Goal: Task Accomplishment & Management: Manage account settings

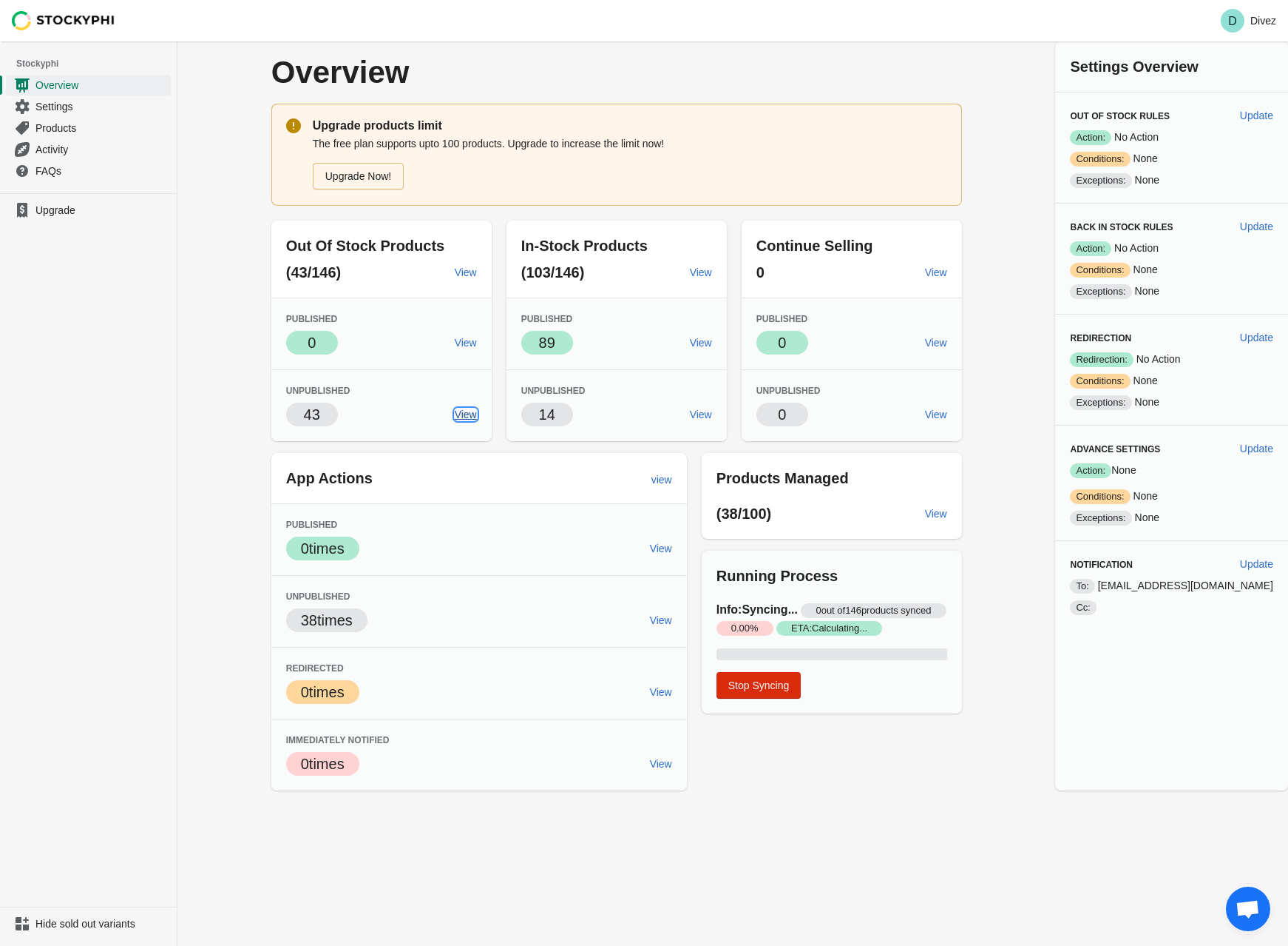
click at [477, 411] on span "View" at bounding box center [465, 414] width 22 height 12
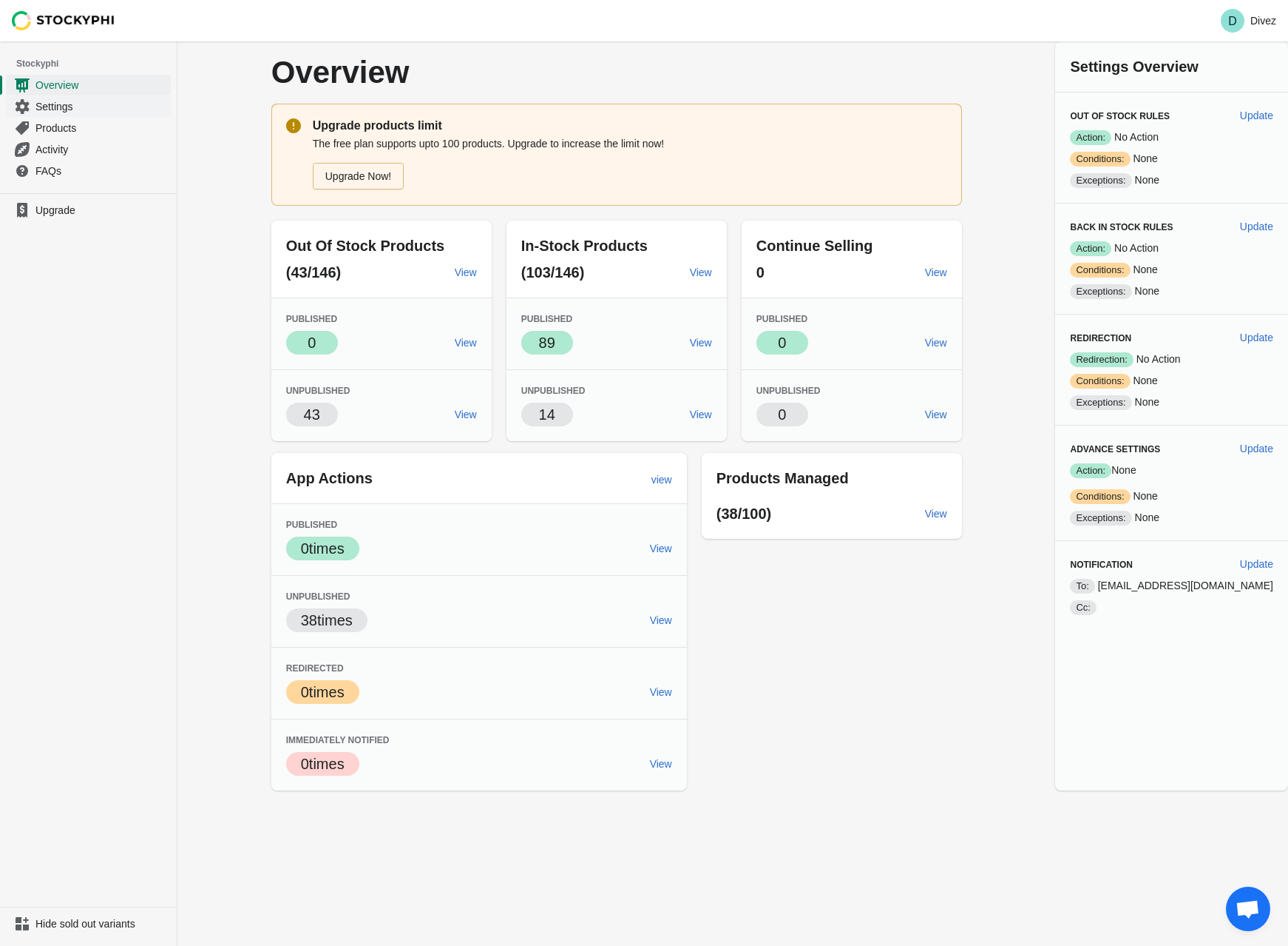
click at [85, 103] on span "Settings" at bounding box center [101, 106] width 132 height 15
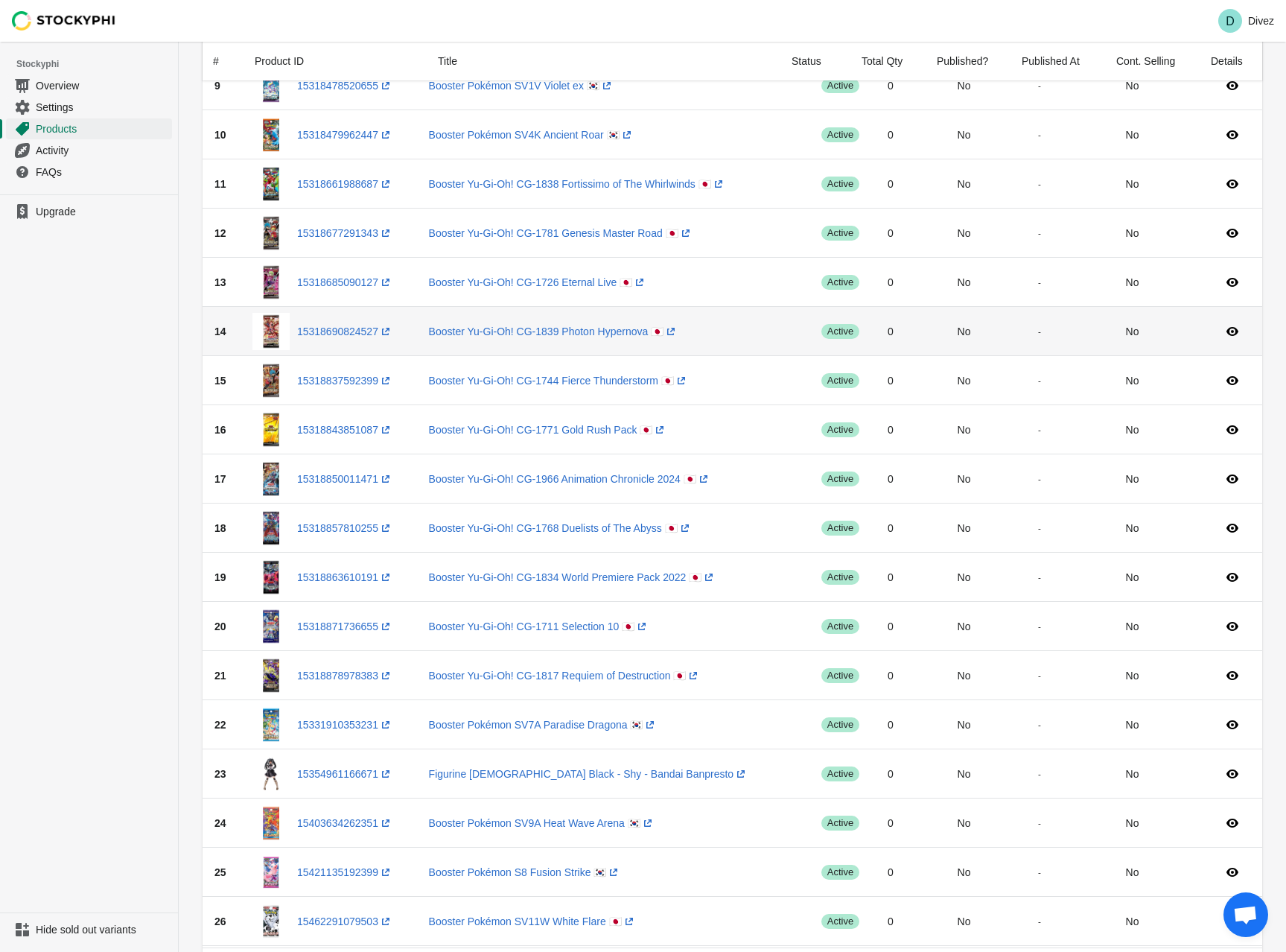
scroll to position [521, 0]
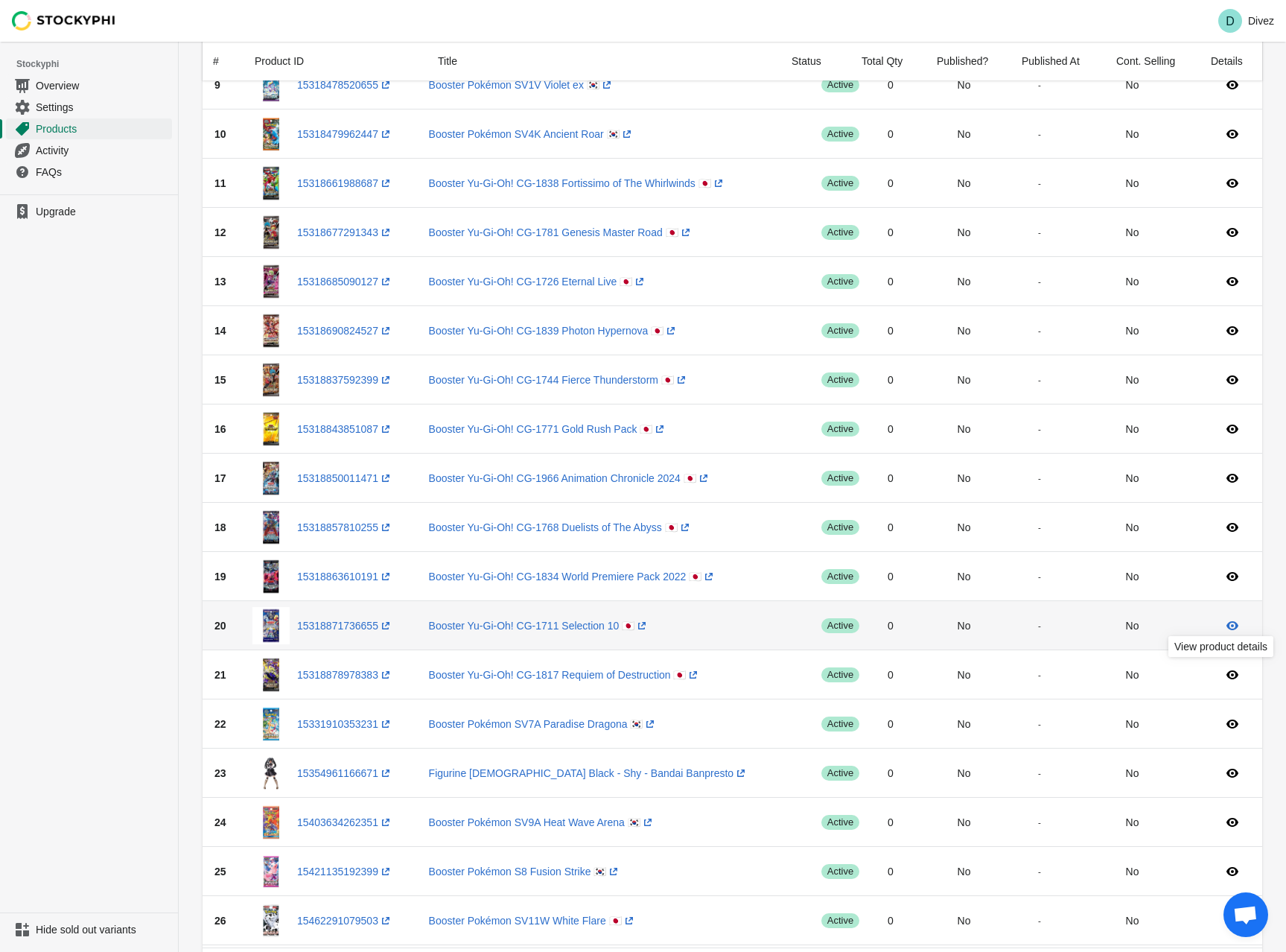
click at [1232, 624] on icon at bounding box center [1232, 625] width 15 height 15
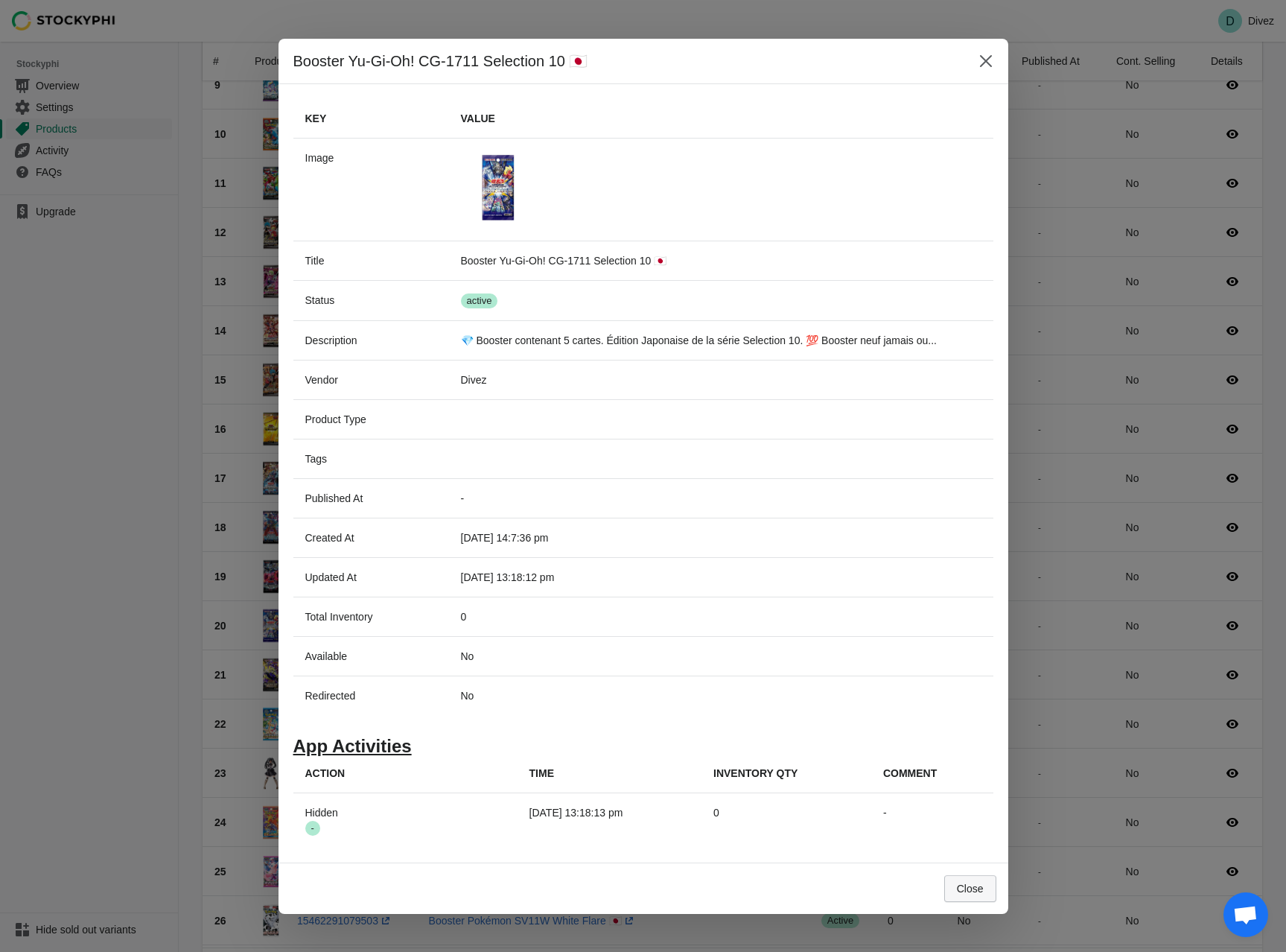
click at [965, 887] on span "Close" at bounding box center [970, 888] width 27 height 12
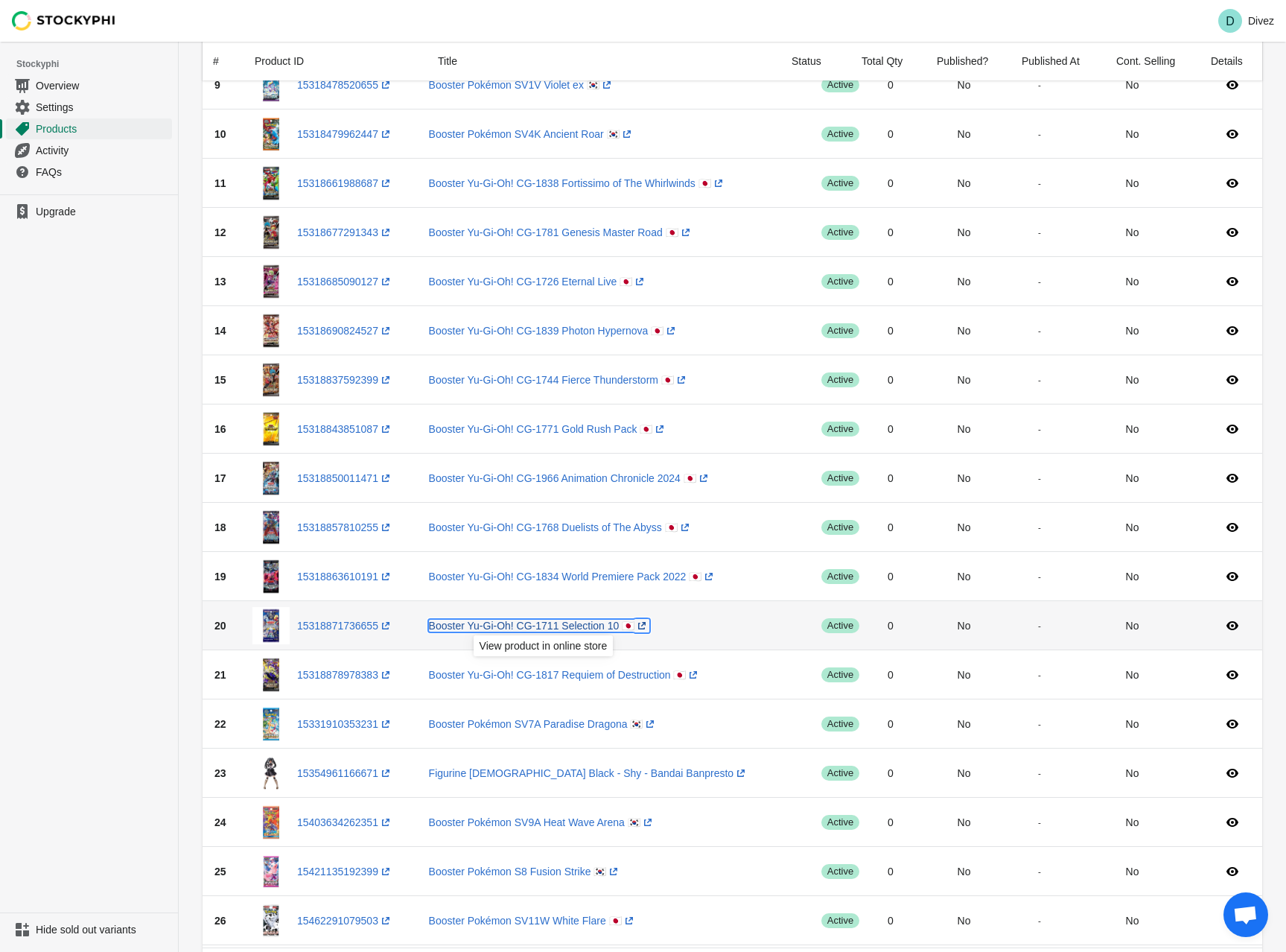
click at [556, 626] on link "Booster Yu-Gi-Oh! CG-1711 Selection 10 🇯🇵 (opens a new window)" at bounding box center [539, 625] width 221 height 12
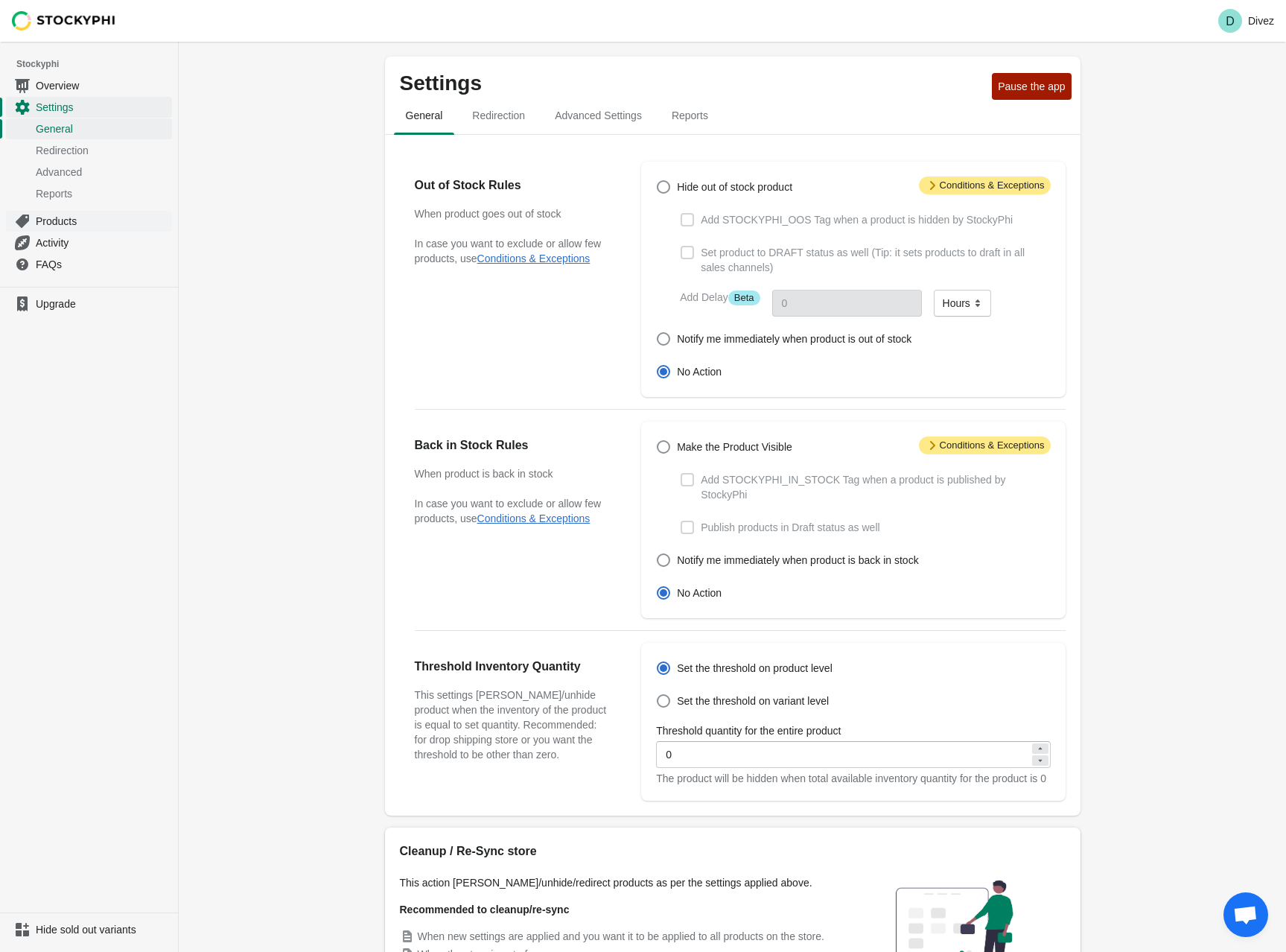
click at [88, 218] on span "Products" at bounding box center [102, 221] width 133 height 15
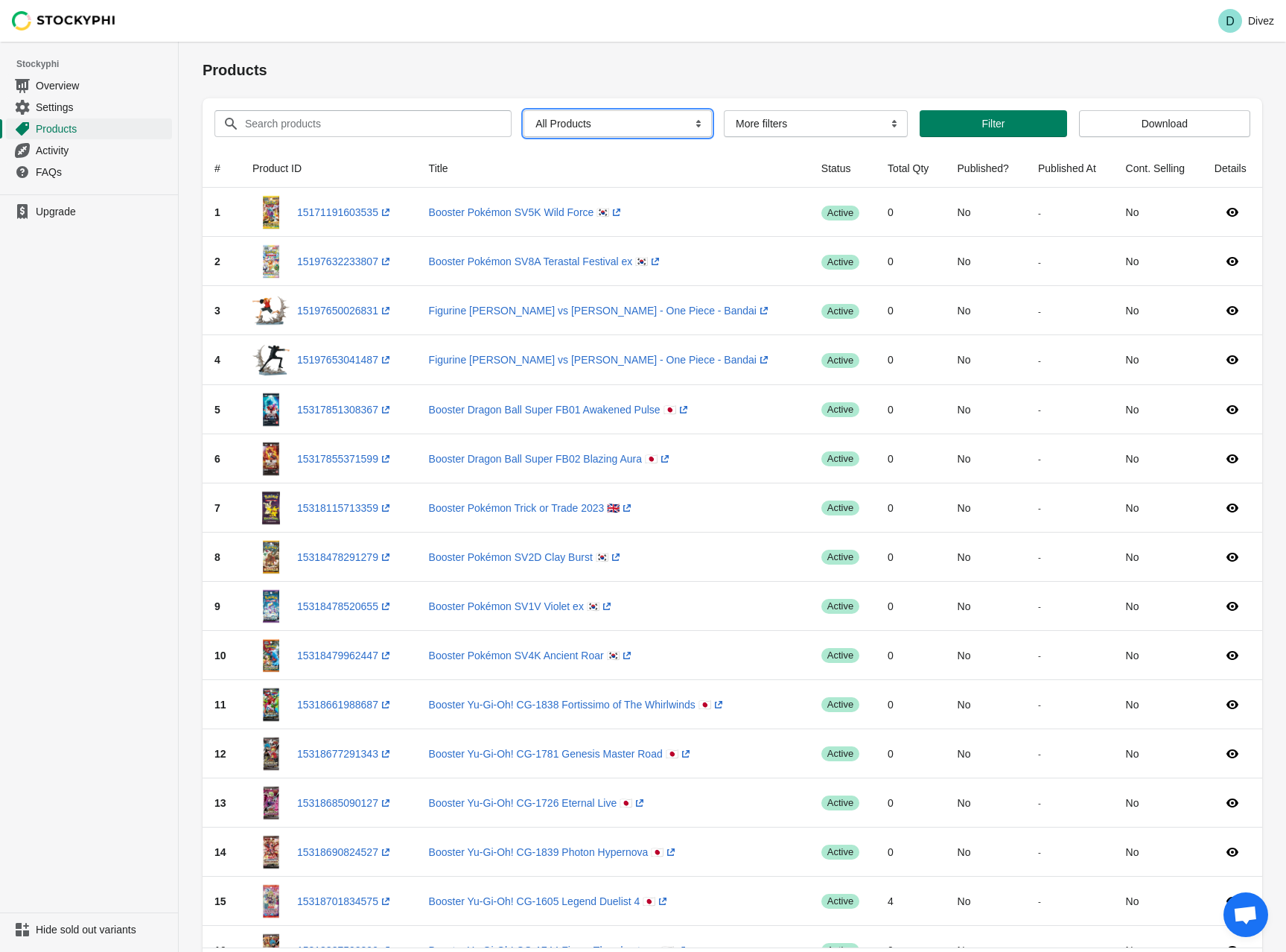
click at [585, 124] on select "All Products InStock InStock Published InStock Un-Published OOS OOS Published O…" at bounding box center [618, 123] width 189 height 27
click at [779, 125] on select "More filters Delayed product hide" at bounding box center [816, 123] width 184 height 27
click at [649, 127] on select "All Products InStock InStock Published InStock Un-Published OOS OOS Published O…" at bounding box center [618, 123] width 189 height 27
click at [524, 110] on select "All Products InStock InStock Published InStock Un-Published OOS OOS Published O…" at bounding box center [618, 123] width 189 height 27
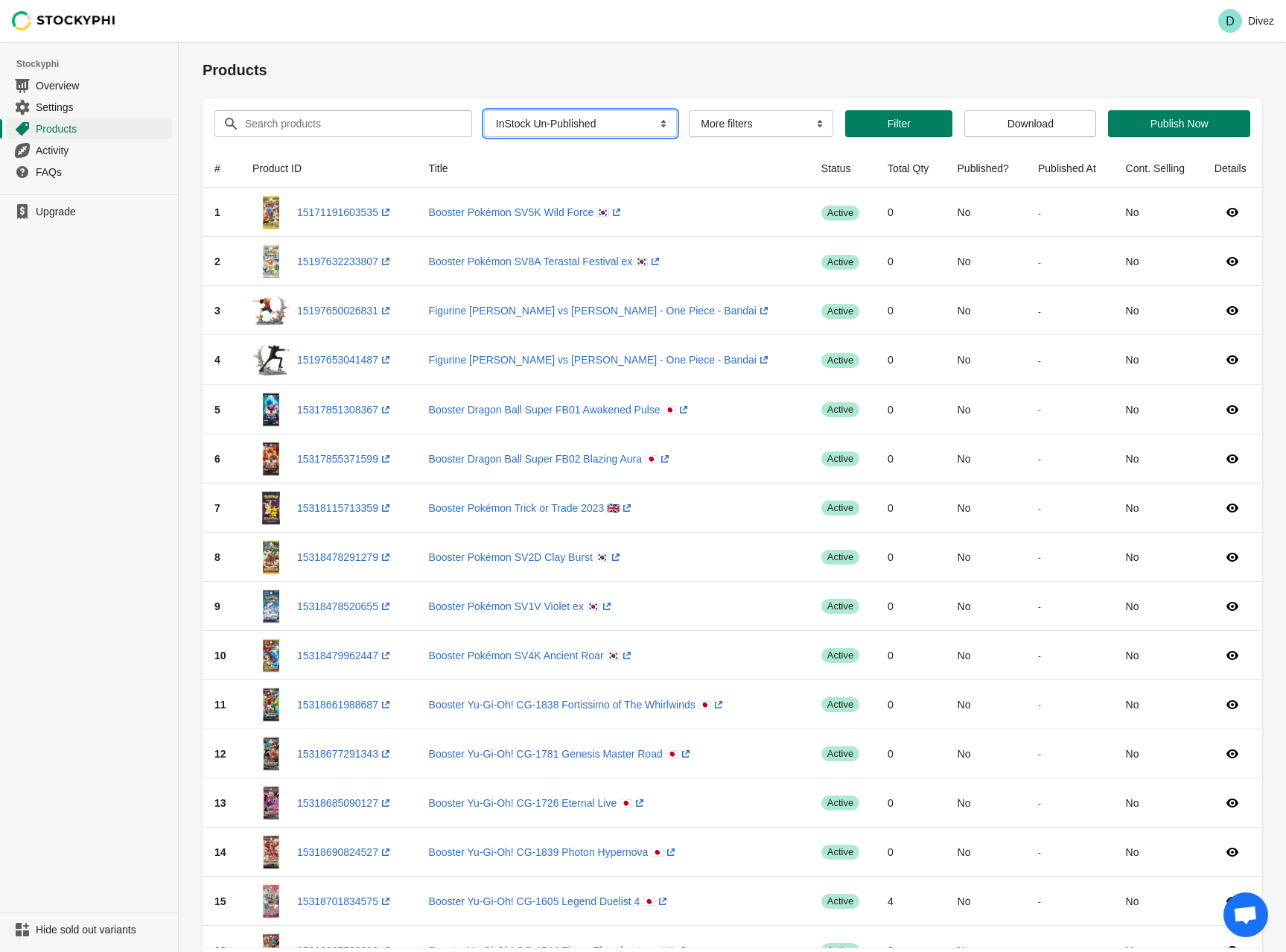
click at [578, 130] on select "All Products InStock InStock Published InStock Un-Published OOS OOS Published O…" at bounding box center [581, 123] width 193 height 27
select select "oos_unpublished"
click at [508, 110] on select "All Products InStock InStock Published InStock Un-Published OOS OOS Published O…" at bounding box center [581, 123] width 193 height 27
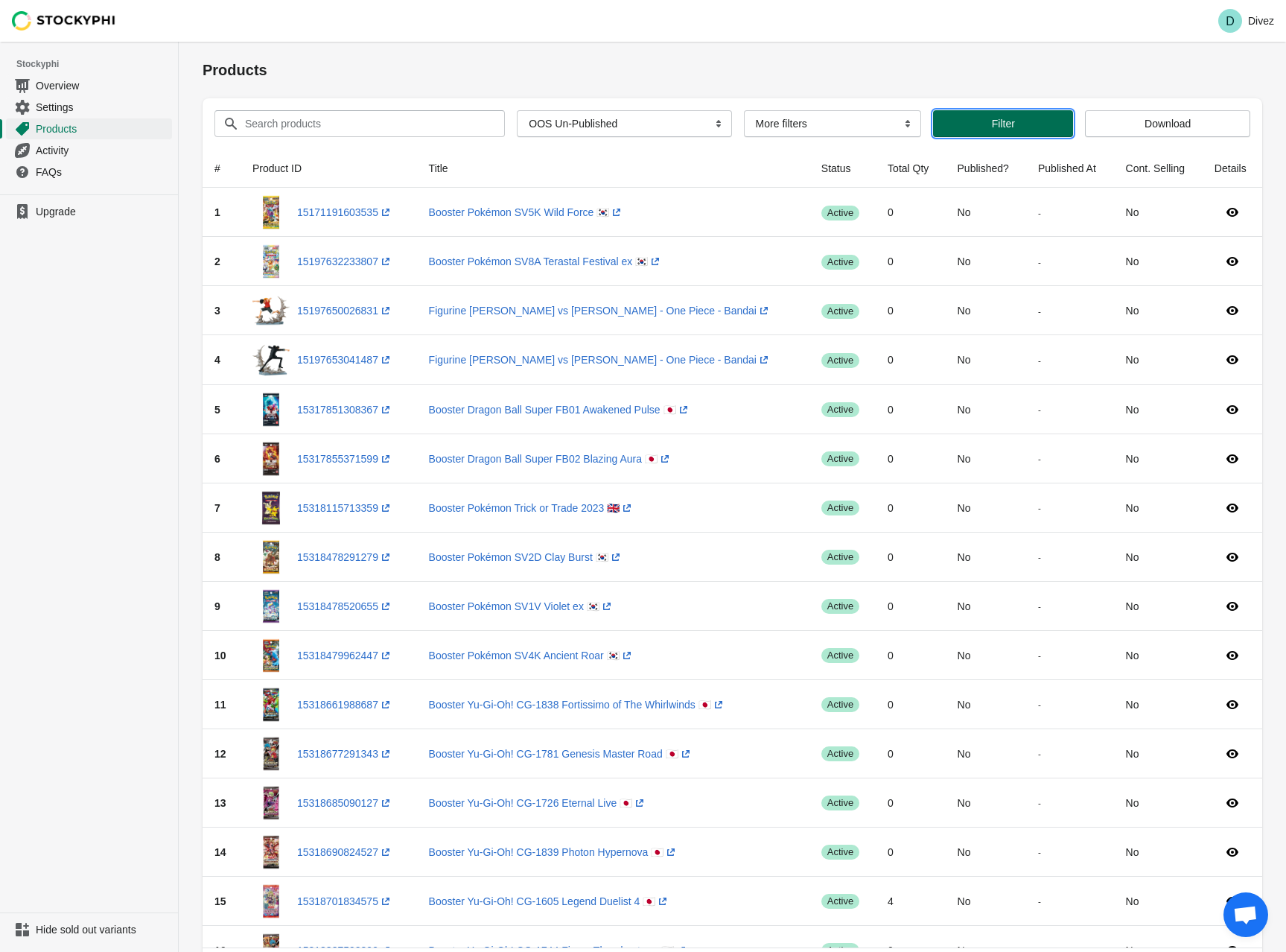
click at [1009, 121] on span "Filter" at bounding box center [1003, 124] width 23 height 12
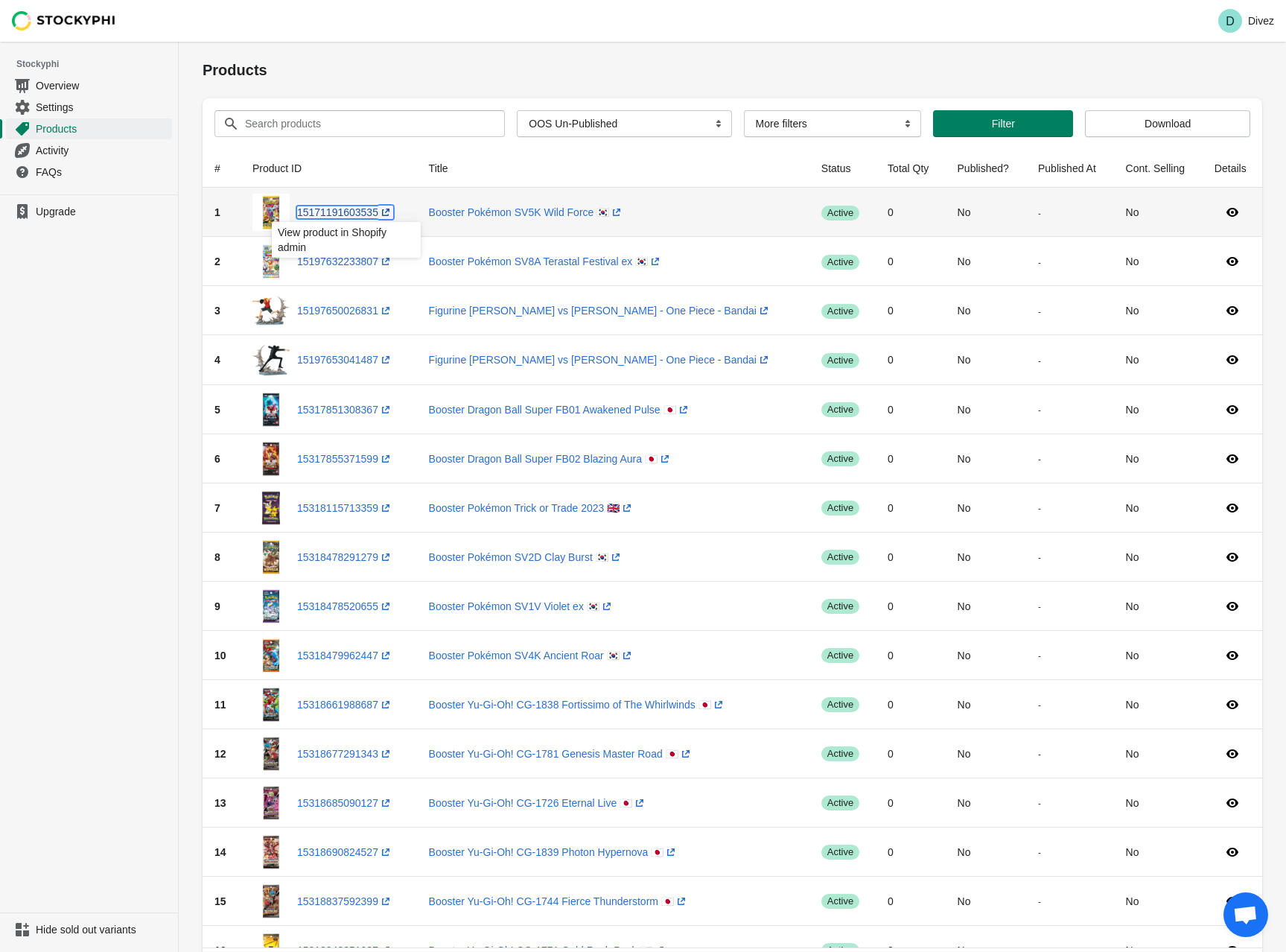
click at [328, 214] on link "15171191603535 (opens a new window)" at bounding box center [345, 212] width 96 height 12
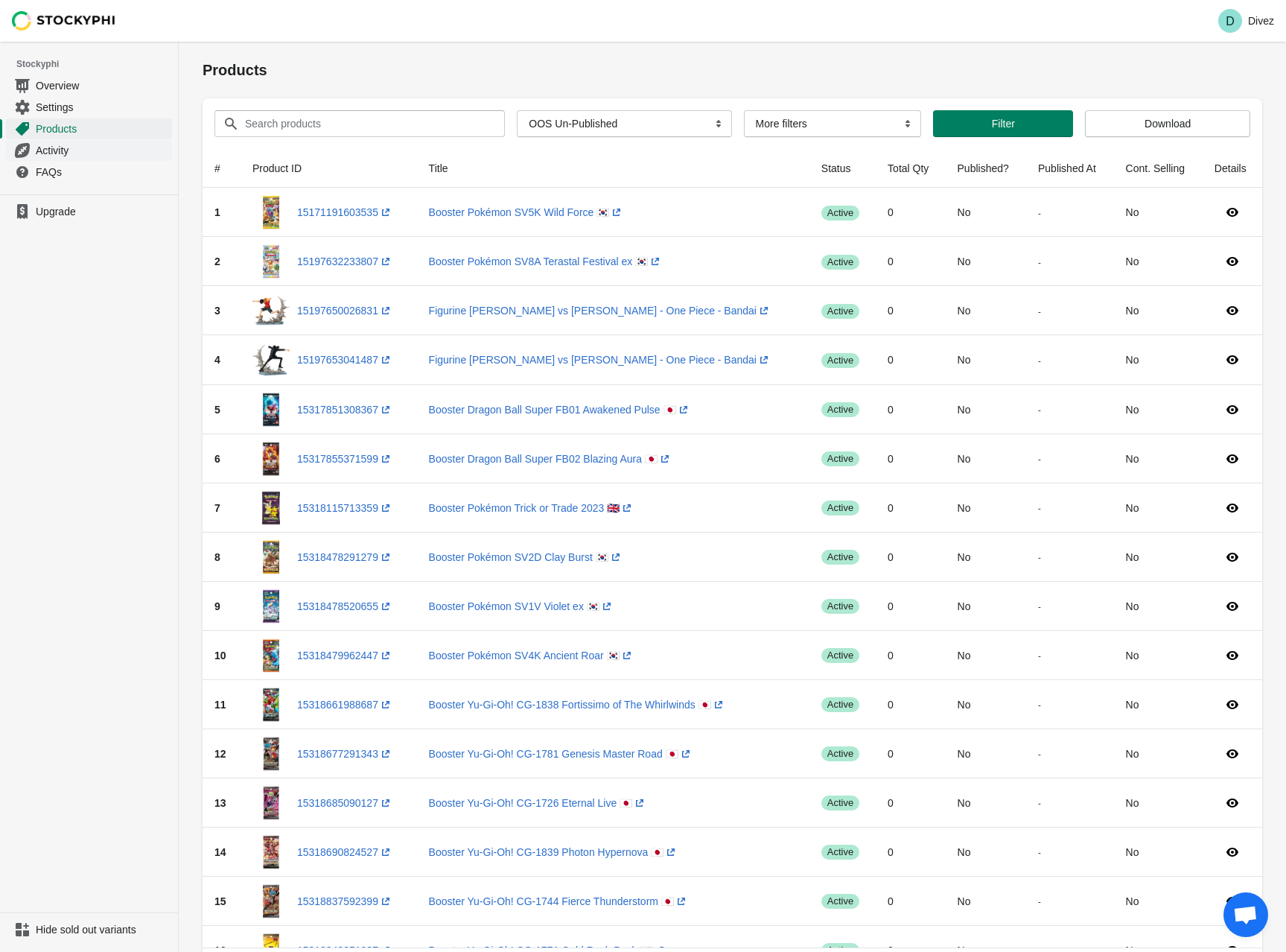
click at [66, 153] on span "Activity" at bounding box center [102, 150] width 133 height 15
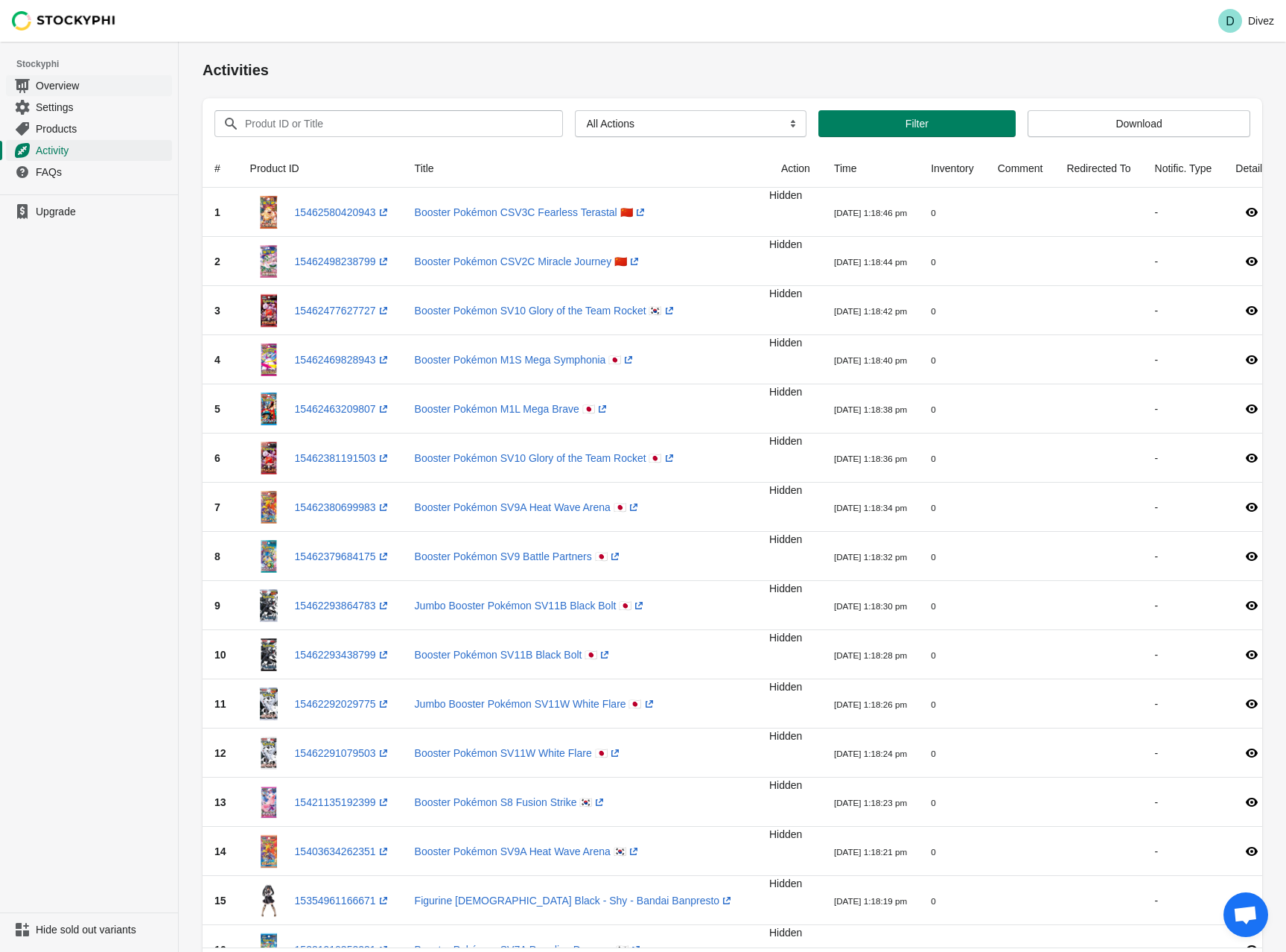
click at [66, 86] on span "Overview" at bounding box center [102, 85] width 133 height 15
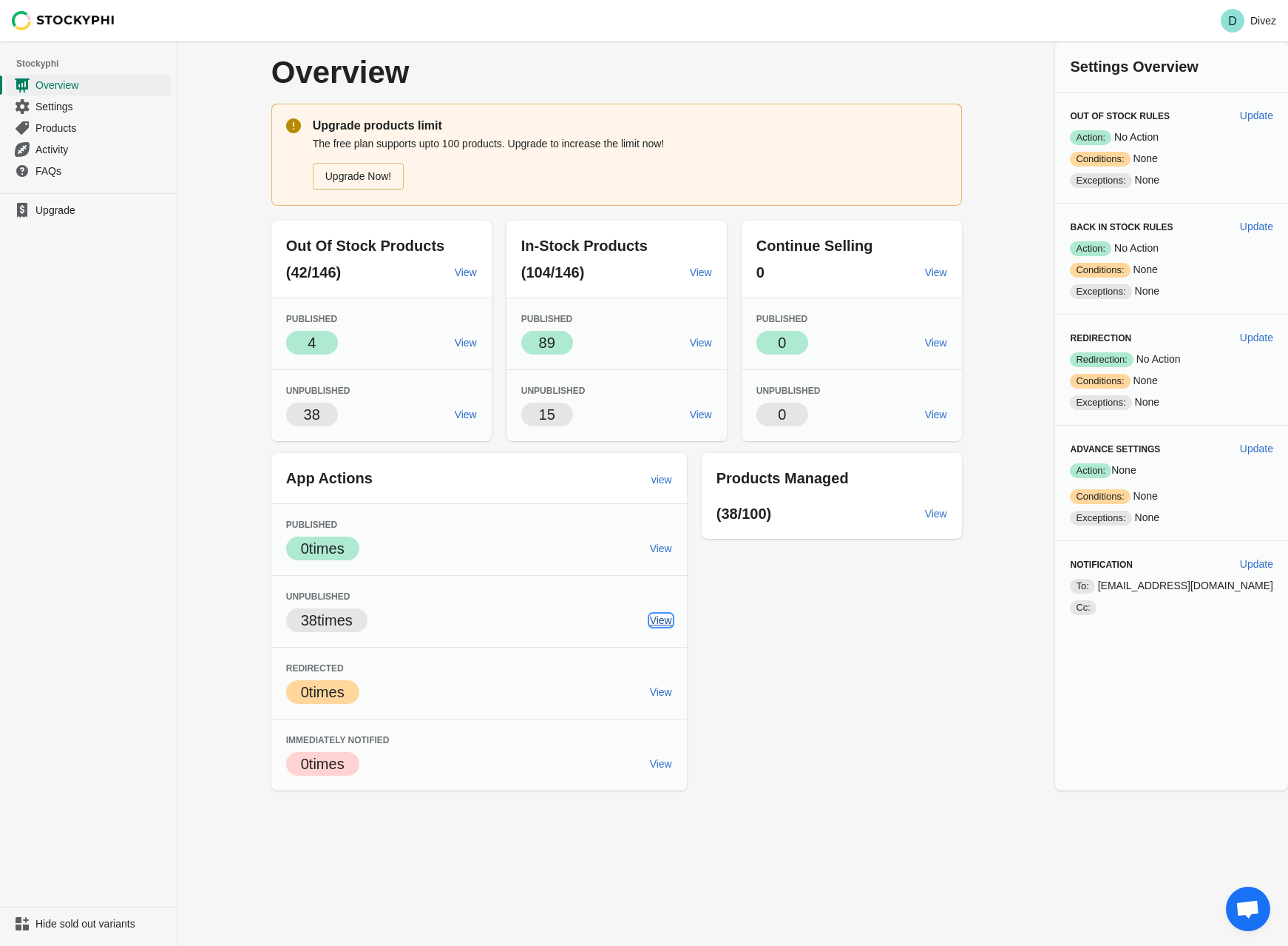
click at [673, 617] on span "View" at bounding box center [661, 620] width 22 height 12
click at [1258, 115] on span "Update" at bounding box center [1257, 115] width 34 height 12
select select "hours"
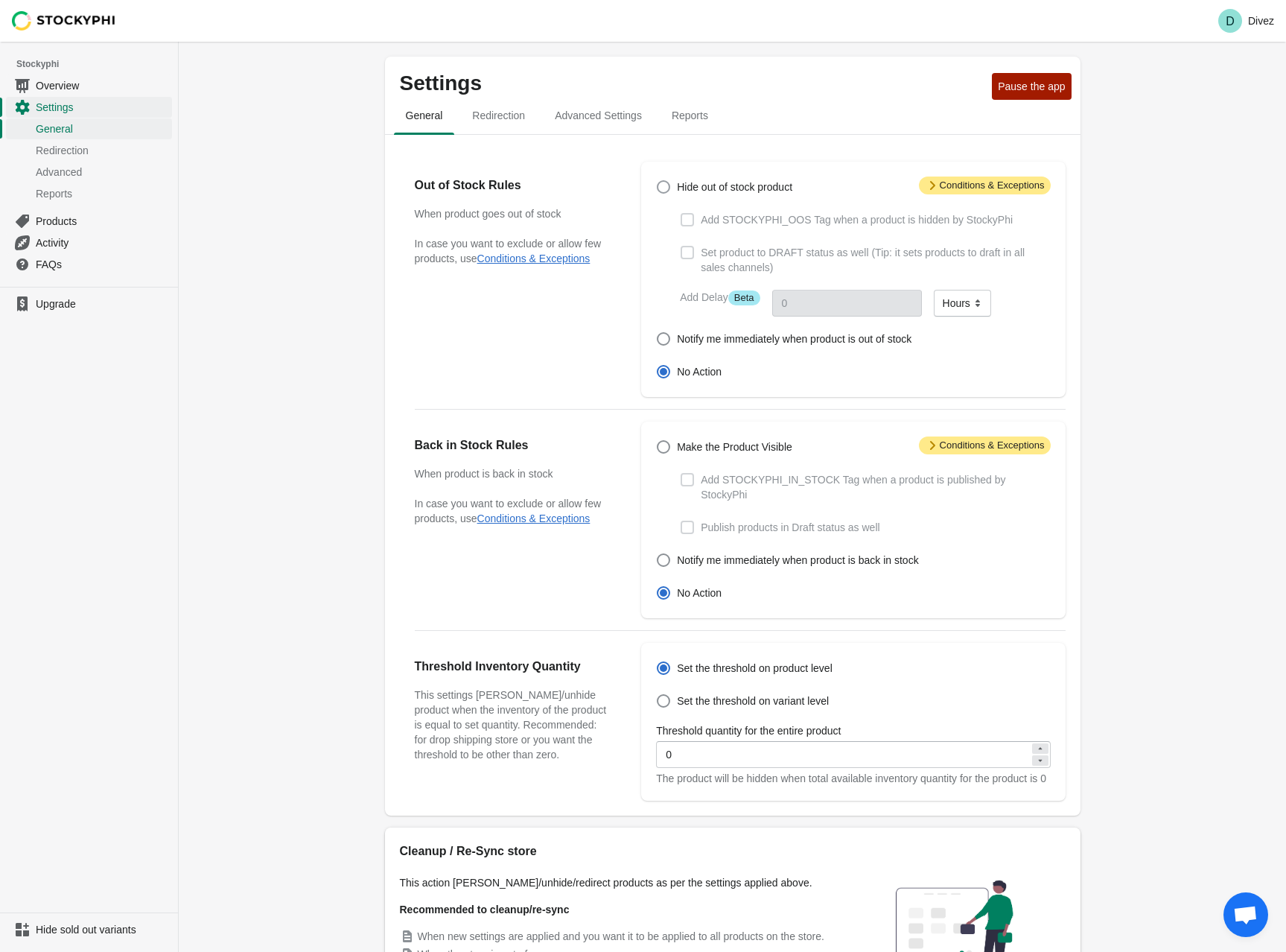
click at [665, 186] on span at bounding box center [662, 186] width 13 height 13
click at [657, 181] on input "Hide out of stock product" at bounding box center [656, 180] width 1 height 1
radio input "true"
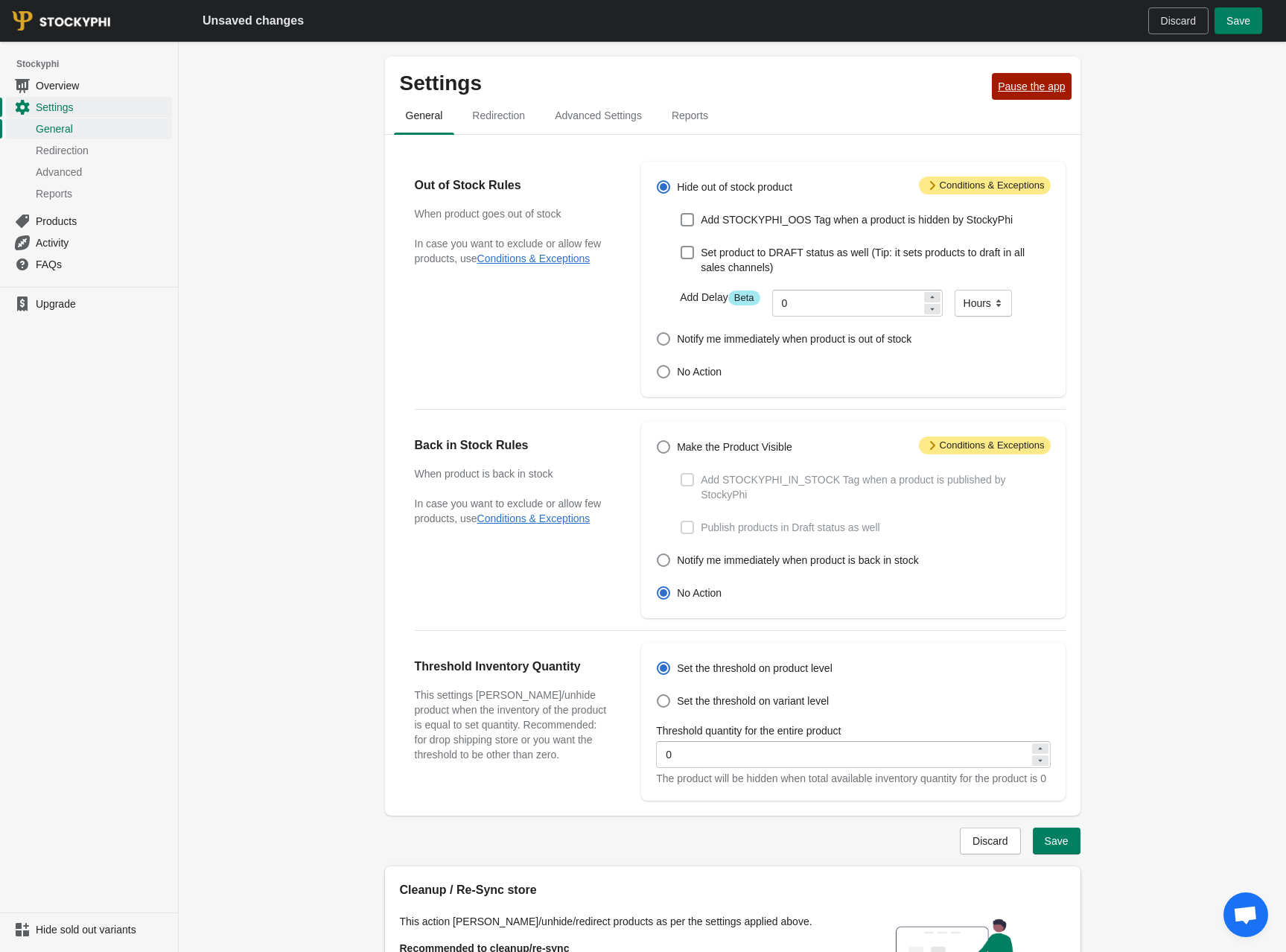
click at [1036, 91] on span "Pause the app" at bounding box center [1031, 87] width 67 height 12
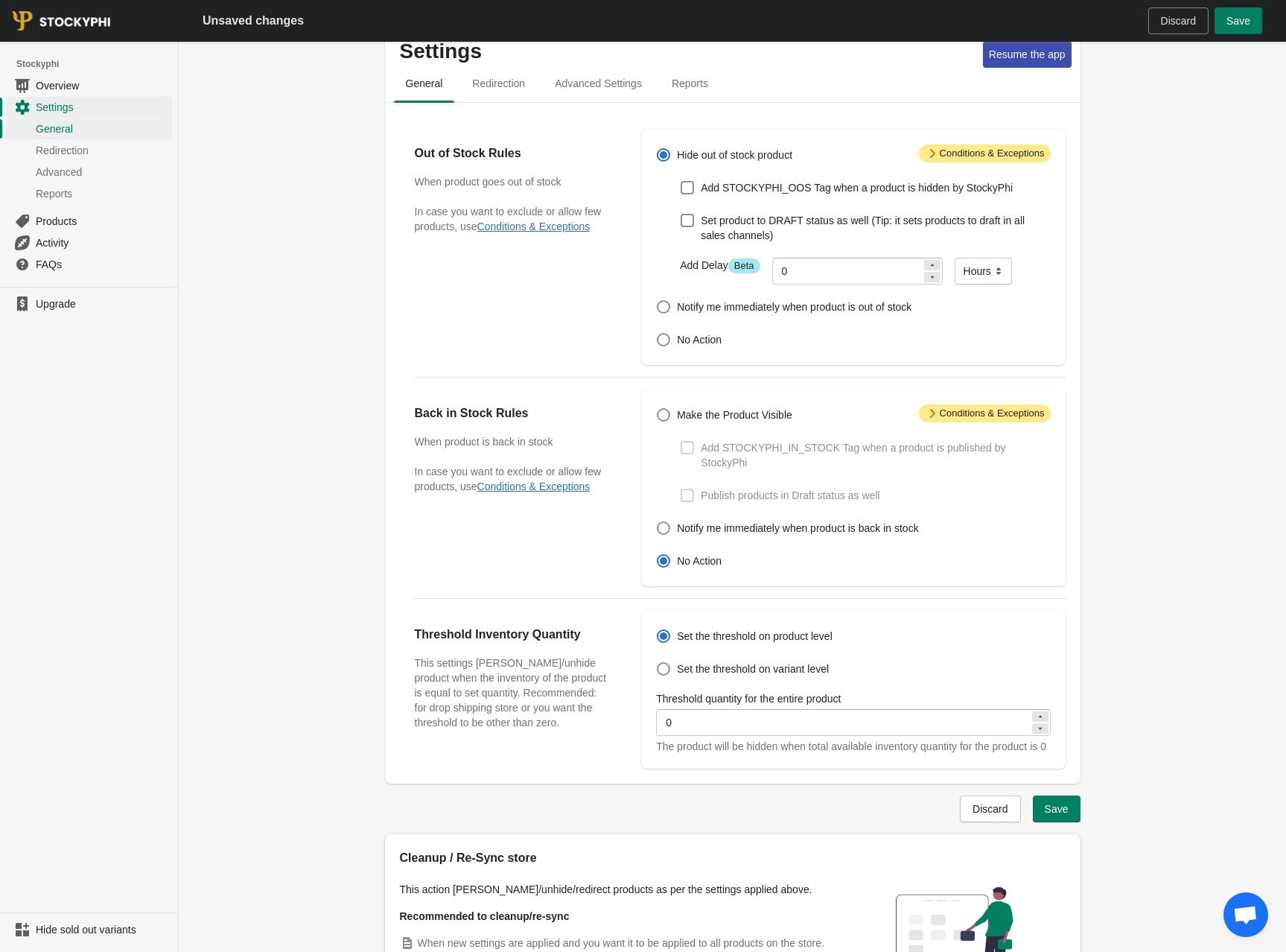
scroll to position [25, 0]
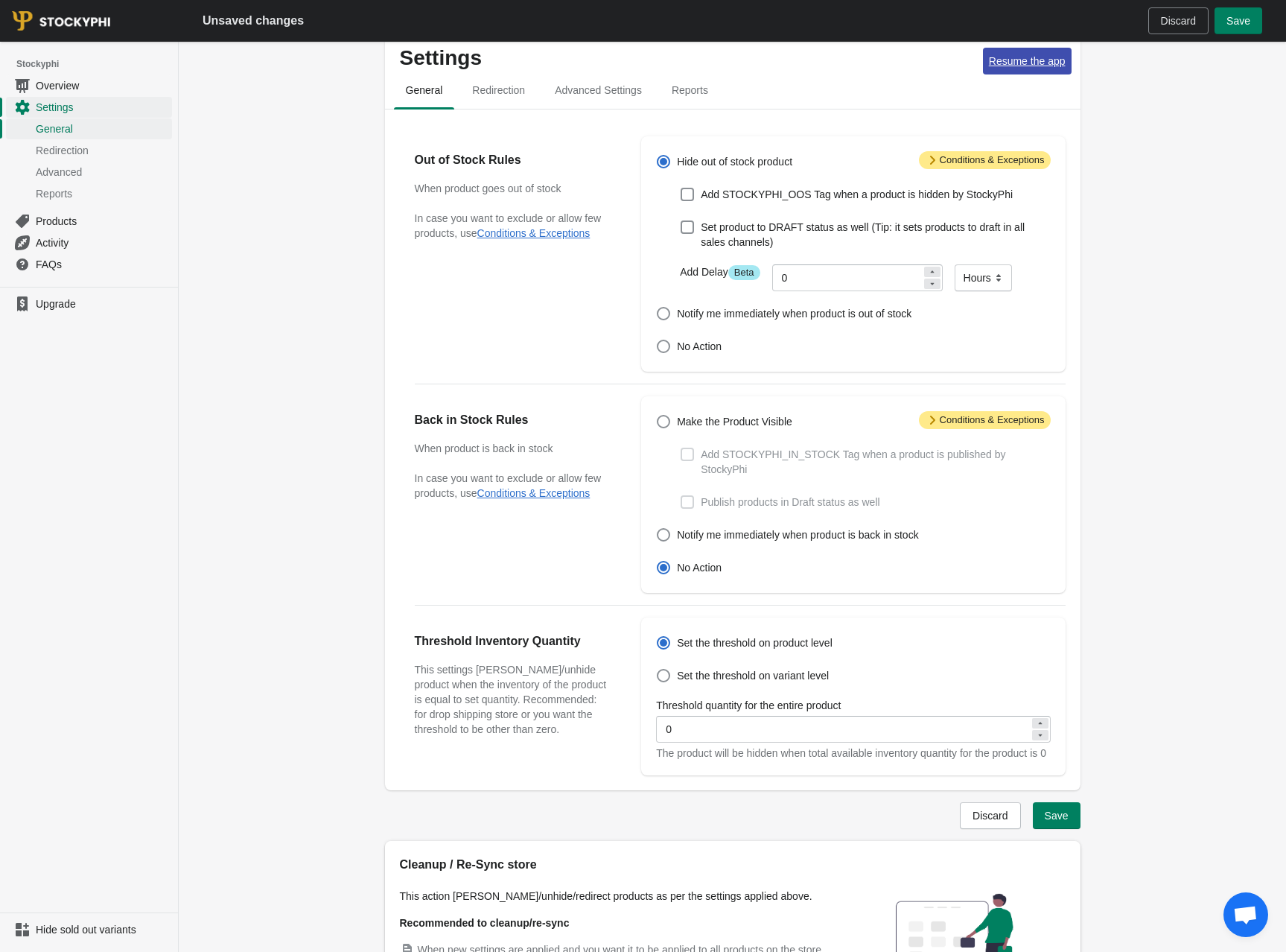
click at [1030, 67] on span "Resume the app" at bounding box center [1027, 61] width 77 height 12
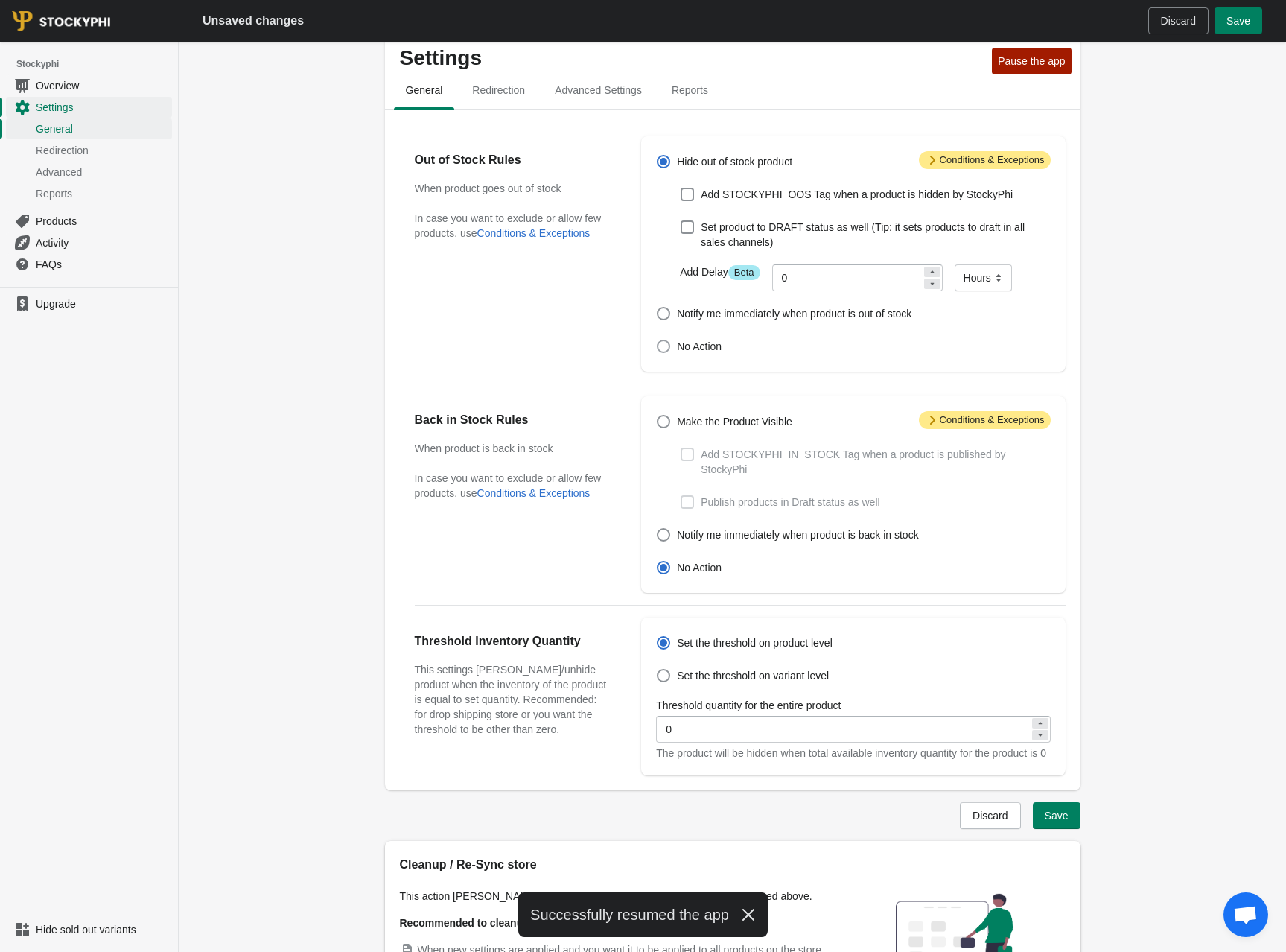
click at [662, 347] on span at bounding box center [662, 346] width 13 height 13
click at [657, 341] on input "No Action" at bounding box center [656, 340] width 1 height 1
radio input "true"
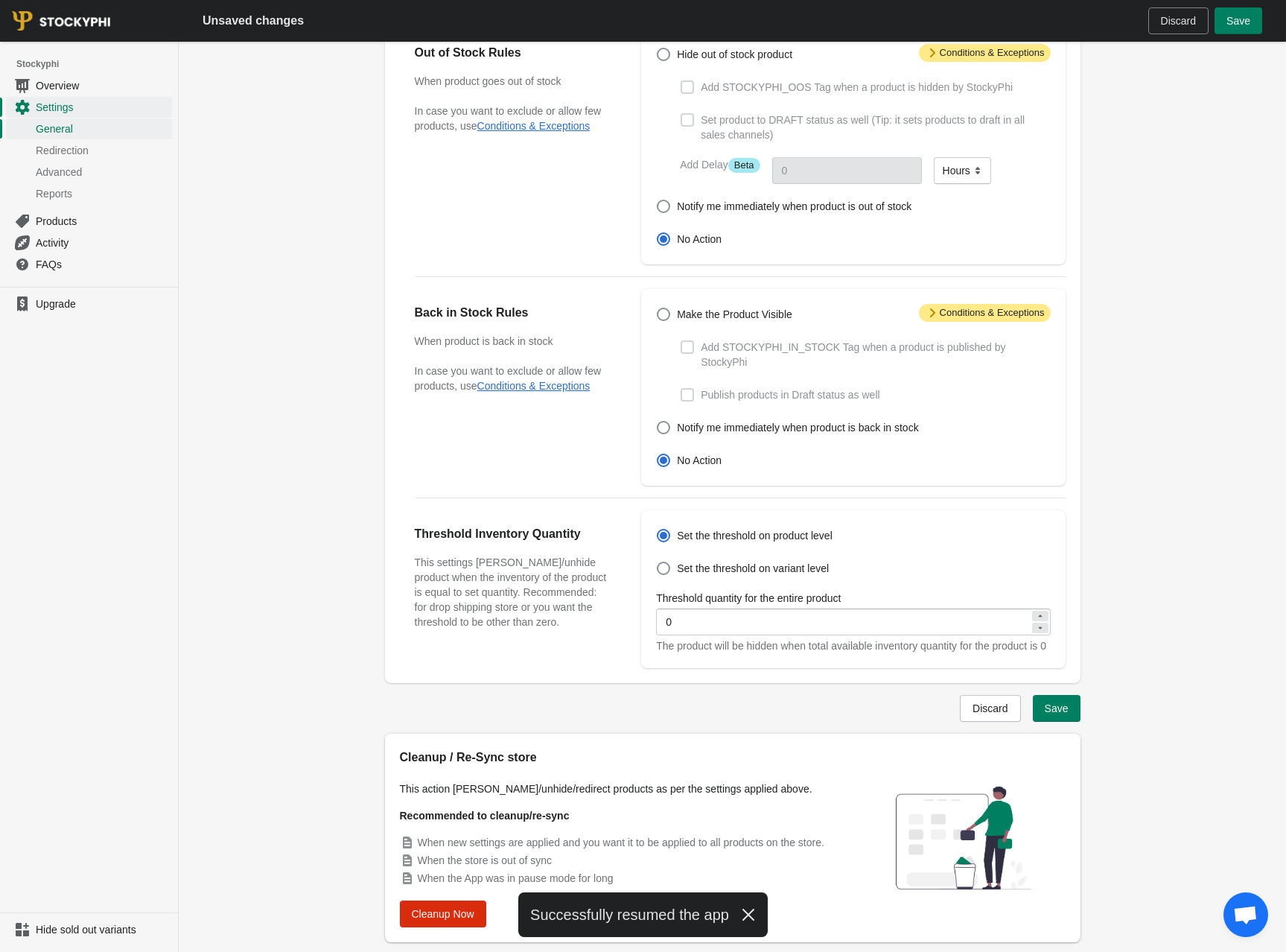
scroll to position [174, 0]
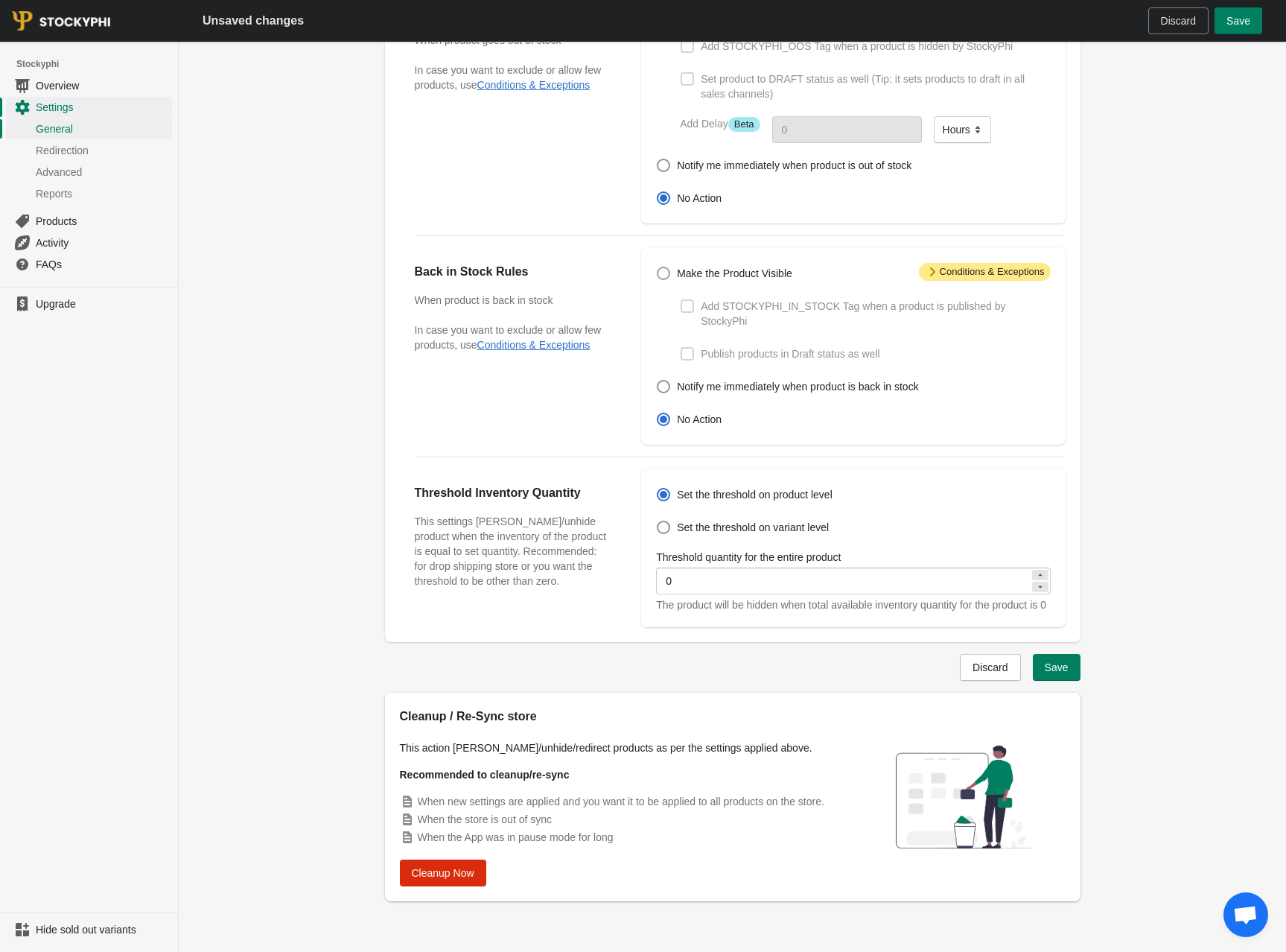
click at [669, 274] on span at bounding box center [662, 273] width 13 height 13
click at [657, 268] on input "Make the Product Visible" at bounding box center [656, 267] width 1 height 1
radio input "true"
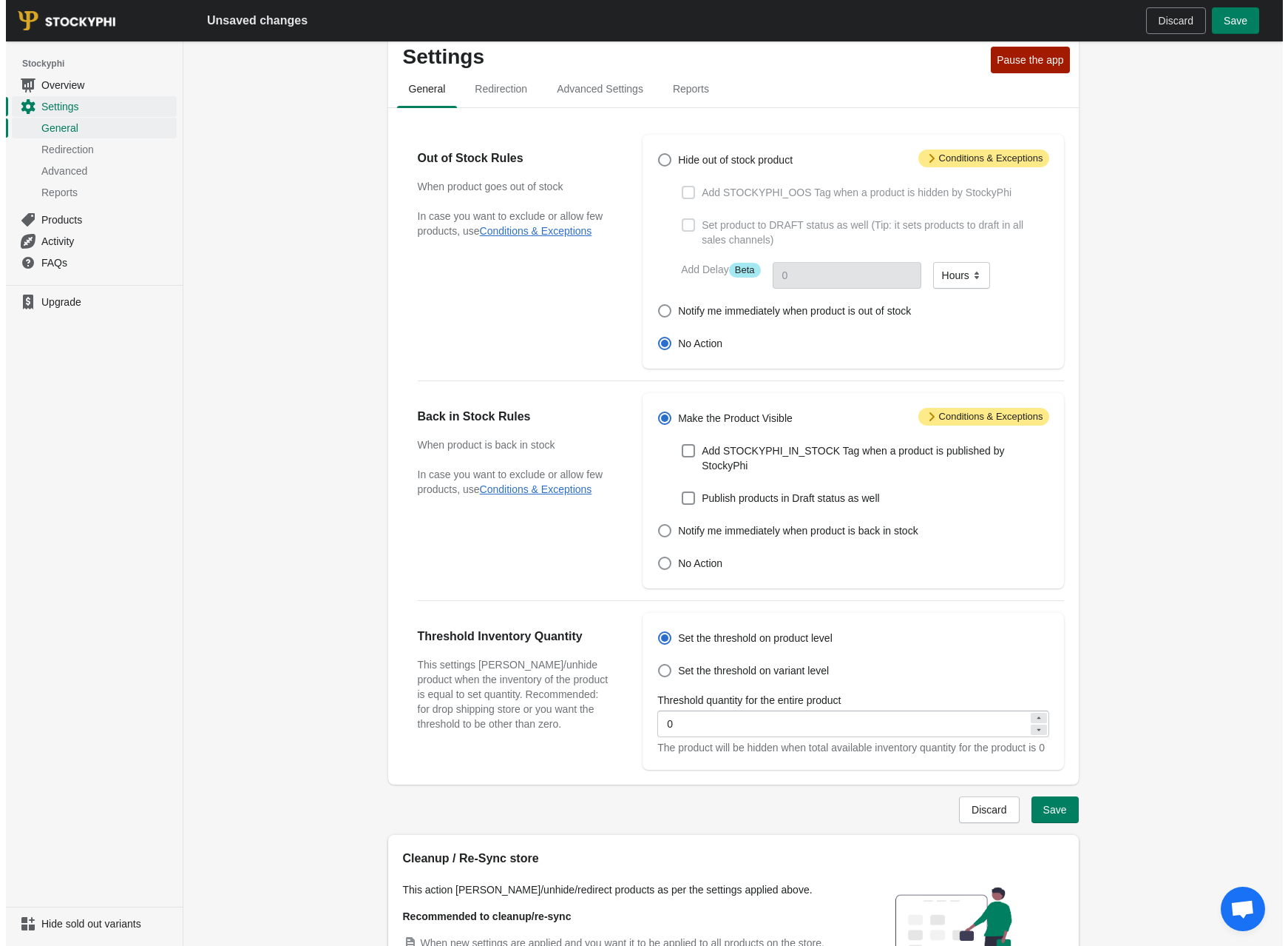
scroll to position [0, 0]
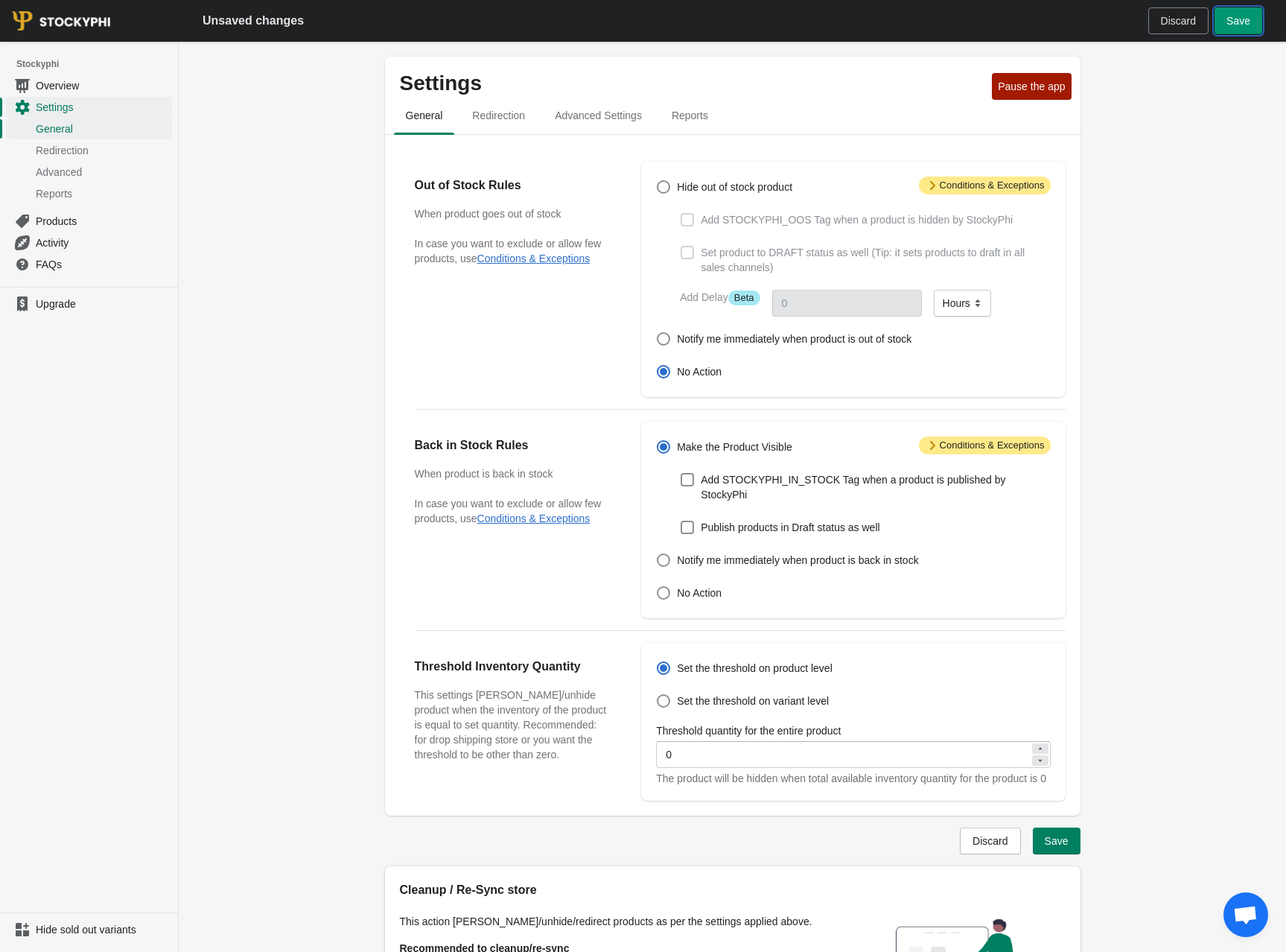
click at [1249, 16] on span "Save" at bounding box center [1239, 21] width 24 height 12
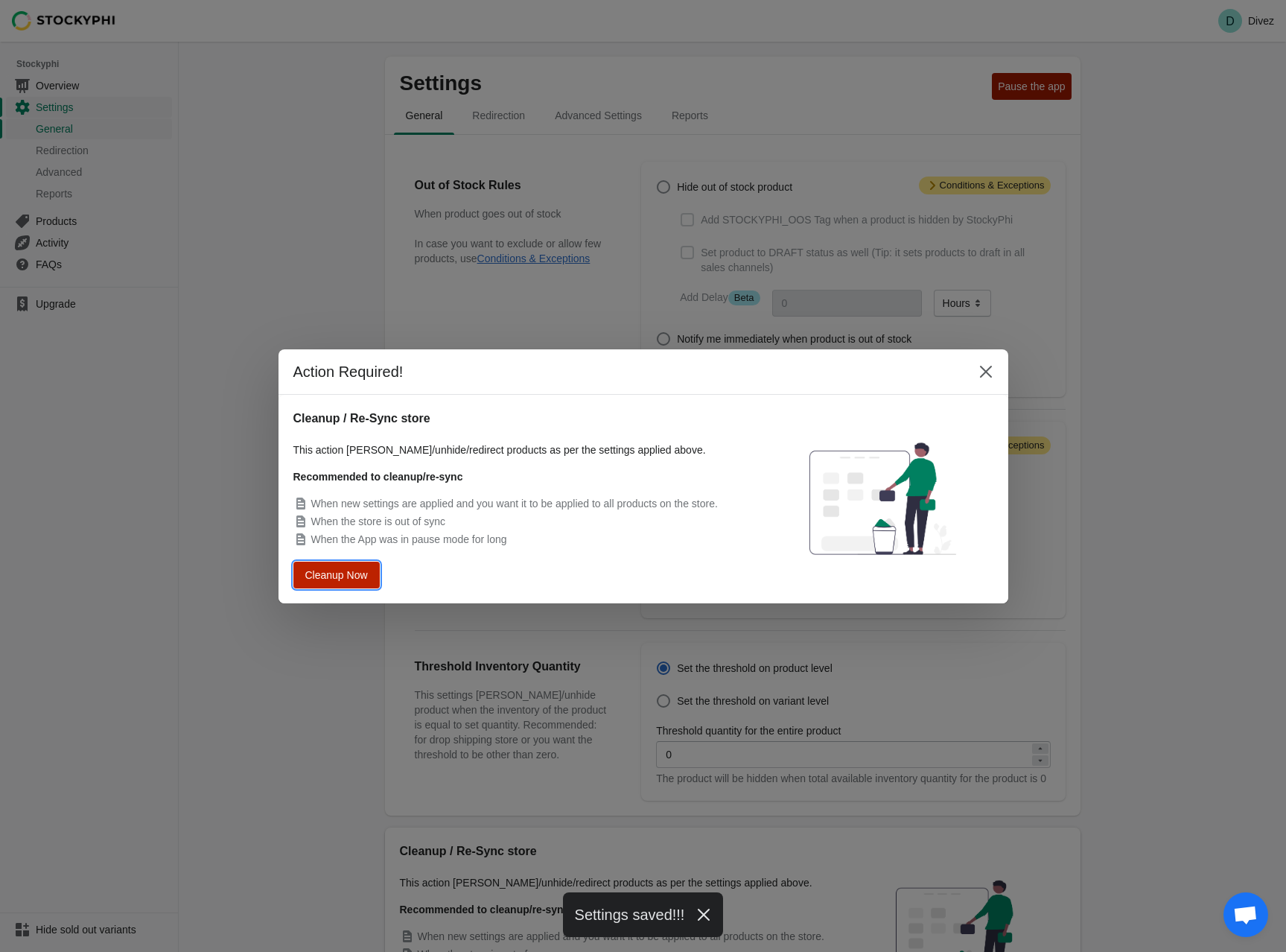
click at [357, 577] on span "Cleanup Now" at bounding box center [337, 573] width 57 height 10
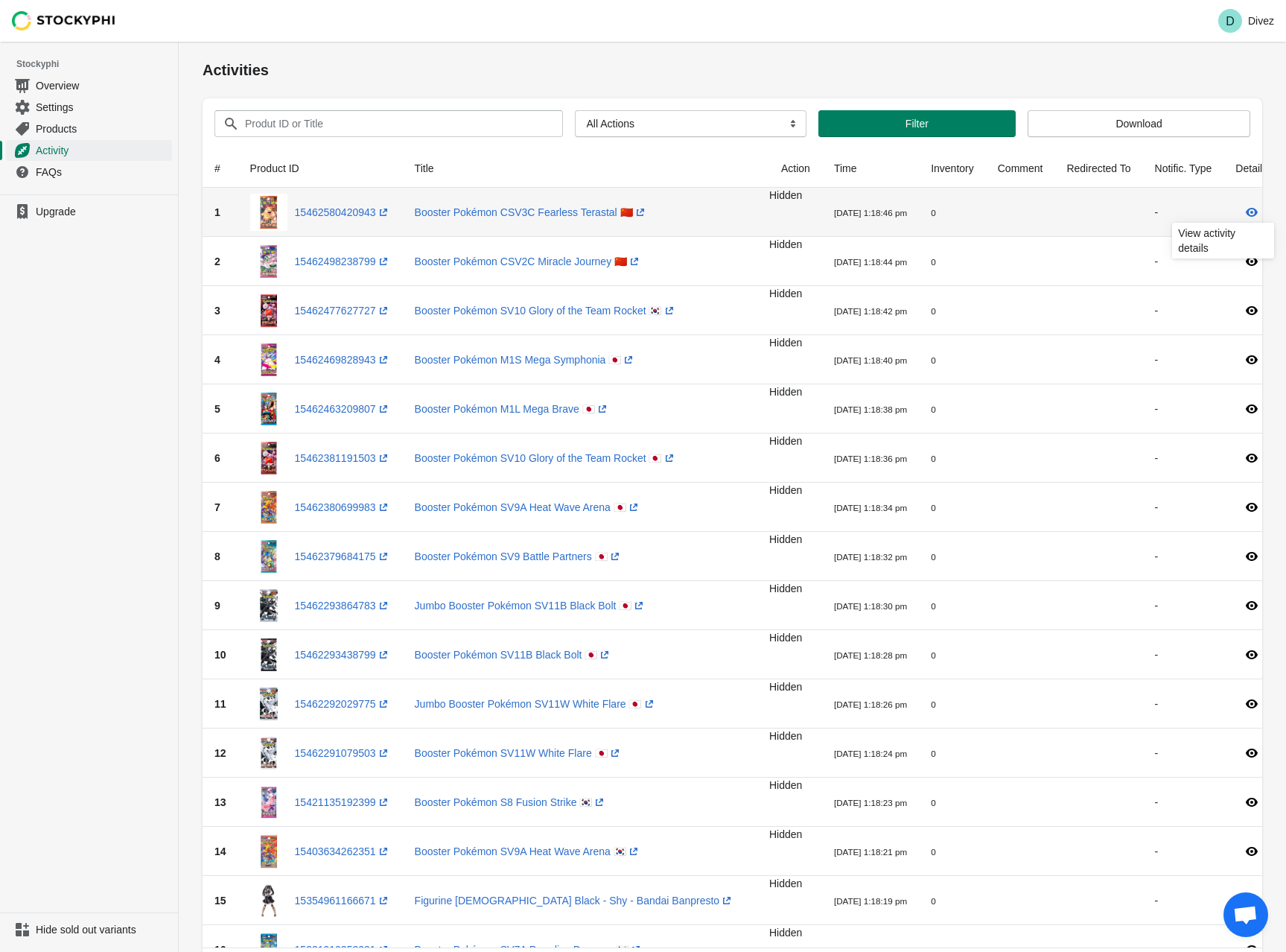
click at [1246, 212] on icon at bounding box center [1252, 212] width 12 height 9
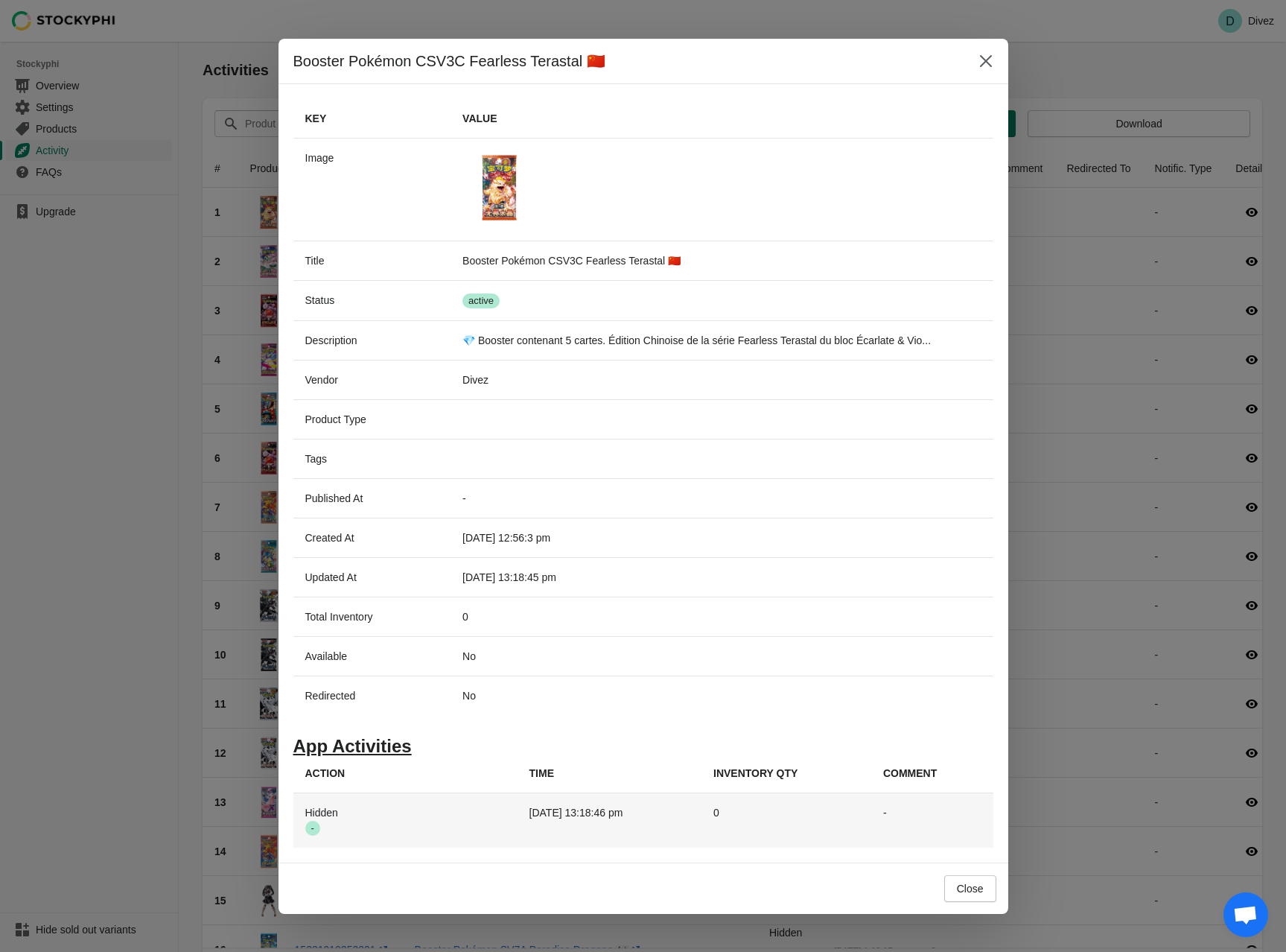
click at [311, 827] on span "Success -" at bounding box center [313, 827] width 15 height 15
click at [548, 818] on td "[DATE] 13:18:46 pm" at bounding box center [610, 820] width 184 height 54
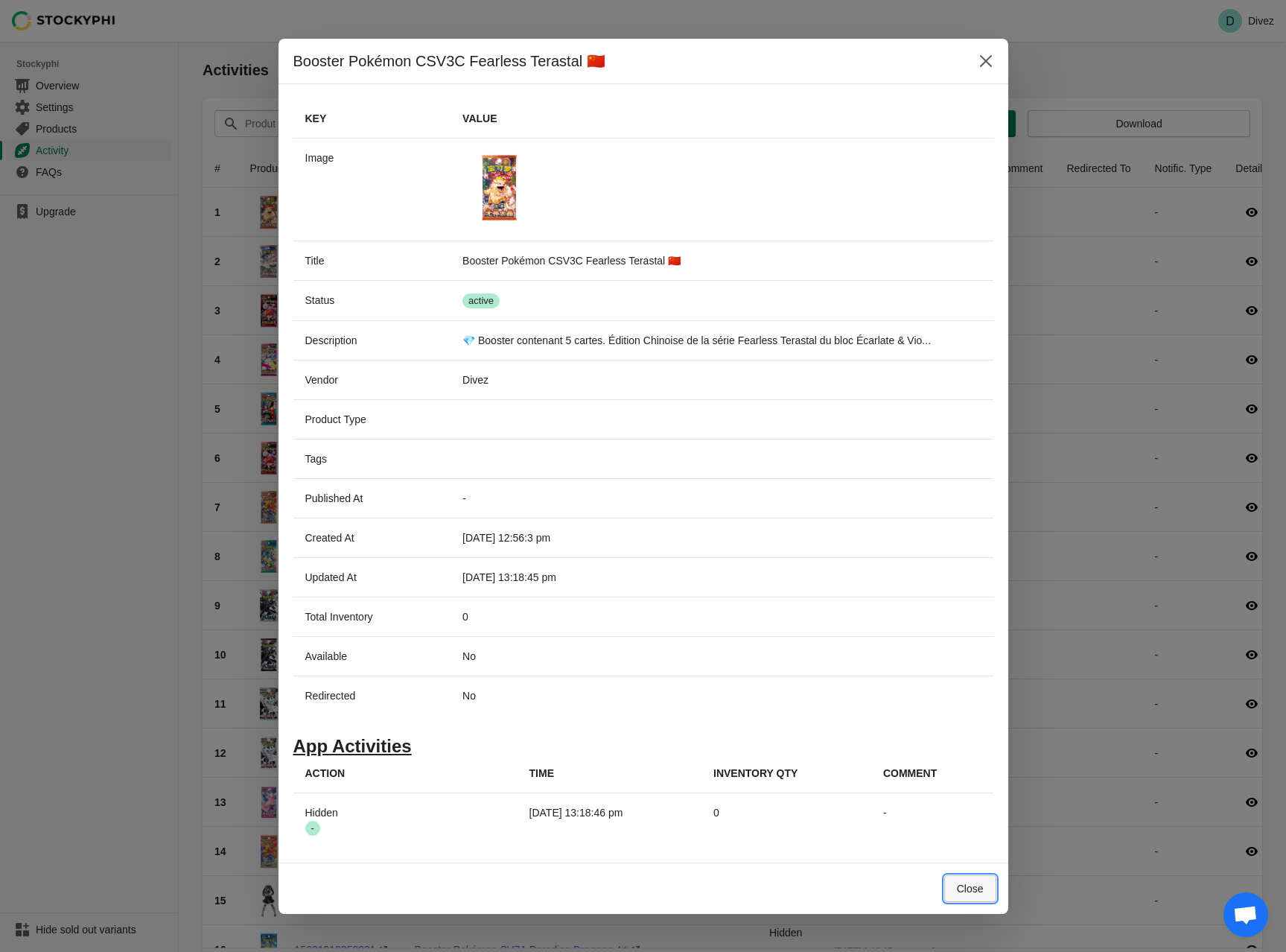
click at [958, 892] on span "Close" at bounding box center [970, 888] width 27 height 12
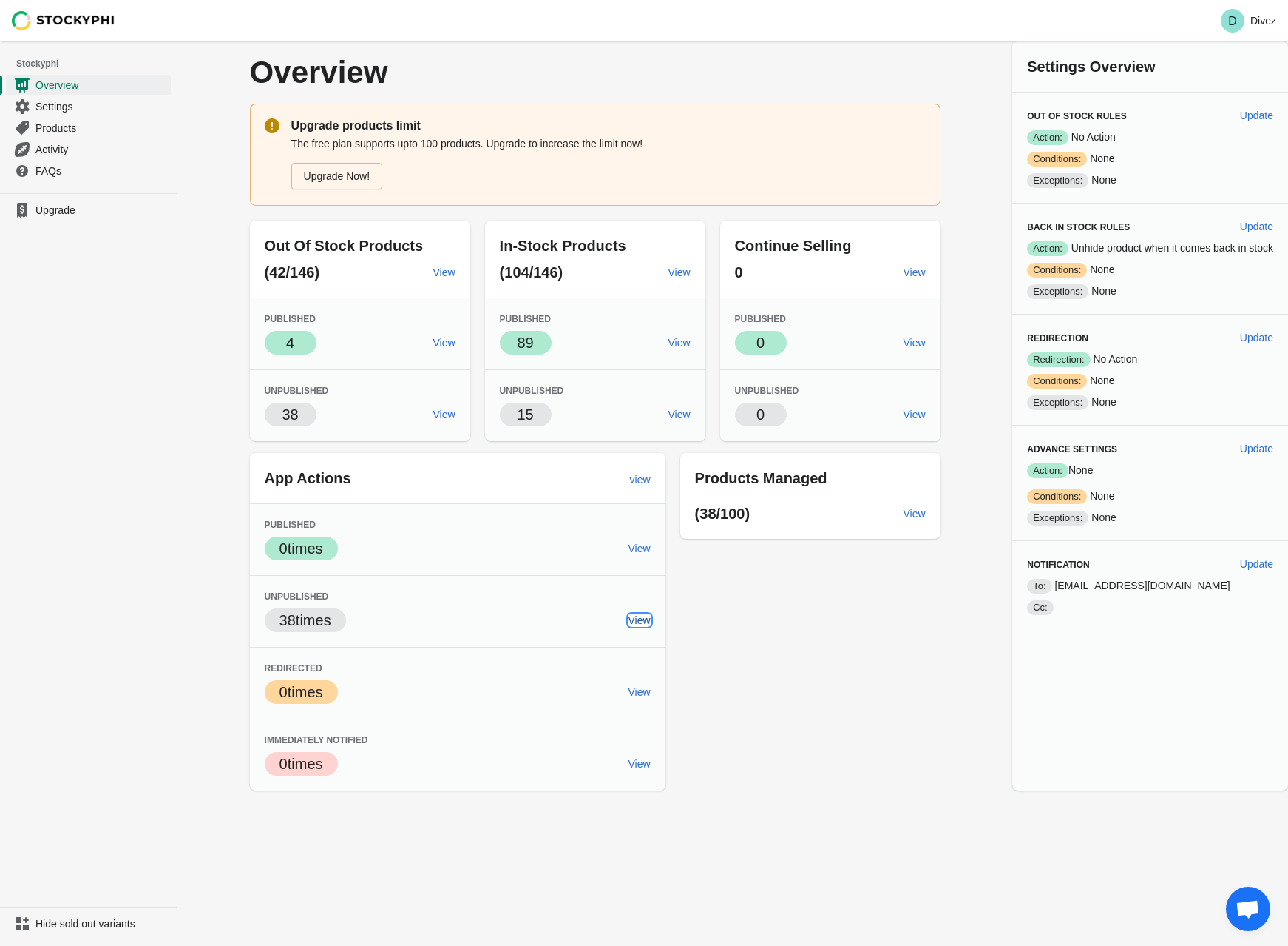
click at [635, 617] on span "View" at bounding box center [640, 620] width 22 height 12
click at [1261, 115] on span "Update" at bounding box center [1257, 115] width 34 height 12
select select "hours"
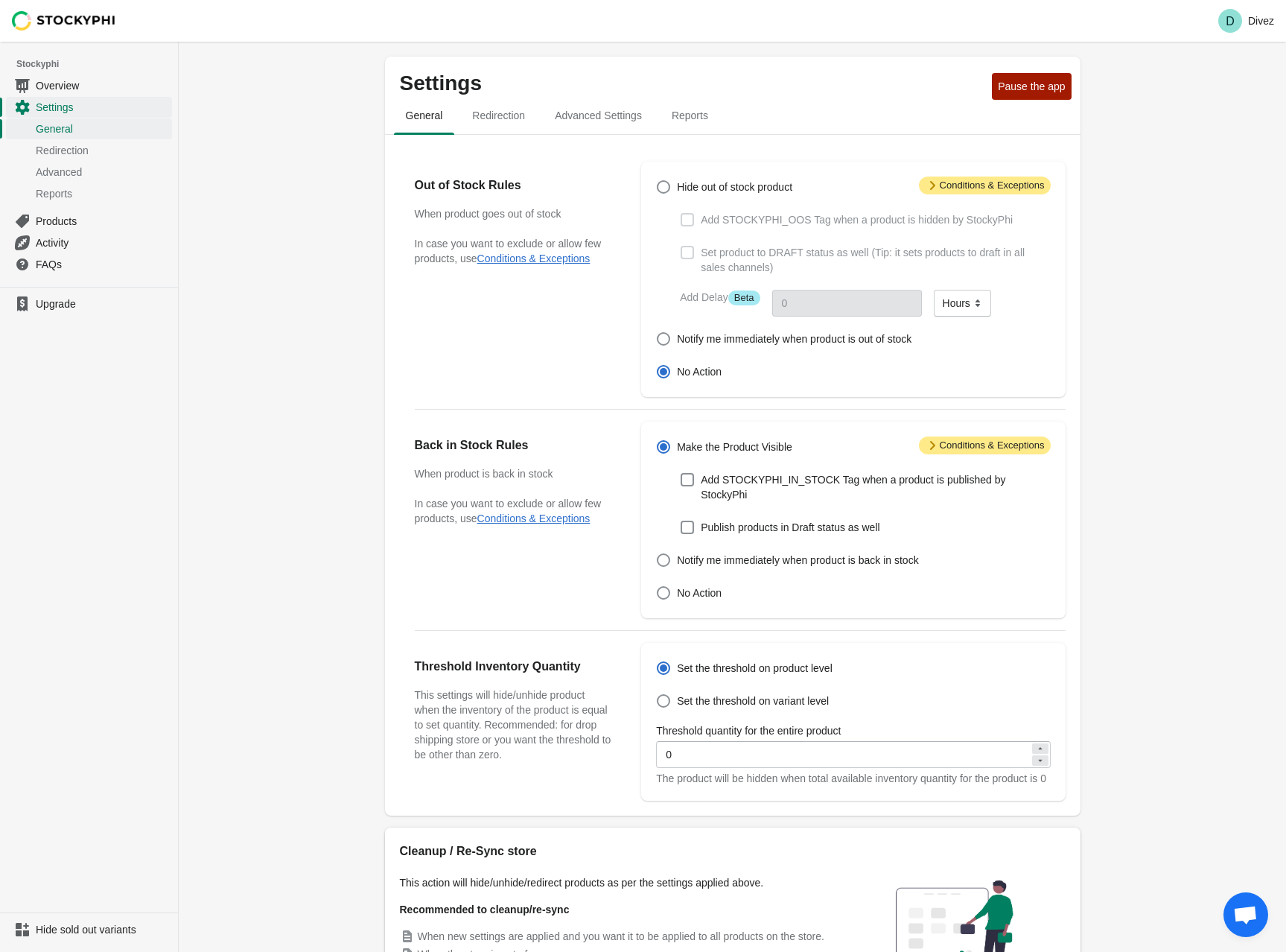
click at [940, 187] on icon at bounding box center [932, 185] width 15 height 15
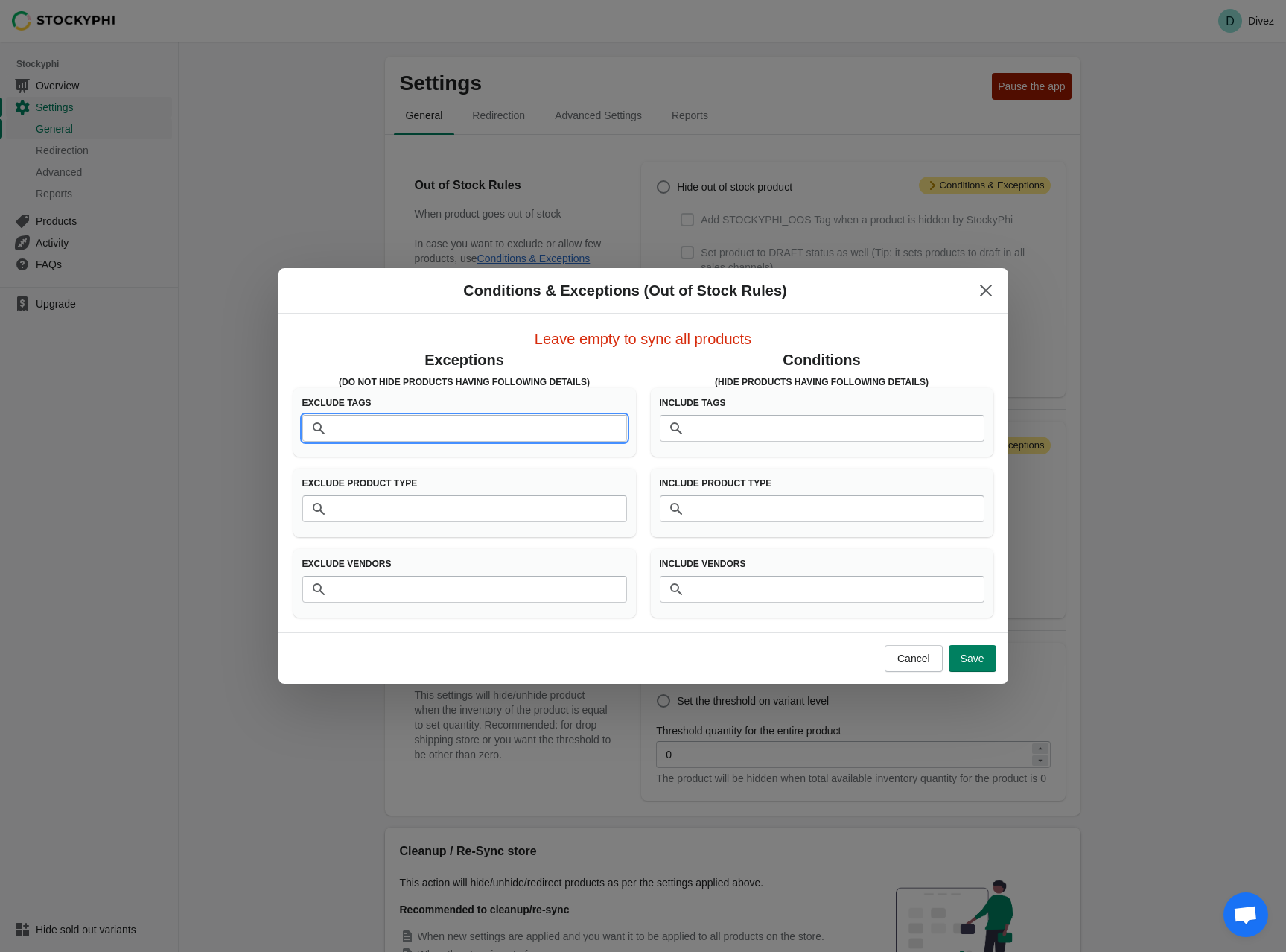
click at [432, 426] on input "Tags" at bounding box center [479, 428] width 295 height 27
click at [991, 298] on button "Close" at bounding box center [985, 290] width 27 height 27
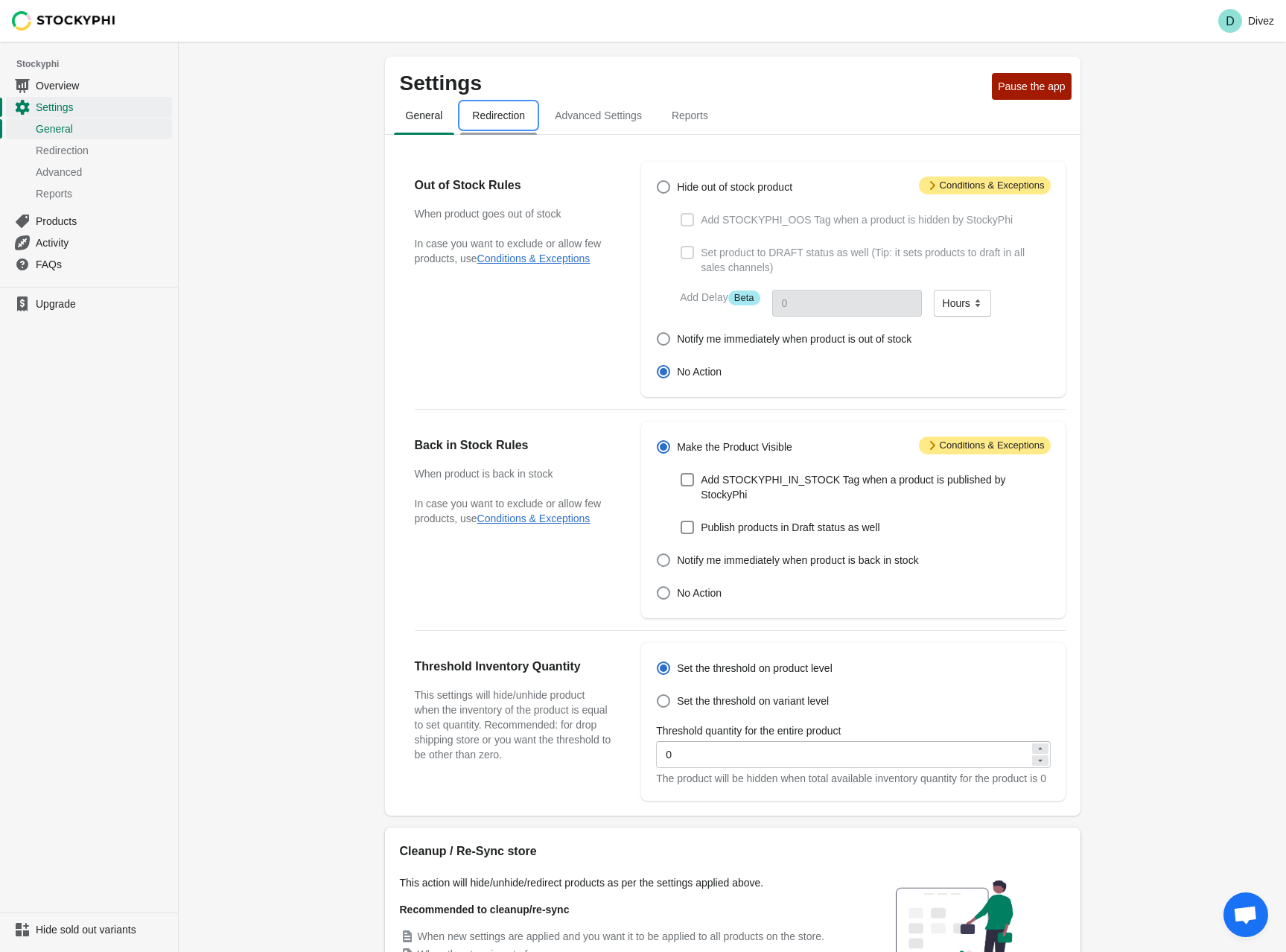
click at [508, 124] on span "Redirection" at bounding box center [499, 115] width 77 height 27
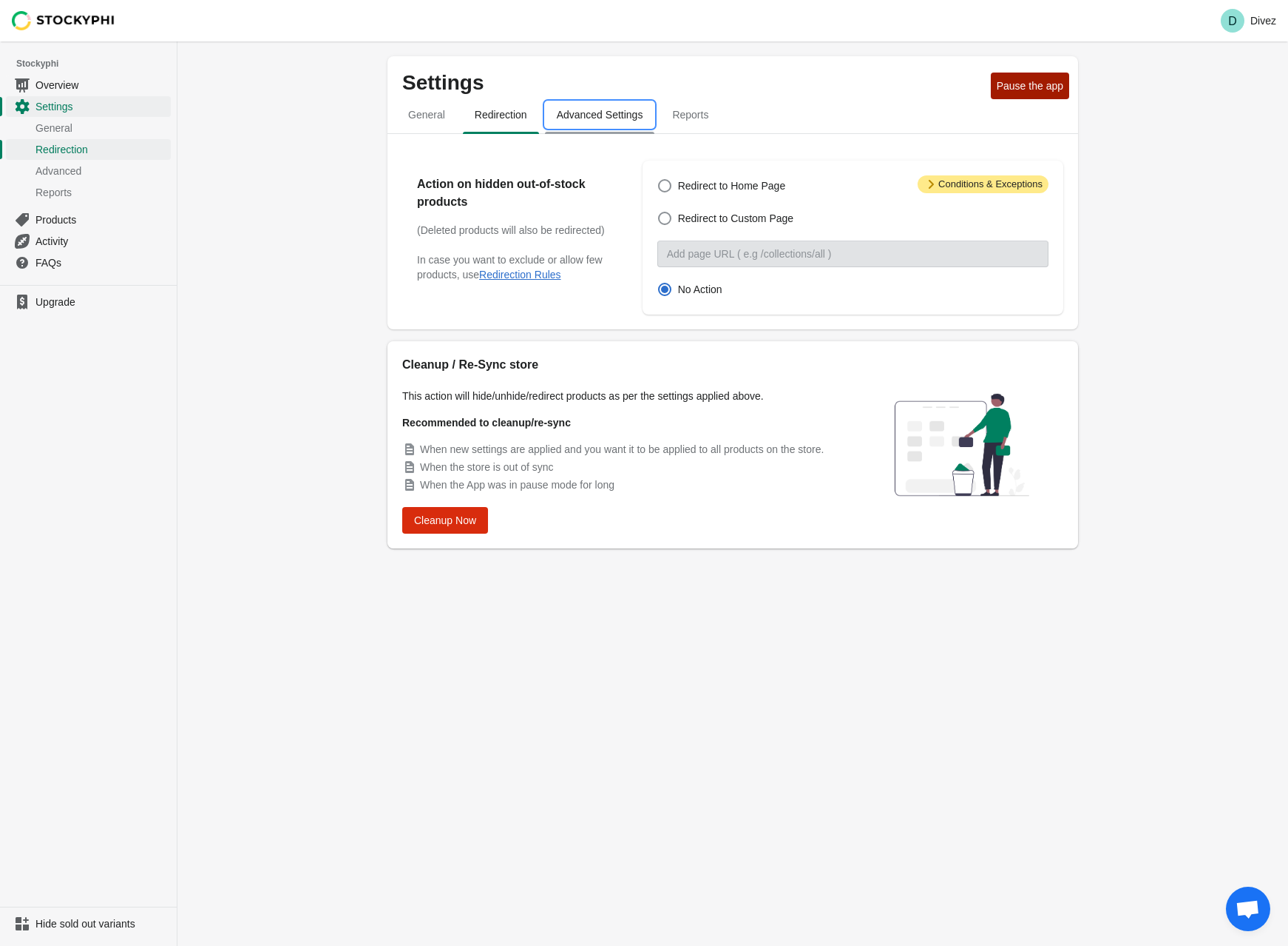
click at [572, 118] on span "Advanced Settings" at bounding box center [599, 114] width 110 height 27
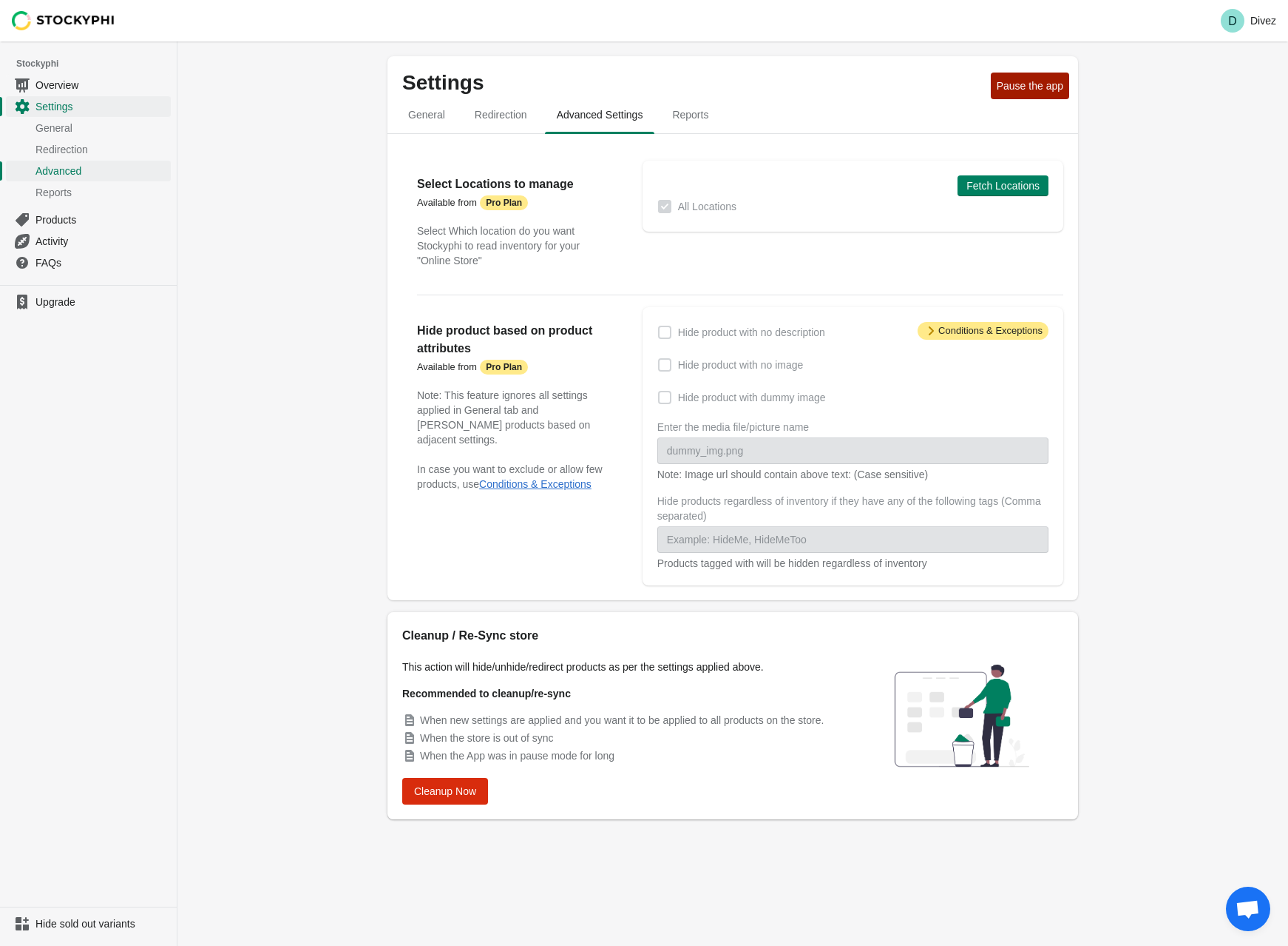
click at [664, 364] on span at bounding box center [664, 364] width 13 height 13
click at [693, 115] on span "Reports" at bounding box center [691, 114] width 60 height 27
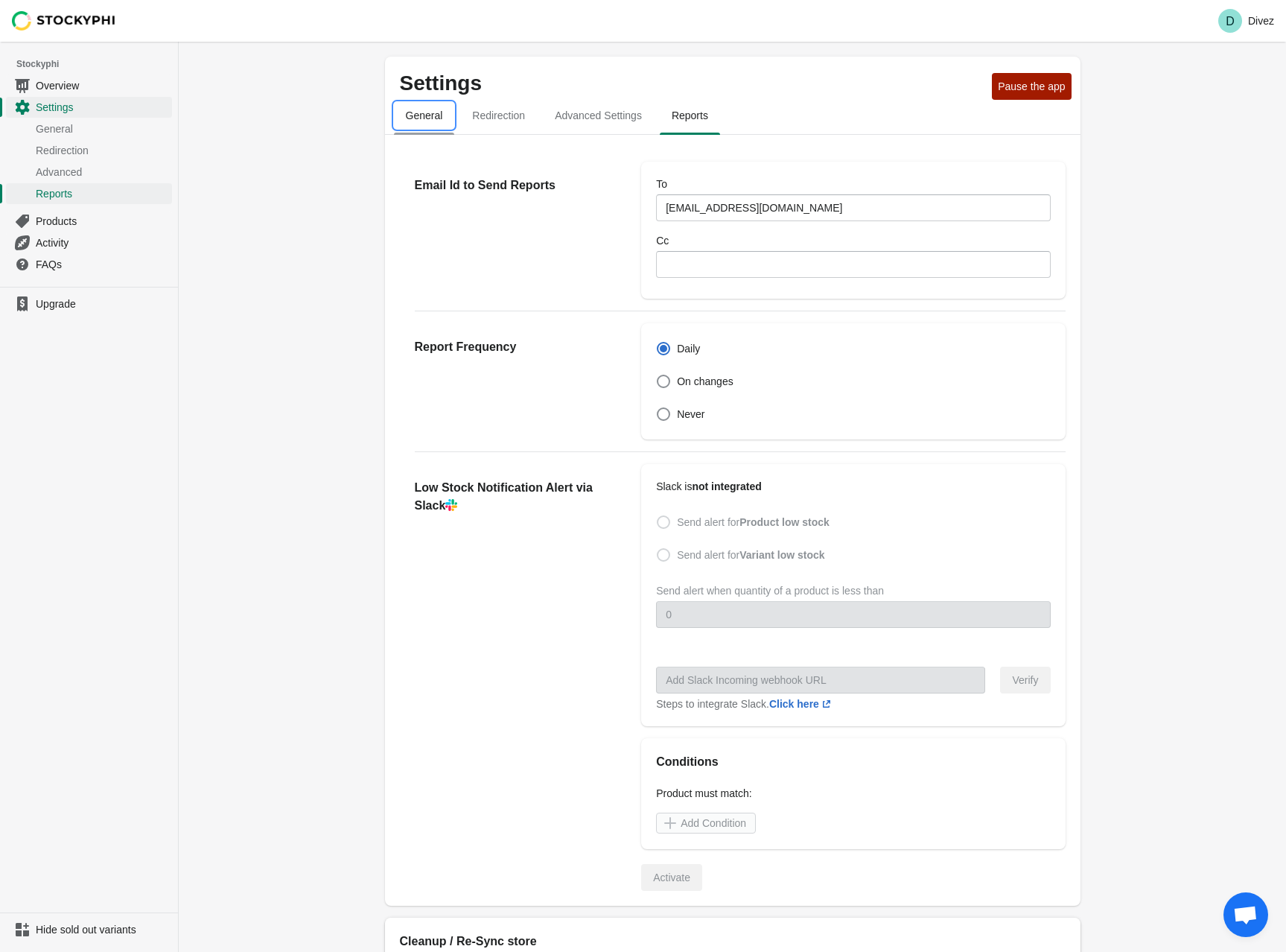
click at [441, 122] on span "General" at bounding box center [424, 115] width 61 height 27
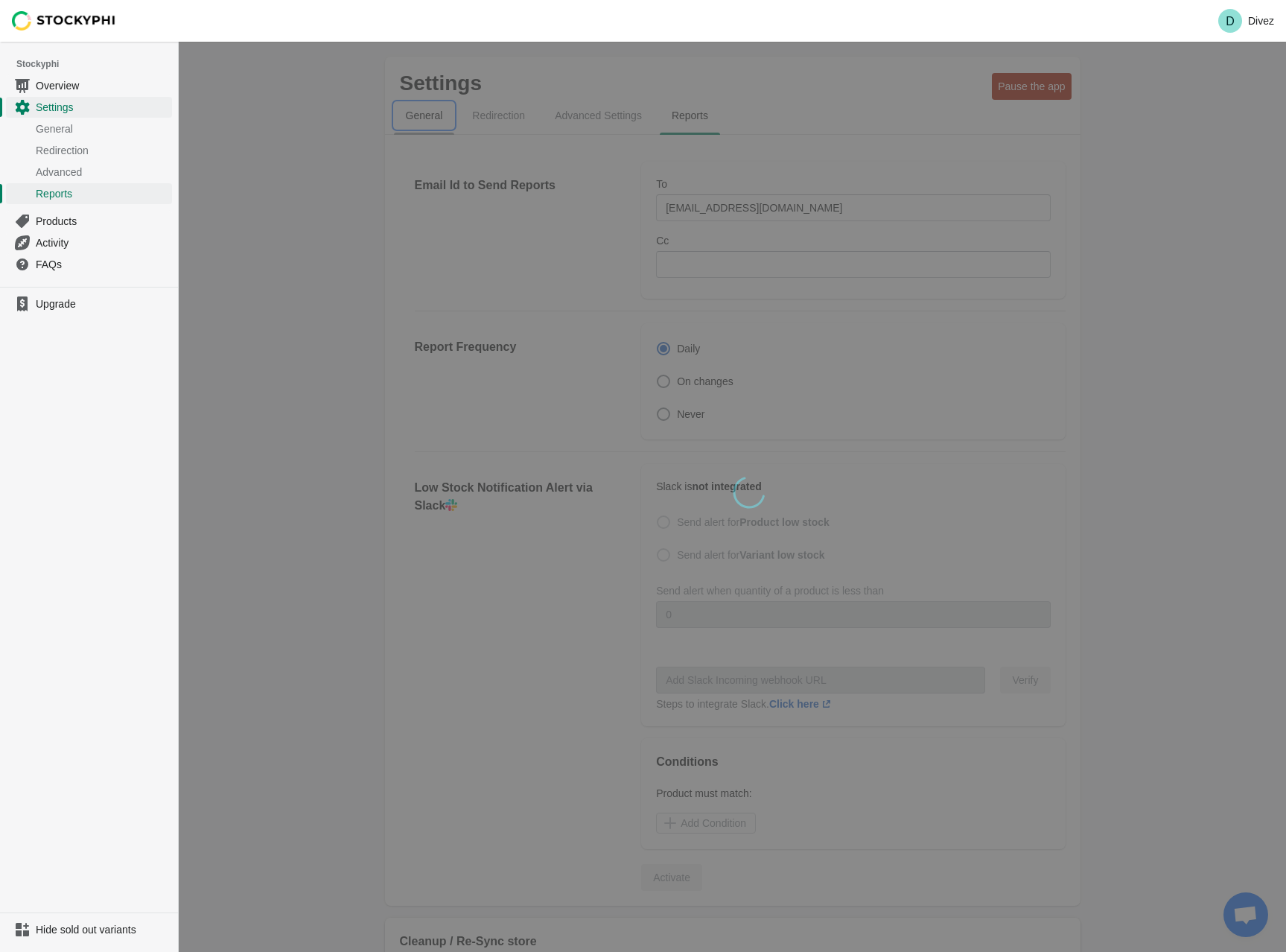
select select "hours"
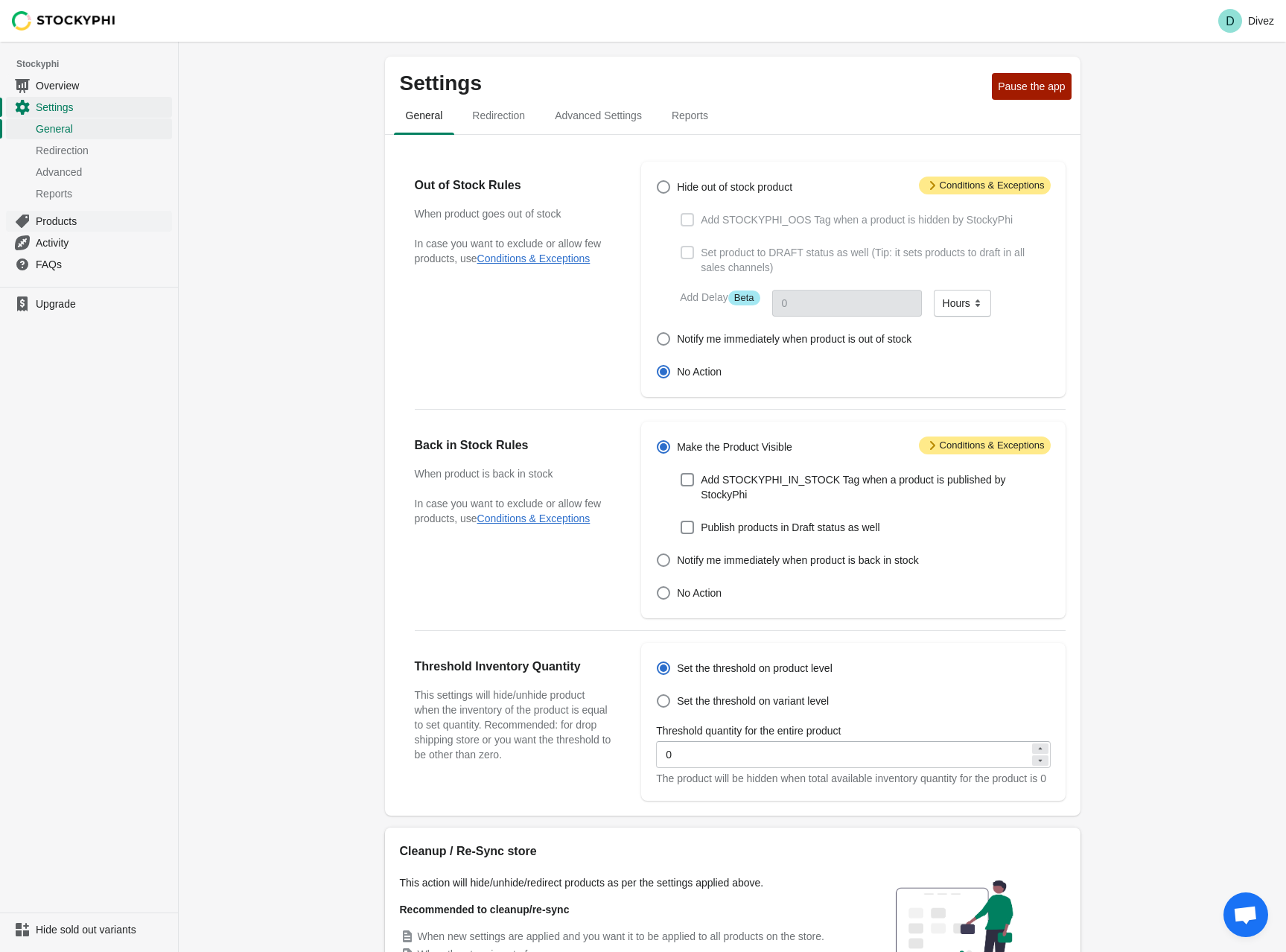
click at [66, 218] on span "Products" at bounding box center [102, 221] width 133 height 15
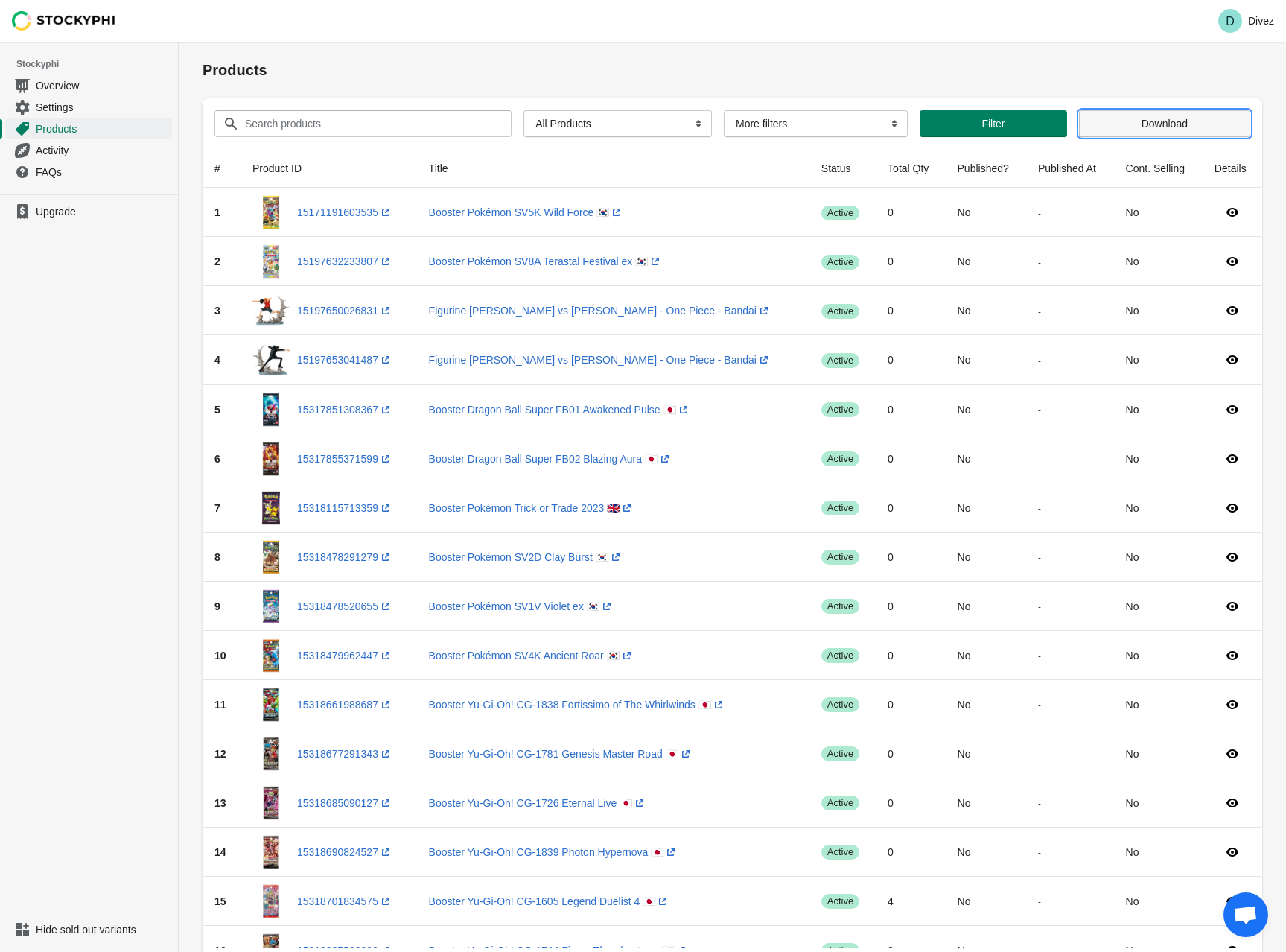
click at [1153, 122] on span "Download" at bounding box center [1165, 124] width 46 height 12
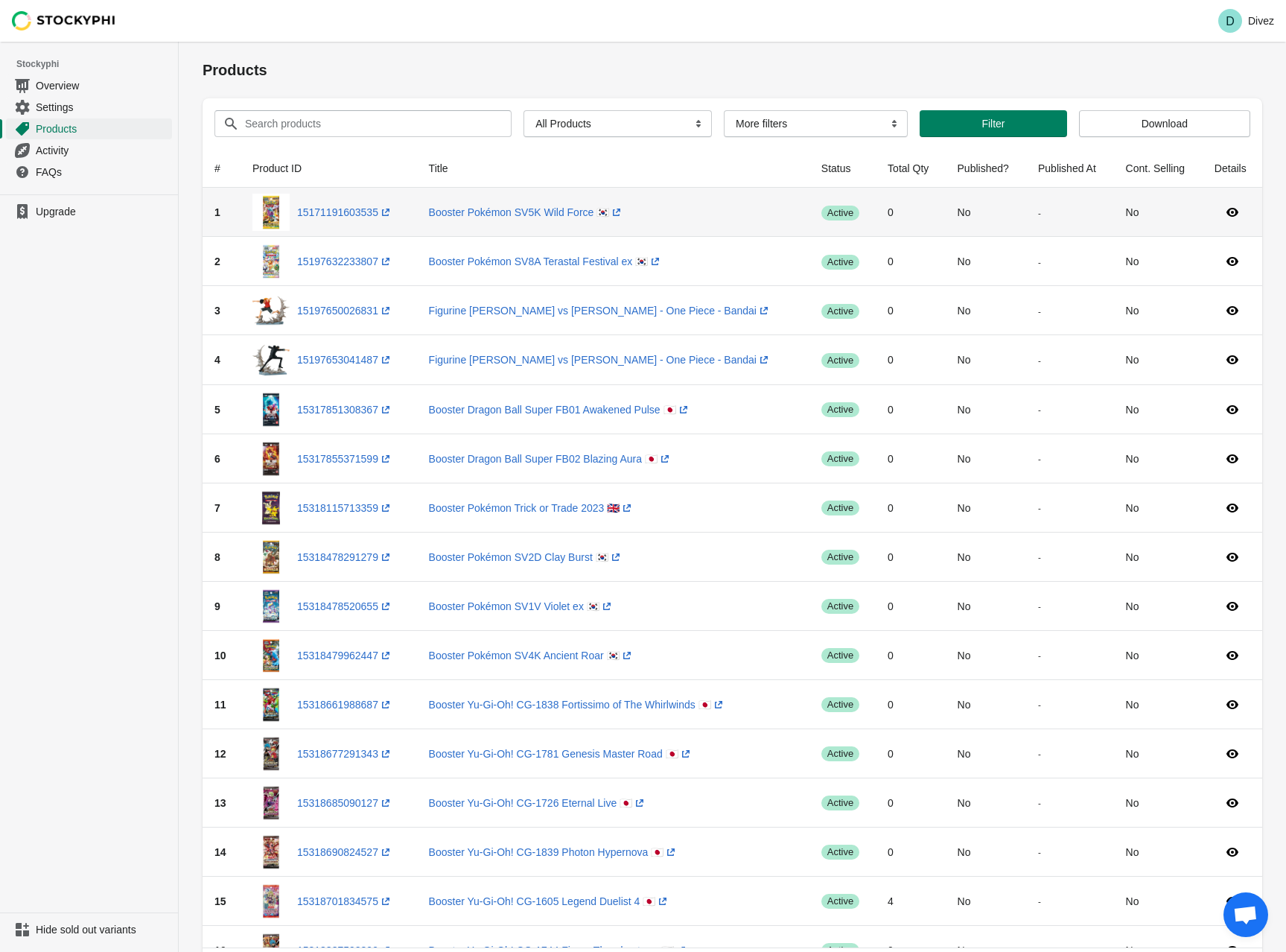
click at [821, 215] on span "Success active" at bounding box center [840, 213] width 38 height 15
click at [821, 212] on span "Success active" at bounding box center [840, 213] width 38 height 15
click at [1232, 213] on icon at bounding box center [1233, 212] width 12 height 9
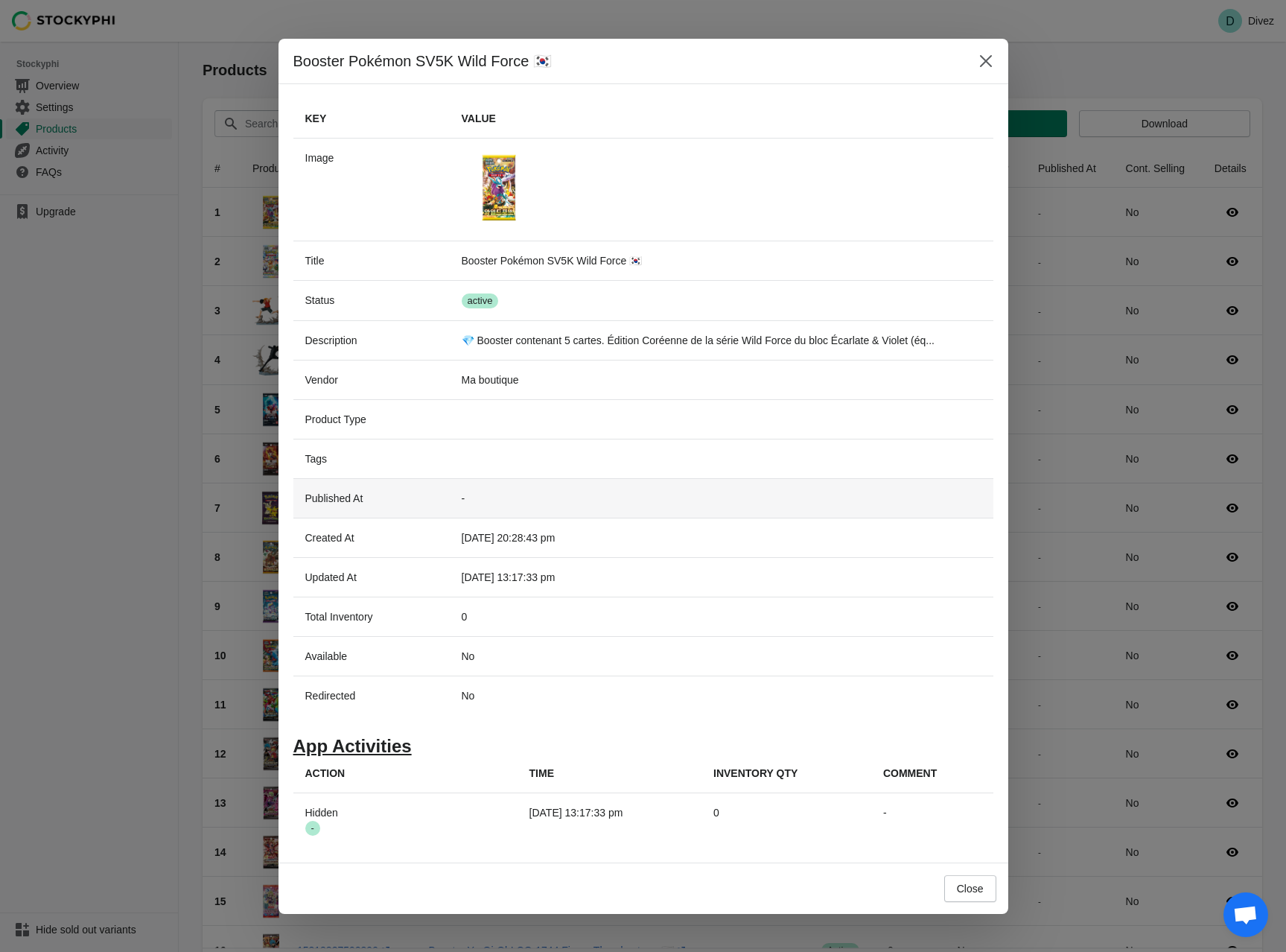
click at [472, 502] on td "-" at bounding box center [721, 498] width 544 height 40
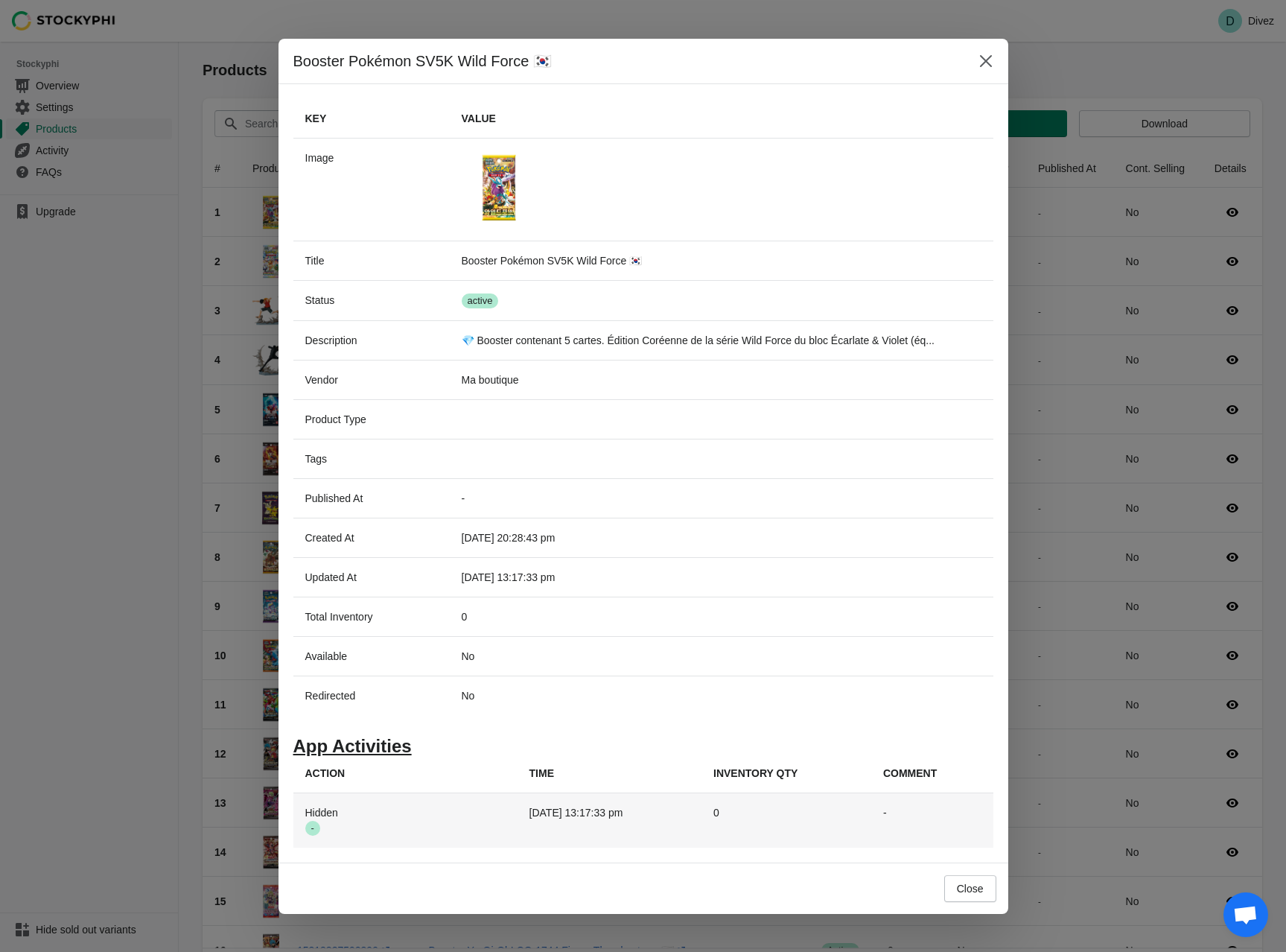
click at [314, 830] on span "Success -" at bounding box center [313, 827] width 15 height 15
click at [327, 826] on th "Hidden Success -" at bounding box center [406, 820] width 224 height 54
drag, startPoint x: 315, startPoint y: 829, endPoint x: 555, endPoint y: 841, distance: 240.3
click at [546, 838] on td "2025-08-27 13:17:33 pm" at bounding box center [610, 820] width 184 height 54
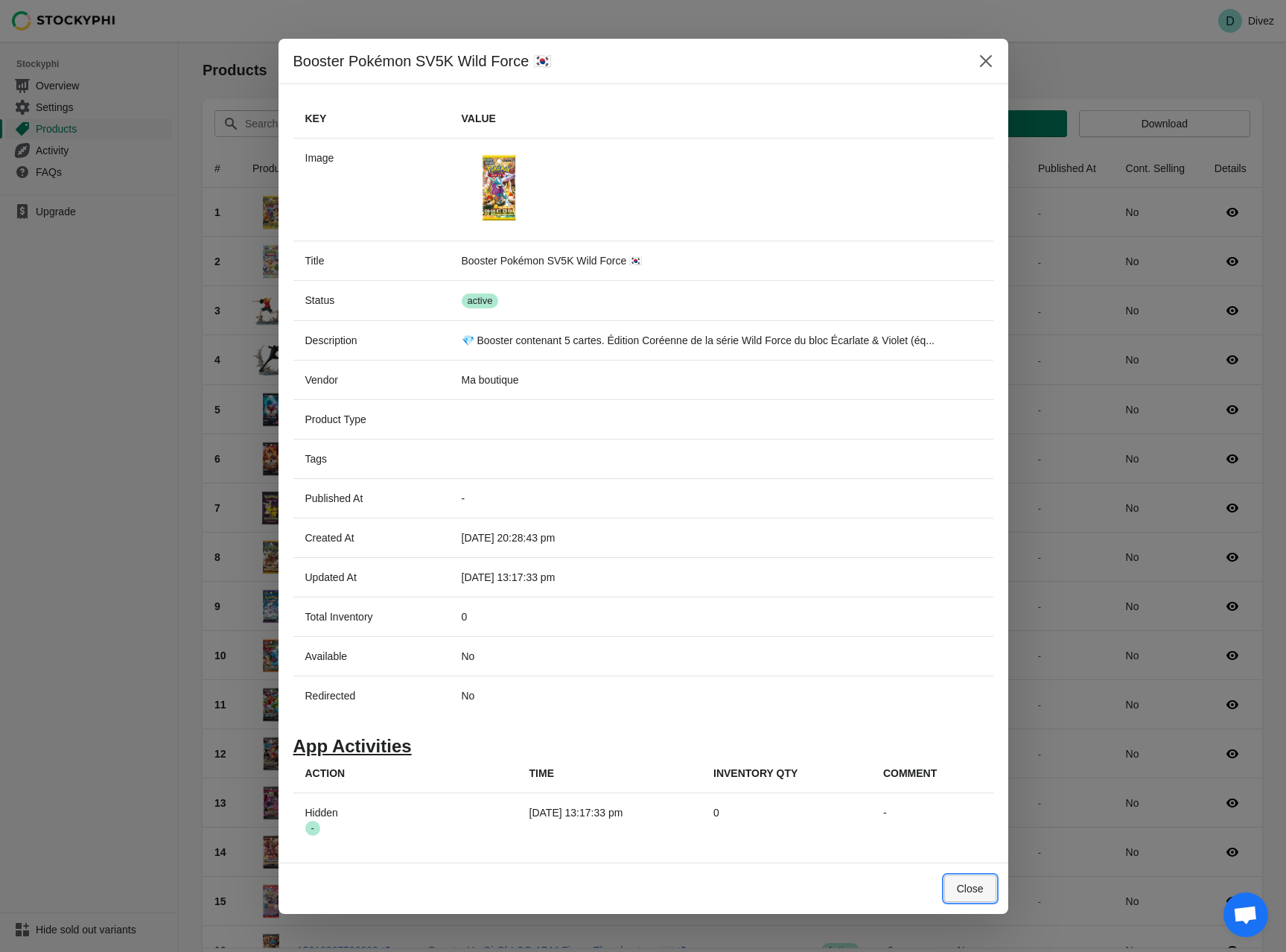
click at [975, 893] on button "Close" at bounding box center [970, 888] width 52 height 27
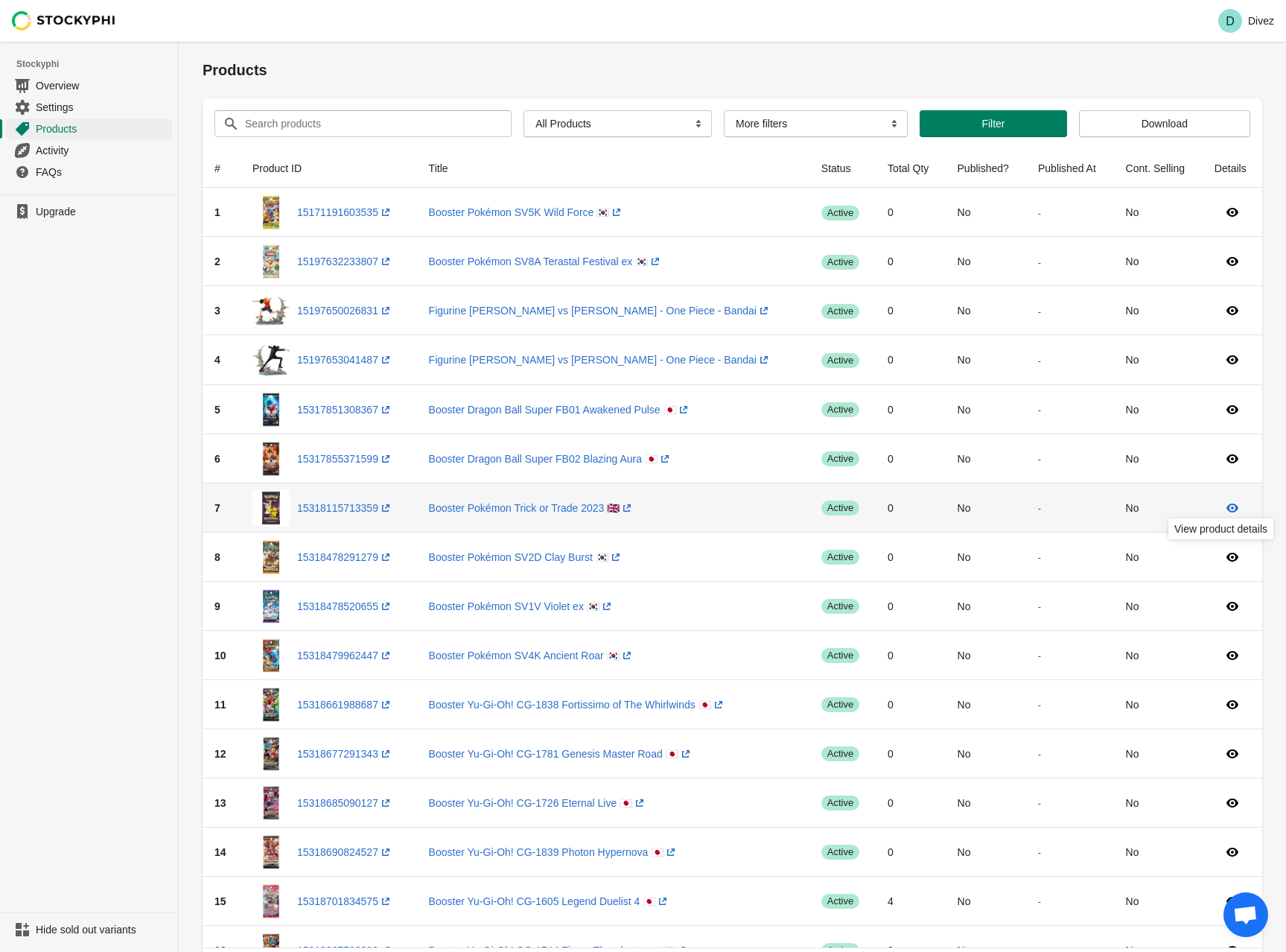
click at [1230, 505] on icon at bounding box center [1232, 507] width 15 height 15
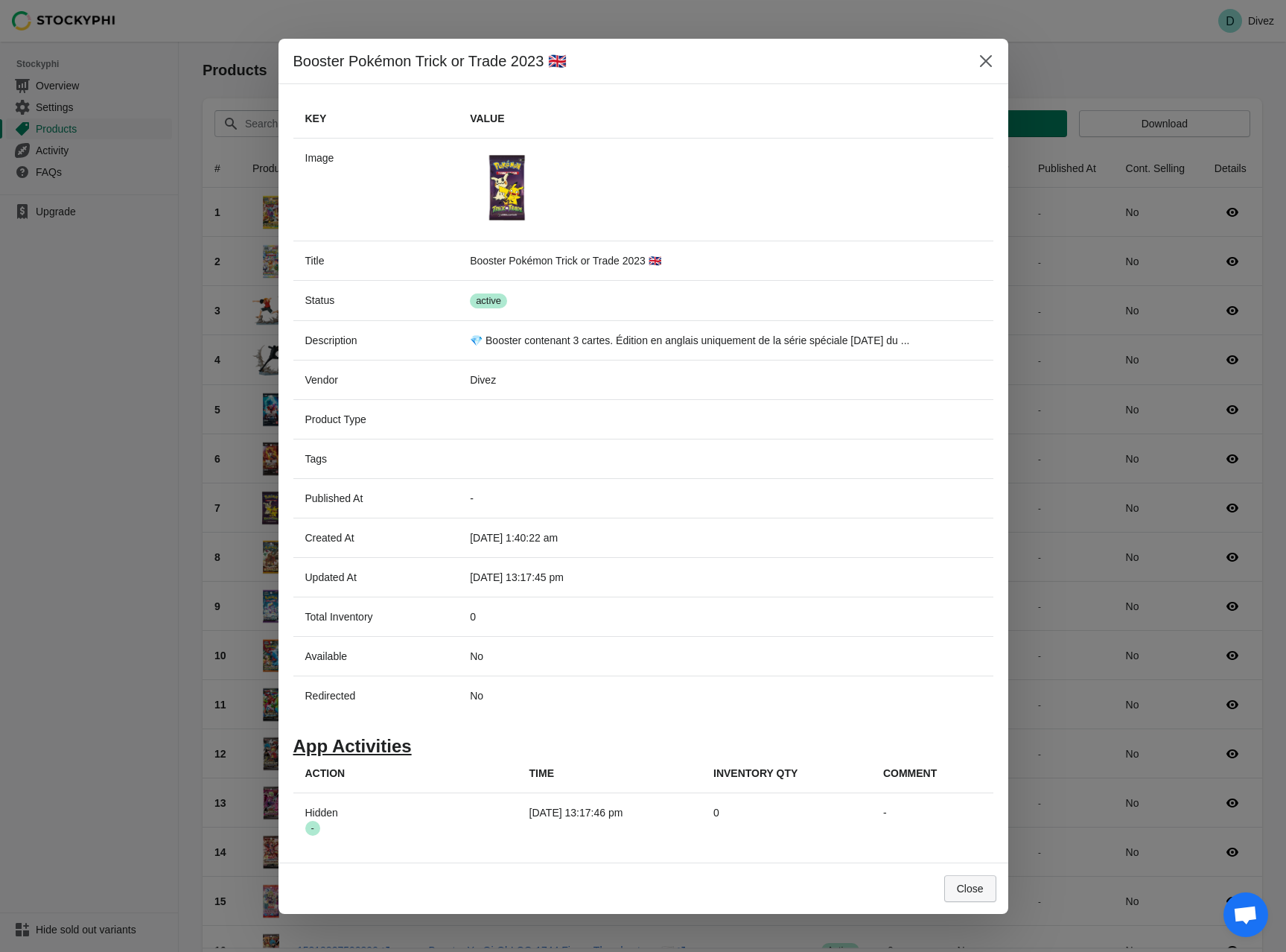
click at [977, 890] on span "Close" at bounding box center [970, 888] width 27 height 12
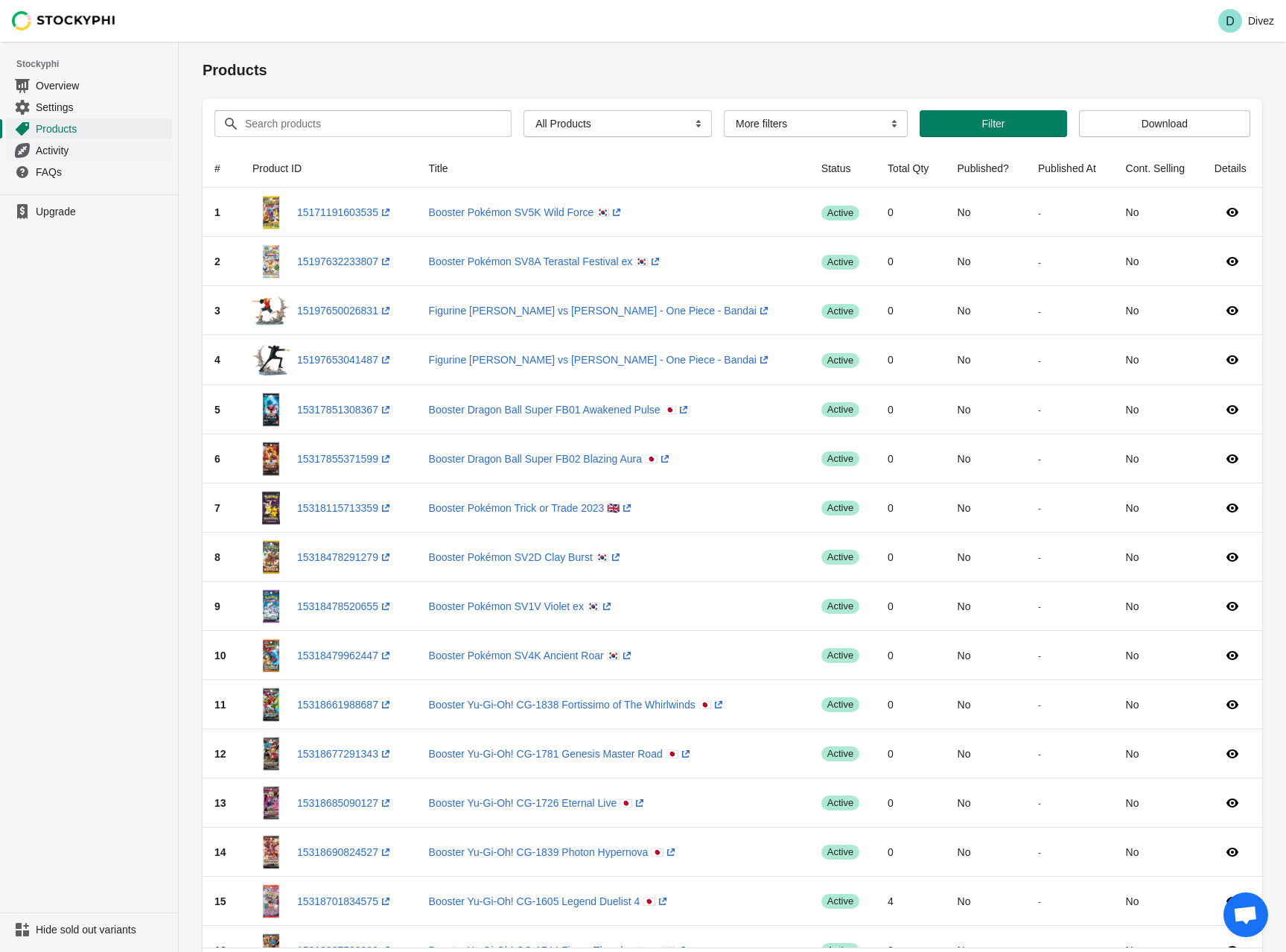
click at [99, 154] on span "Activity" at bounding box center [102, 150] width 133 height 15
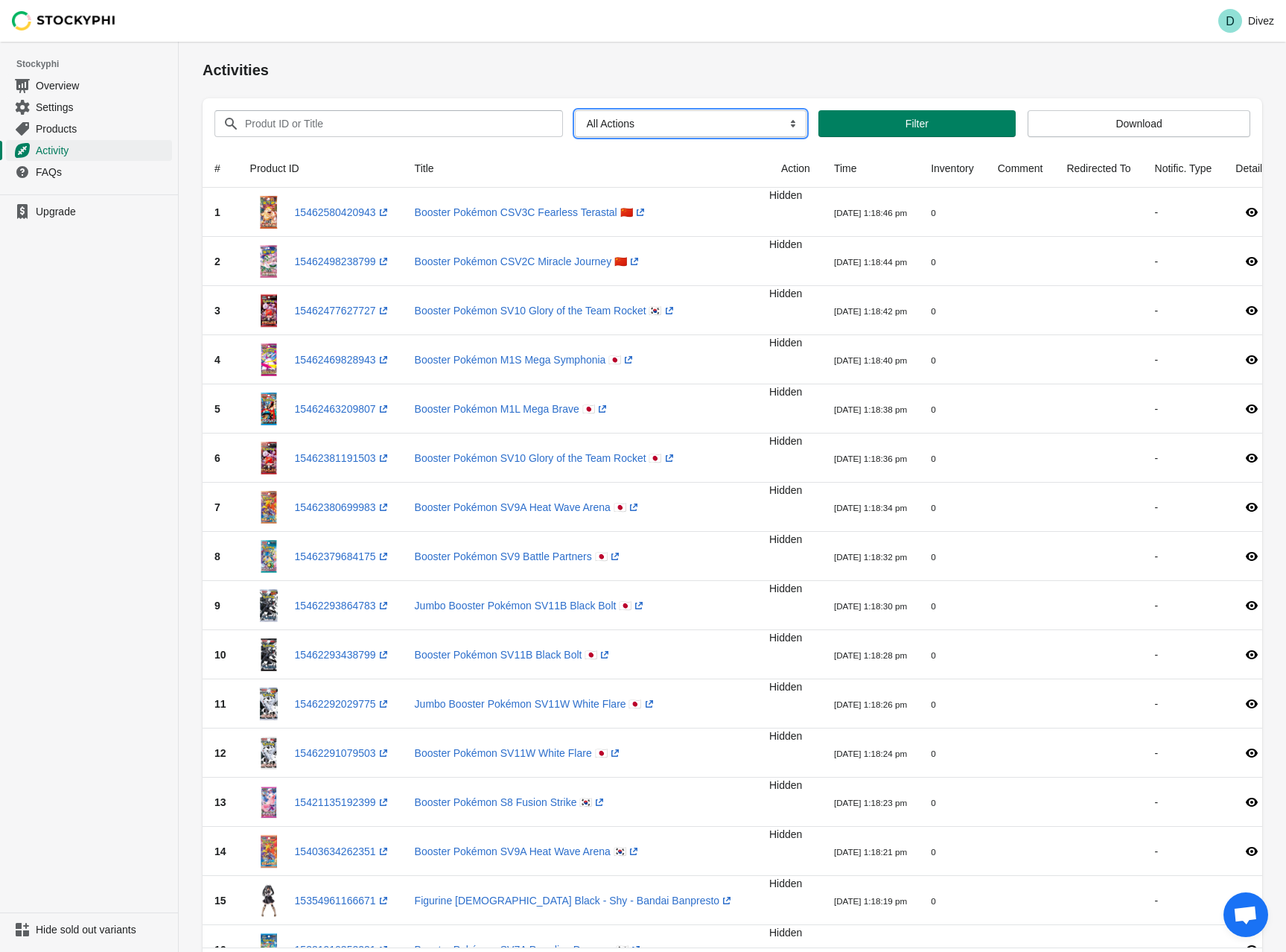
click at [671, 127] on select "All Actions Hide Products Show Products Redirect Products Send Notification" at bounding box center [690, 123] width 232 height 27
select select "hide_product"
click at [575, 110] on select "All Actions Hide Products Show Products Redirect Products Send Notification" at bounding box center [690, 123] width 232 height 27
click at [978, 128] on span "Filter" at bounding box center [923, 124] width 170 height 12
click at [703, 121] on select "All Actions Hide Products Show Products Redirect Products Send Notification" at bounding box center [692, 123] width 245 height 27
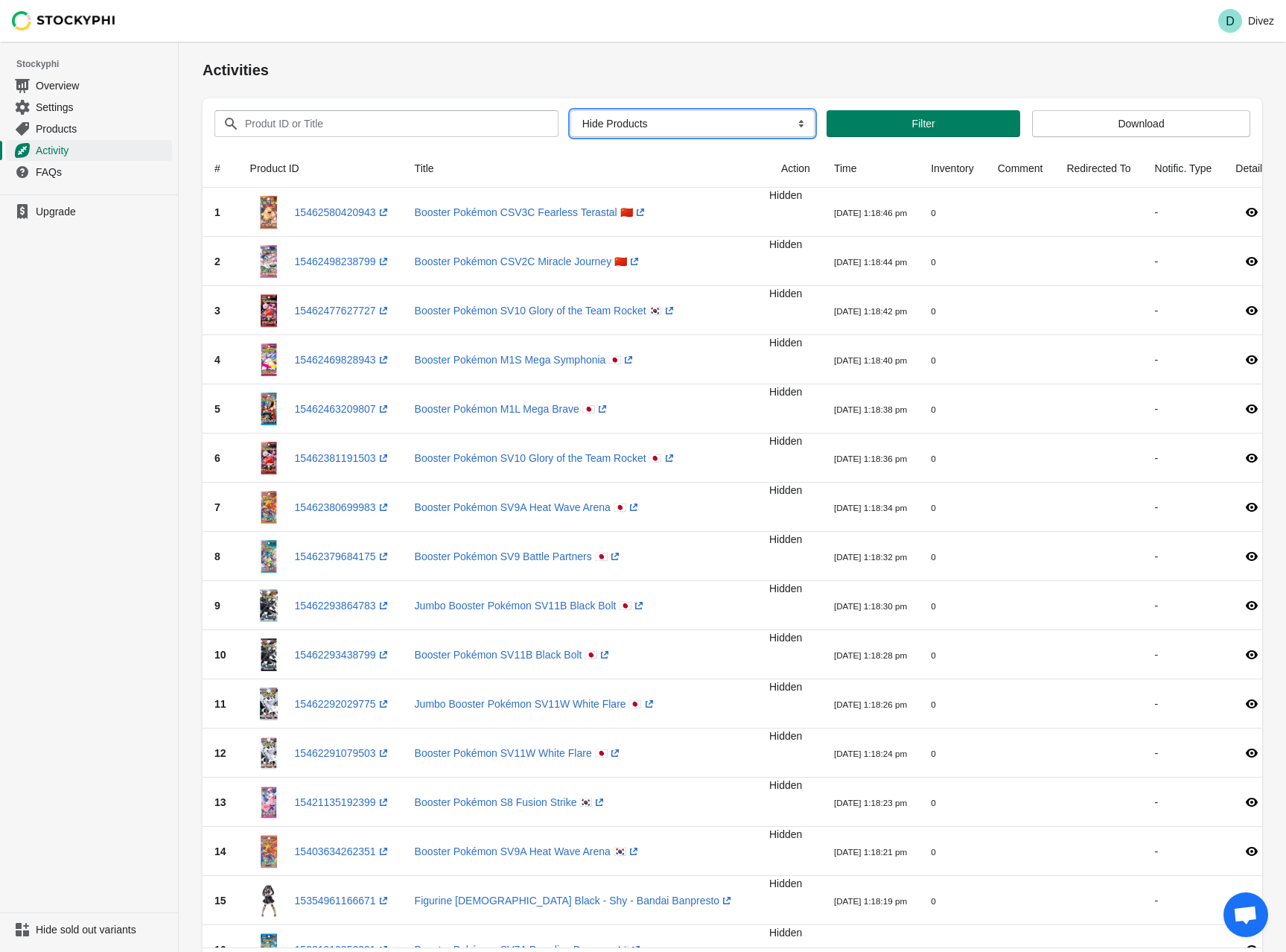
click at [697, 127] on select "All Actions Hide Products Show Products Redirect Products Send Notification" at bounding box center [692, 123] width 245 height 27
click at [59, 174] on span "FAQs" at bounding box center [102, 172] width 133 height 15
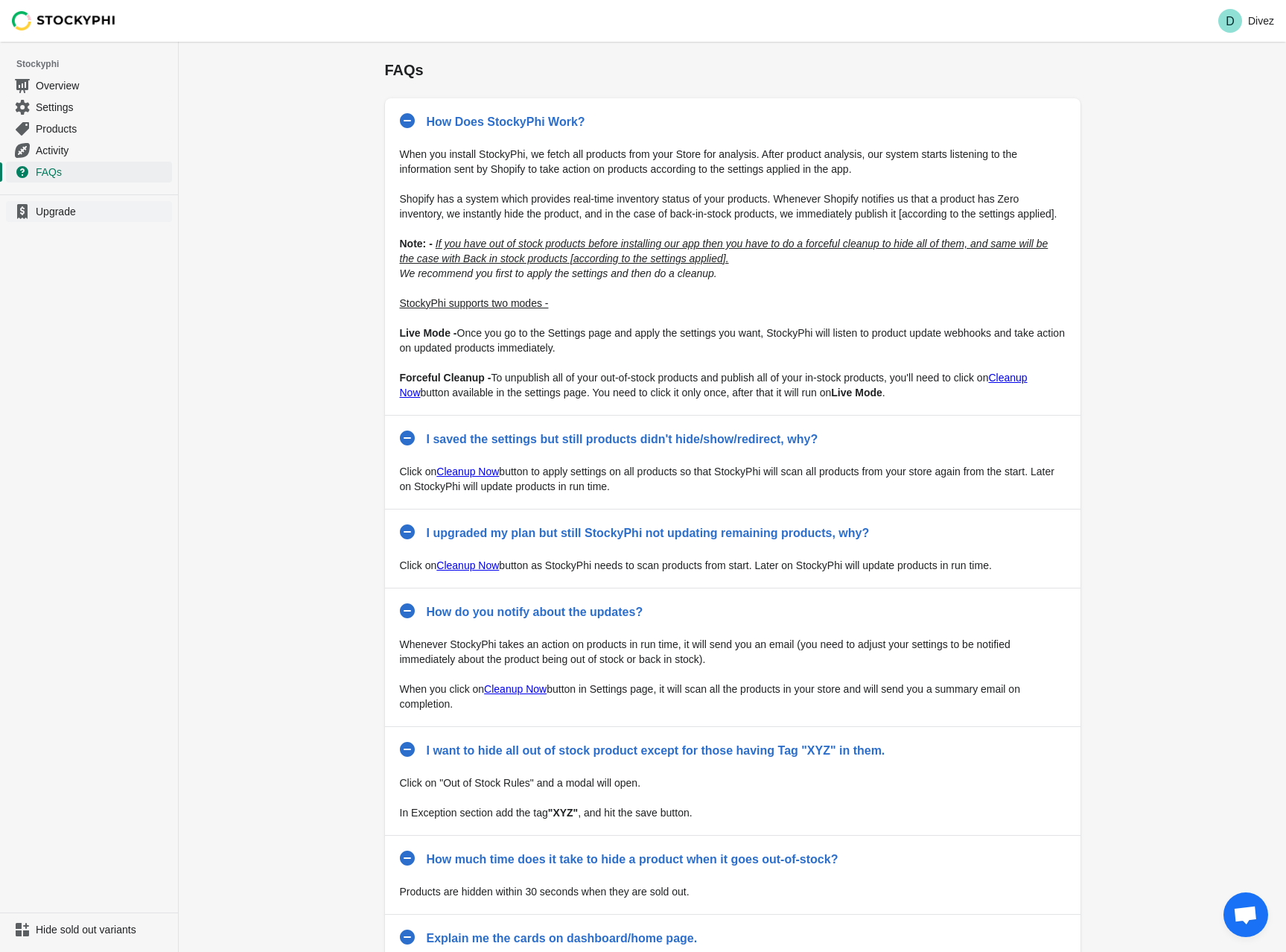
click at [54, 215] on span "Upgrade" at bounding box center [102, 211] width 133 height 15
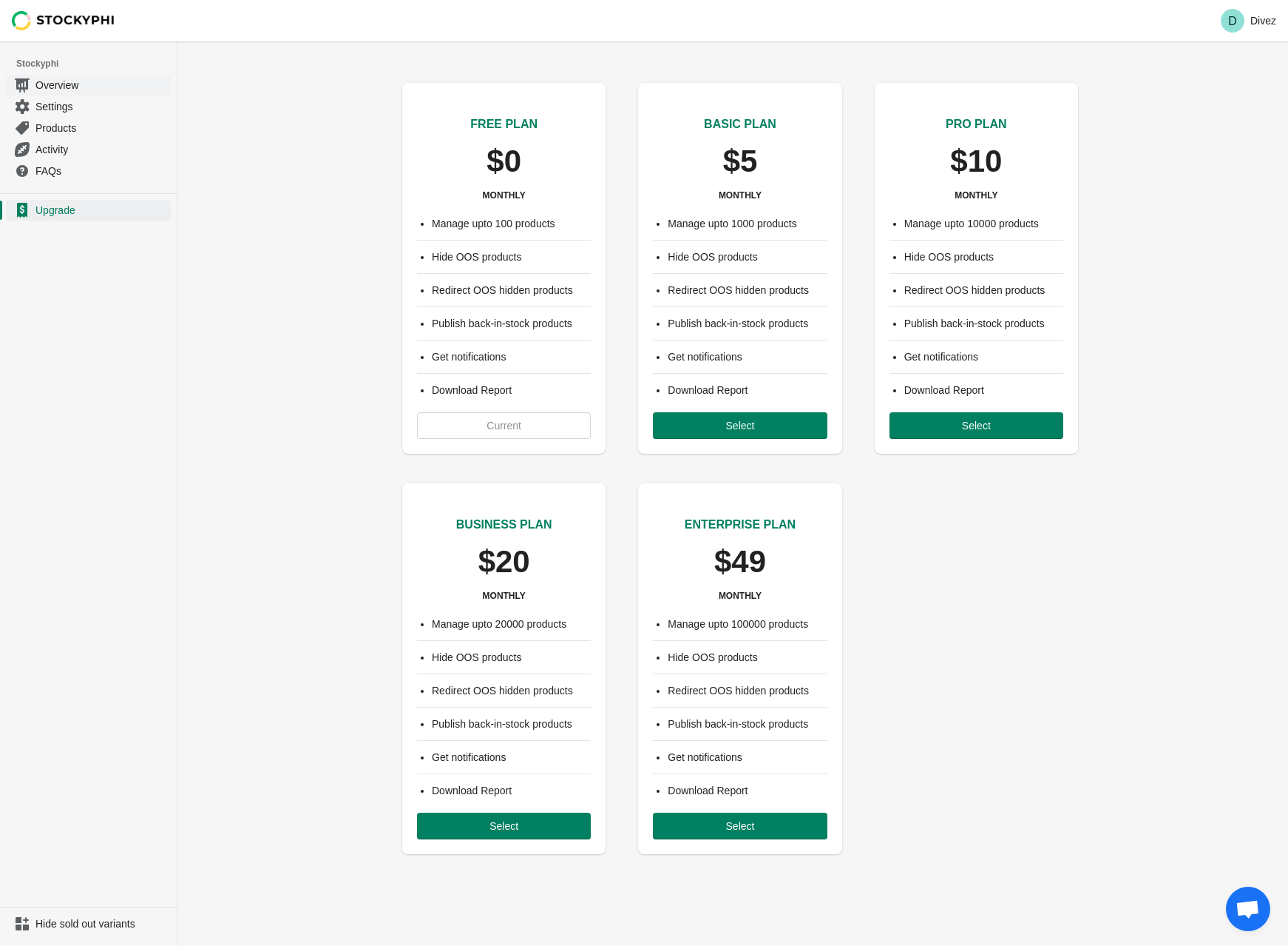
click at [48, 78] on span "Overview" at bounding box center [101, 84] width 132 height 15
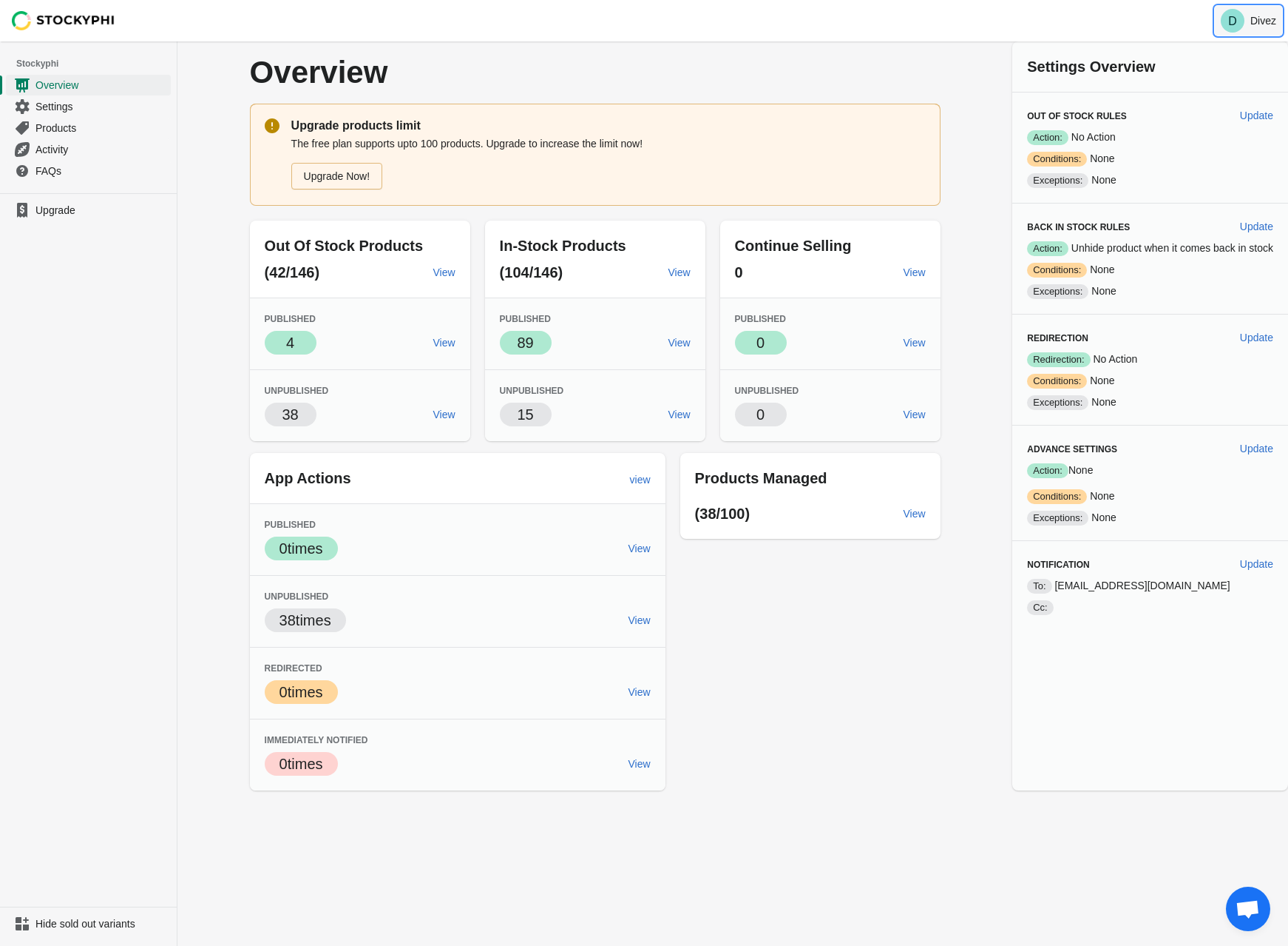
click at [1260, 22] on p "Divez" at bounding box center [1263, 21] width 26 height 12
click at [1143, 34] on div "D Divez" at bounding box center [733, 21] width 1111 height 42
click at [65, 106] on span "Settings" at bounding box center [101, 106] width 132 height 15
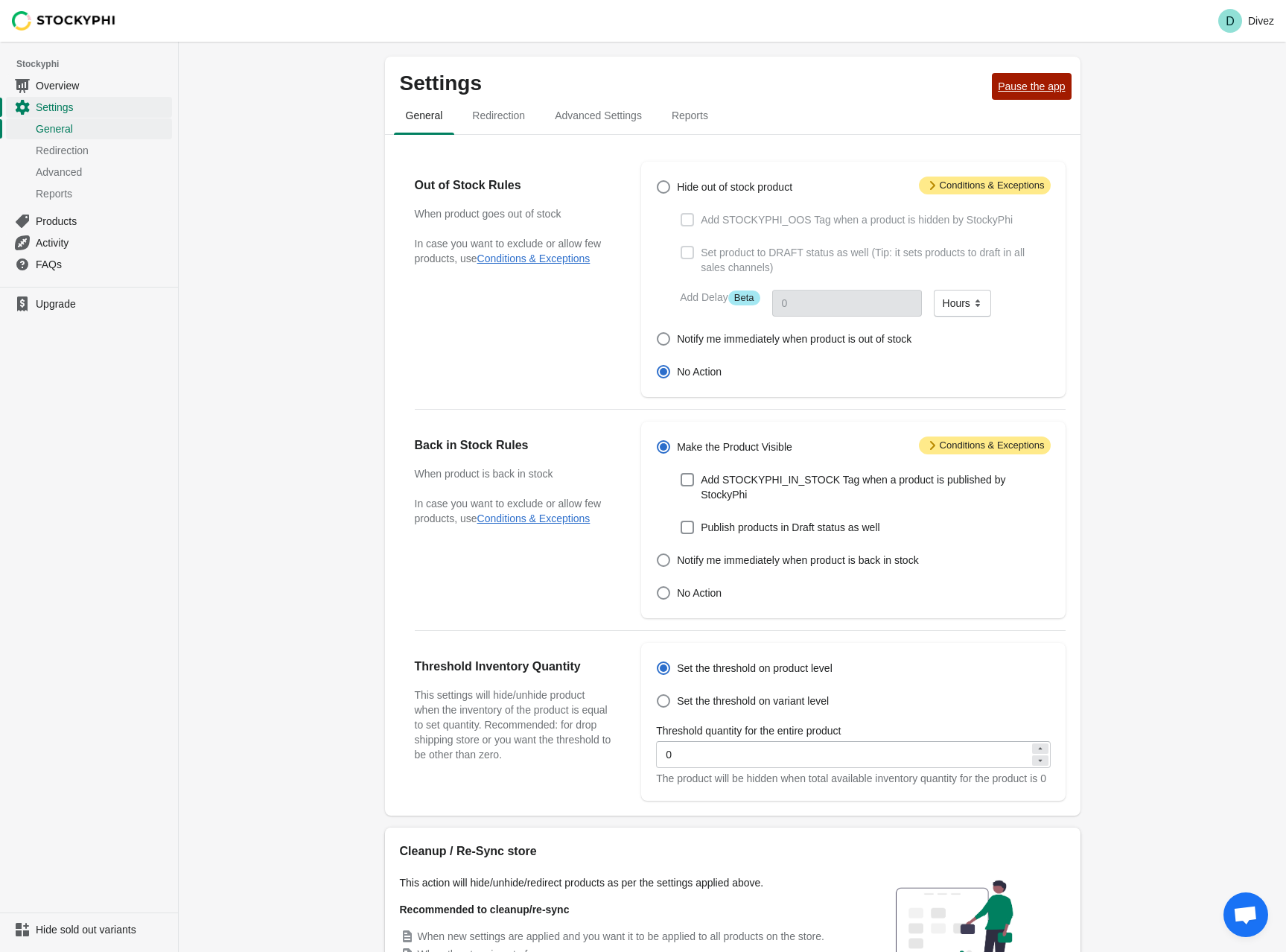
click at [1050, 86] on span "Pause the app" at bounding box center [1031, 87] width 67 height 12
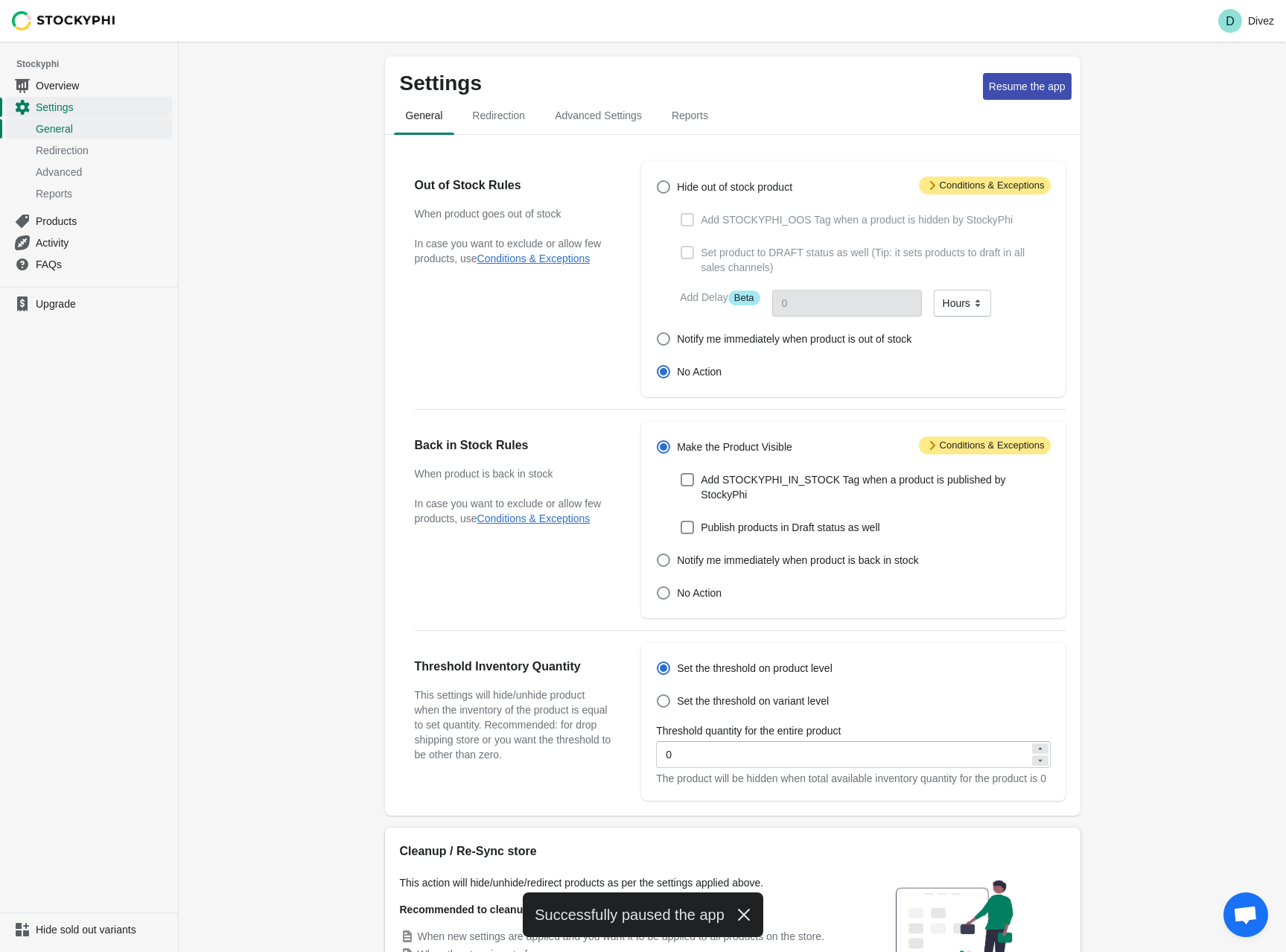
scroll to position [136, 0]
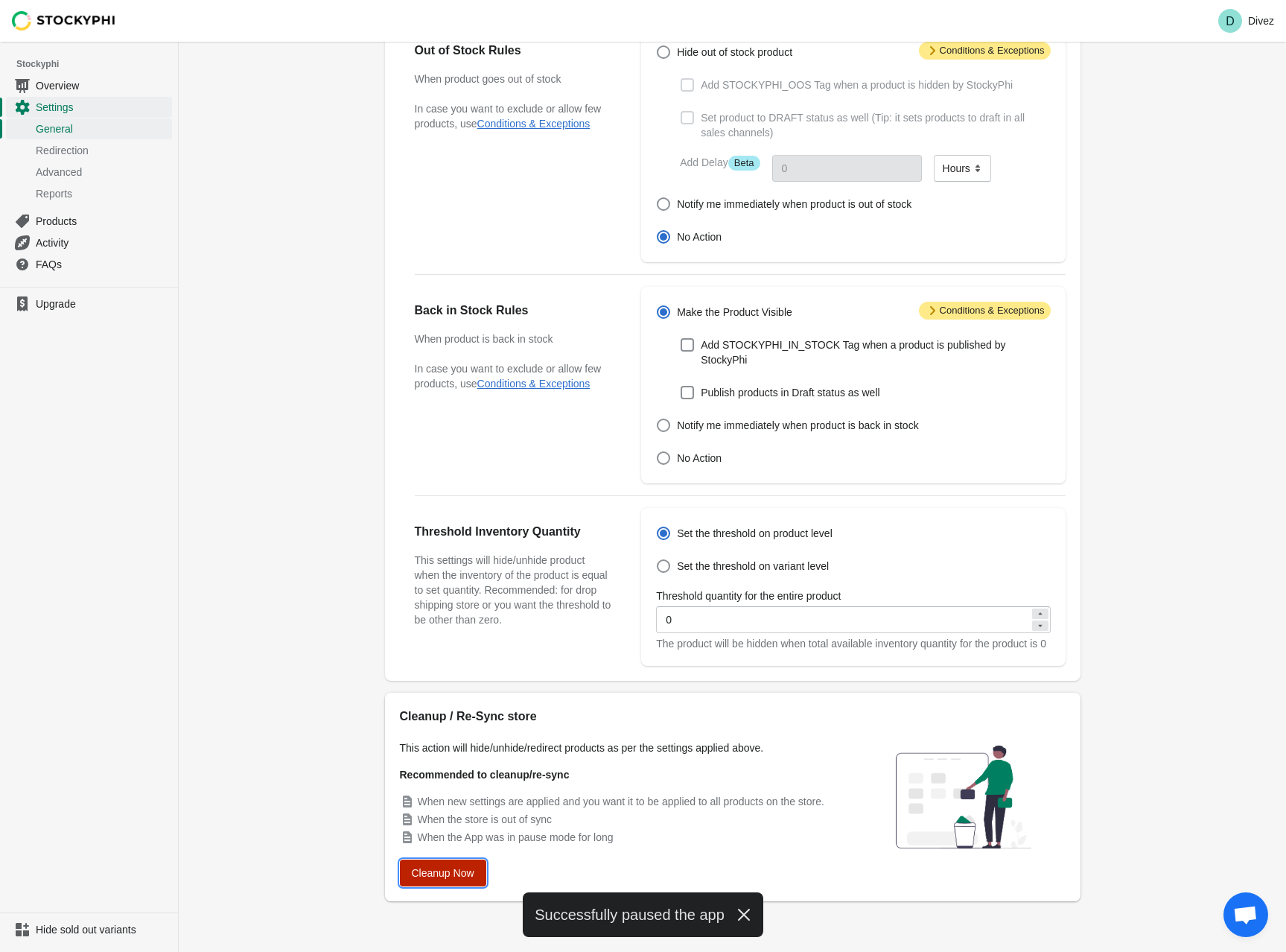
click at [408, 877] on button "Cleanup Now" at bounding box center [443, 872] width 86 height 27
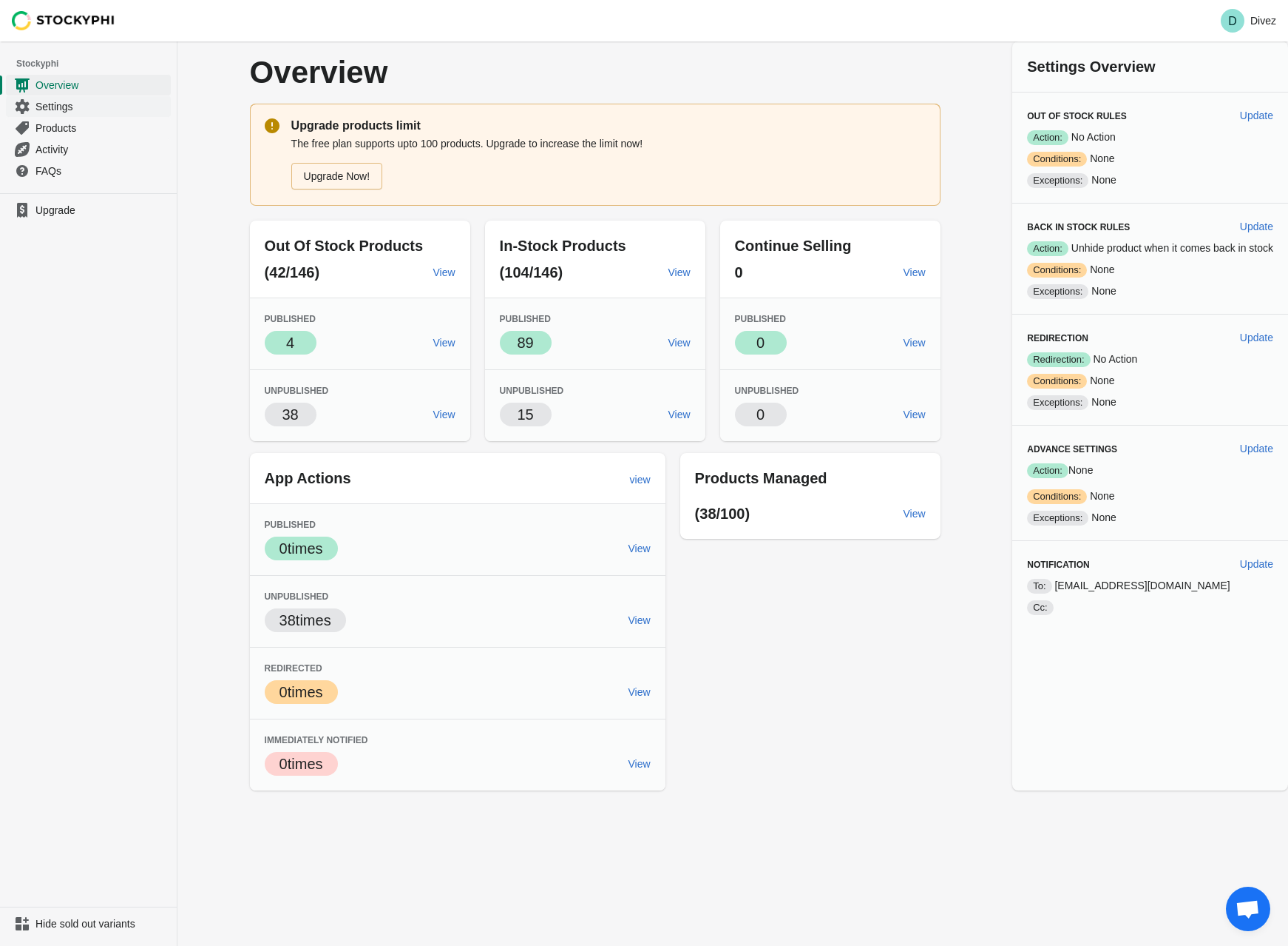
click at [64, 97] on link "Settings" at bounding box center [88, 106] width 165 height 22
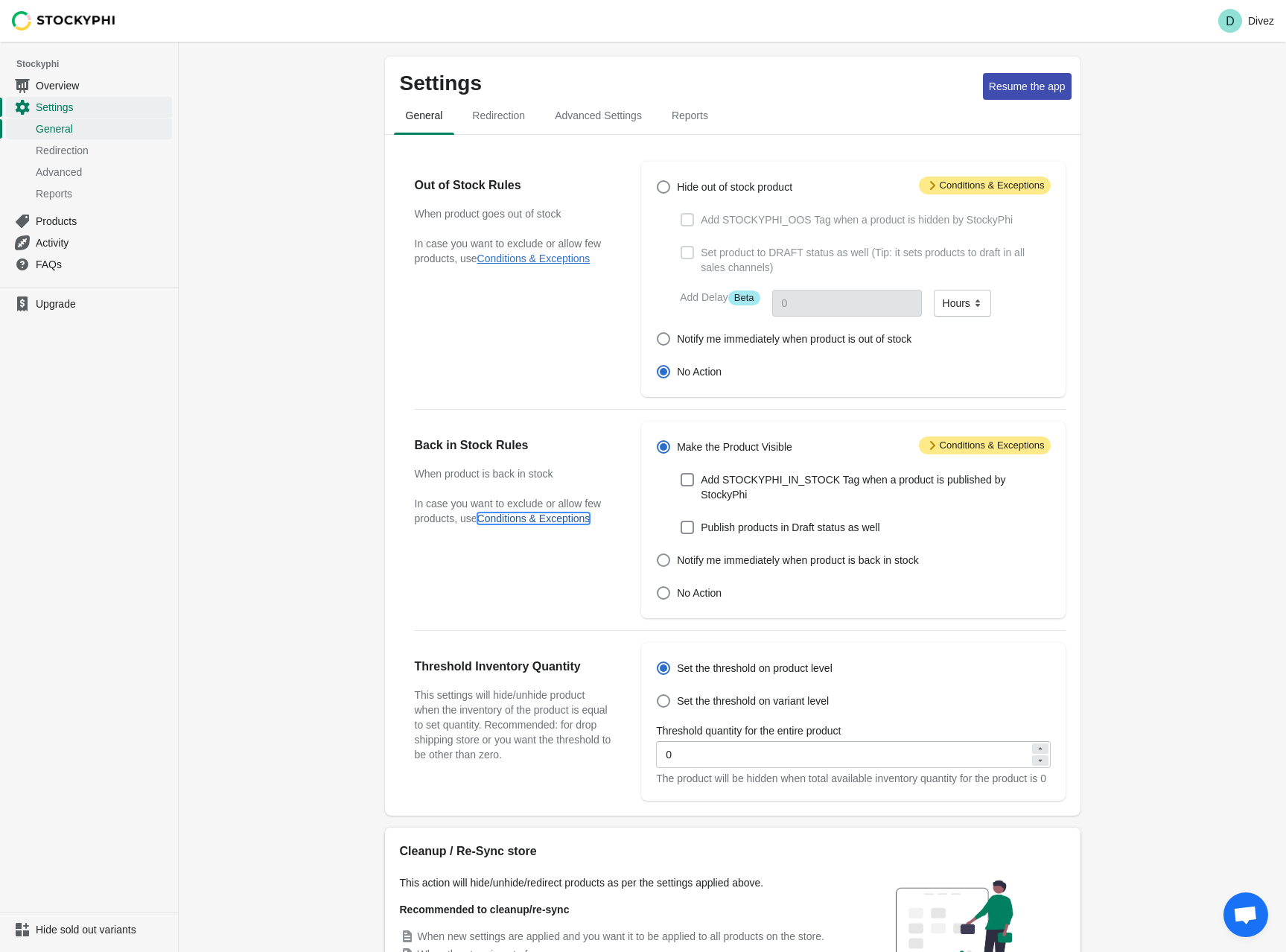
click at [556, 518] on button "Conditions & Exceptions" at bounding box center [534, 518] width 113 height 12
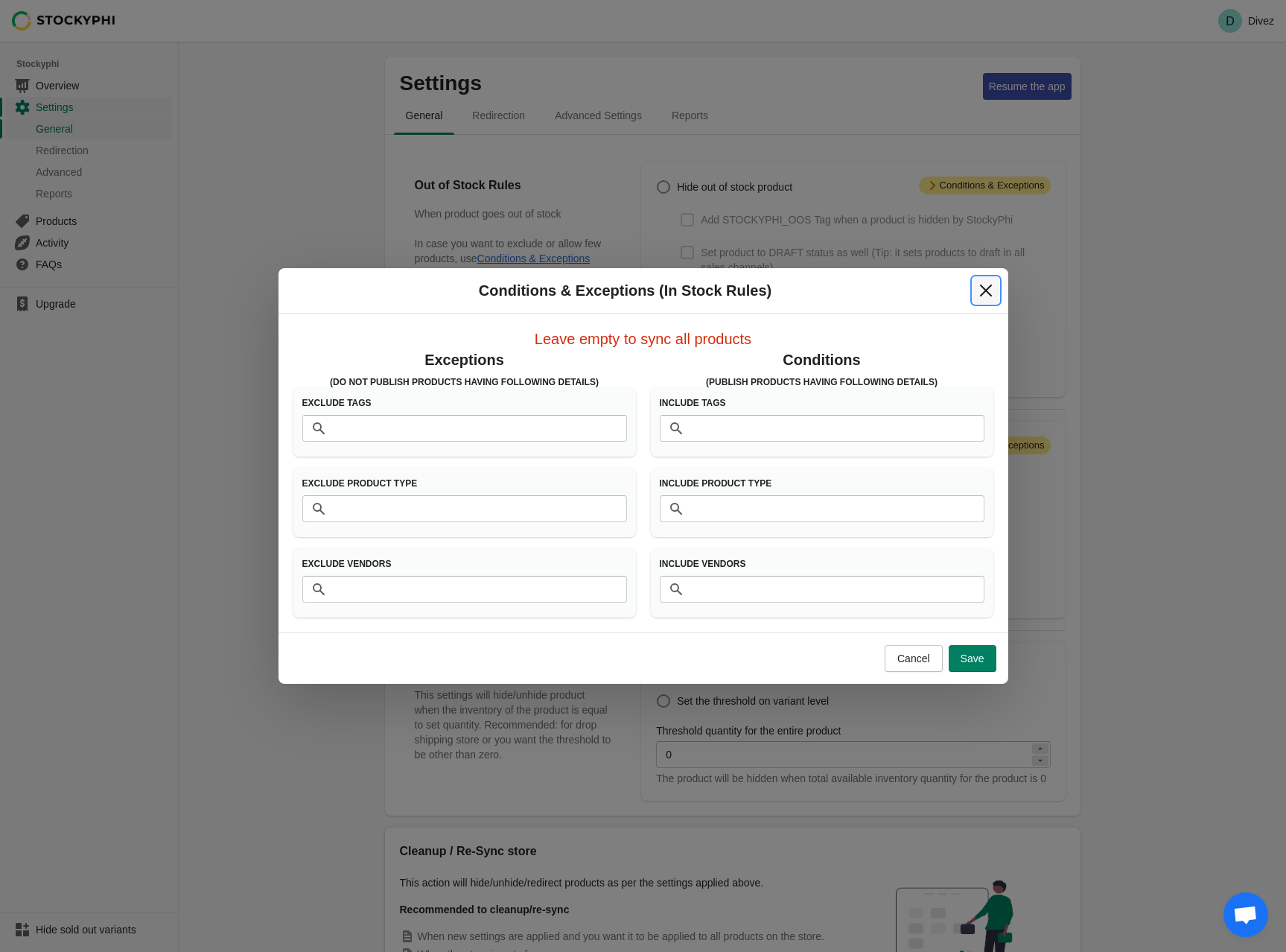
click at [977, 290] on button "Close" at bounding box center [985, 290] width 27 height 27
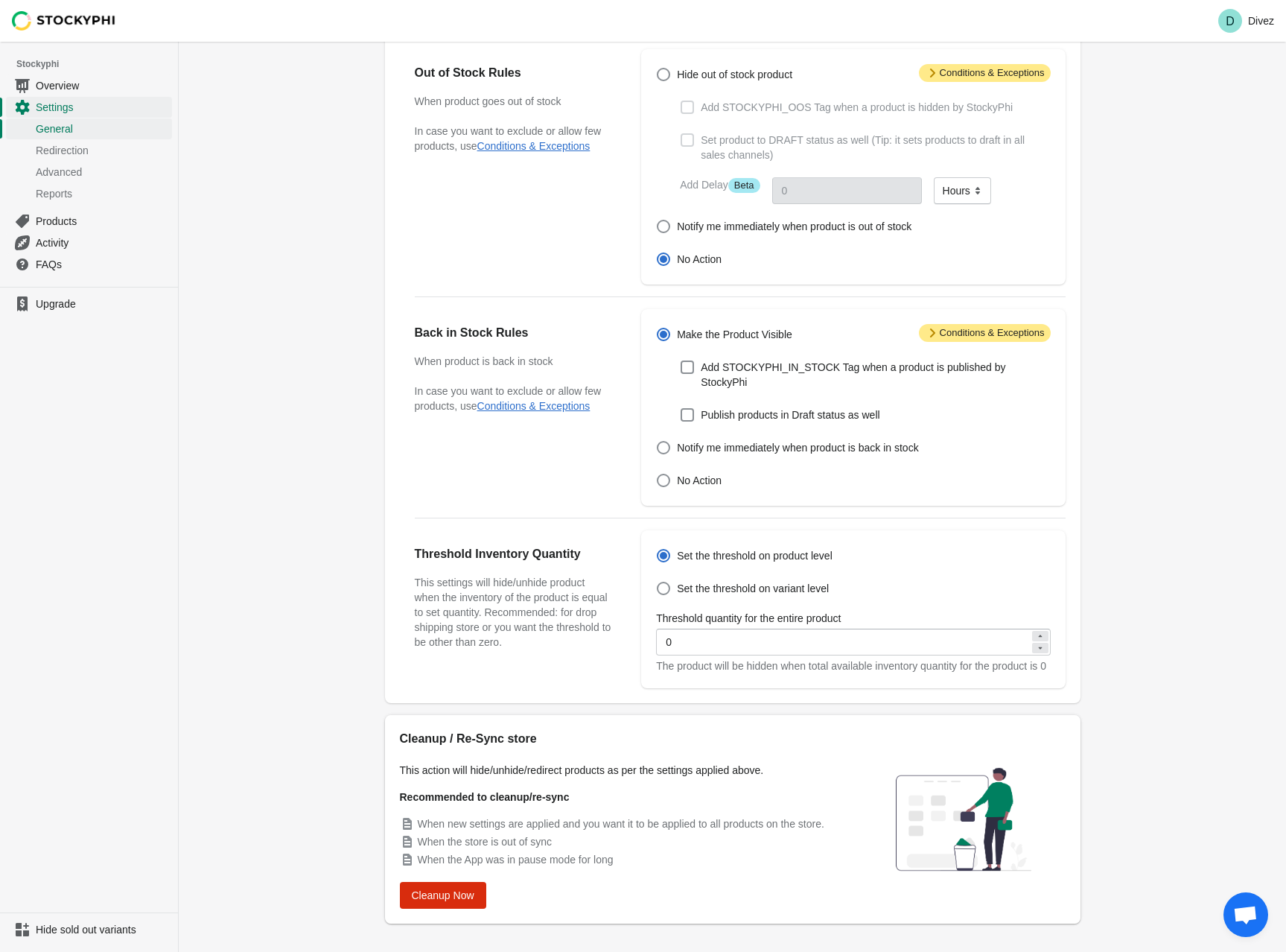
scroll to position [136, 0]
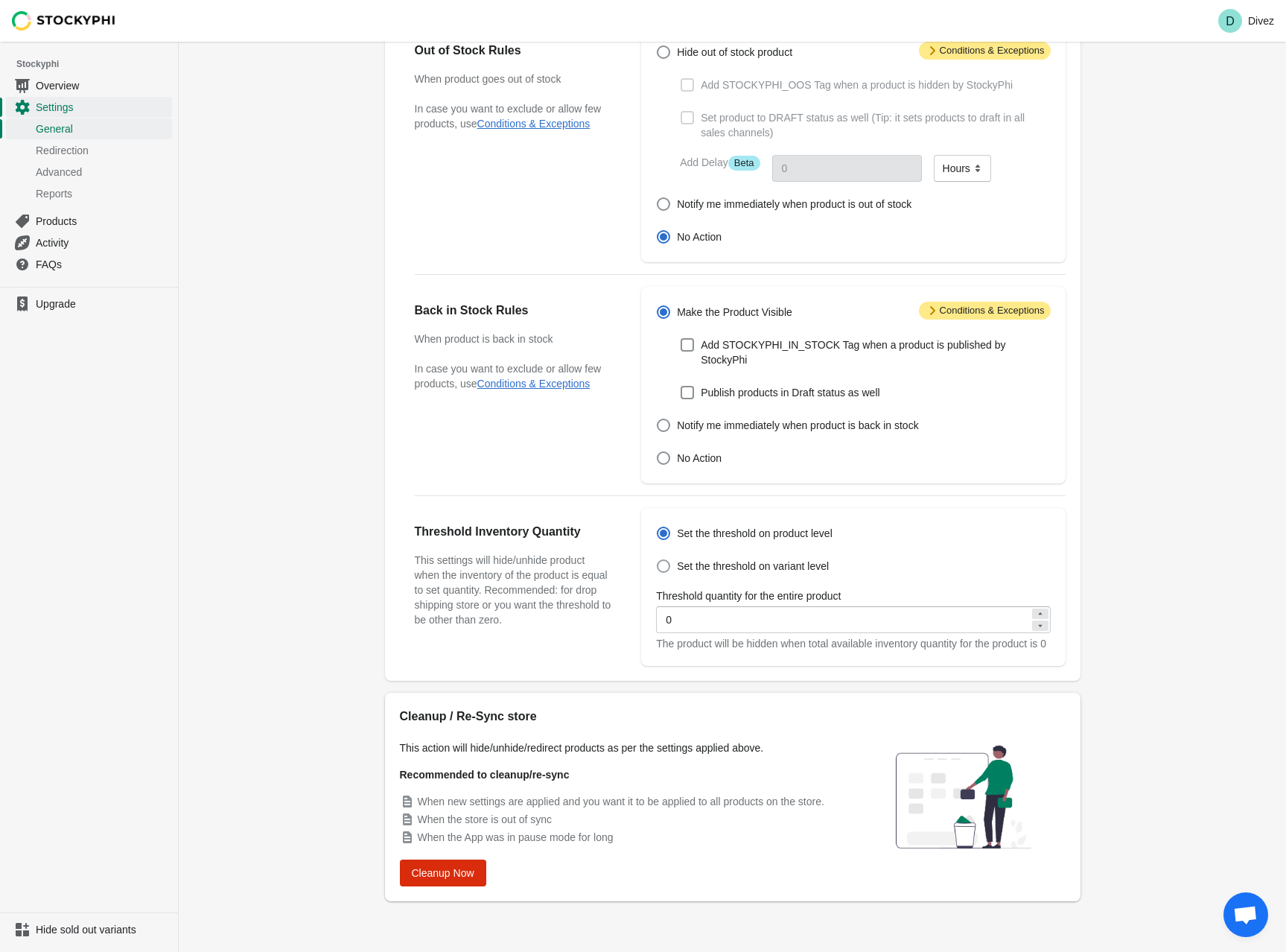
click at [668, 559] on span at bounding box center [662, 565] width 13 height 13
click at [657, 559] on input "Set the threshold on variant level" at bounding box center [656, 559] width 1 height 1
radio input "true"
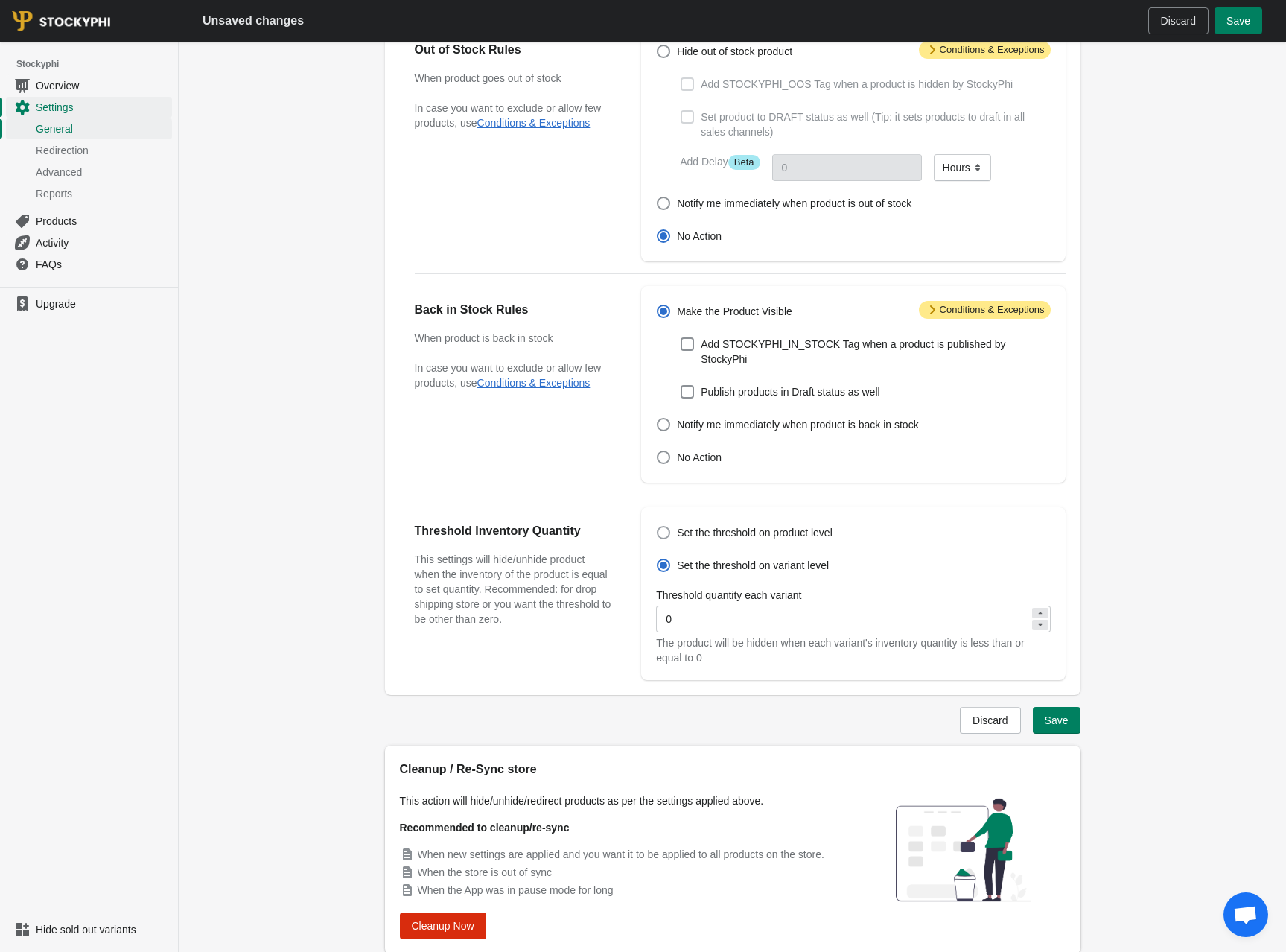
click at [669, 525] on span at bounding box center [662, 531] width 13 height 13
click at [657, 525] on input "Set the threshold on product level" at bounding box center [656, 525] width 1 height 1
radio input "true"
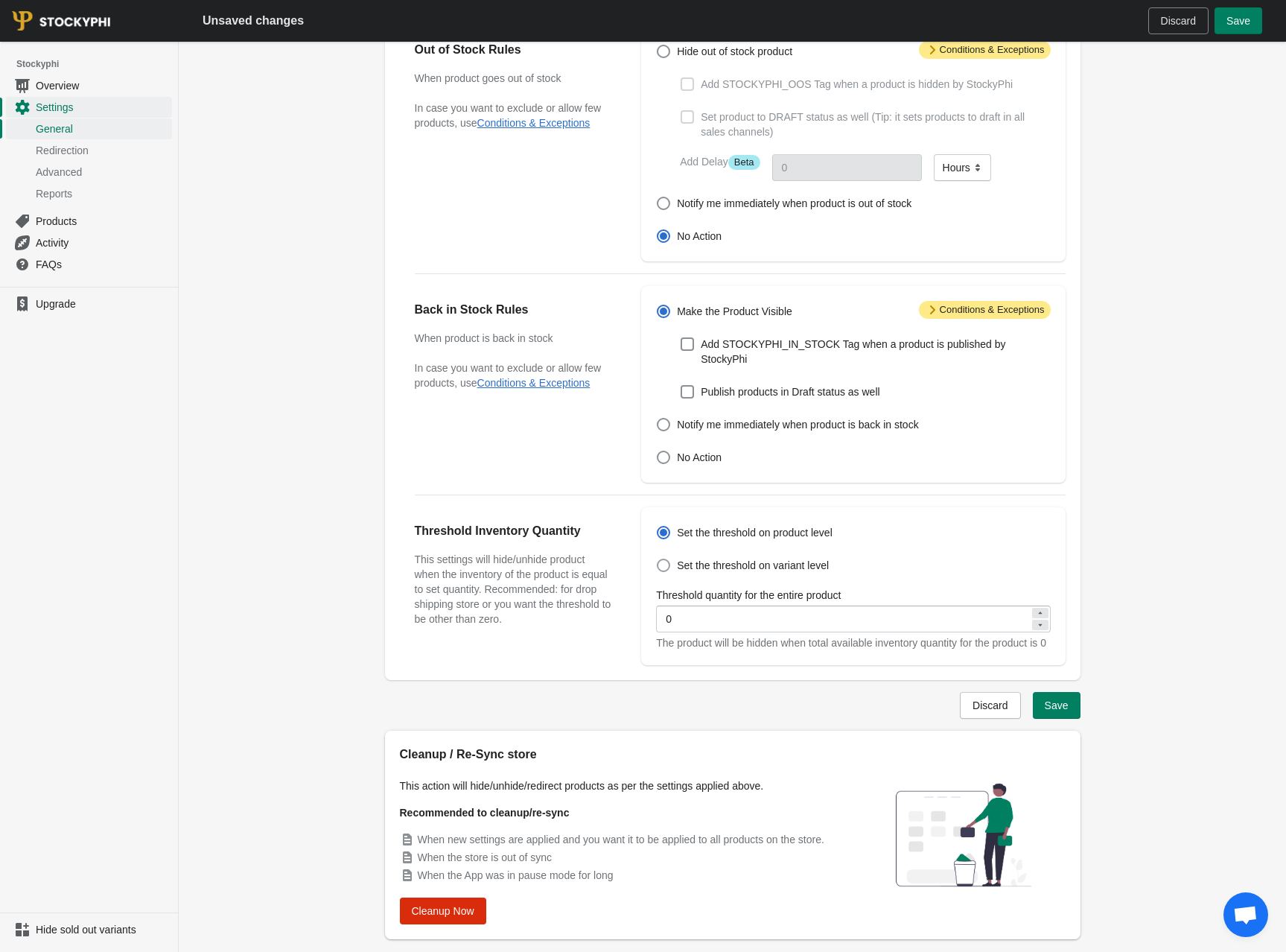
click at [668, 558] on span at bounding box center [662, 564] width 13 height 13
click at [657, 558] on input "Set the threshold on variant level" at bounding box center [656, 558] width 1 height 1
radio input "true"
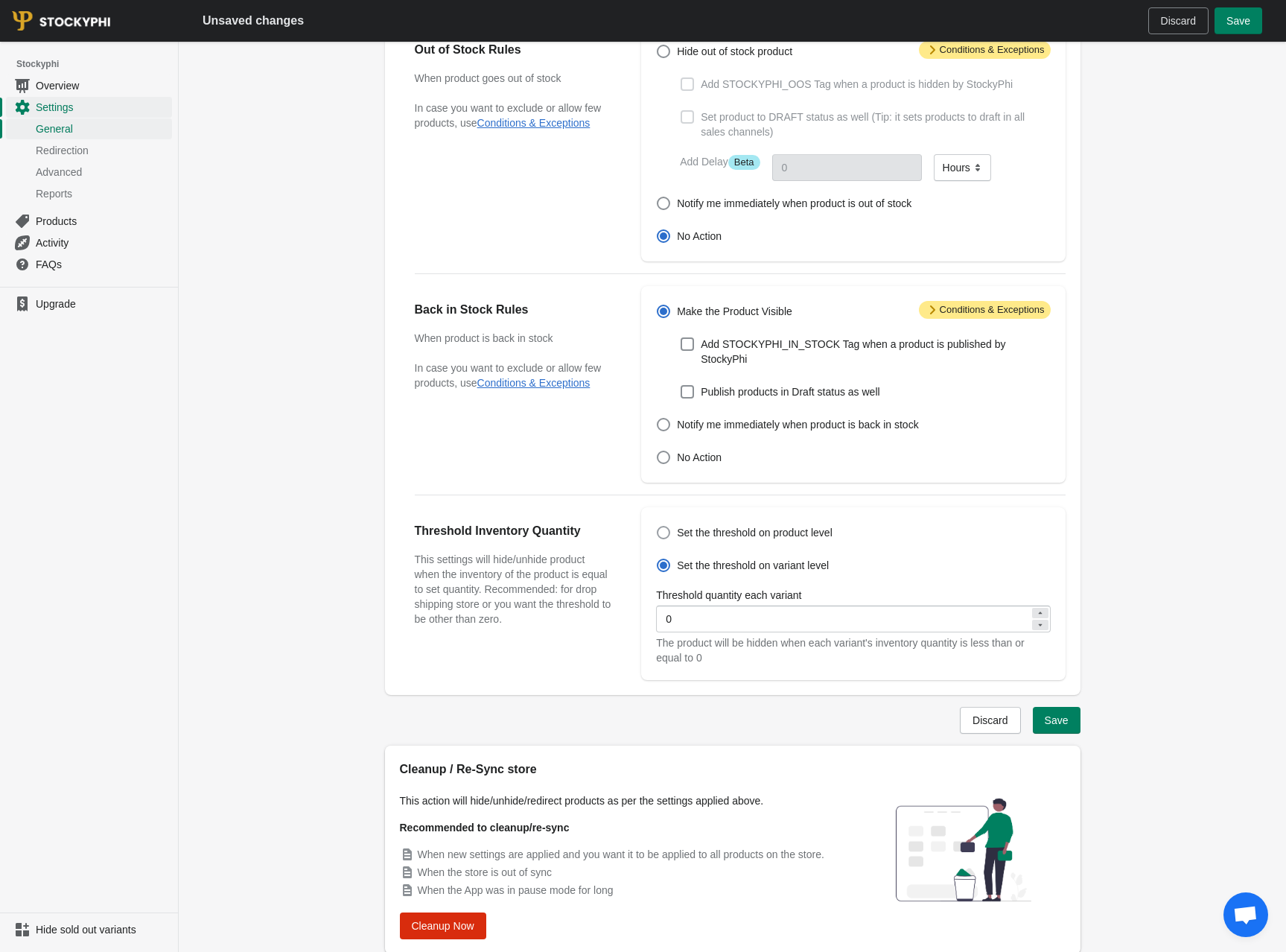
click at [668, 525] on span at bounding box center [662, 531] width 13 height 13
click at [657, 525] on input "Set the threshold on product level" at bounding box center [656, 525] width 1 height 1
radio input "true"
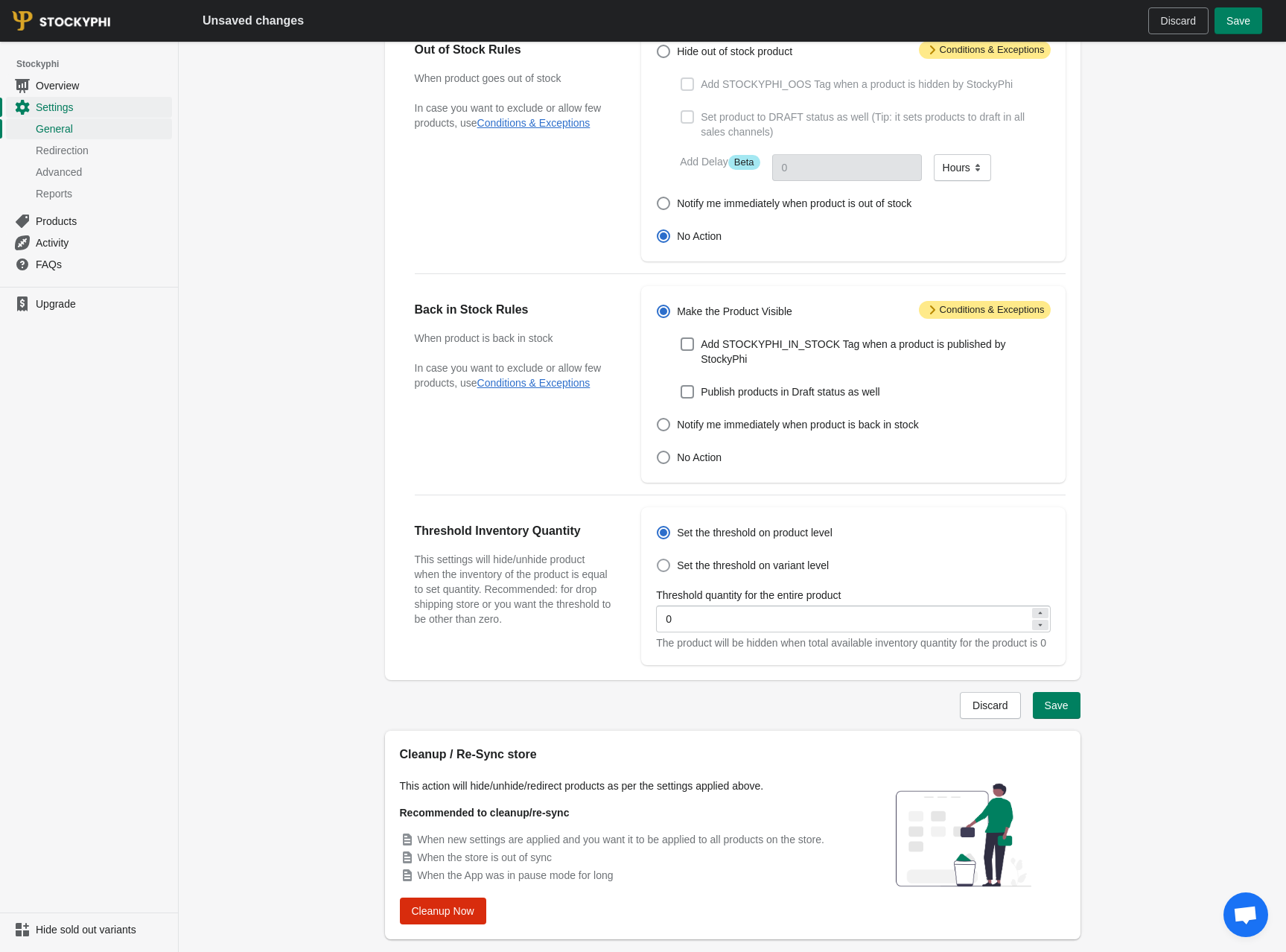
click at [670, 558] on span at bounding box center [662, 564] width 13 height 13
click at [657, 558] on input "Set the threshold on variant level" at bounding box center [656, 558] width 1 height 1
radio input "true"
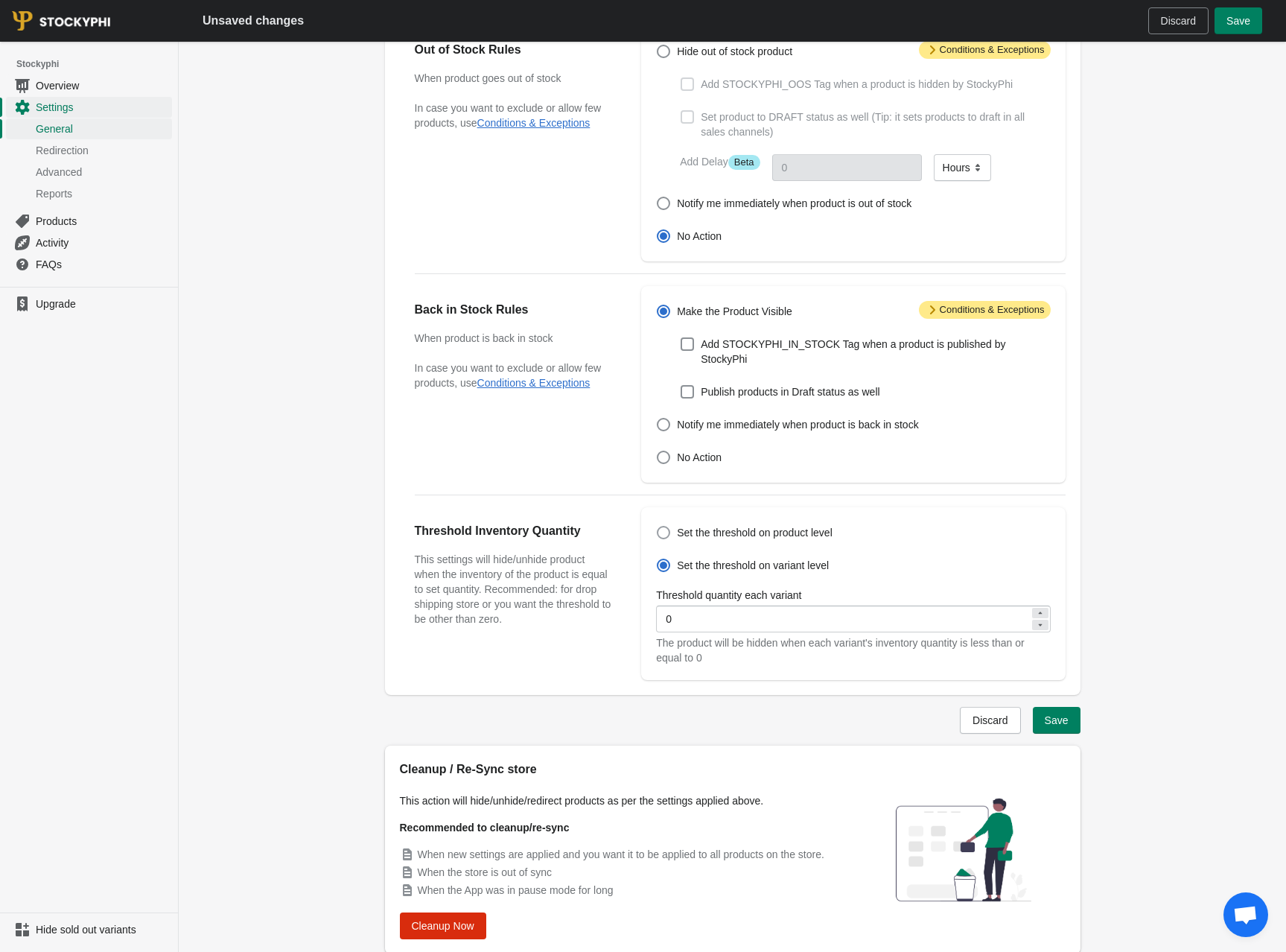
click at [671, 523] on label "Set the threshold on product level" at bounding box center [744, 532] width 177 height 21
click at [657, 525] on input "Set the threshold on product level" at bounding box center [656, 525] width 1 height 1
radio input "true"
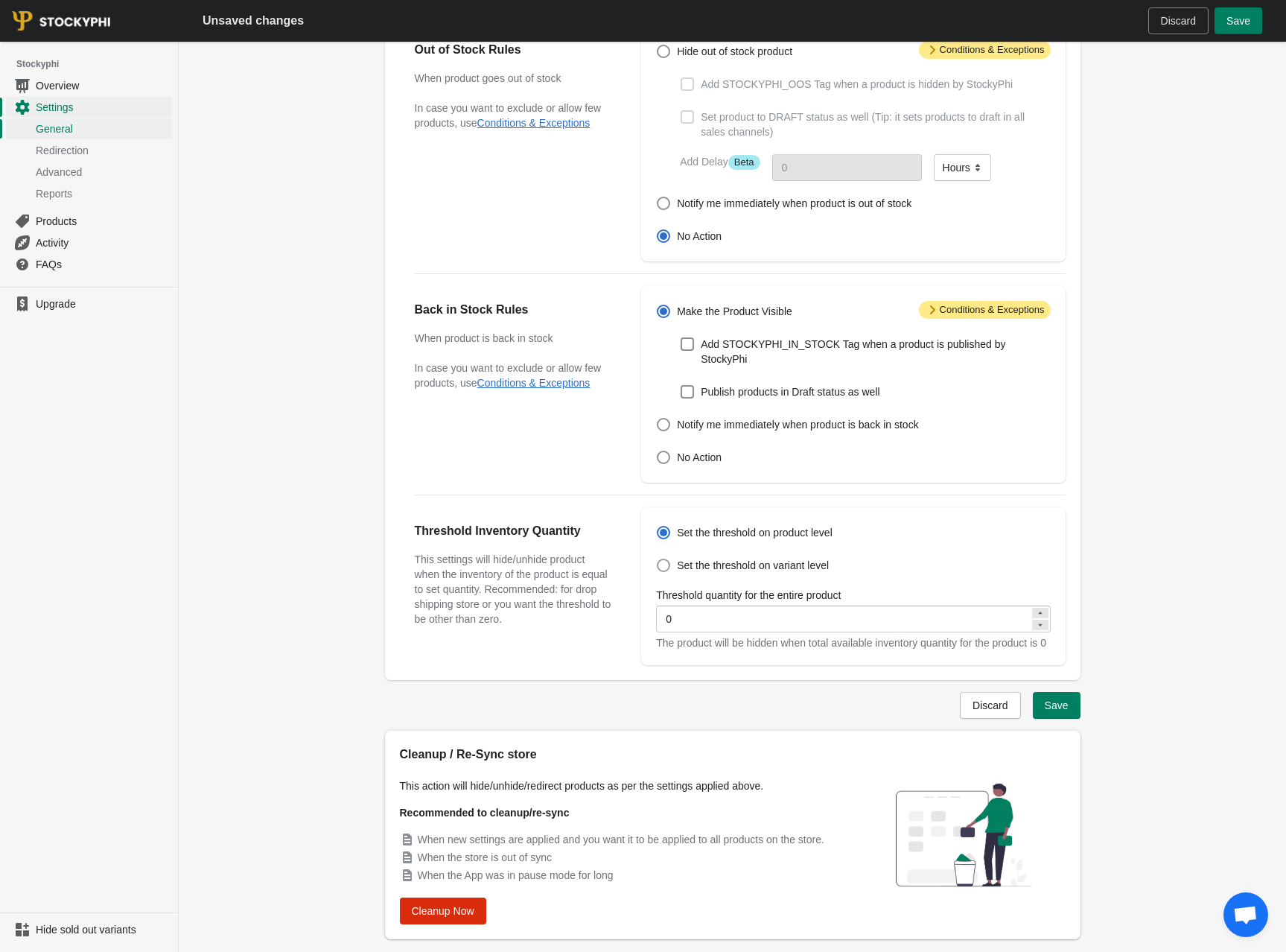
click at [679, 554] on label "Set the threshold on variant level" at bounding box center [742, 564] width 173 height 21
click at [657, 558] on input "Set the threshold on variant level" at bounding box center [656, 558] width 1 height 1
radio input "true"
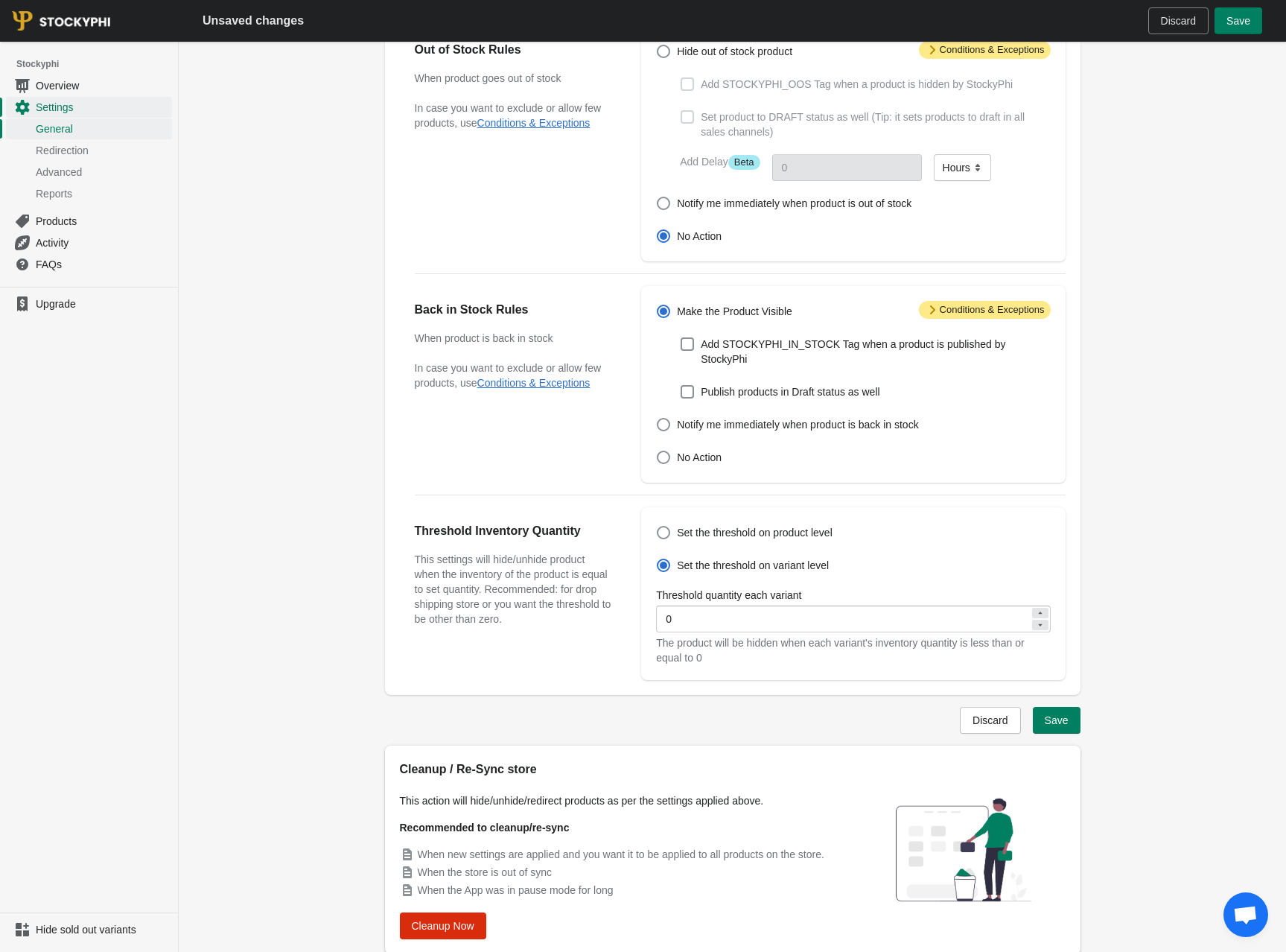
click at [1118, 570] on div "Settings Resume the app General Redirection Advanced Settings Reports General R…" at bounding box center [732, 455] width 1107 height 1098
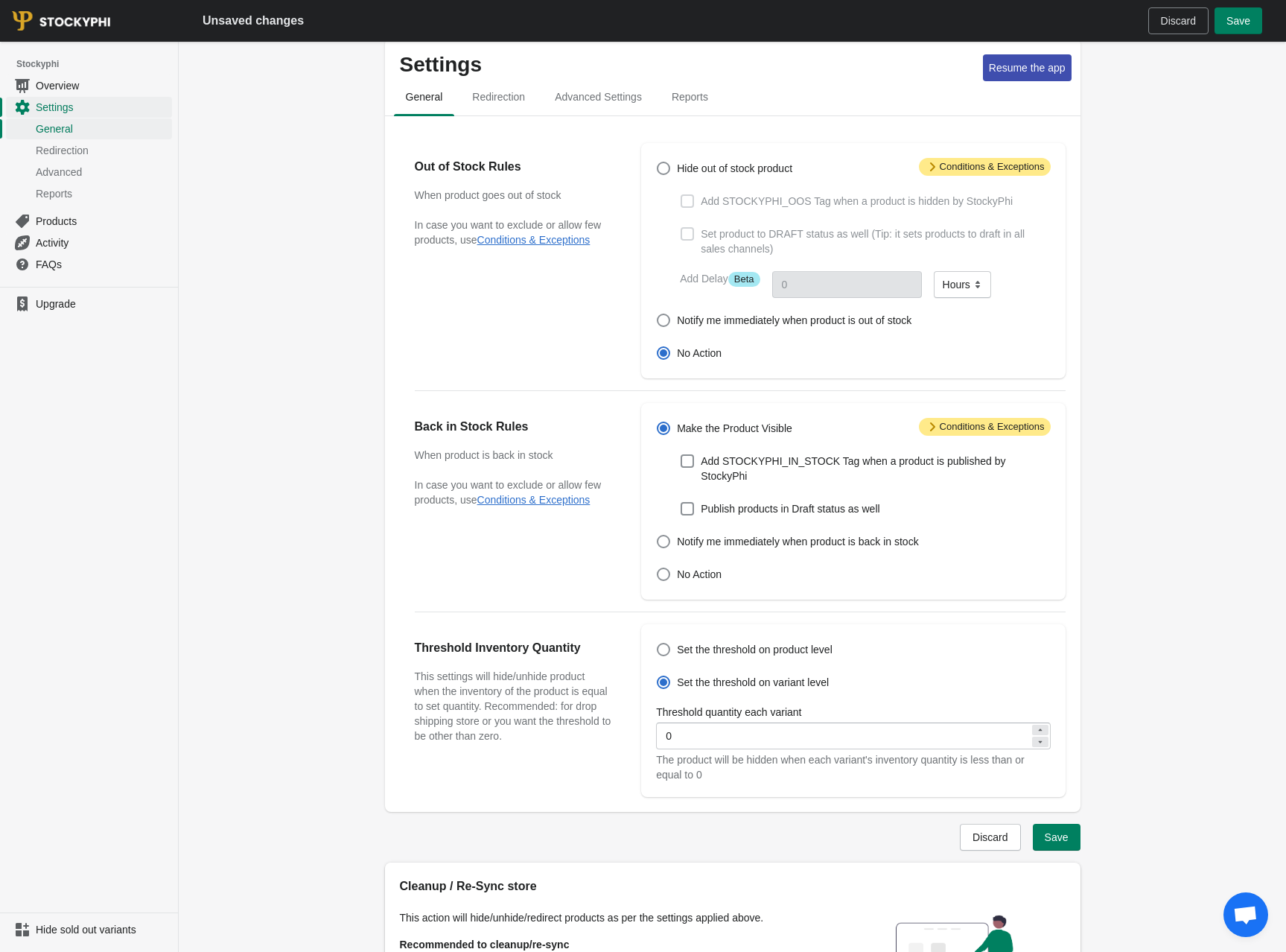
scroll to position [0, 0]
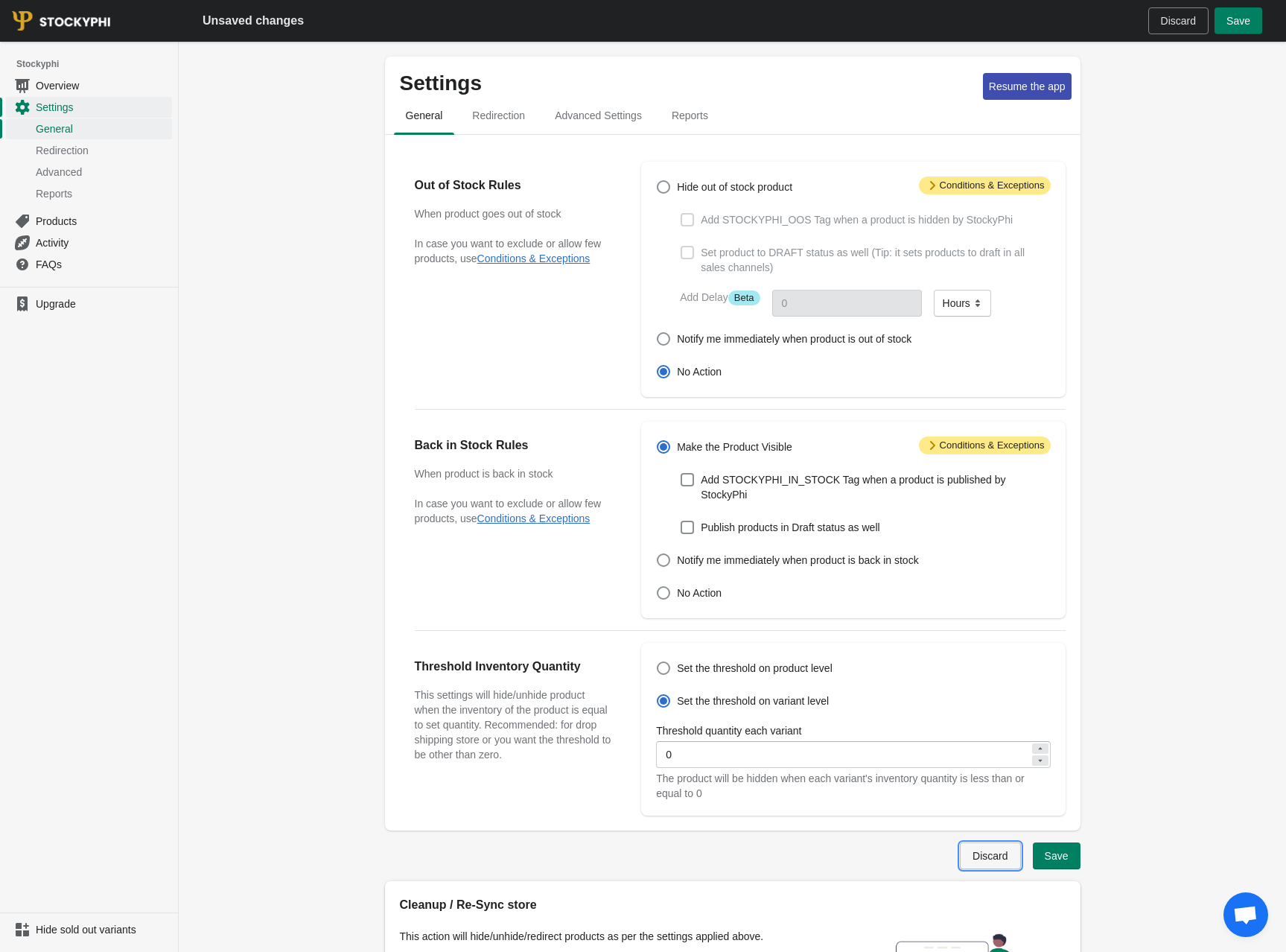
click at [972, 847] on button "Discard" at bounding box center [990, 855] width 60 height 27
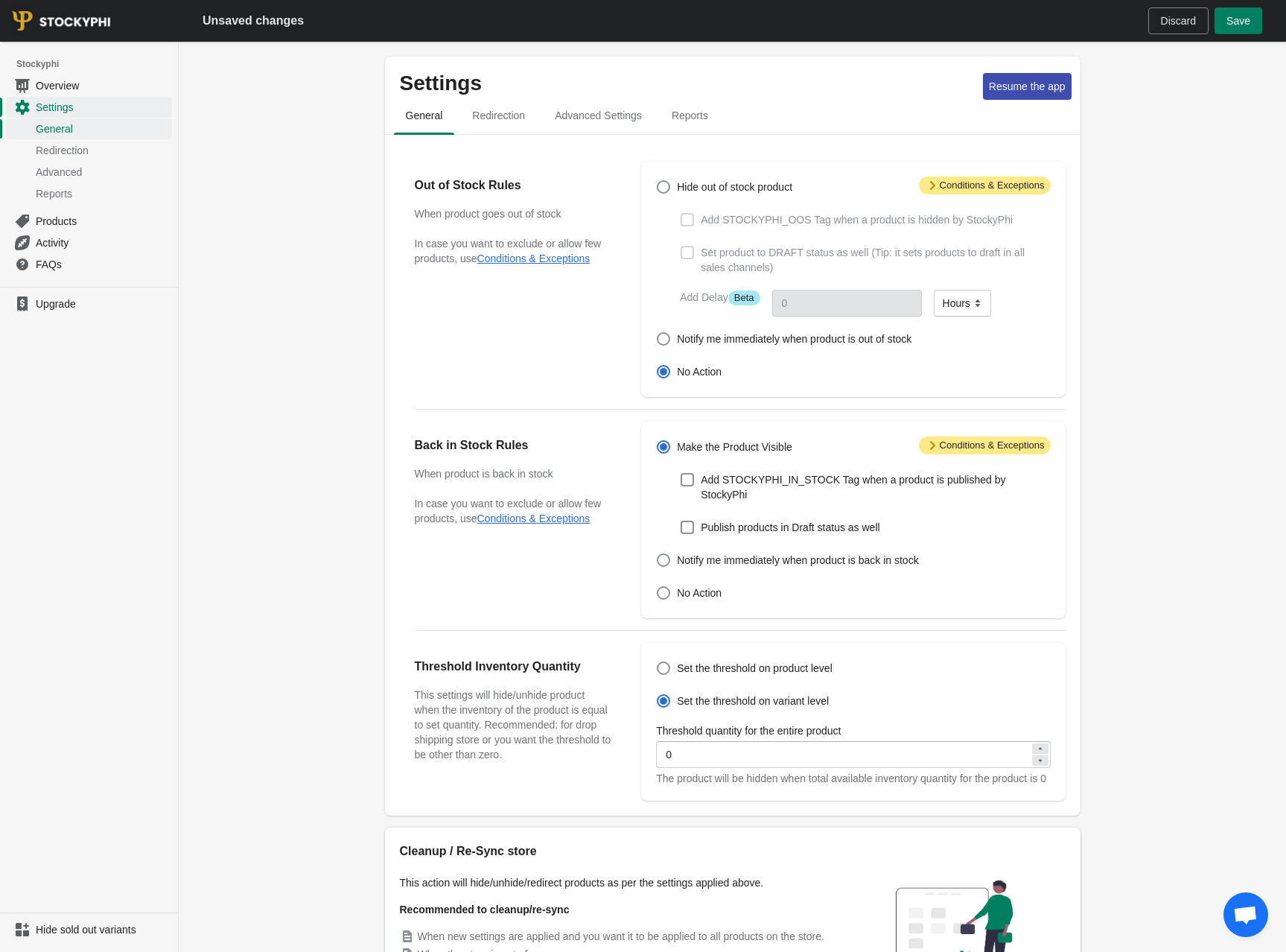
radio input "true"
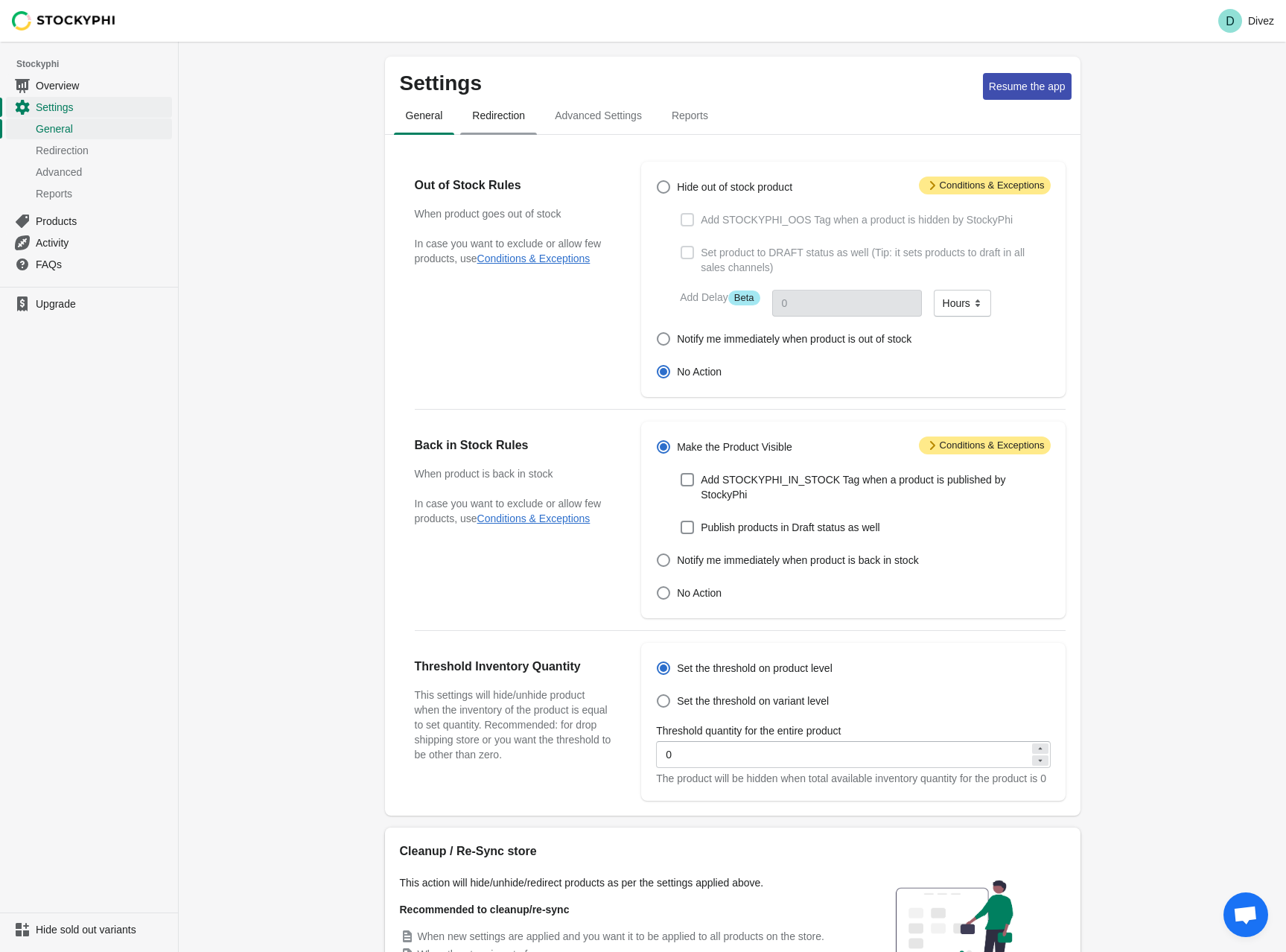
click at [505, 119] on span "Redirection" at bounding box center [499, 115] width 77 height 27
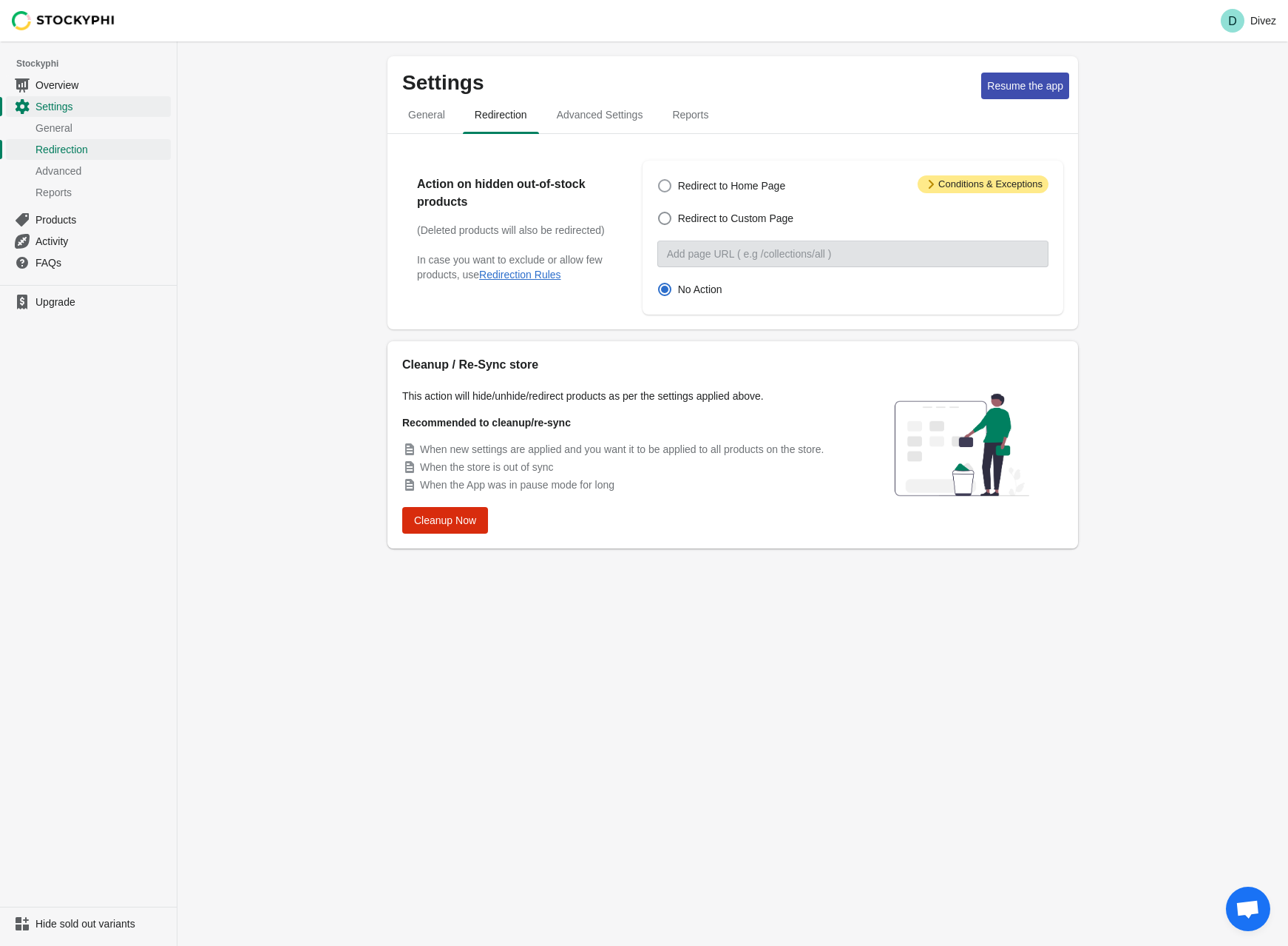
click at [660, 181] on span at bounding box center [664, 185] width 13 height 13
click at [659, 180] on input "Redirect to Home Page" at bounding box center [658, 179] width 1 height 1
radio input "true"
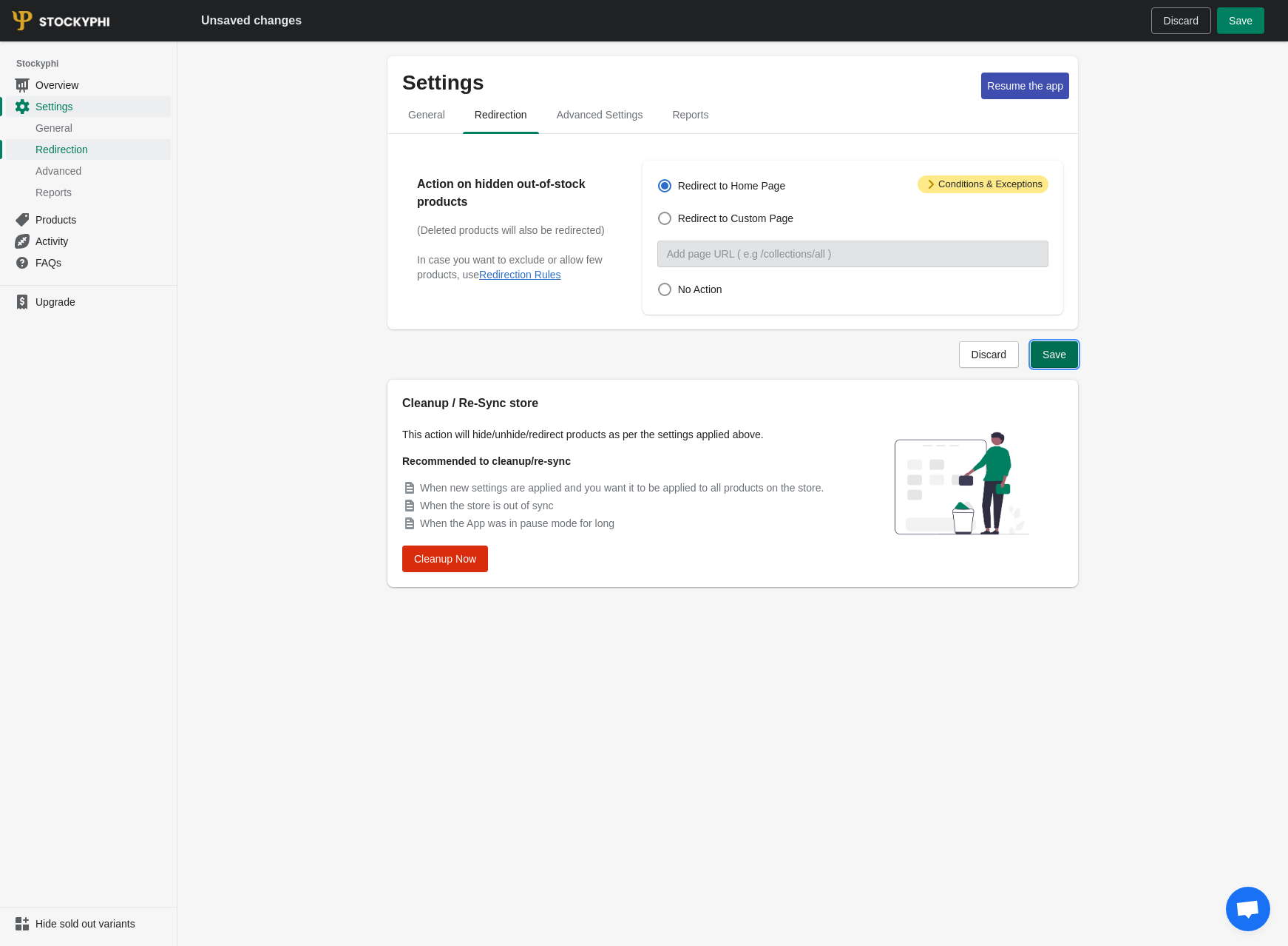
click at [1061, 360] on span "Save" at bounding box center [1055, 354] width 24 height 12
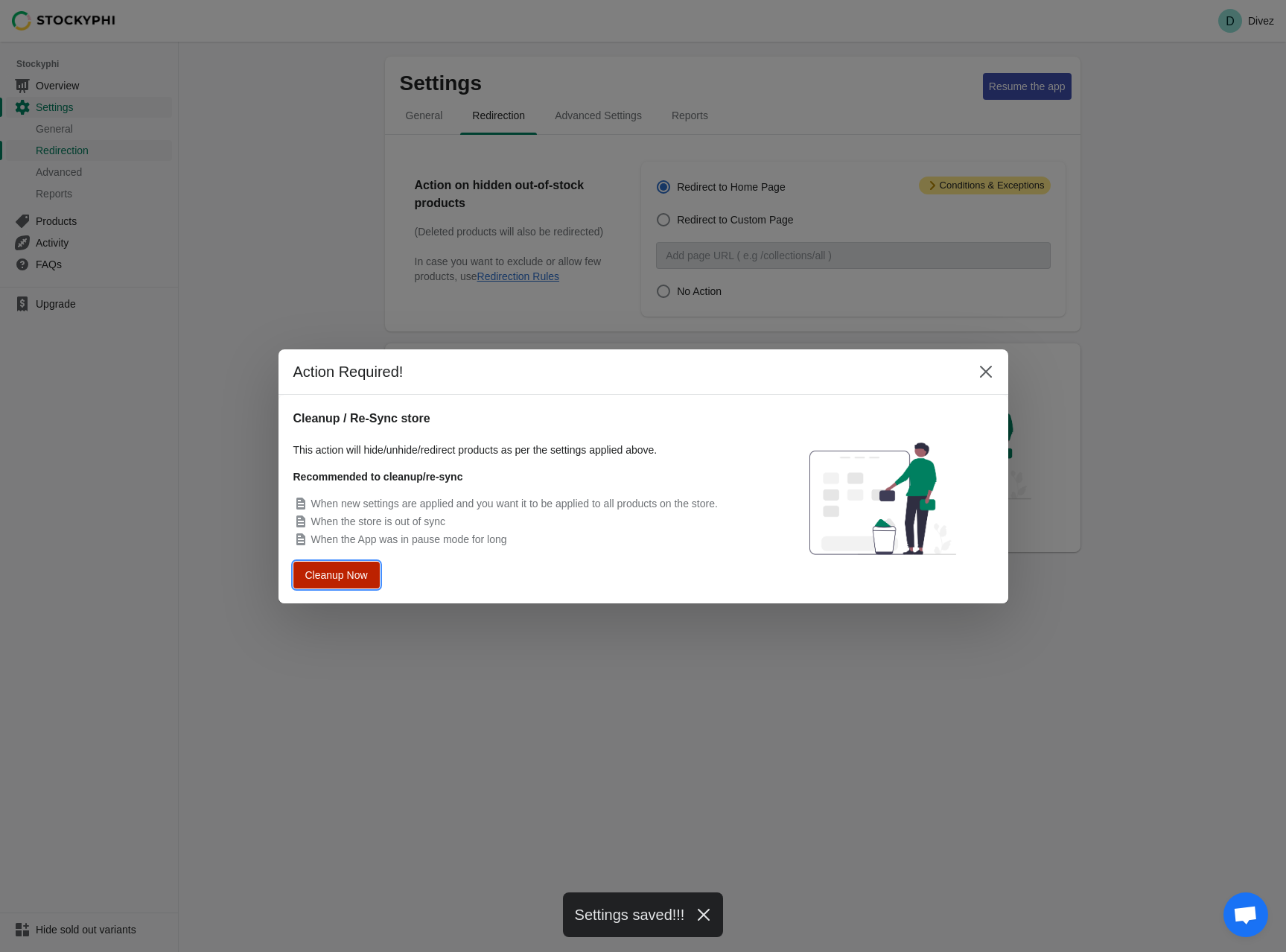
click at [345, 571] on span "Cleanup Now" at bounding box center [337, 573] width 57 height 10
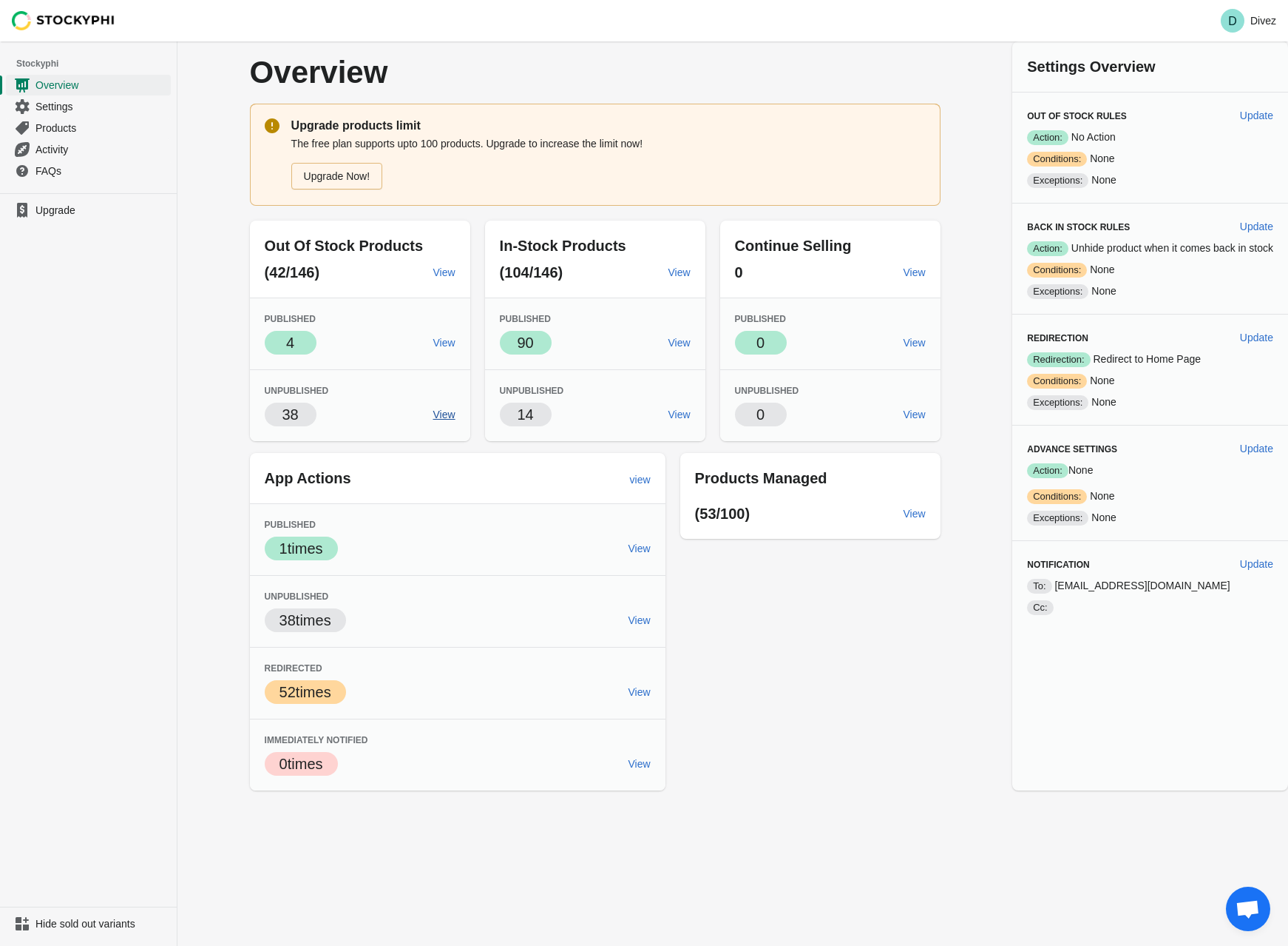
click at [438, 415] on span "View" at bounding box center [445, 414] width 22 height 12
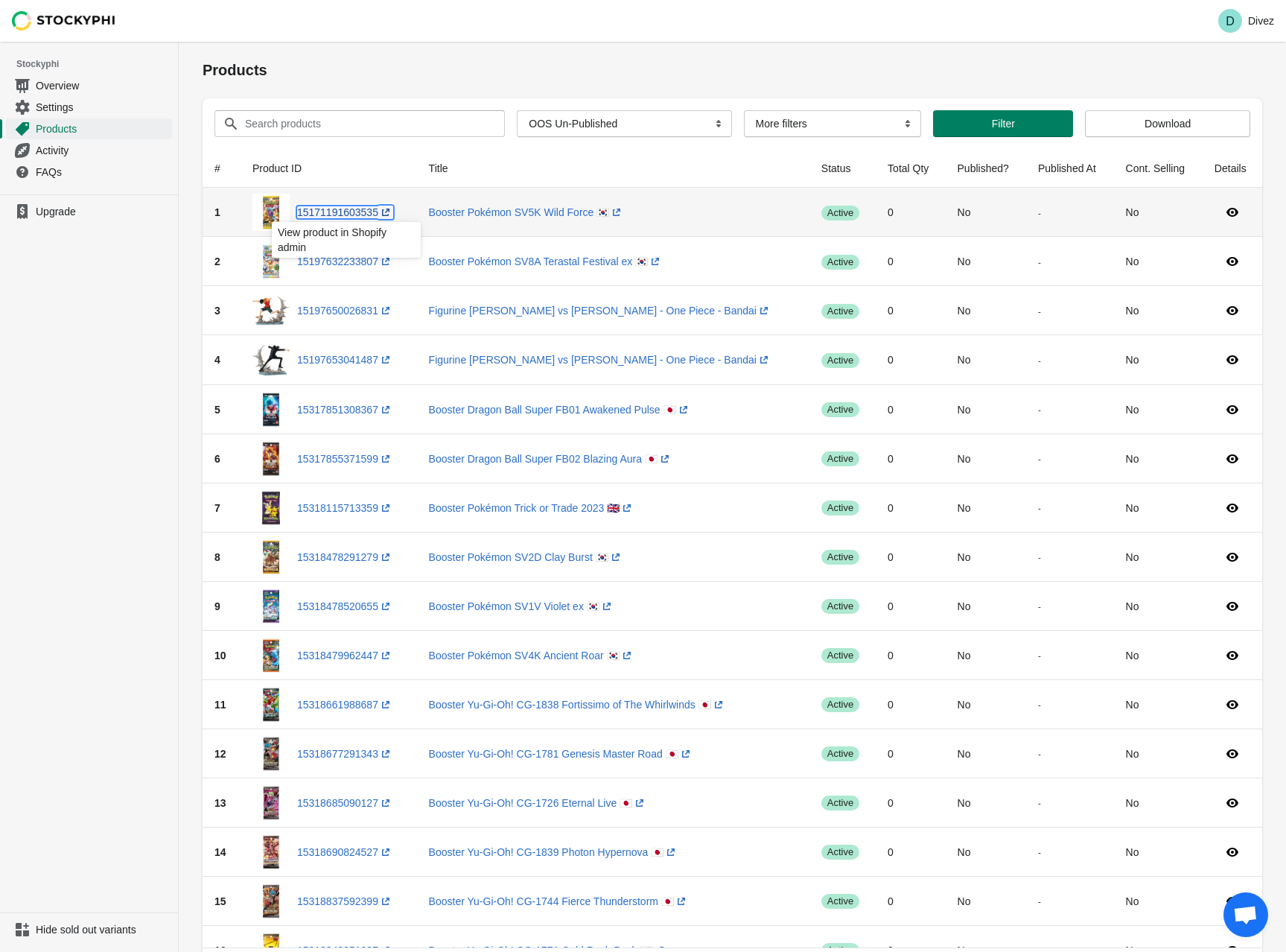
click at [347, 212] on link "15171191603535 (opens a new window)" at bounding box center [345, 212] width 96 height 12
click at [352, 262] on link "15197632233807 (opens a new window)" at bounding box center [345, 262] width 96 height 12
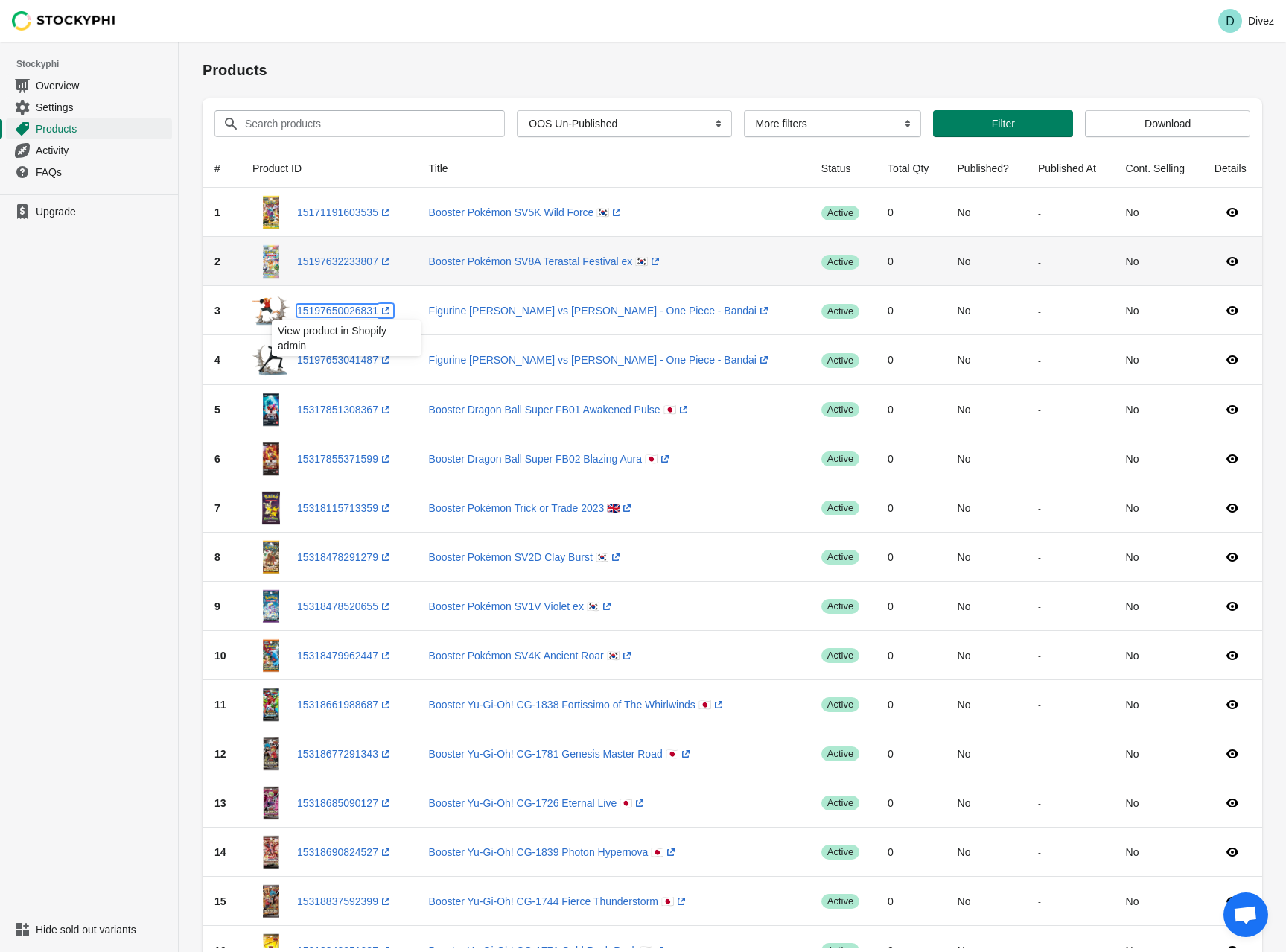
click at [353, 314] on link "15197650026831 (opens a new window)" at bounding box center [345, 311] width 96 height 12
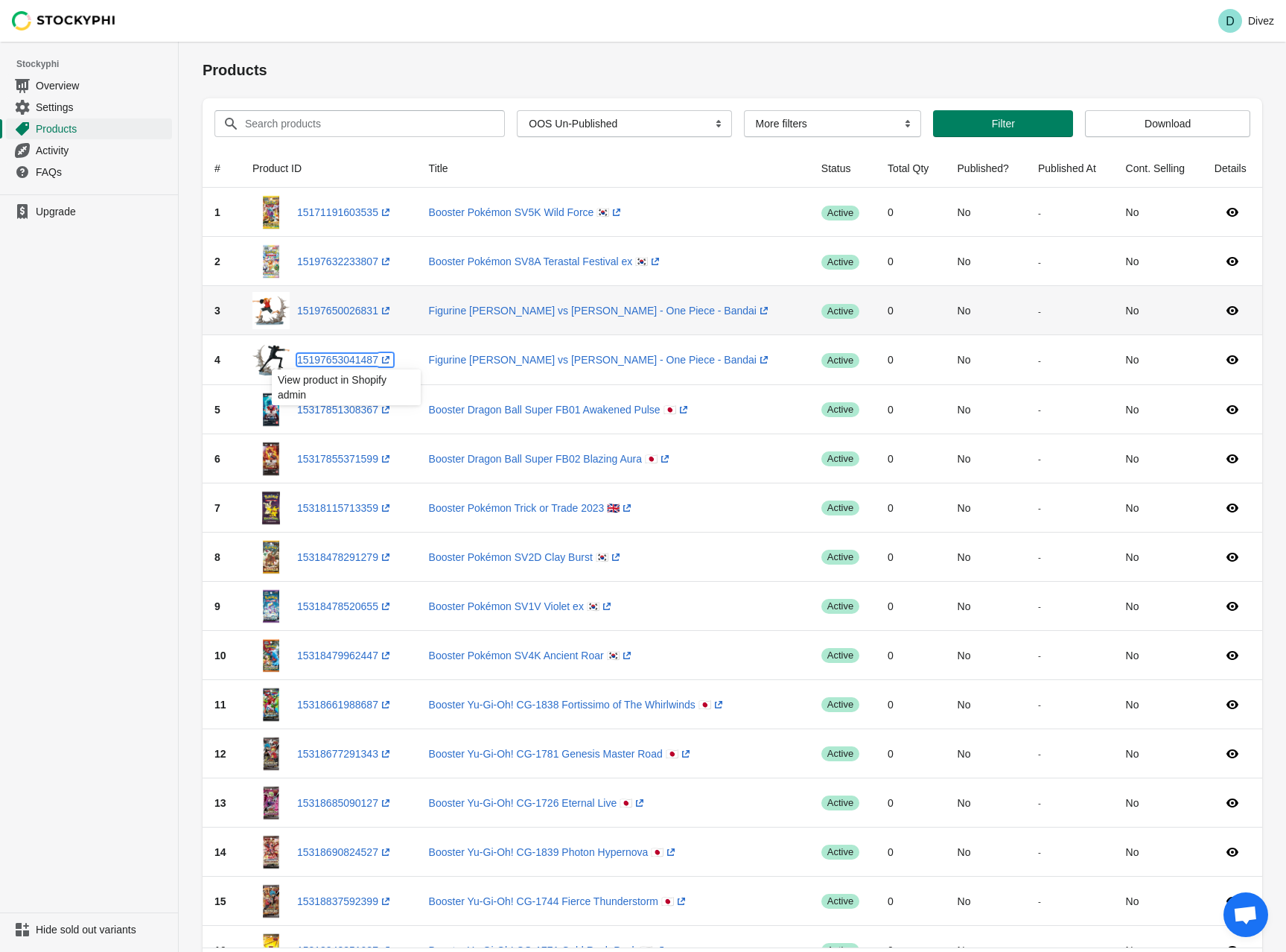
click at [374, 361] on link "15197653041487 (opens a new window)" at bounding box center [345, 360] width 96 height 12
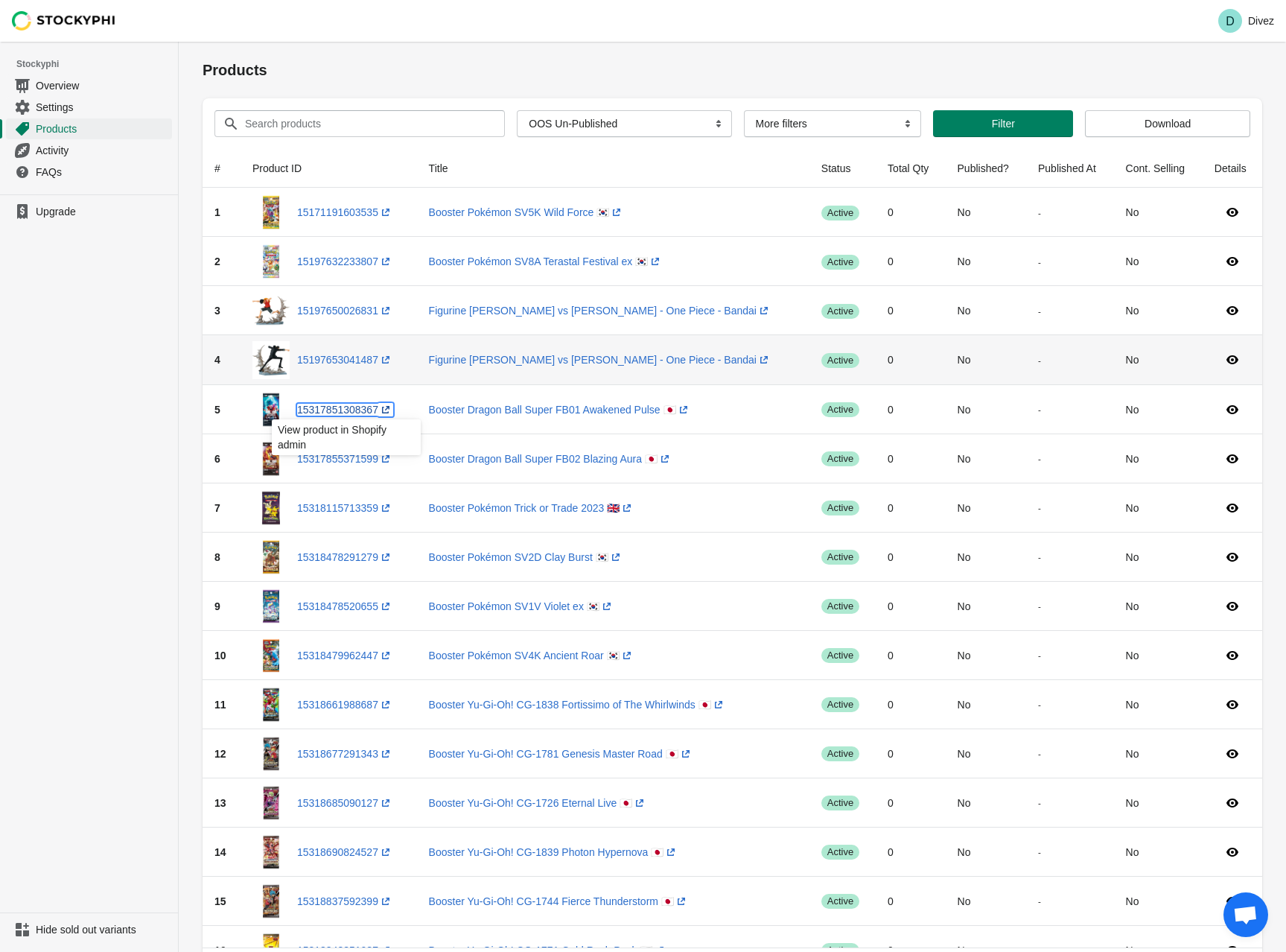
click at [360, 408] on link "15317851308367 (opens a new window)" at bounding box center [345, 410] width 96 height 12
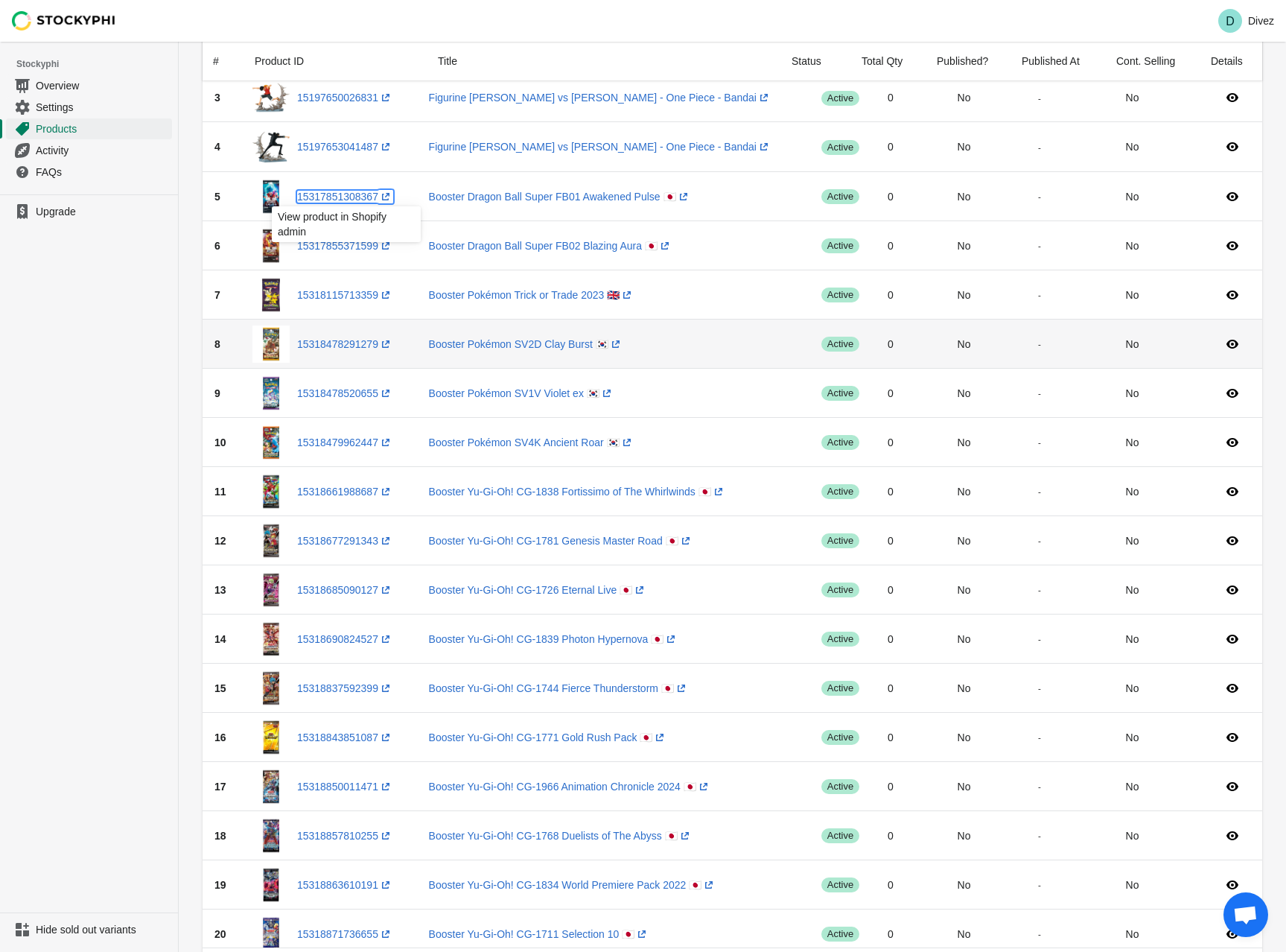
scroll to position [224, 0]
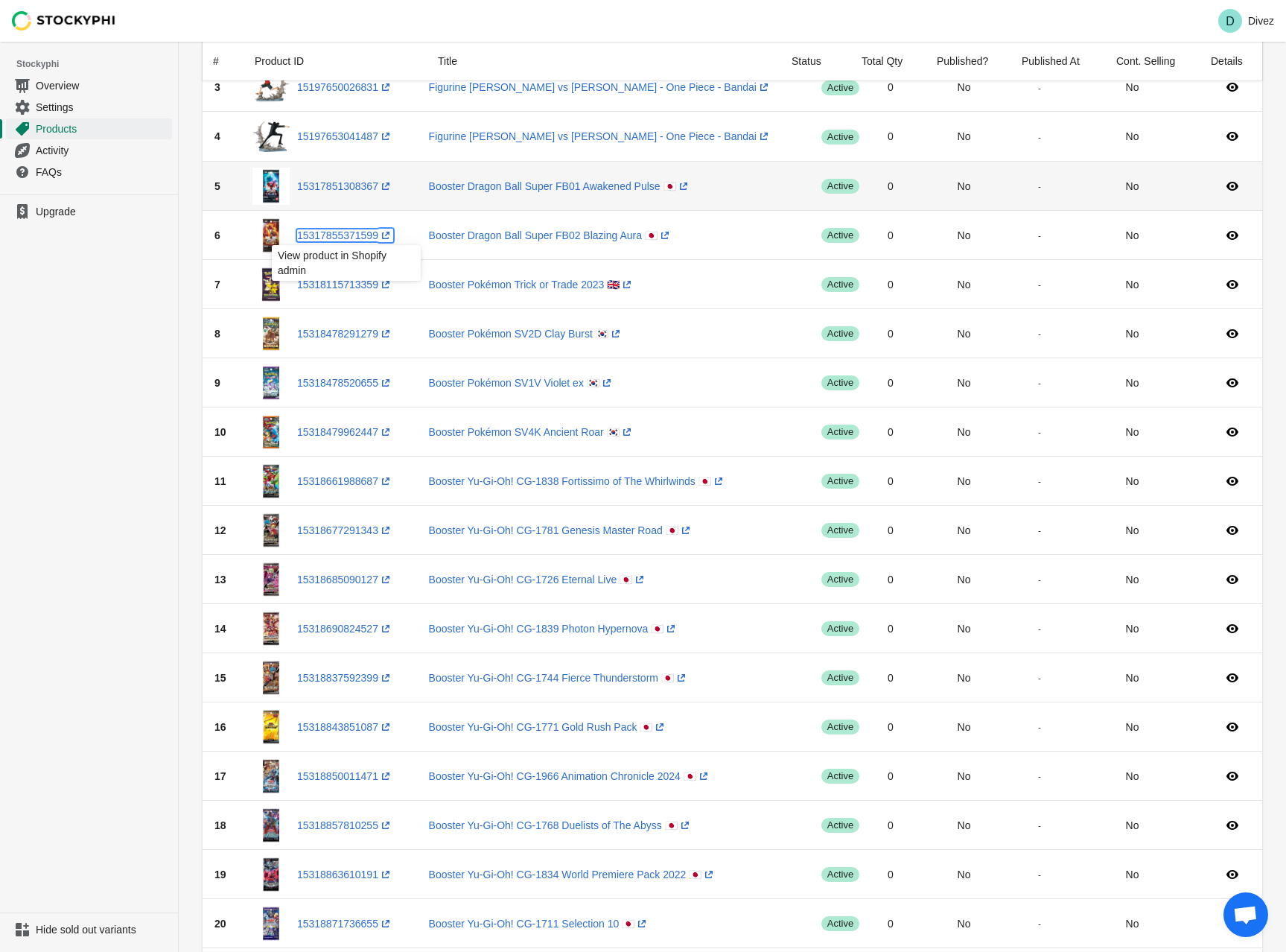
click at [363, 235] on link "15317855371599 (opens a new window)" at bounding box center [345, 236] width 96 height 12
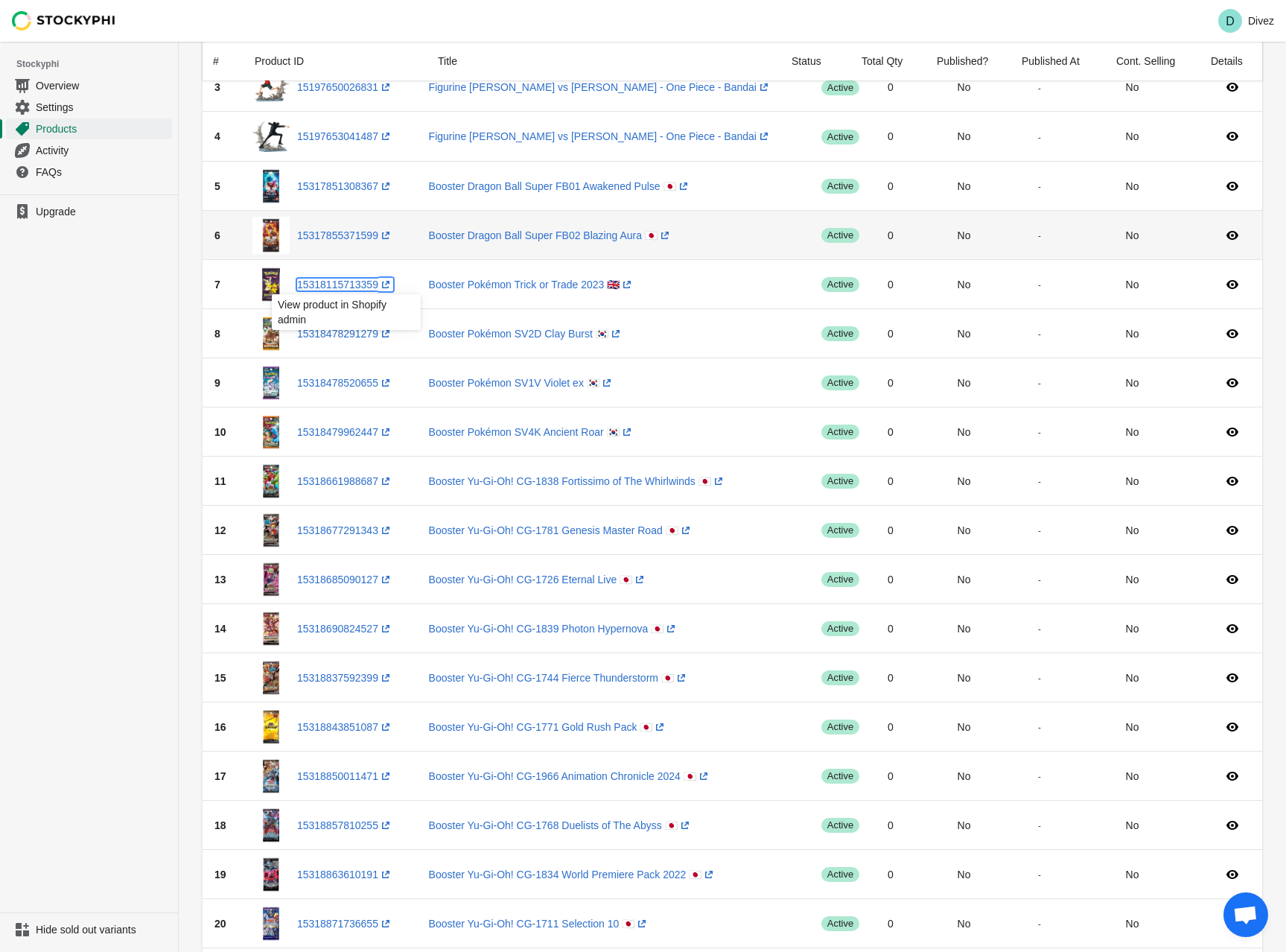
click at [357, 284] on link "15318115713359 (opens a new window)" at bounding box center [345, 285] width 96 height 12
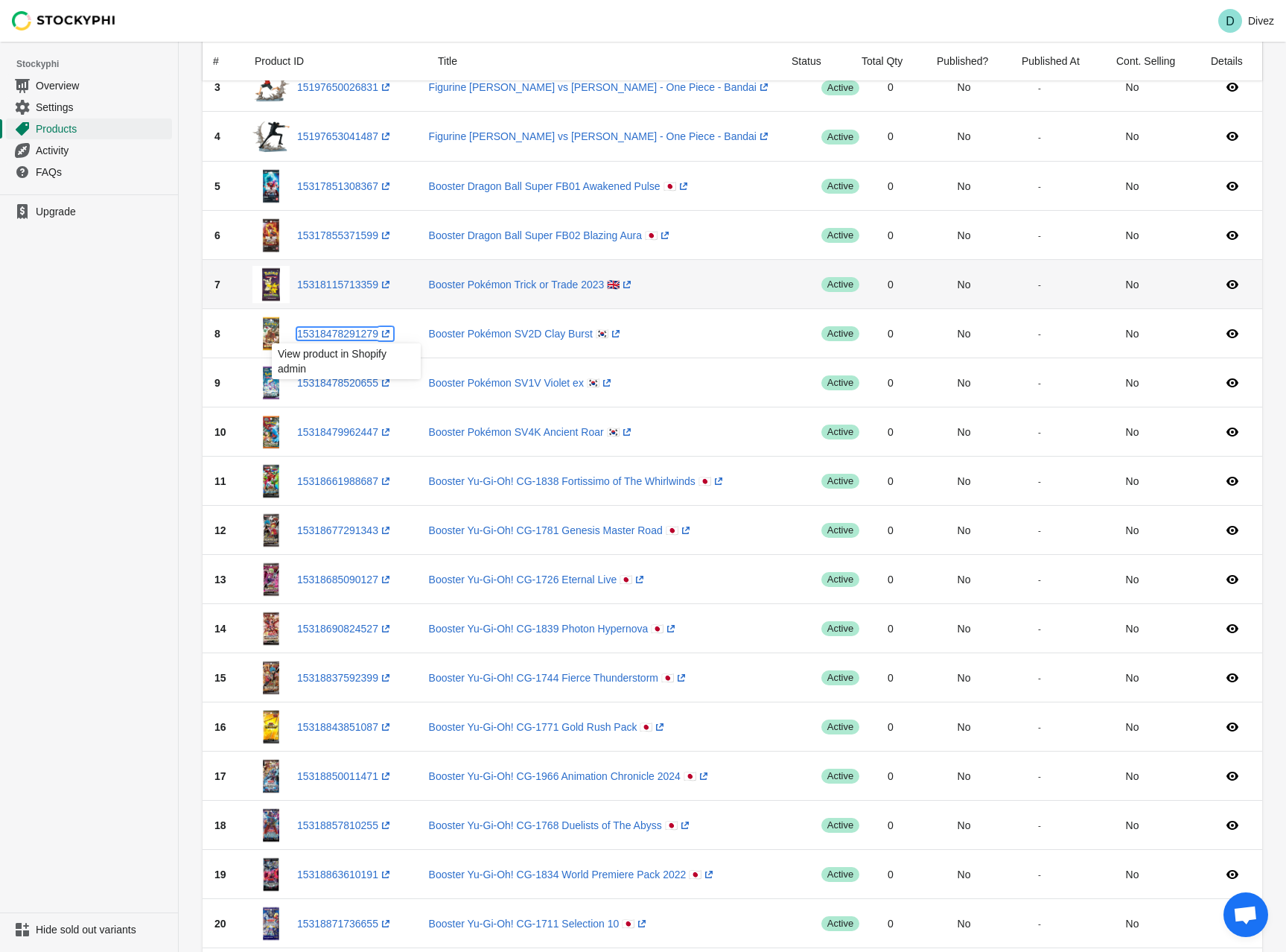
click at [356, 334] on link "15318478291279 (opens a new window)" at bounding box center [345, 334] width 96 height 12
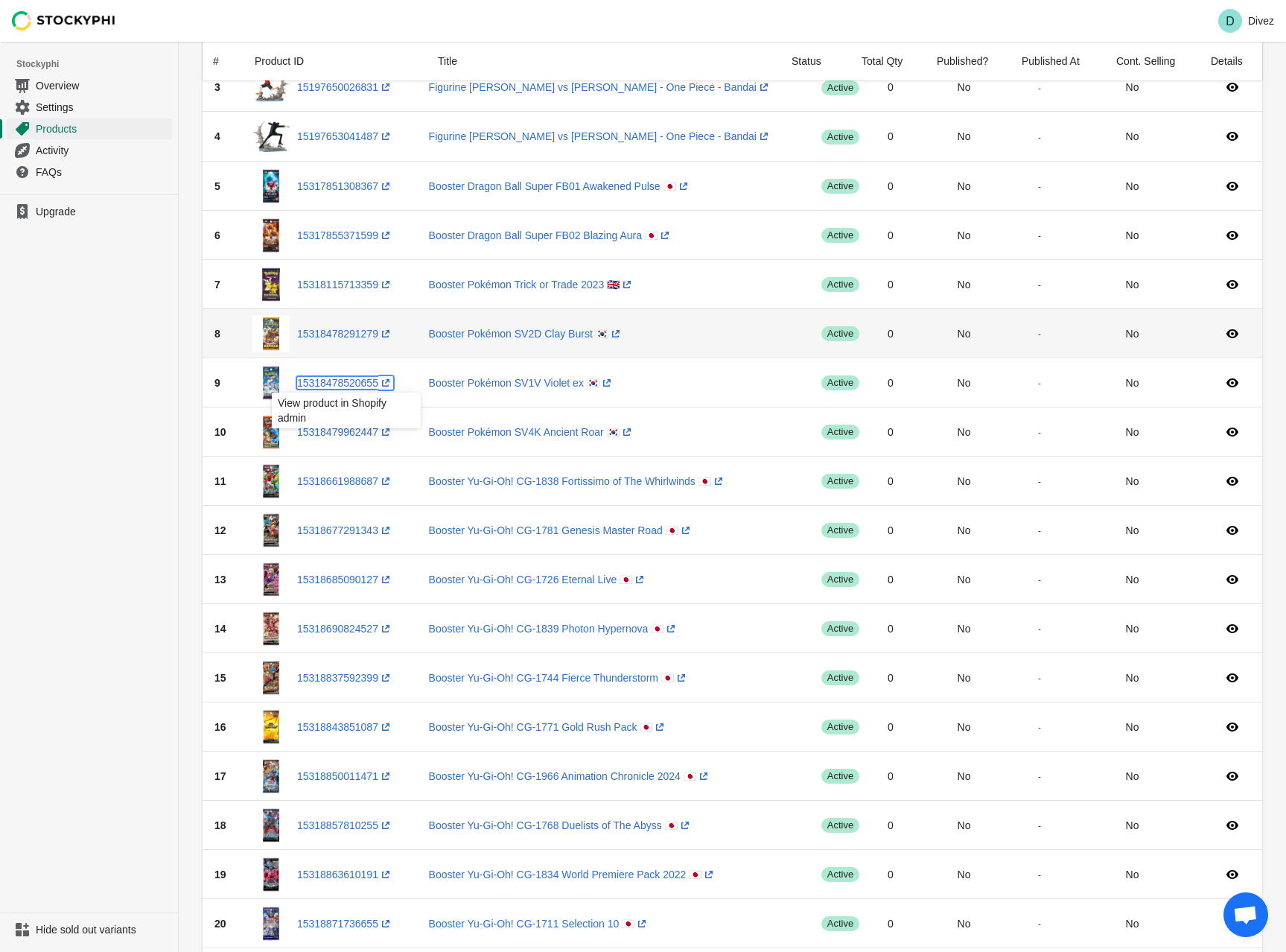
click at [373, 384] on link "15318478520655 (opens a new window)" at bounding box center [345, 383] width 96 height 12
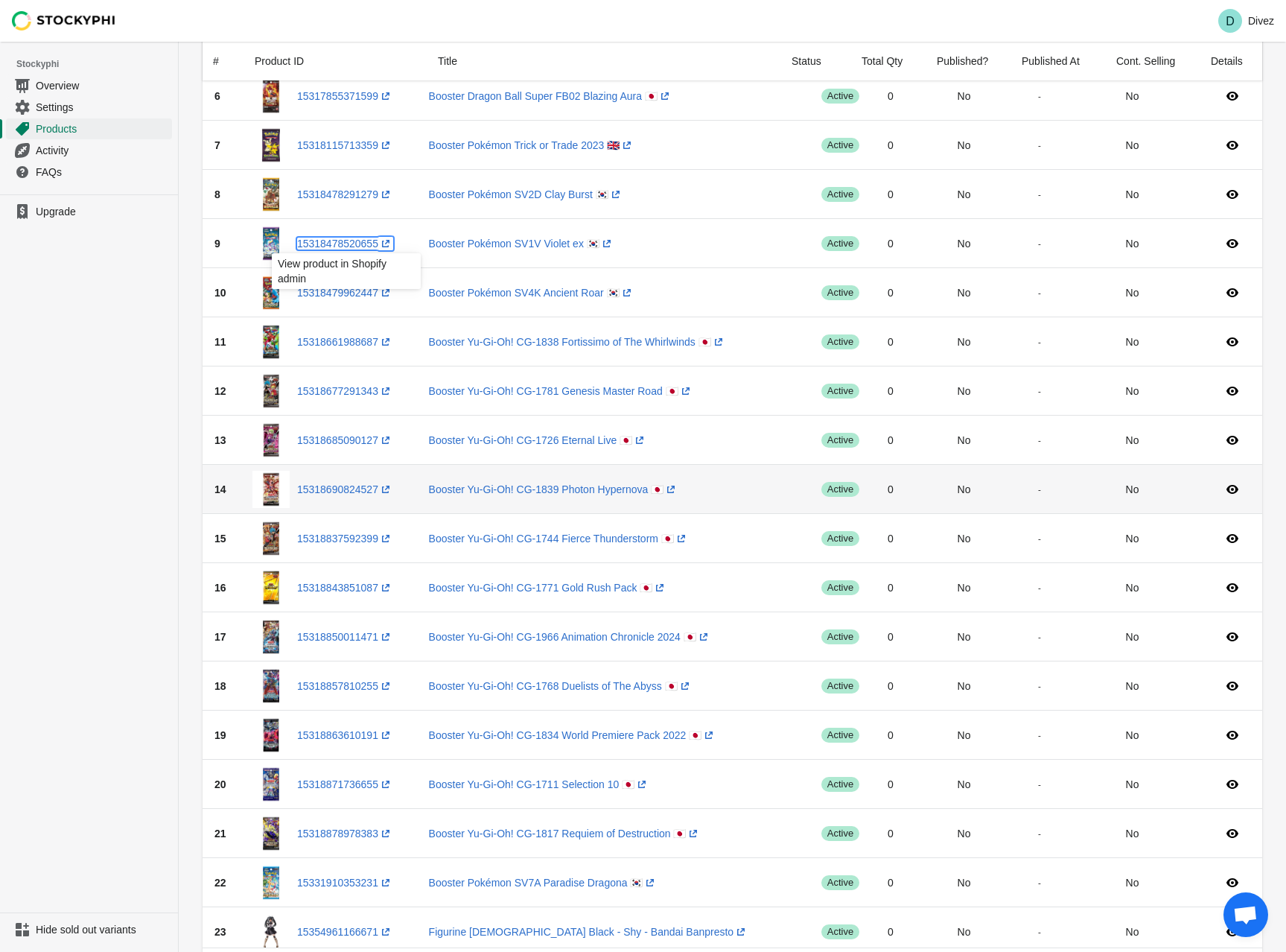
scroll to position [373, 0]
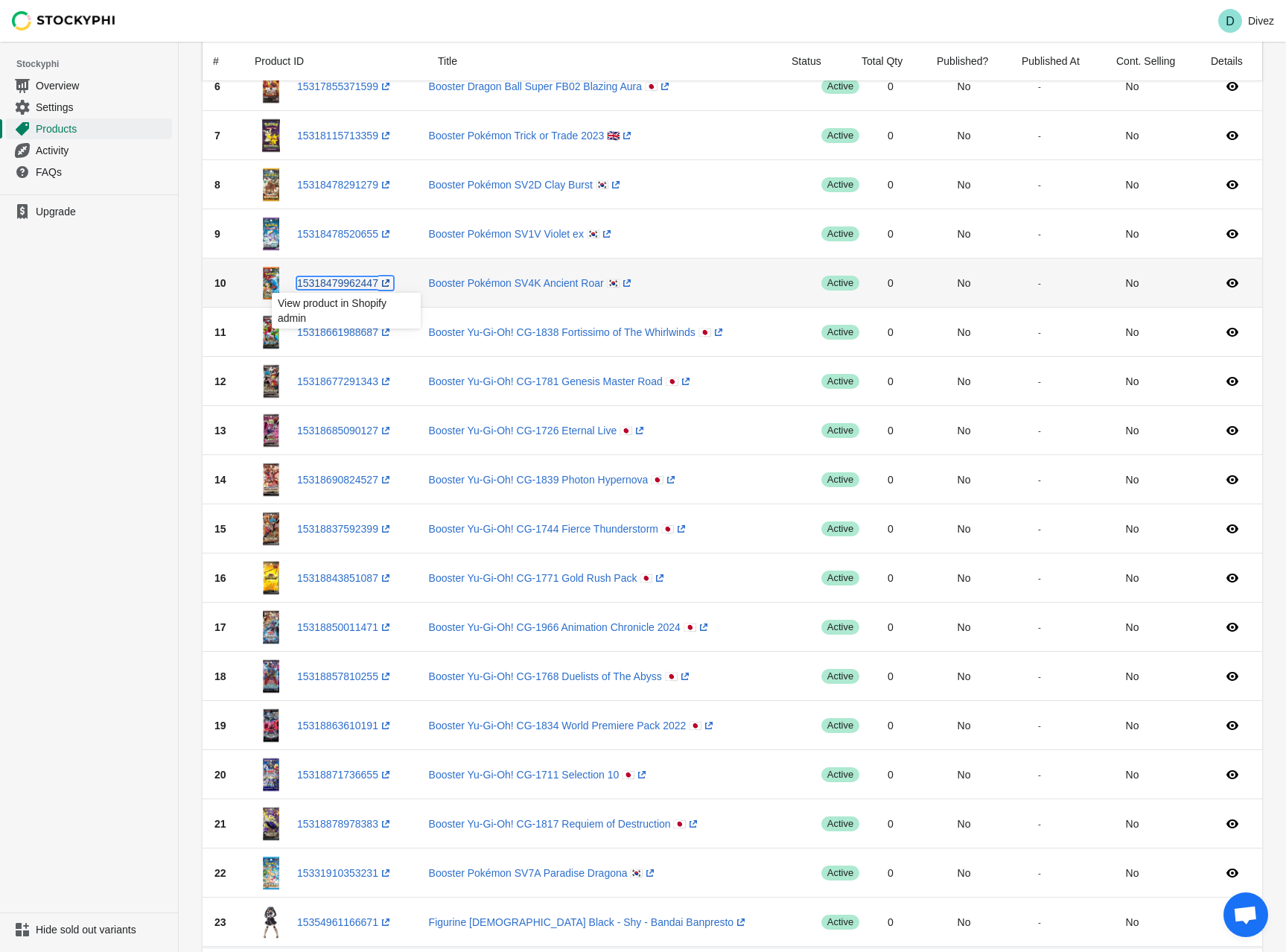
click at [353, 285] on link "15318479962447 (opens a new window)" at bounding box center [345, 283] width 96 height 12
click at [368, 332] on link "15318661988687 (opens a new window)" at bounding box center [345, 332] width 96 height 12
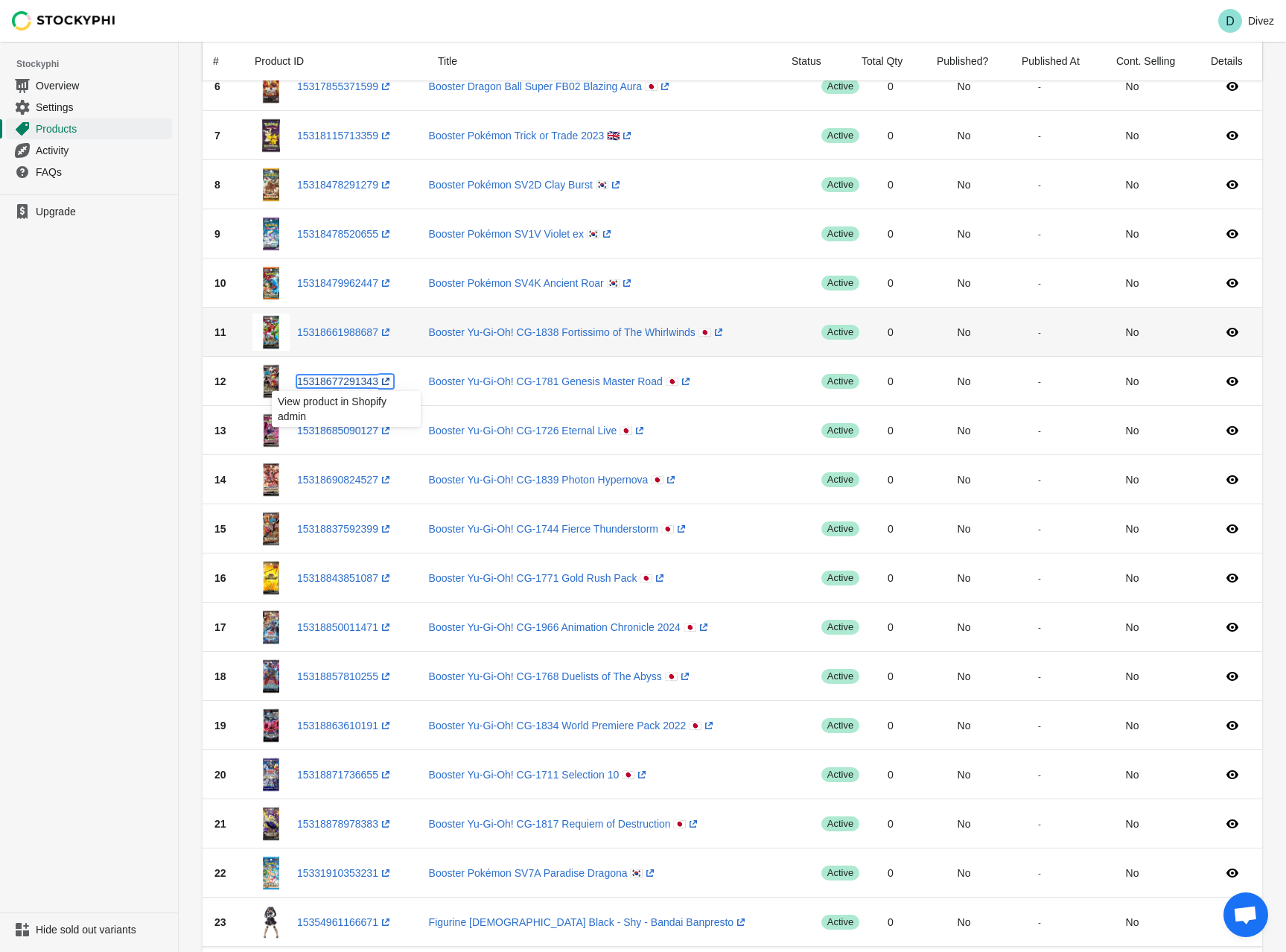
click at [355, 385] on link "15318677291343 (opens a new window)" at bounding box center [345, 382] width 96 height 12
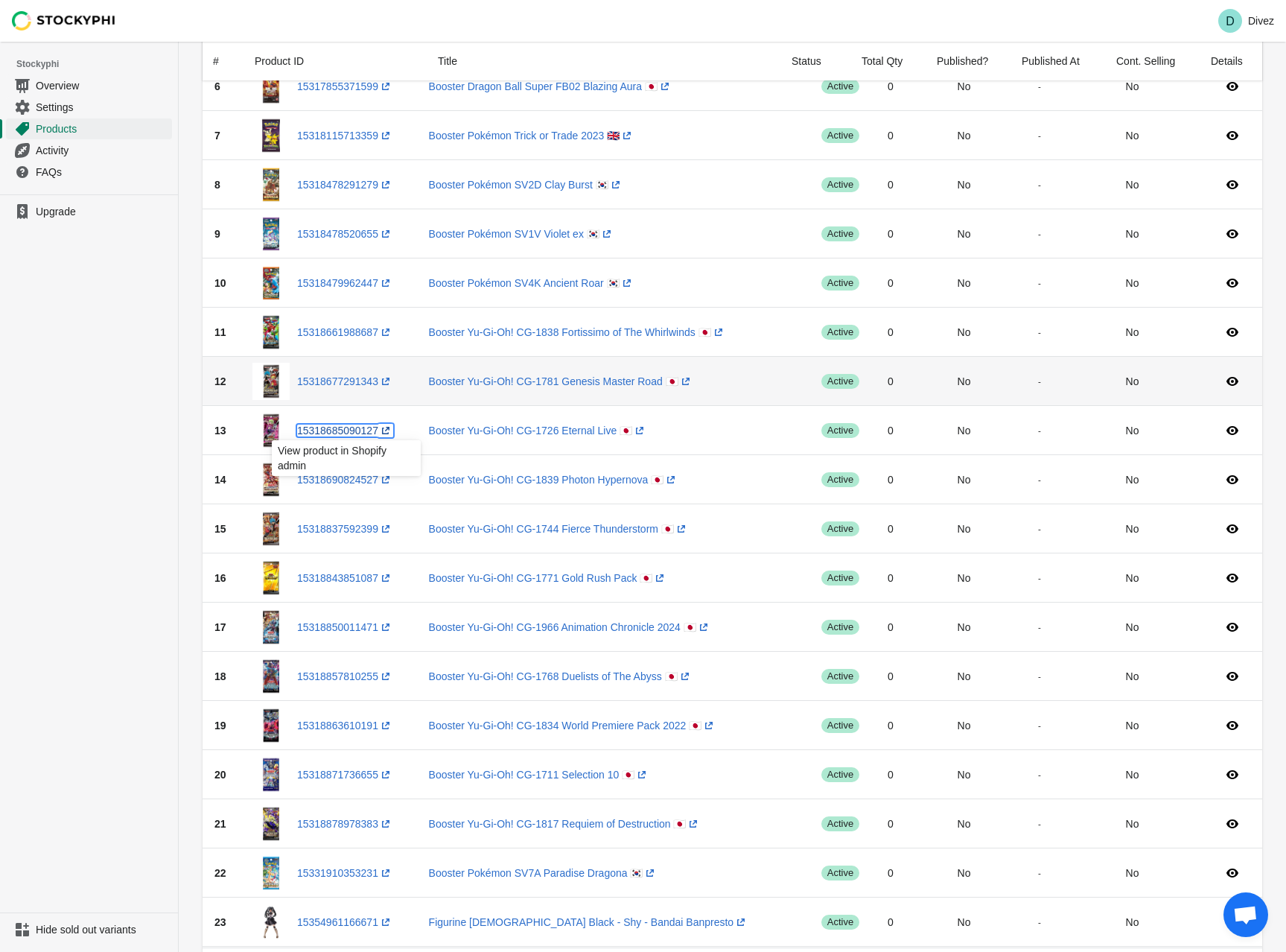
click at [359, 432] on link "15318685090127 (opens a new window)" at bounding box center [345, 431] width 96 height 12
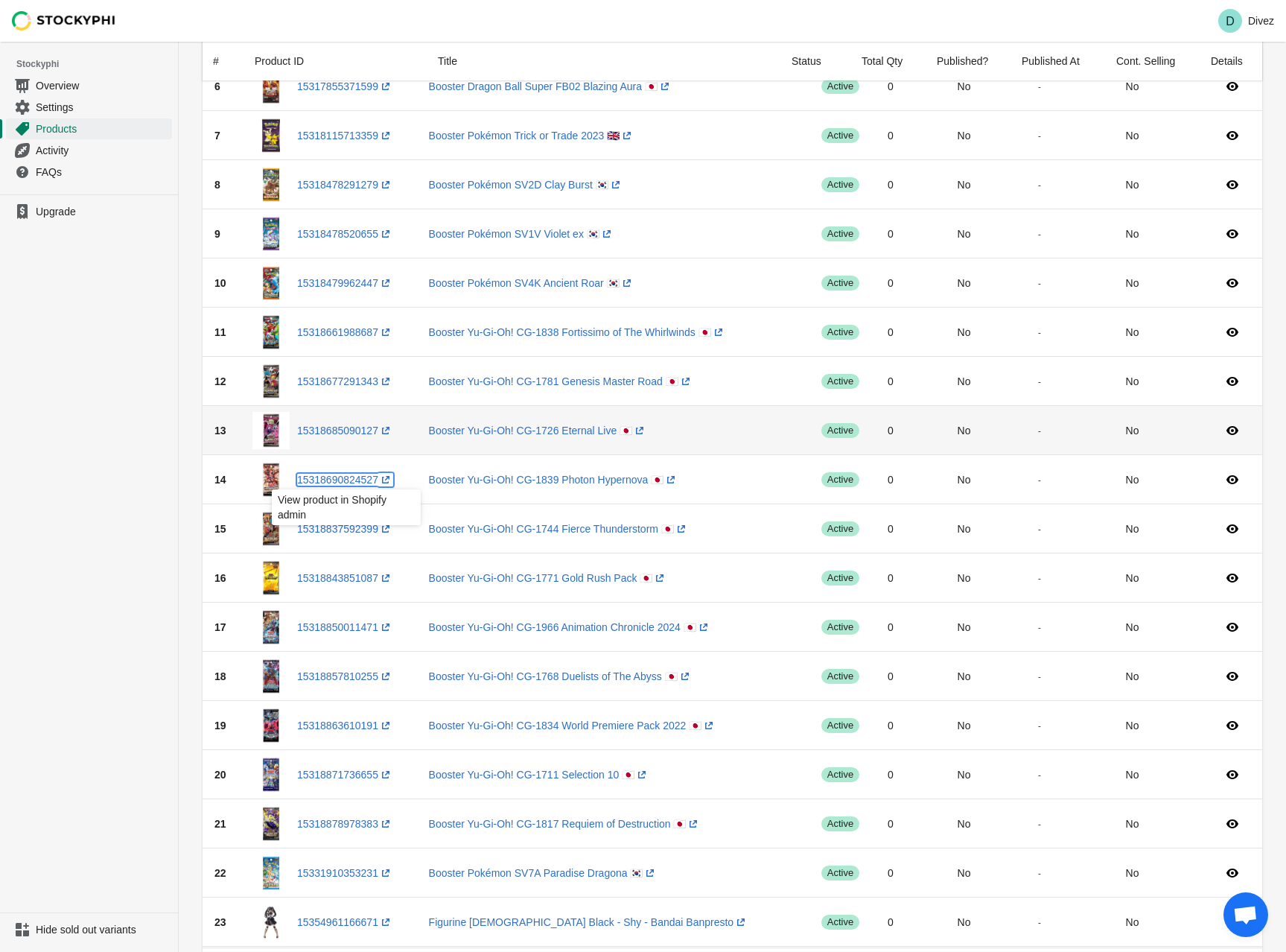
click at [362, 482] on link "15318690824527 (opens a new window)" at bounding box center [345, 479] width 96 height 12
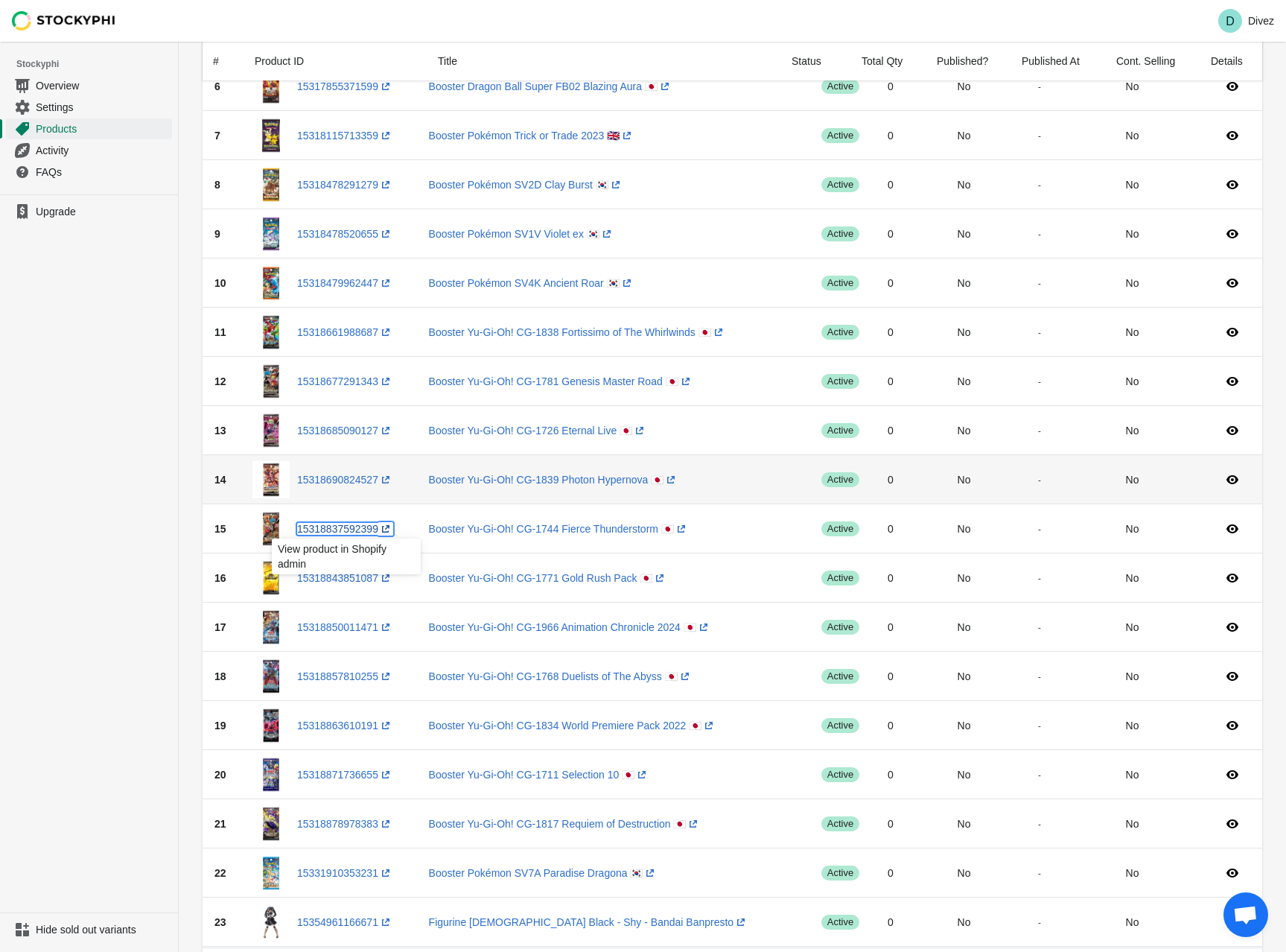
click at [359, 527] on link "15318837592399 (opens a new window)" at bounding box center [345, 528] width 96 height 12
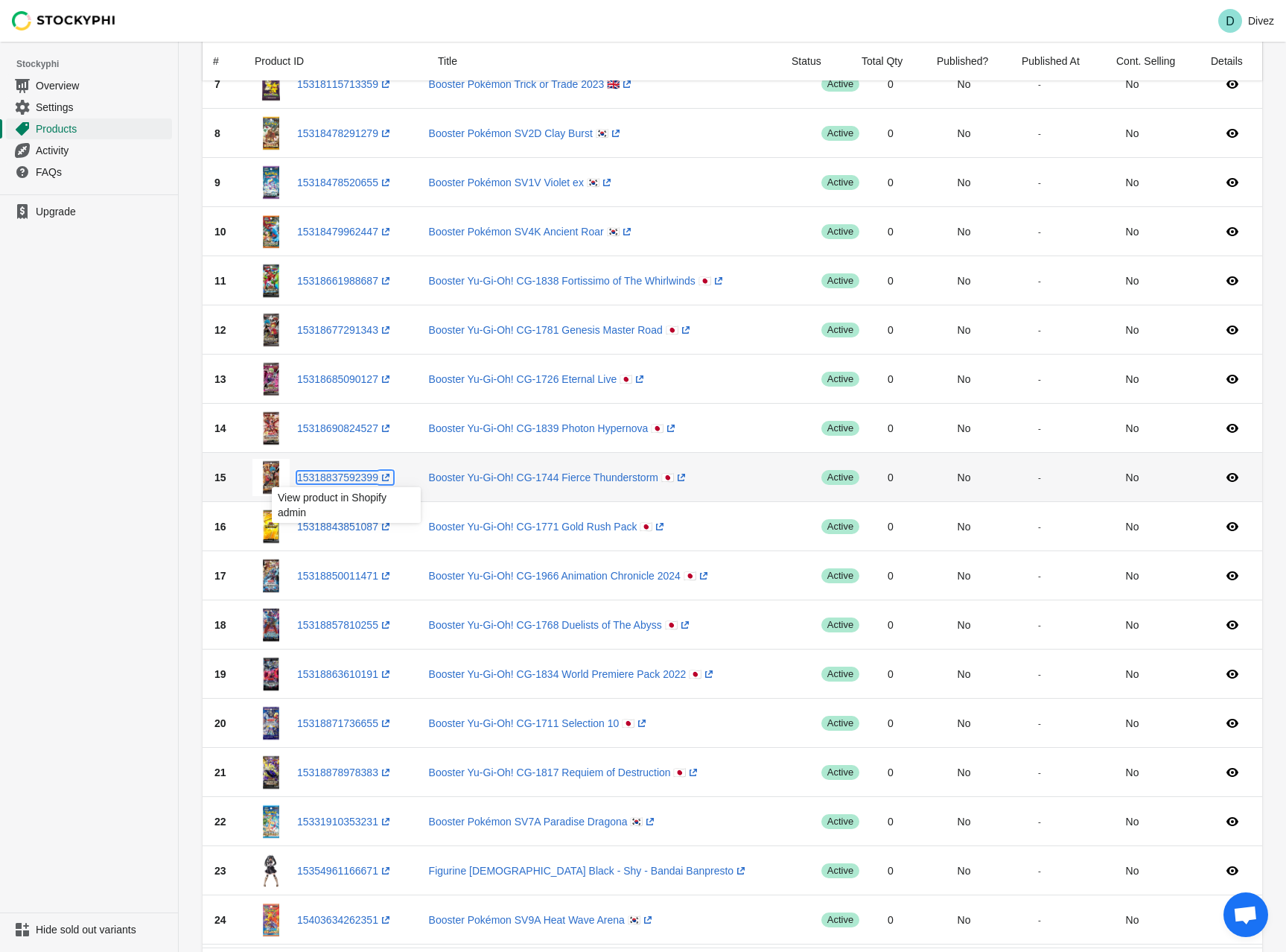
scroll to position [447, 0]
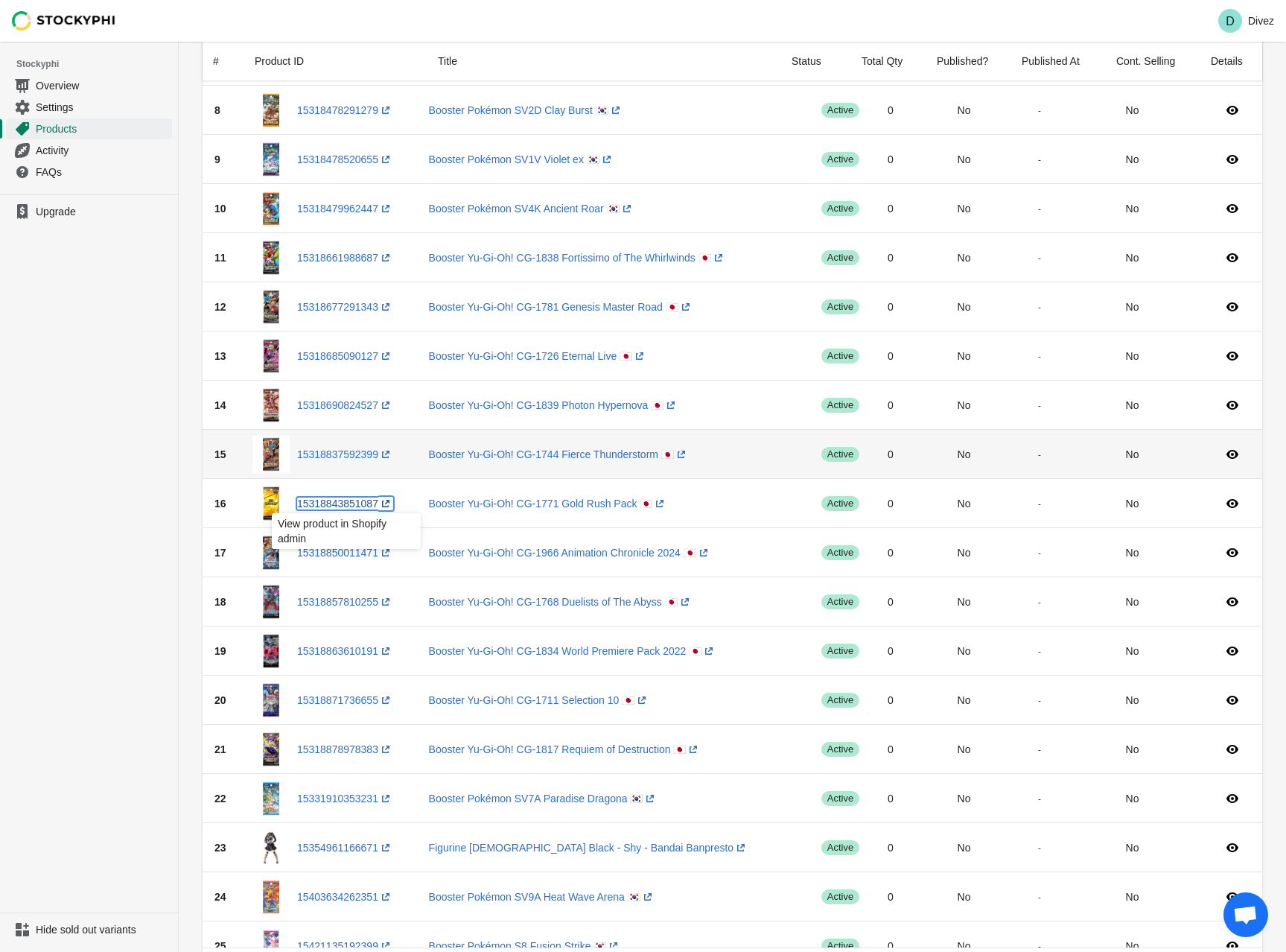
click at [364, 502] on link "15318843851087 (opens a new window)" at bounding box center [345, 503] width 96 height 12
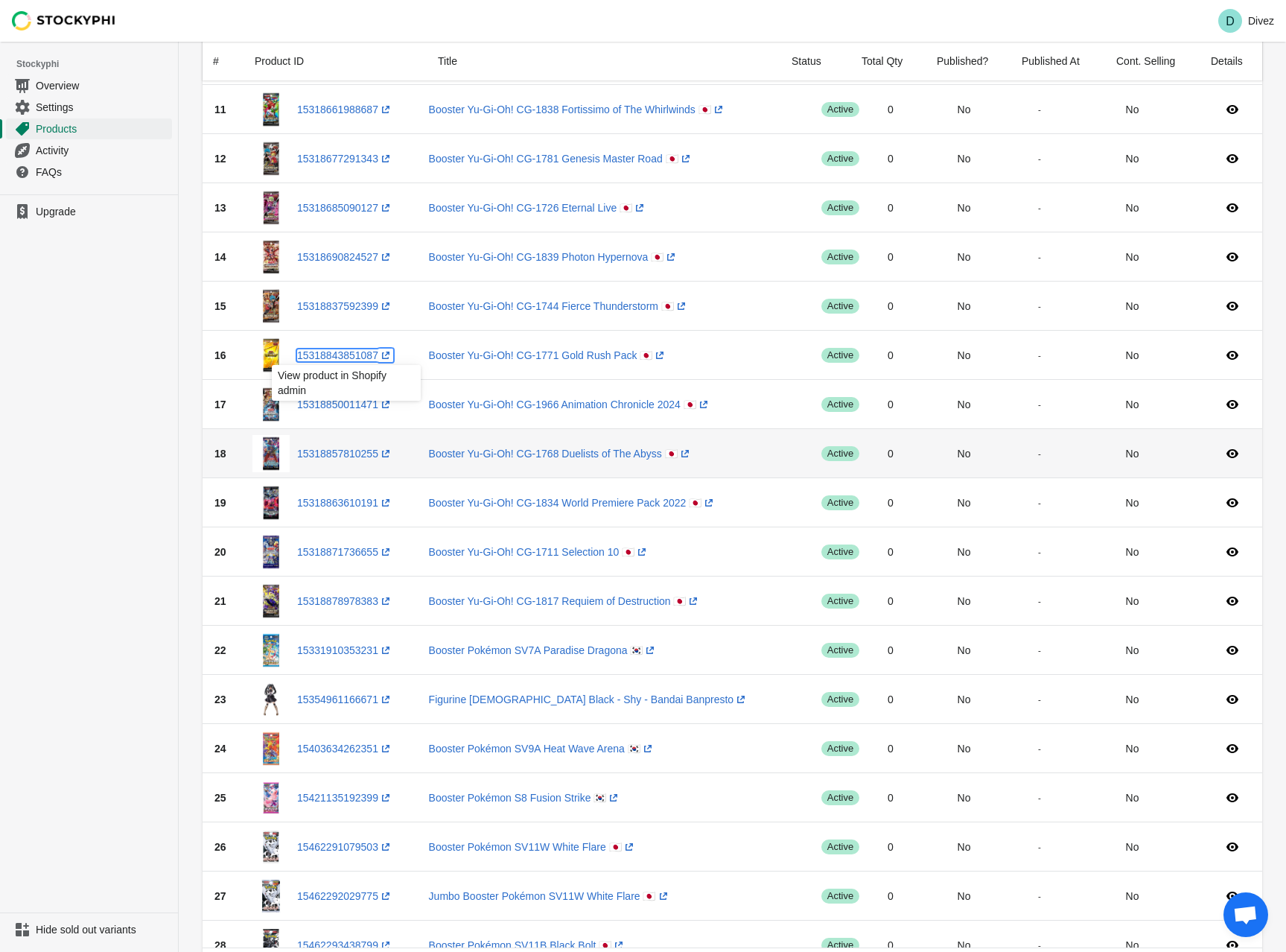
scroll to position [595, 0]
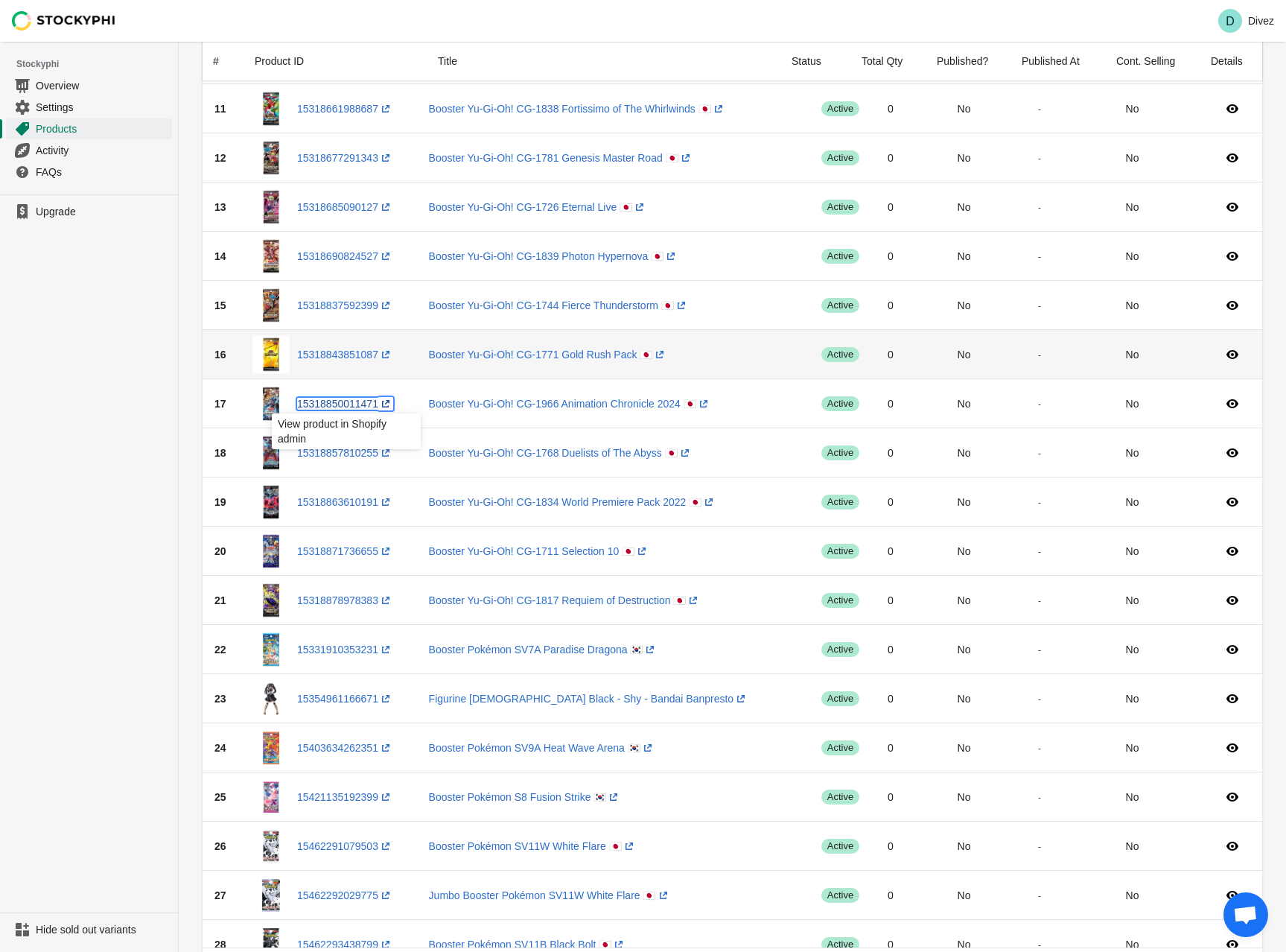
click at [331, 406] on link "15318850011471 (opens a new window)" at bounding box center [345, 404] width 96 height 12
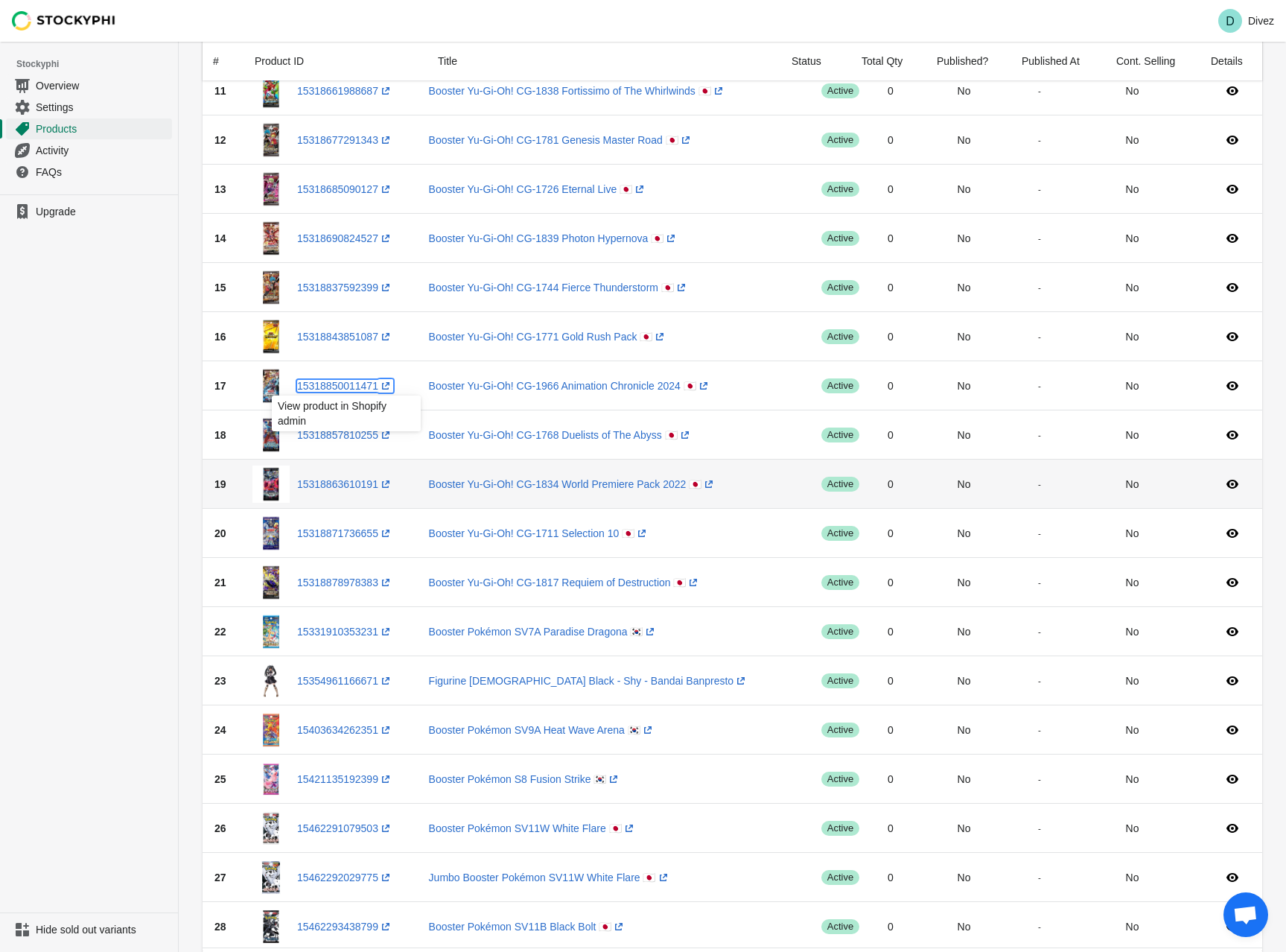
scroll to position [744, 0]
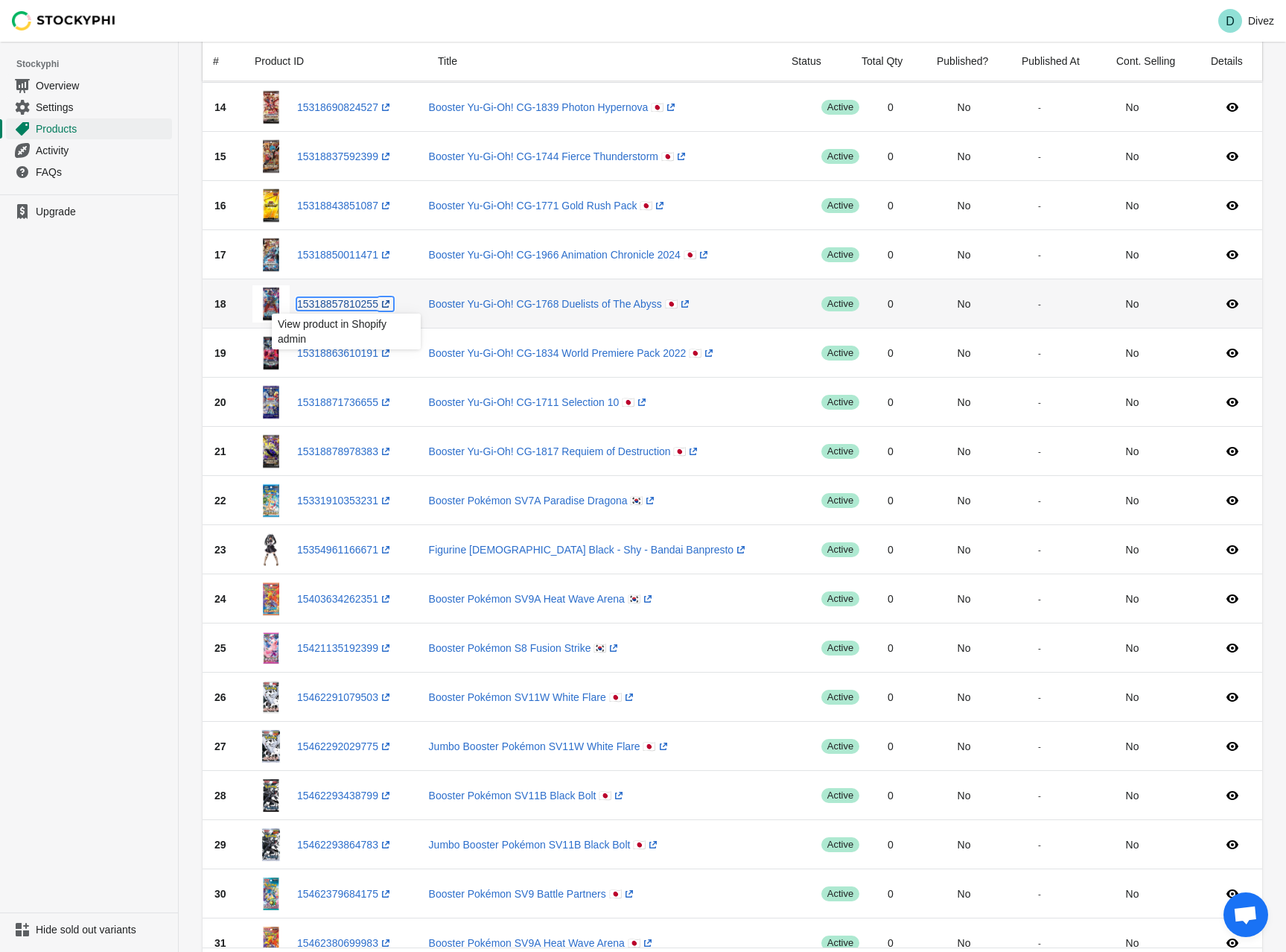
click at [344, 306] on link "15318857810255 (opens a new window)" at bounding box center [345, 304] width 96 height 12
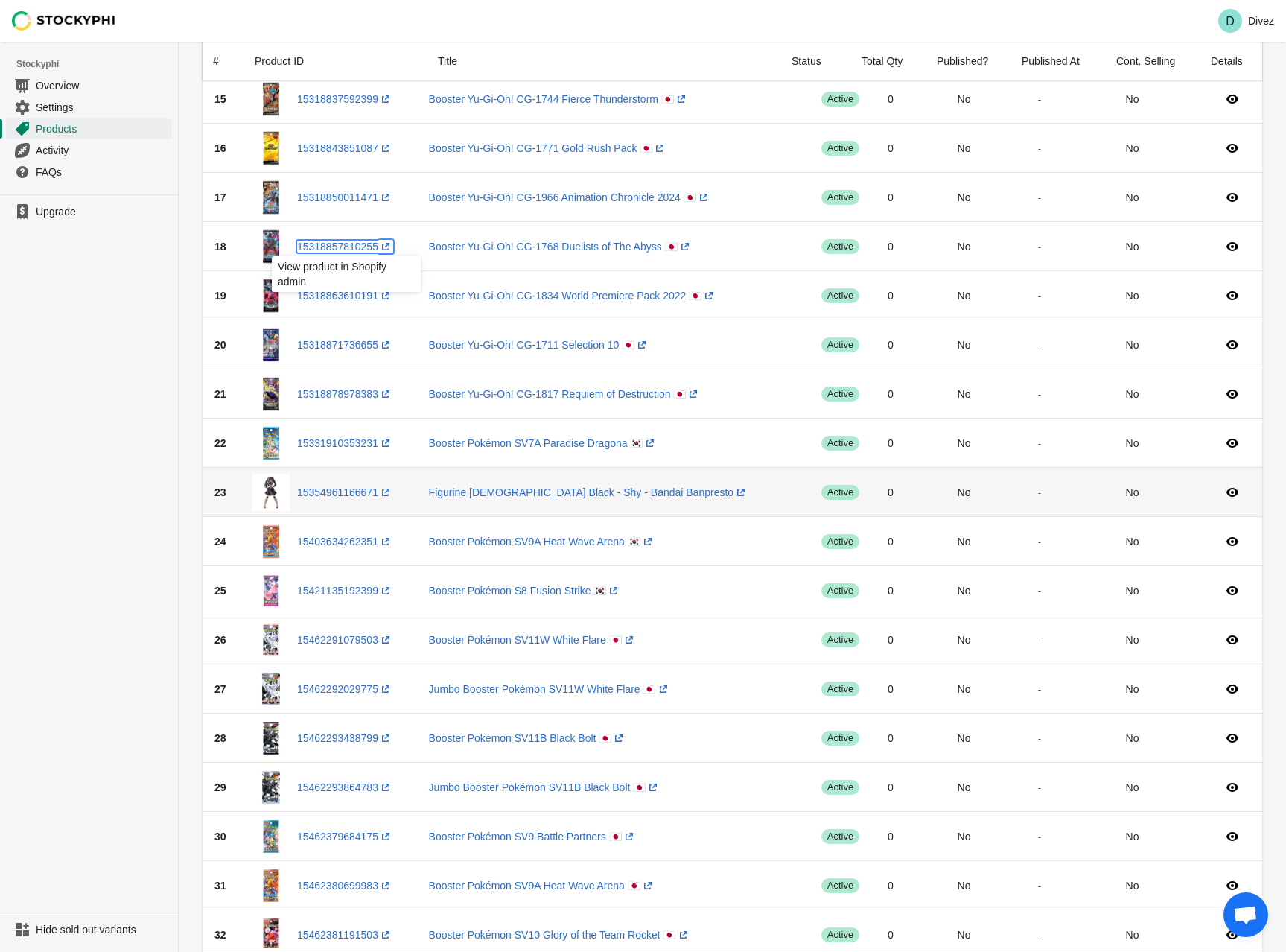
scroll to position [819, 0]
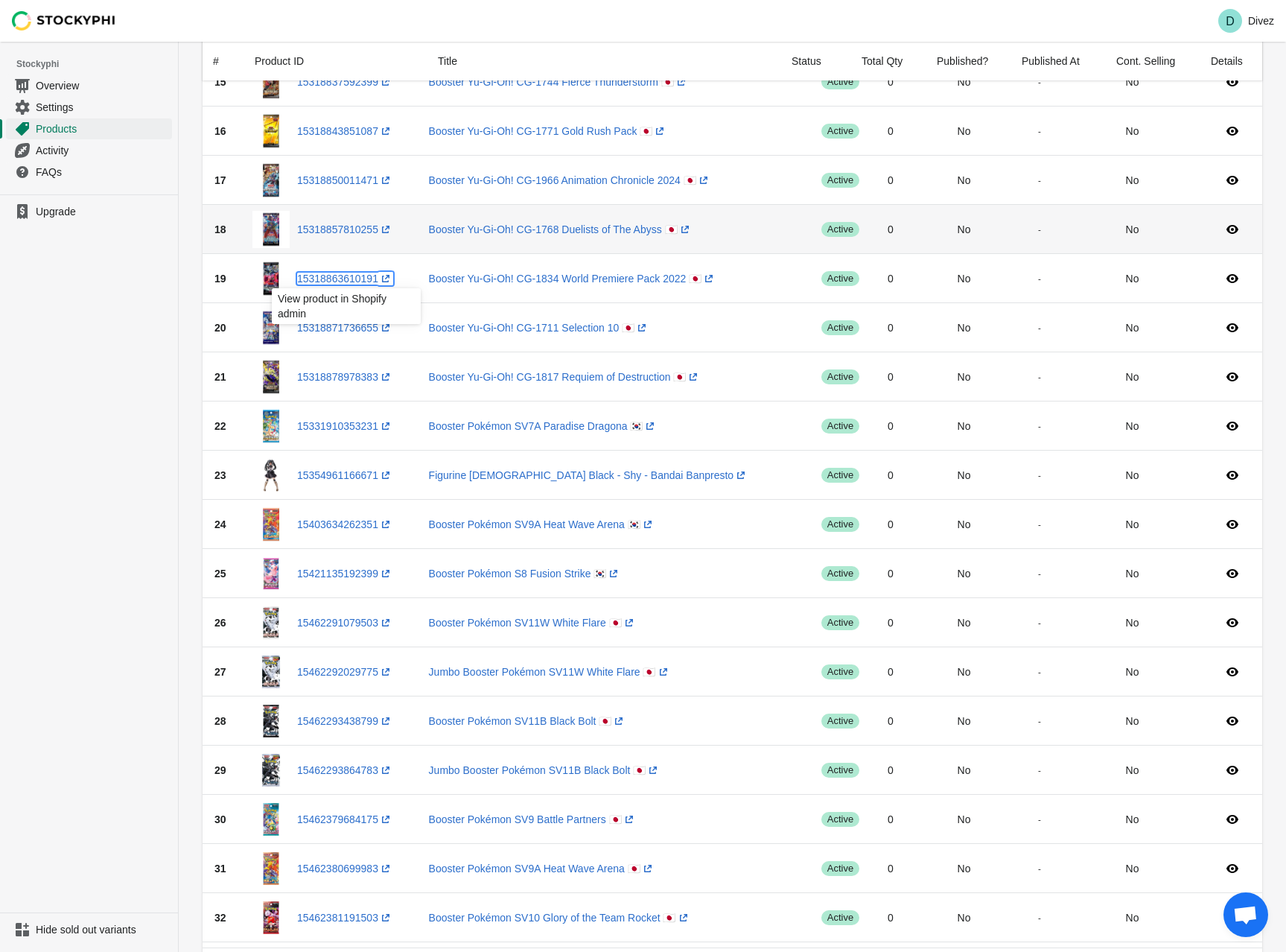
click at [339, 280] on link "15318863610191 (opens a new window)" at bounding box center [345, 279] width 96 height 12
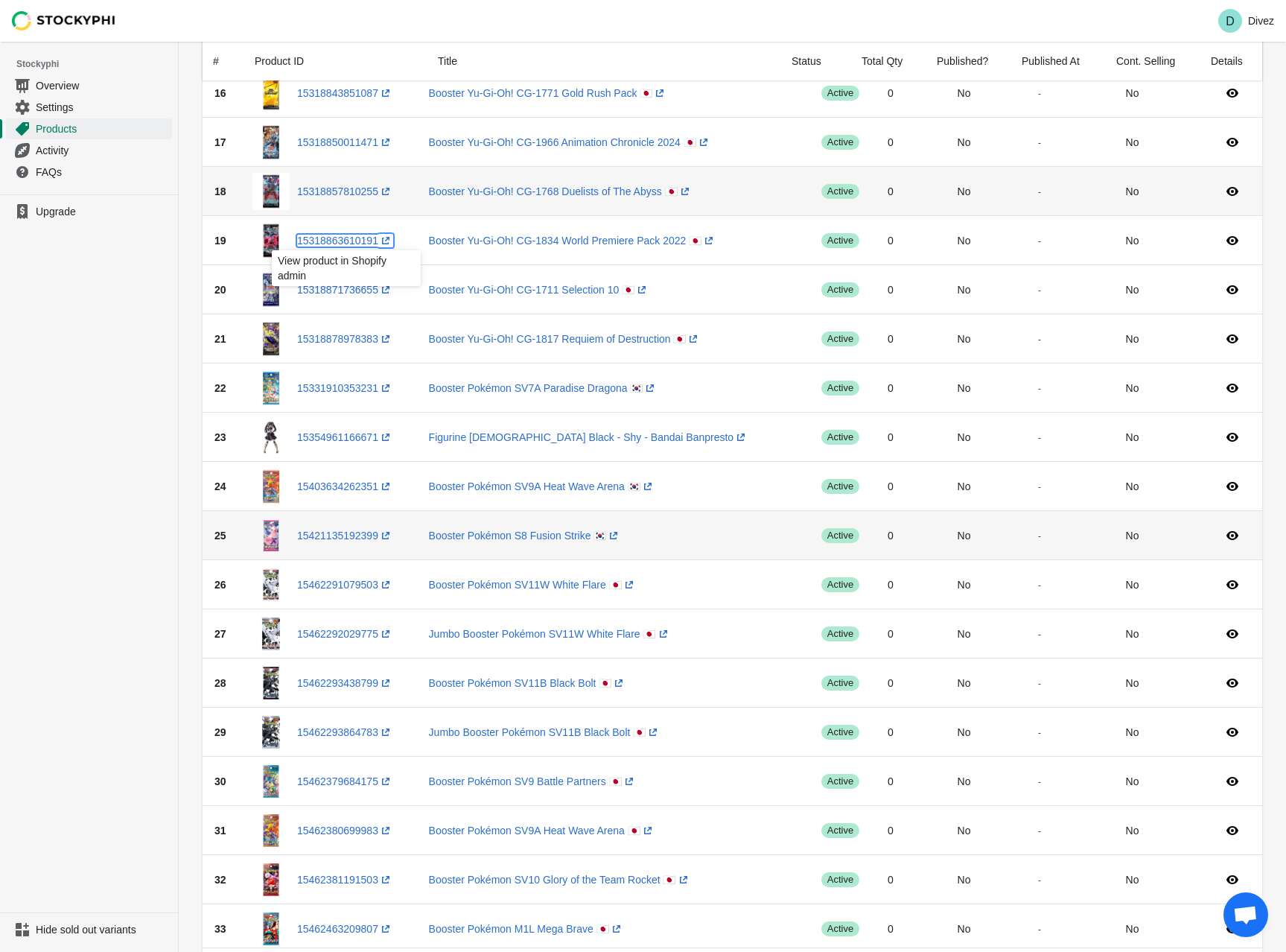
scroll to position [893, 0]
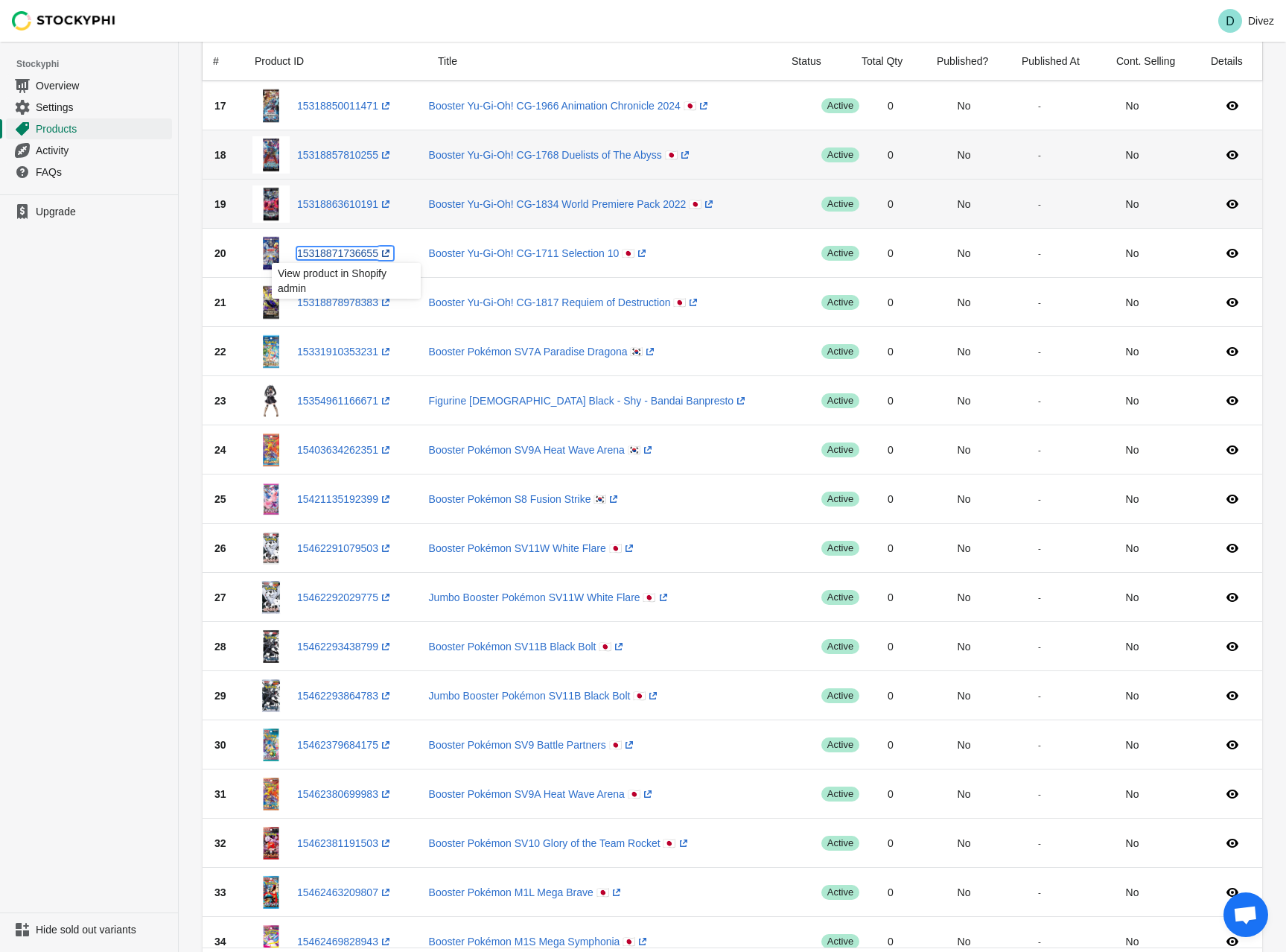
click at [326, 256] on link "15318871736655 (opens a new window)" at bounding box center [345, 253] width 96 height 12
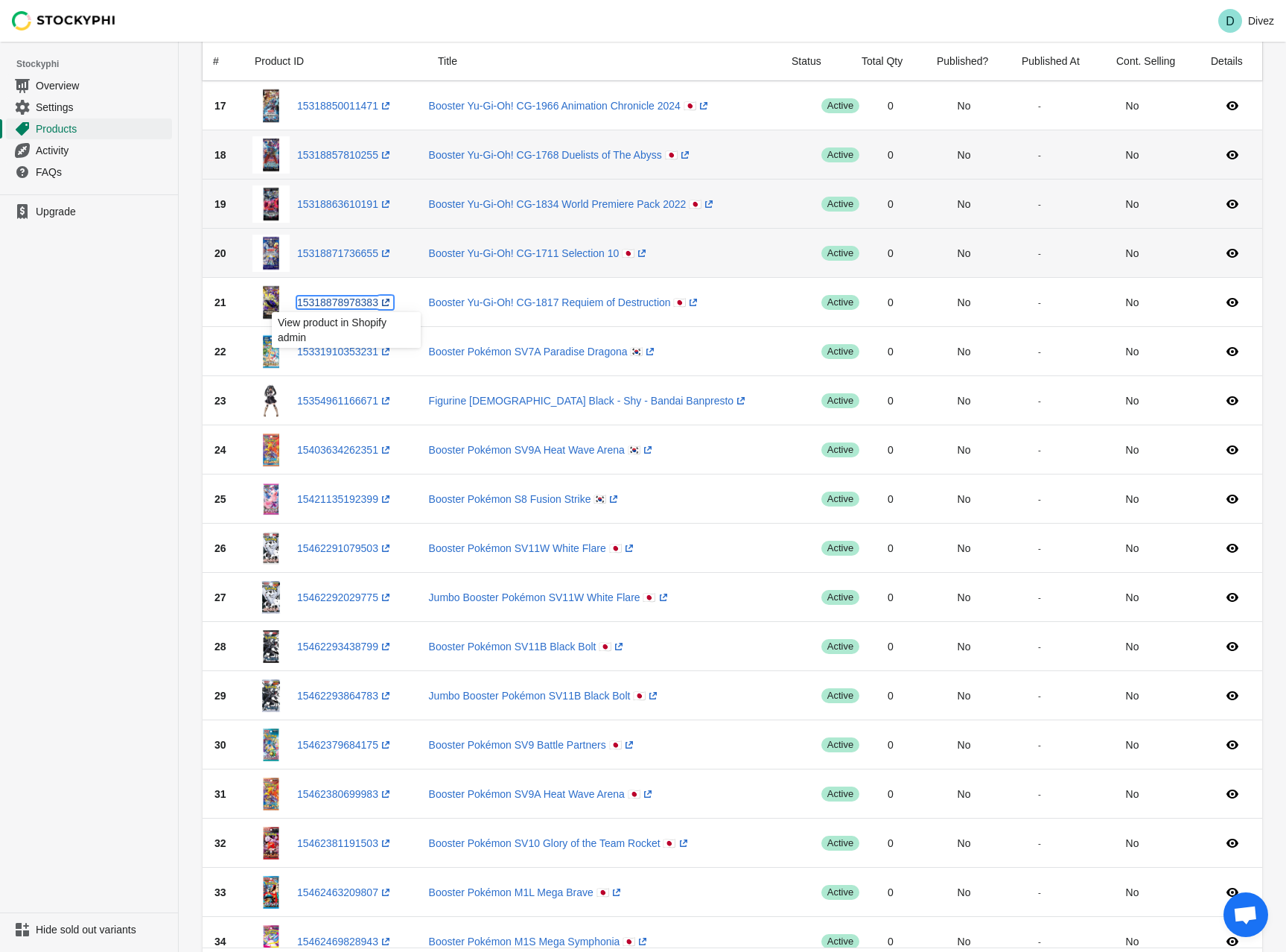
click at [357, 298] on link "15318878978383 (opens a new window)" at bounding box center [345, 303] width 96 height 12
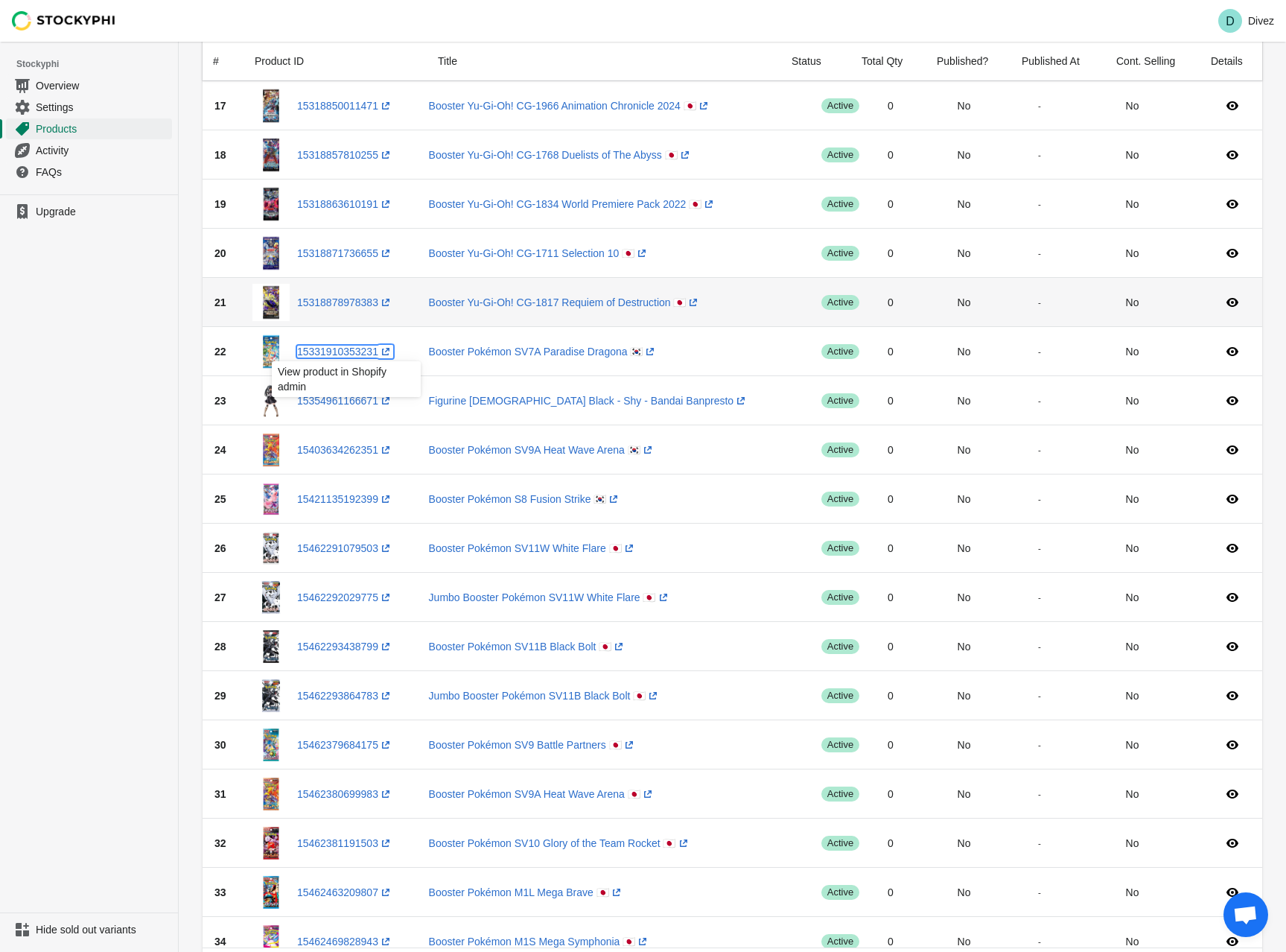
click at [346, 354] on link "15331910353231 (opens a new window)" at bounding box center [345, 352] width 96 height 12
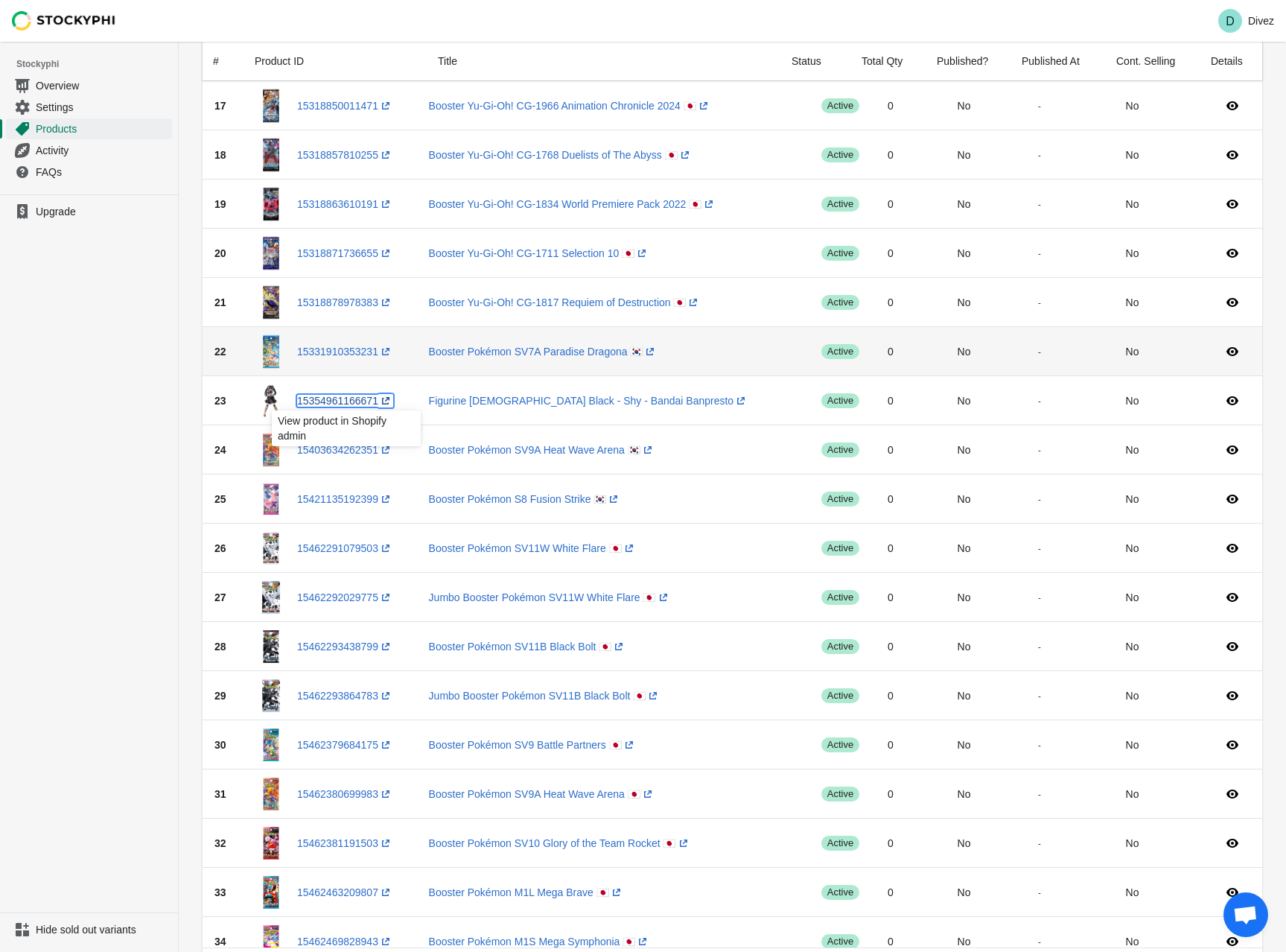
click at [356, 403] on link "15354961166671 (opens a new window)" at bounding box center [345, 401] width 96 height 12
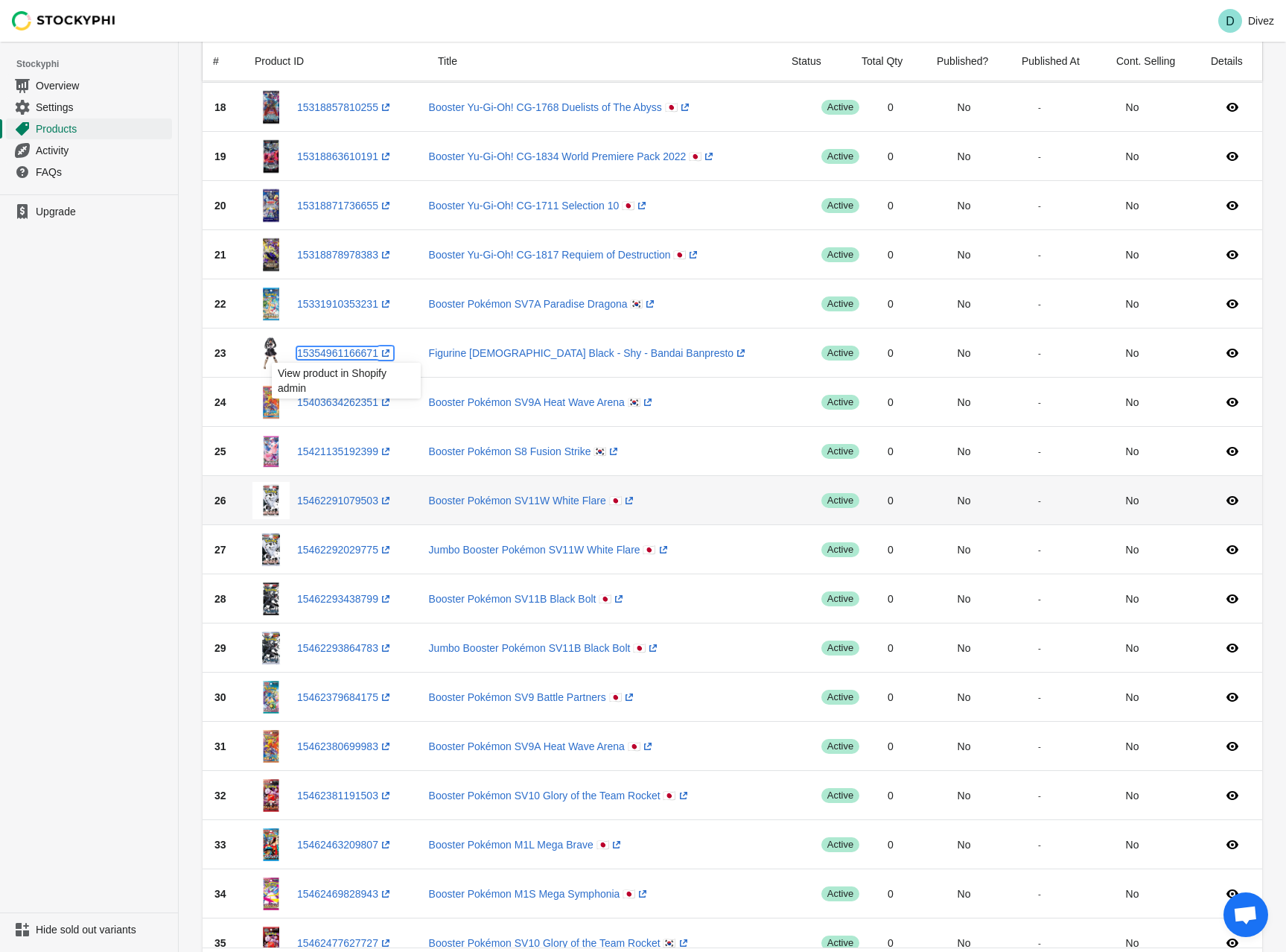
scroll to position [968, 0]
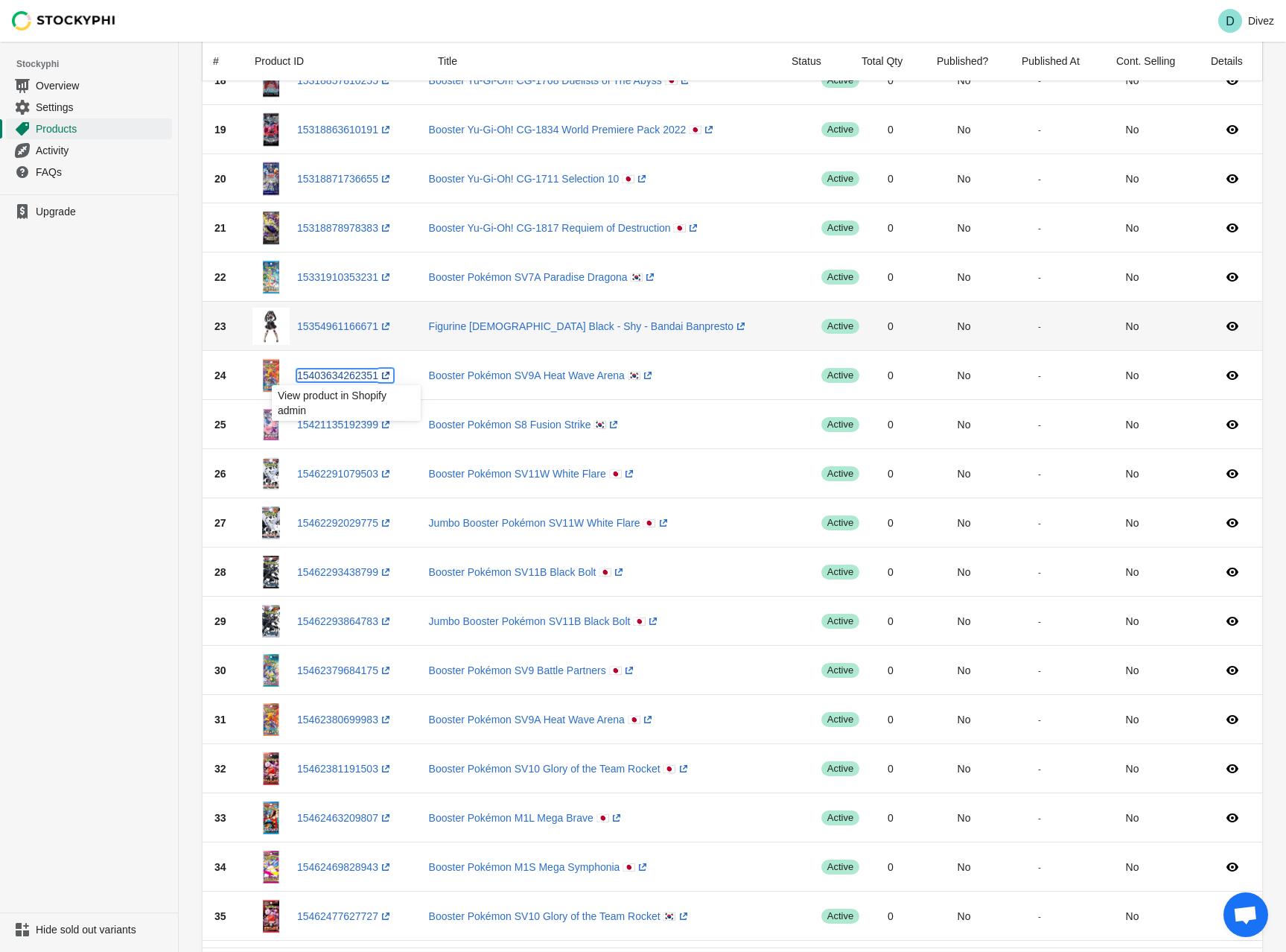
click at [360, 379] on link "15403634262351 (opens a new window)" at bounding box center [345, 376] width 96 height 12
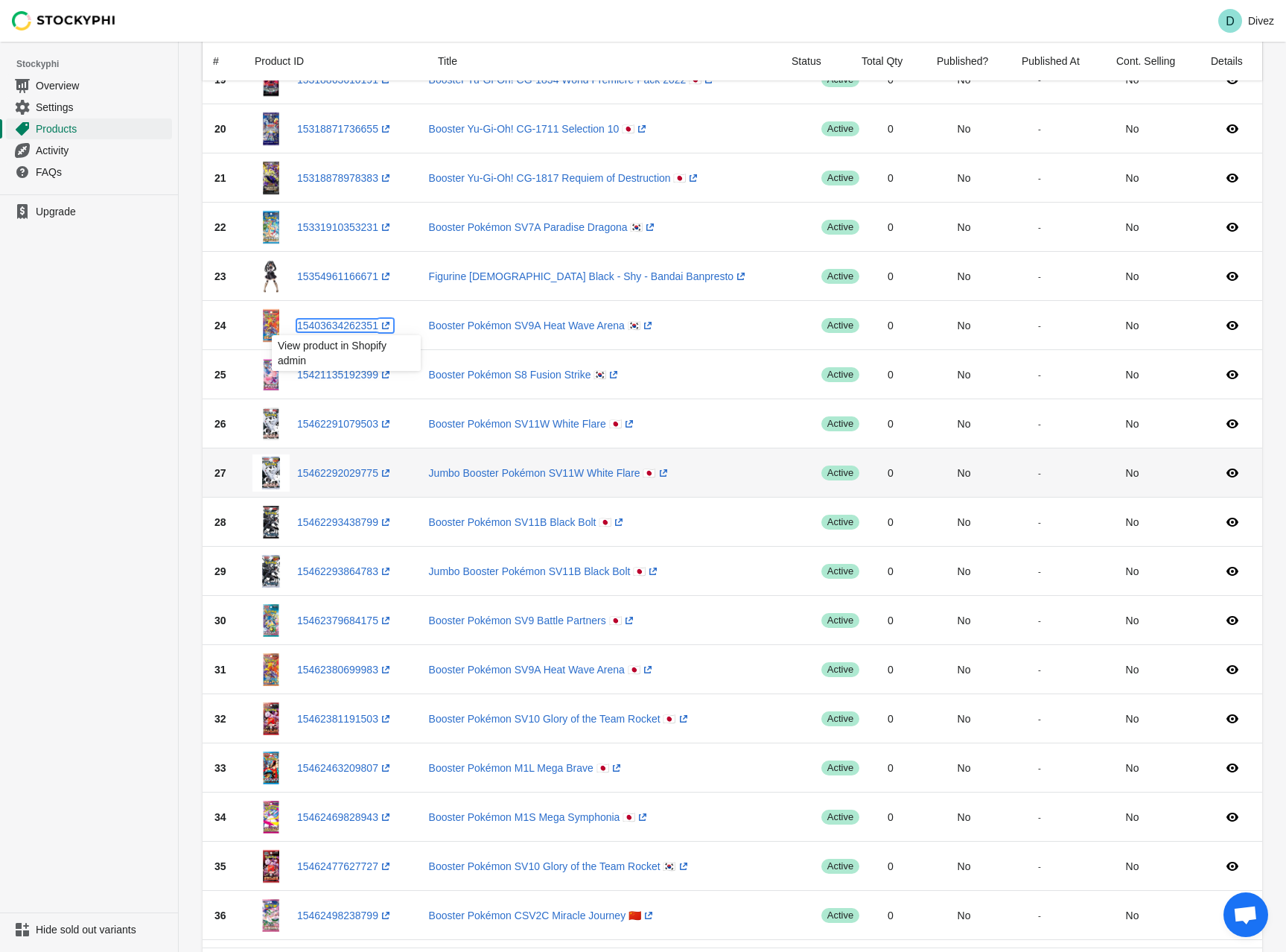
scroll to position [1043, 0]
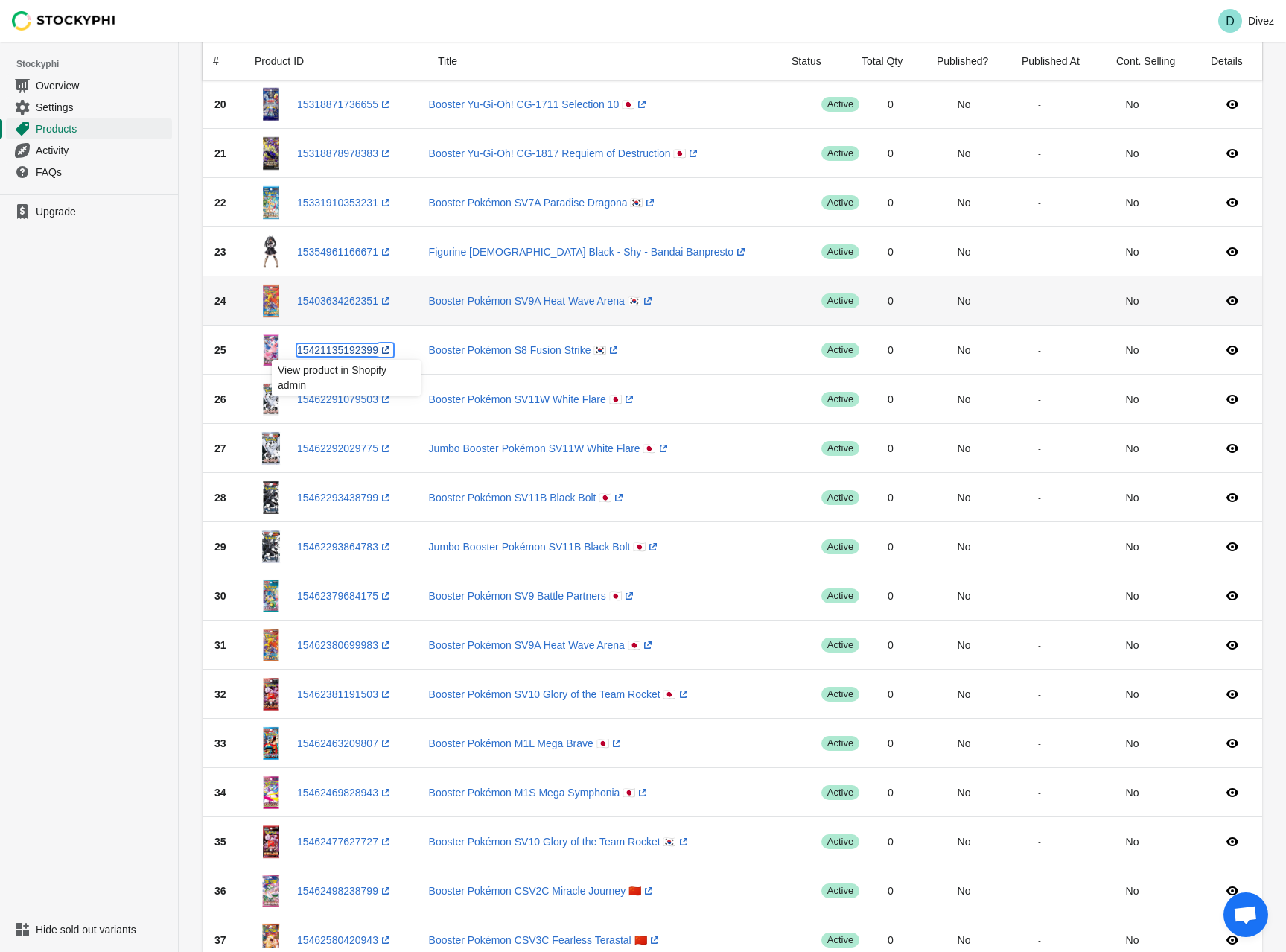
click at [367, 351] on link "15421135192399 (opens a new window)" at bounding box center [345, 350] width 96 height 12
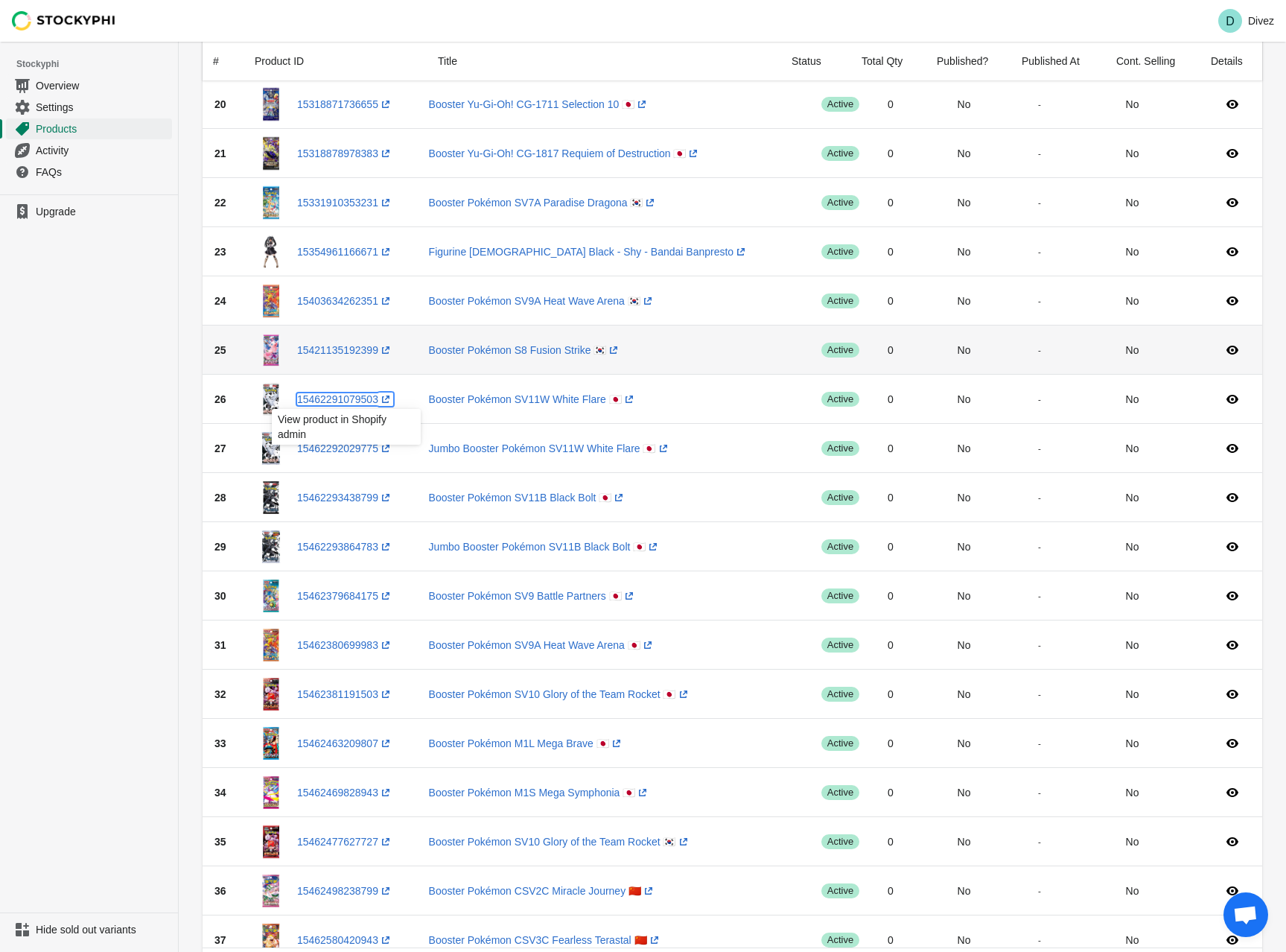
click at [360, 400] on link "15462291079503 (opens a new window)" at bounding box center [345, 400] width 96 height 12
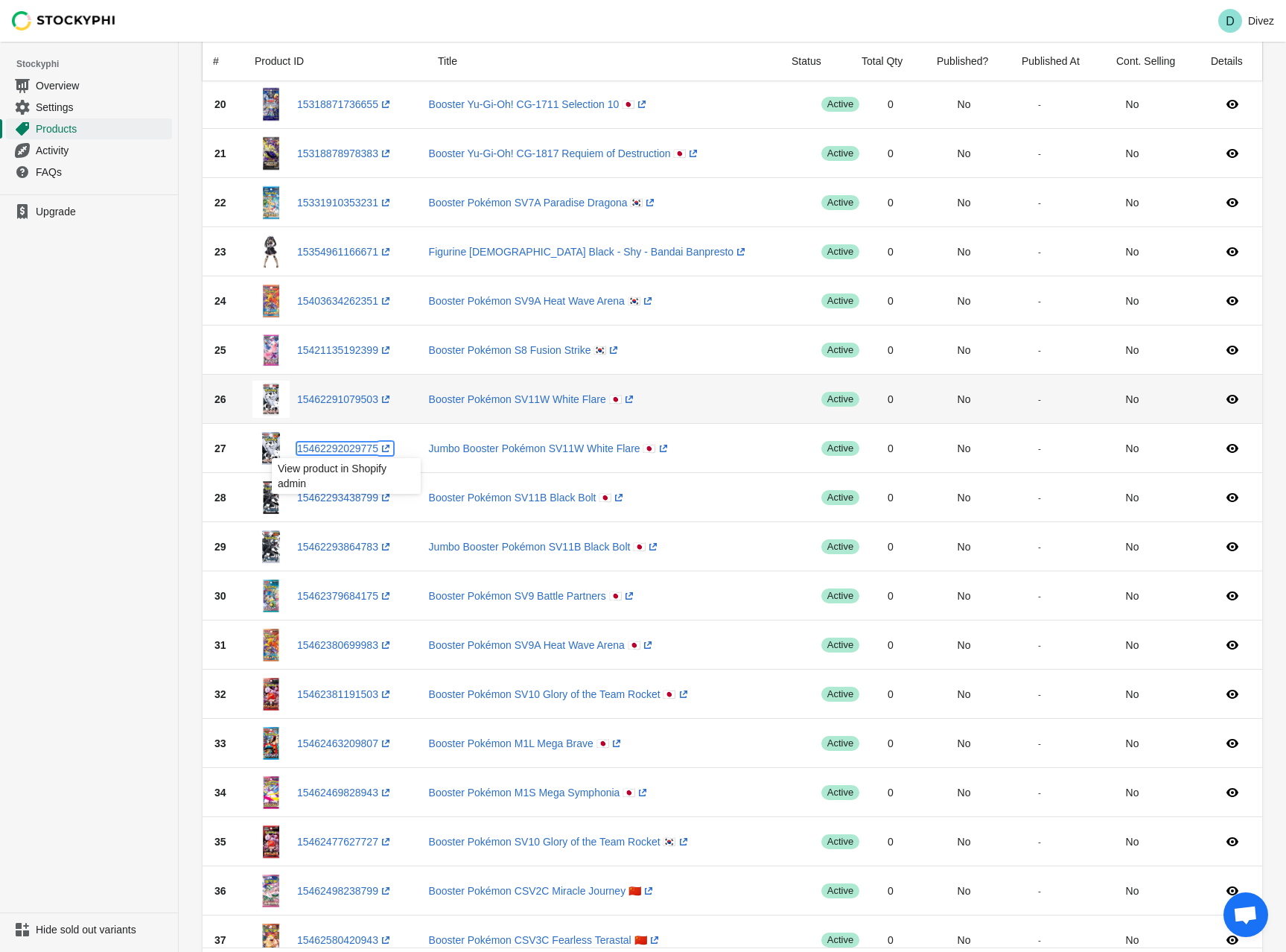
click at [350, 449] on link "15462292029775 (opens a new window)" at bounding box center [345, 449] width 96 height 12
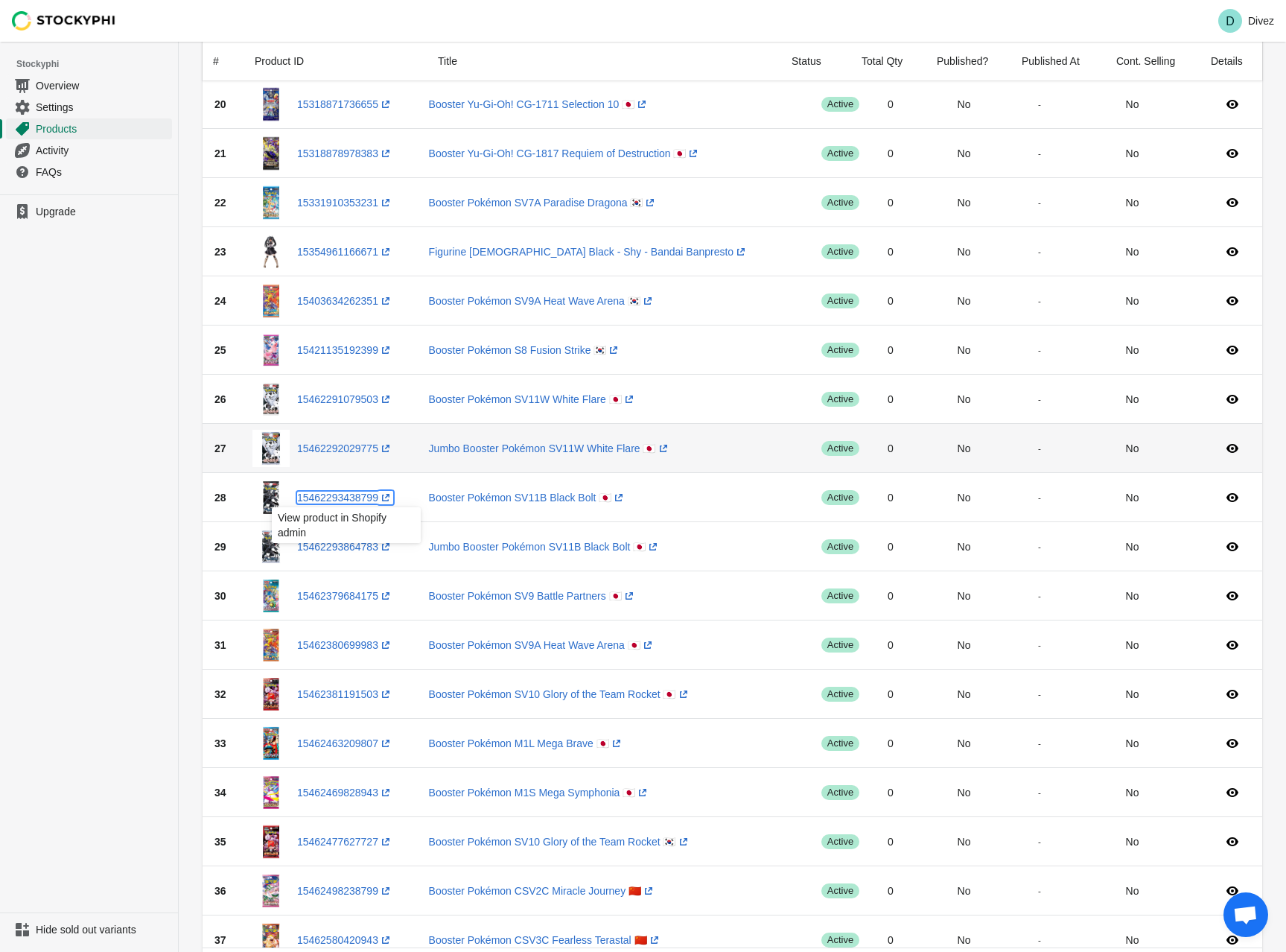
click at [353, 498] on link "15462293438799 (opens a new window)" at bounding box center [345, 497] width 96 height 12
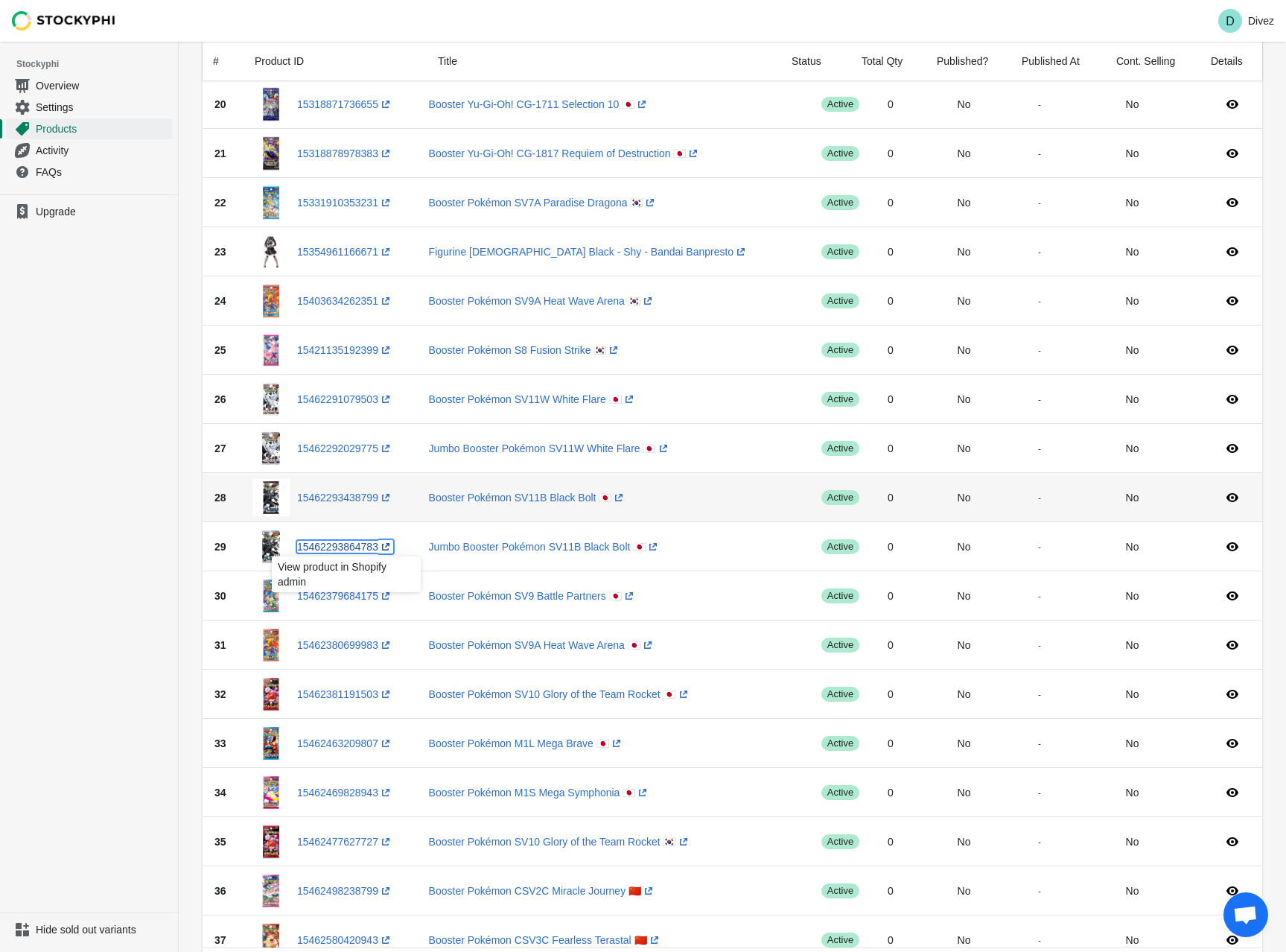
click at [358, 549] on link "15462293864783 (opens a new window)" at bounding box center [345, 546] width 96 height 12
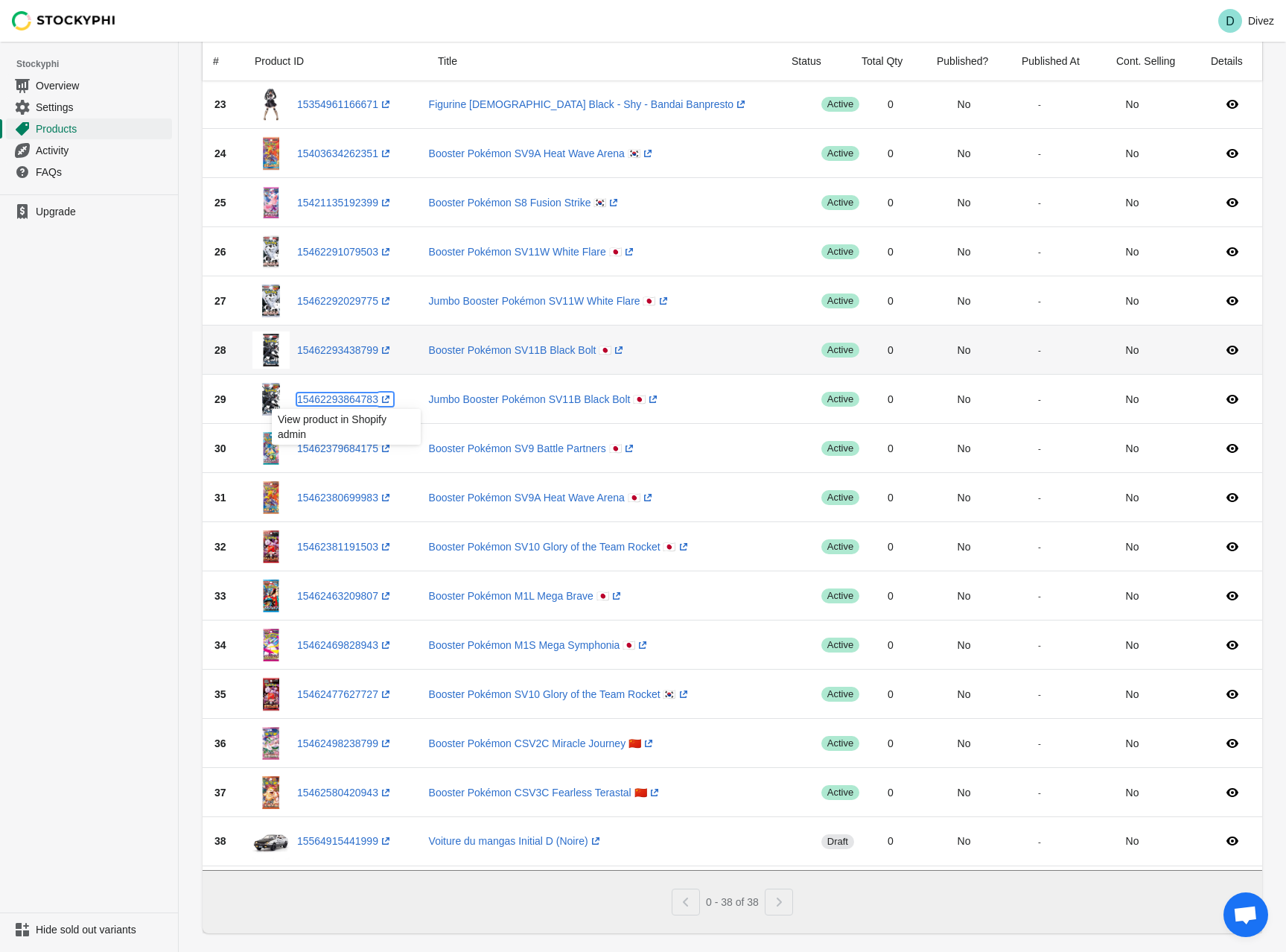
scroll to position [1192, 0]
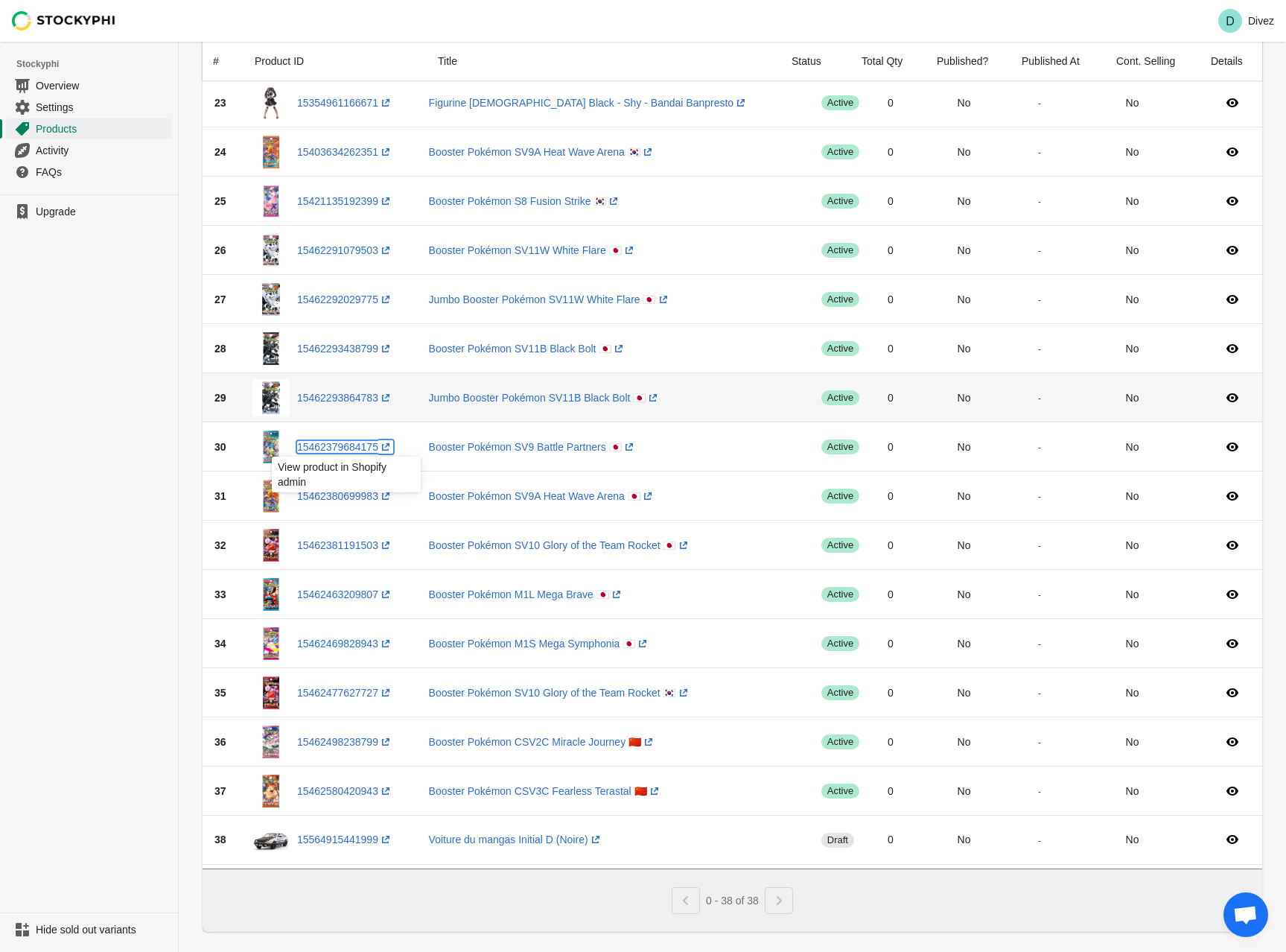
click at [351, 448] on link "15462379684175 (opens a new window)" at bounding box center [345, 447] width 96 height 12
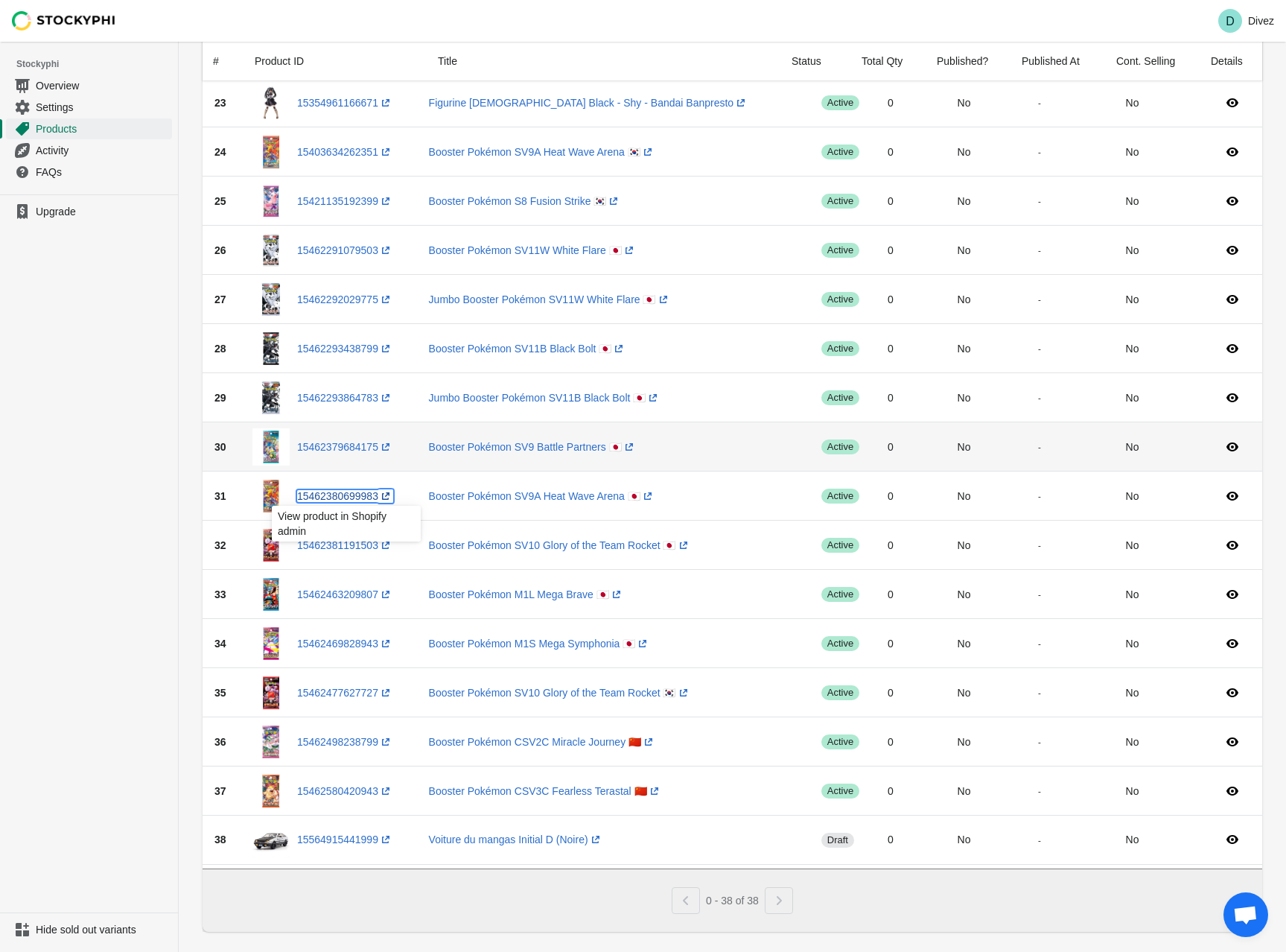
click at [356, 495] on link "15462380699983 (opens a new window)" at bounding box center [345, 495] width 96 height 12
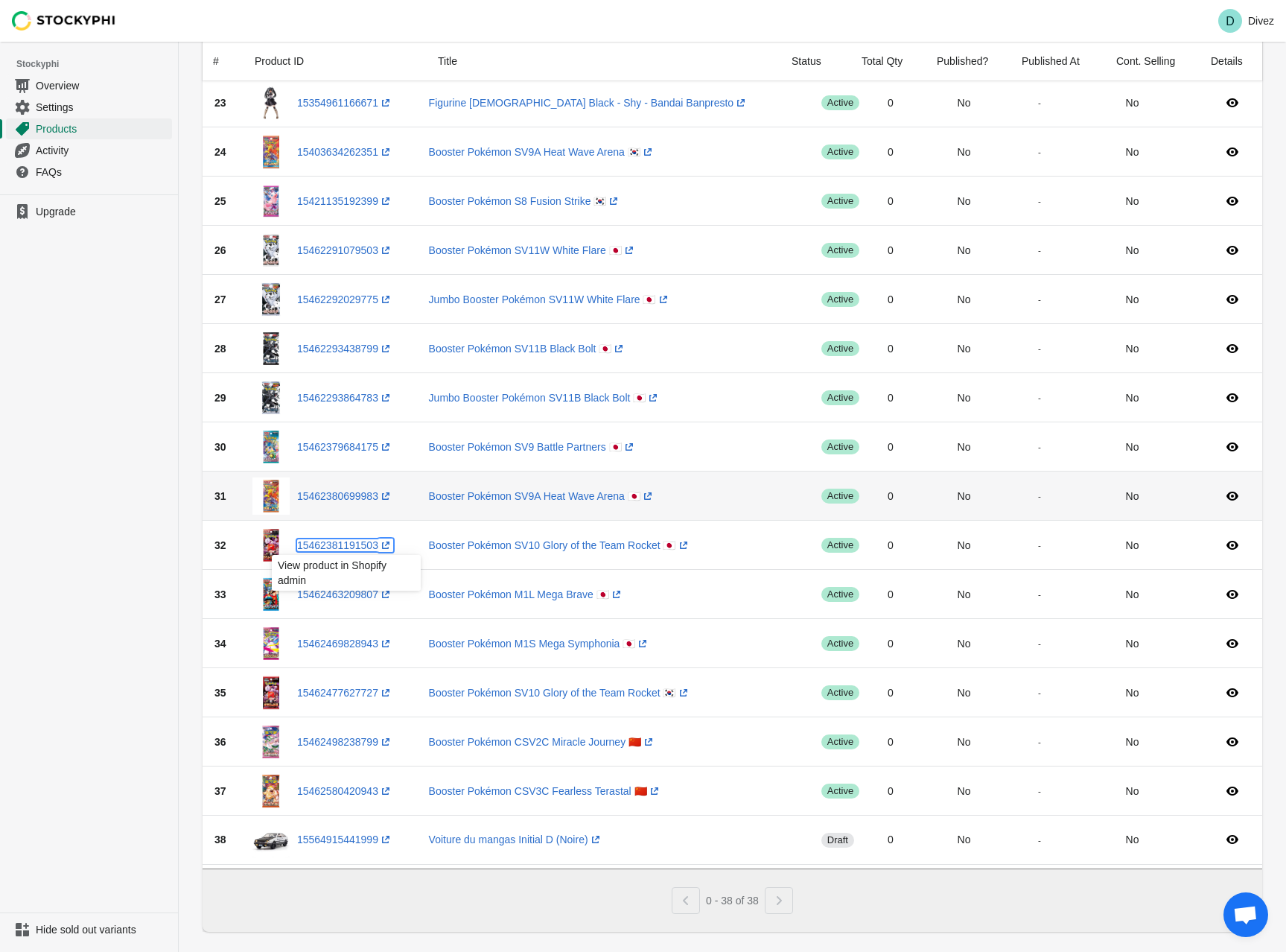
click at [345, 543] on link "15462381191503 (opens a new window)" at bounding box center [345, 545] width 96 height 12
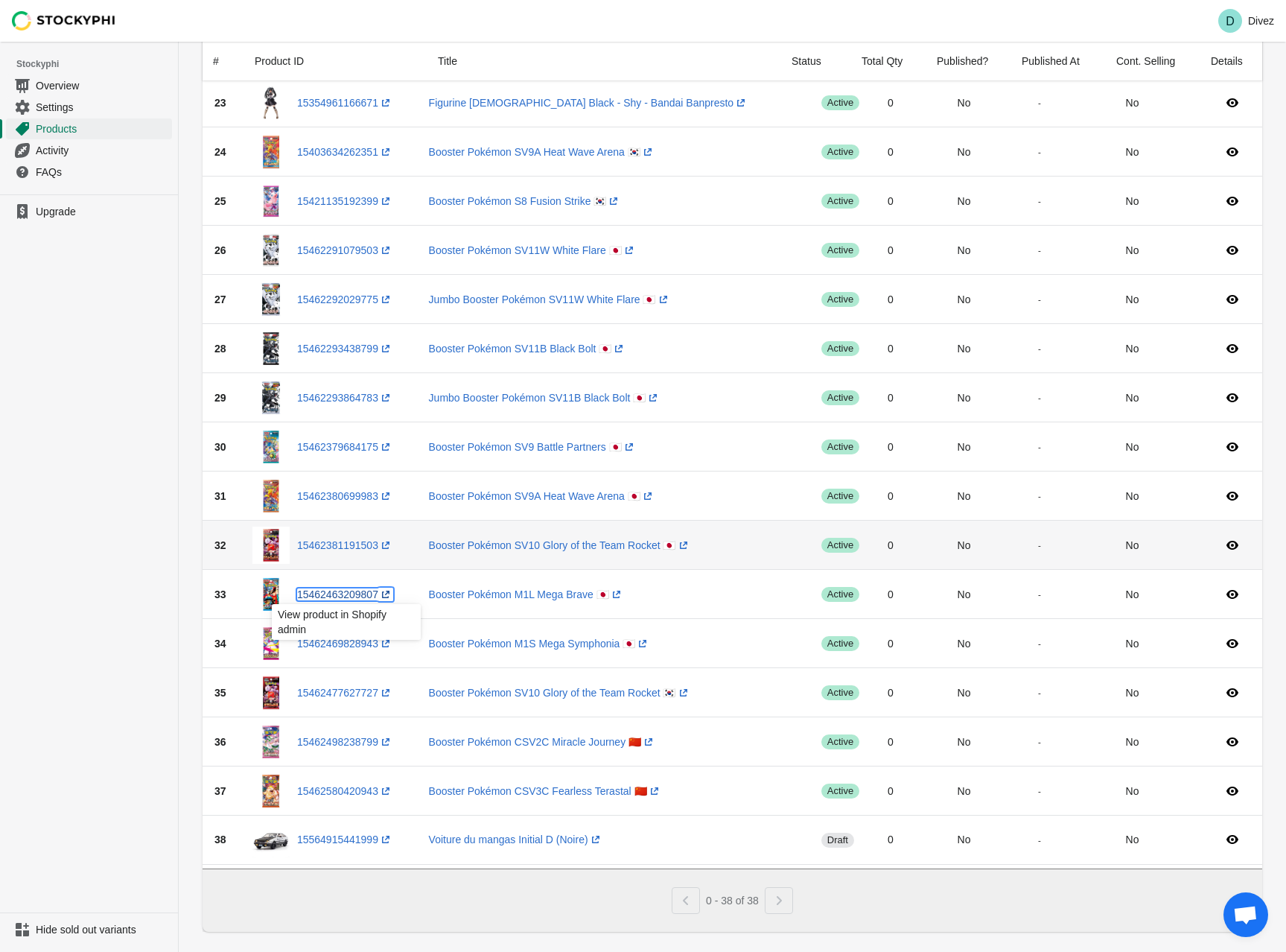
click at [362, 597] on link "15462463209807 (opens a new window)" at bounding box center [345, 594] width 96 height 12
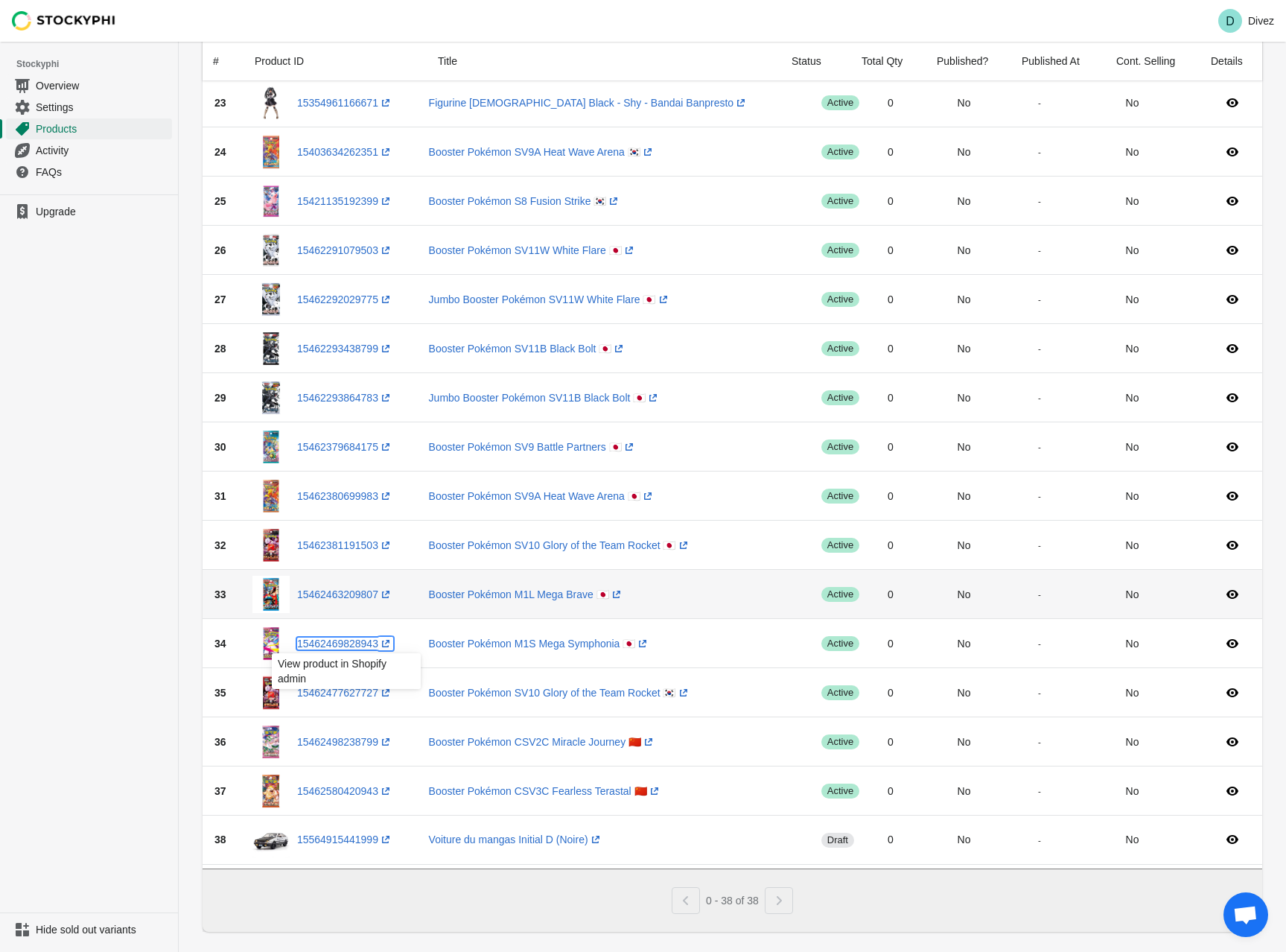
click at [360, 644] on link "15462469828943 (opens a new window)" at bounding box center [345, 643] width 96 height 12
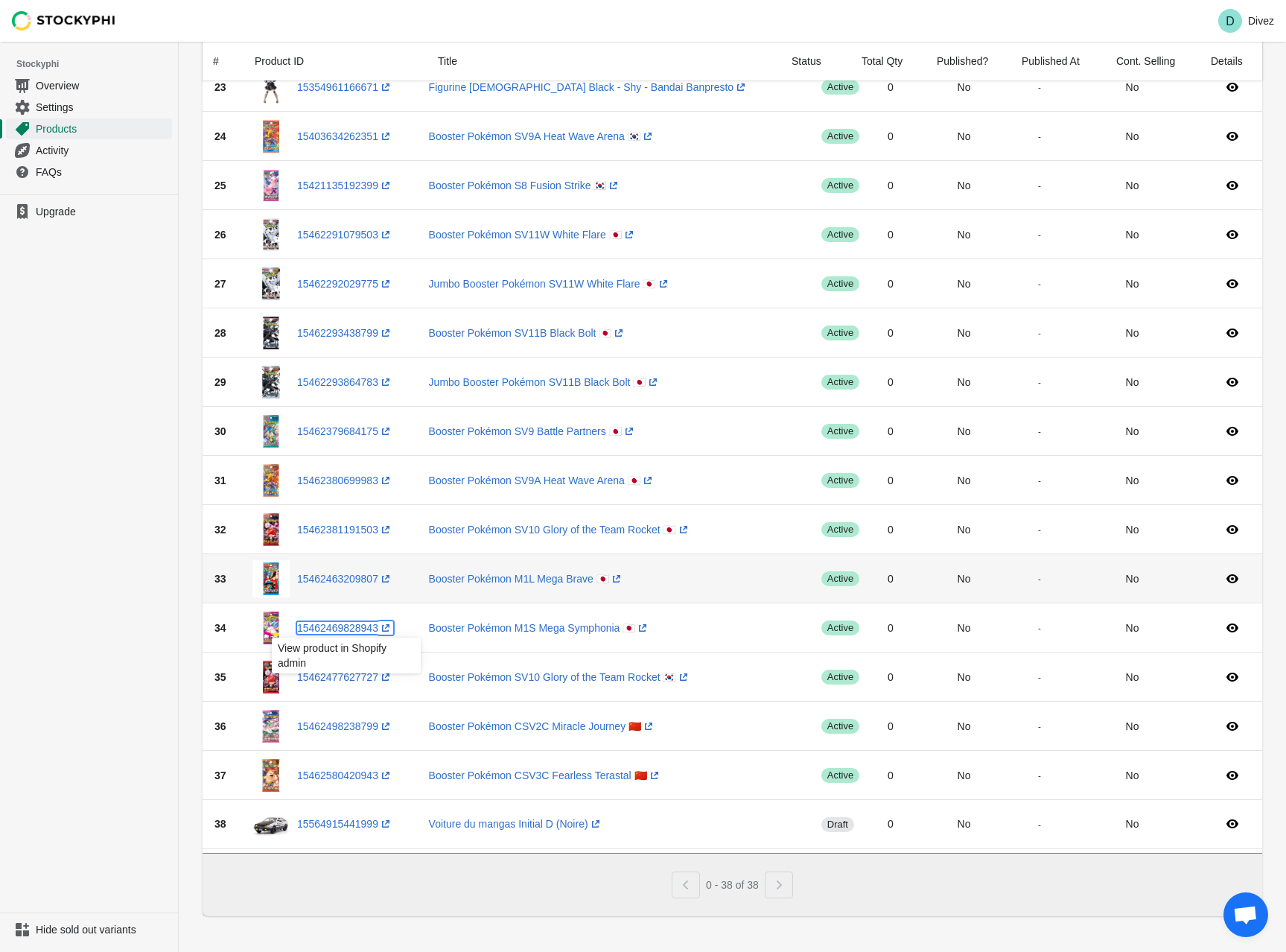
scroll to position [1213, 0]
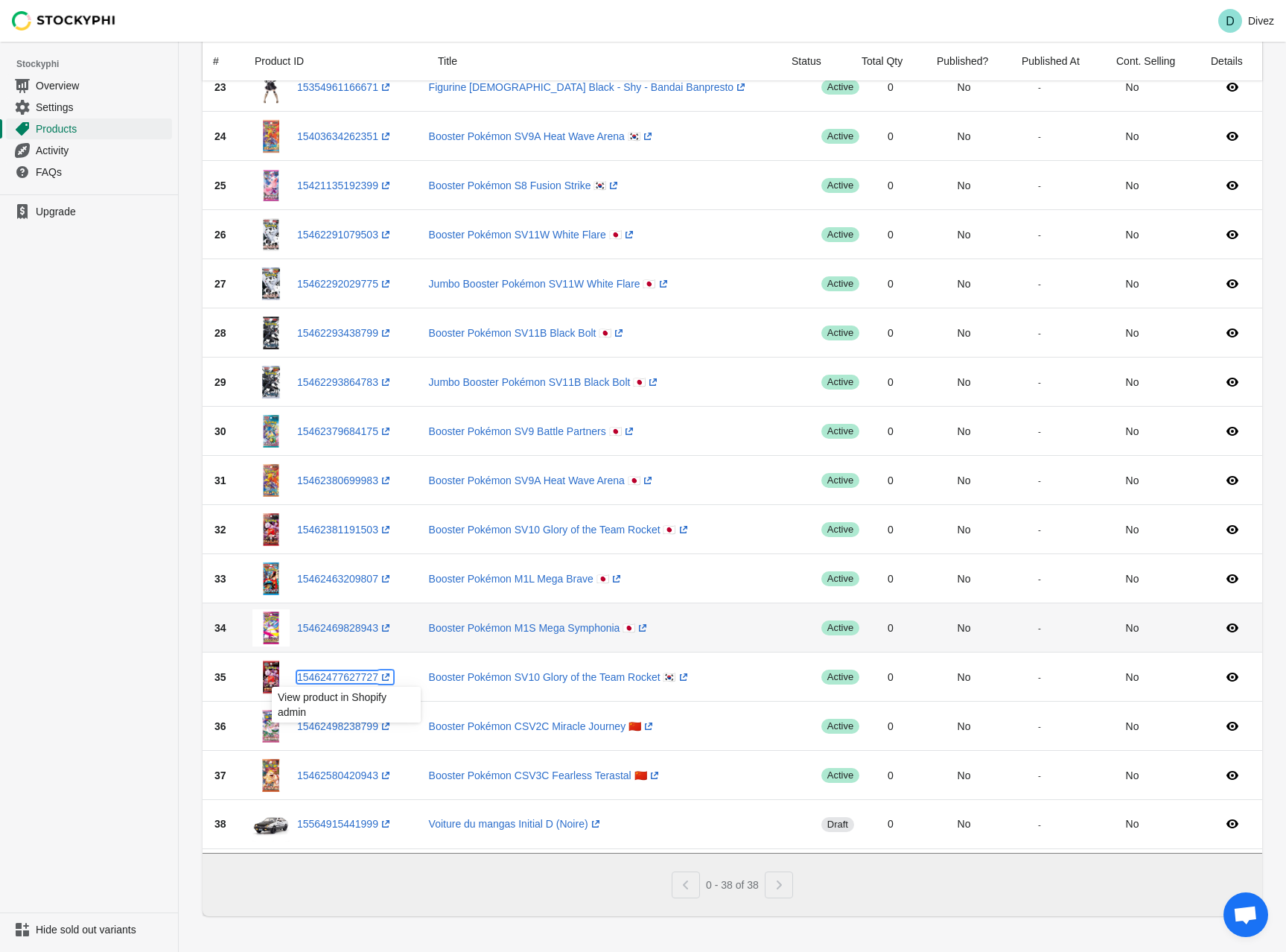
click at [361, 671] on link "15462477627727 (opens a new window)" at bounding box center [345, 677] width 96 height 12
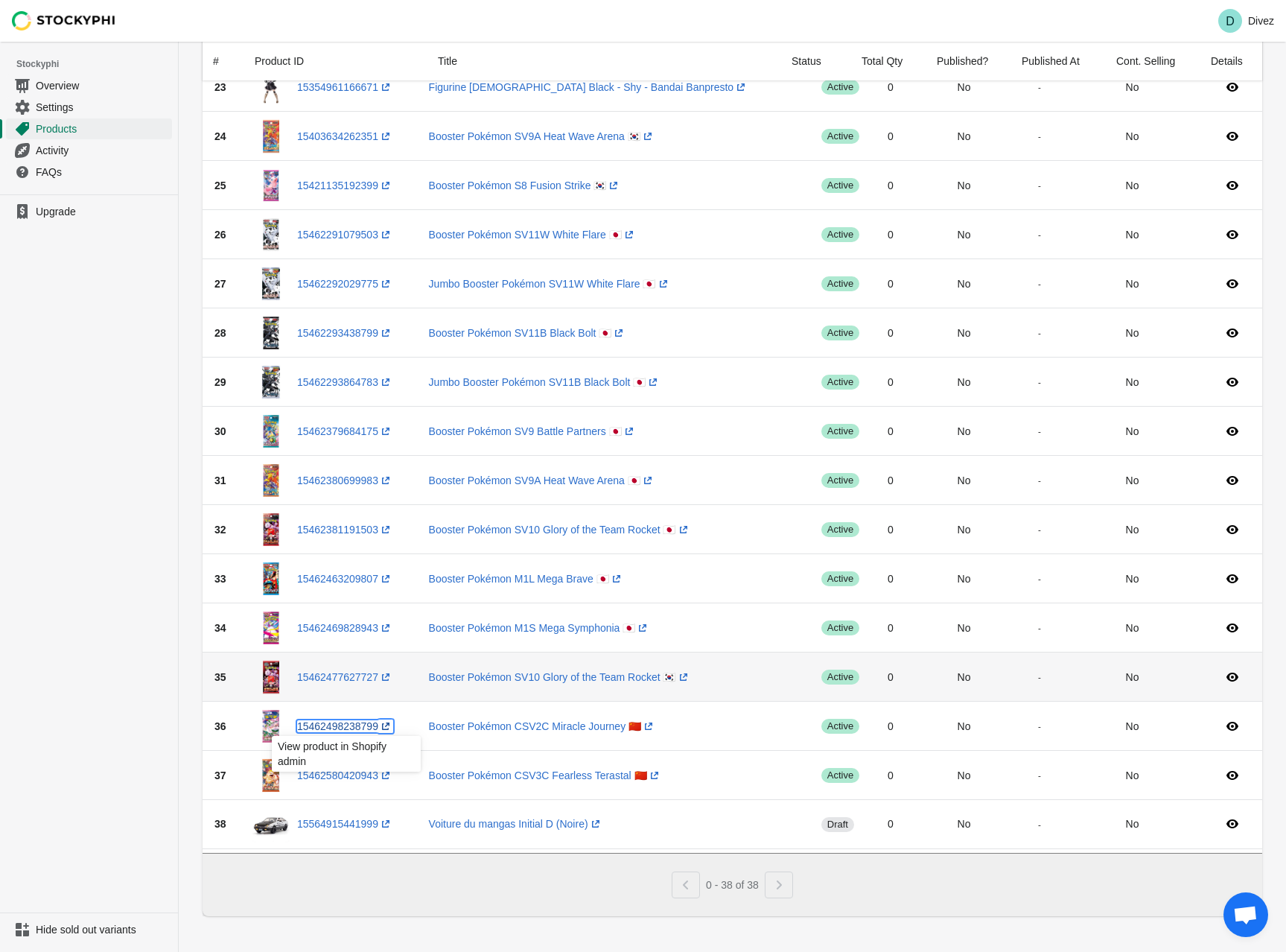
click at [362, 720] on link "15462498238799 (opens a new window)" at bounding box center [345, 726] width 96 height 12
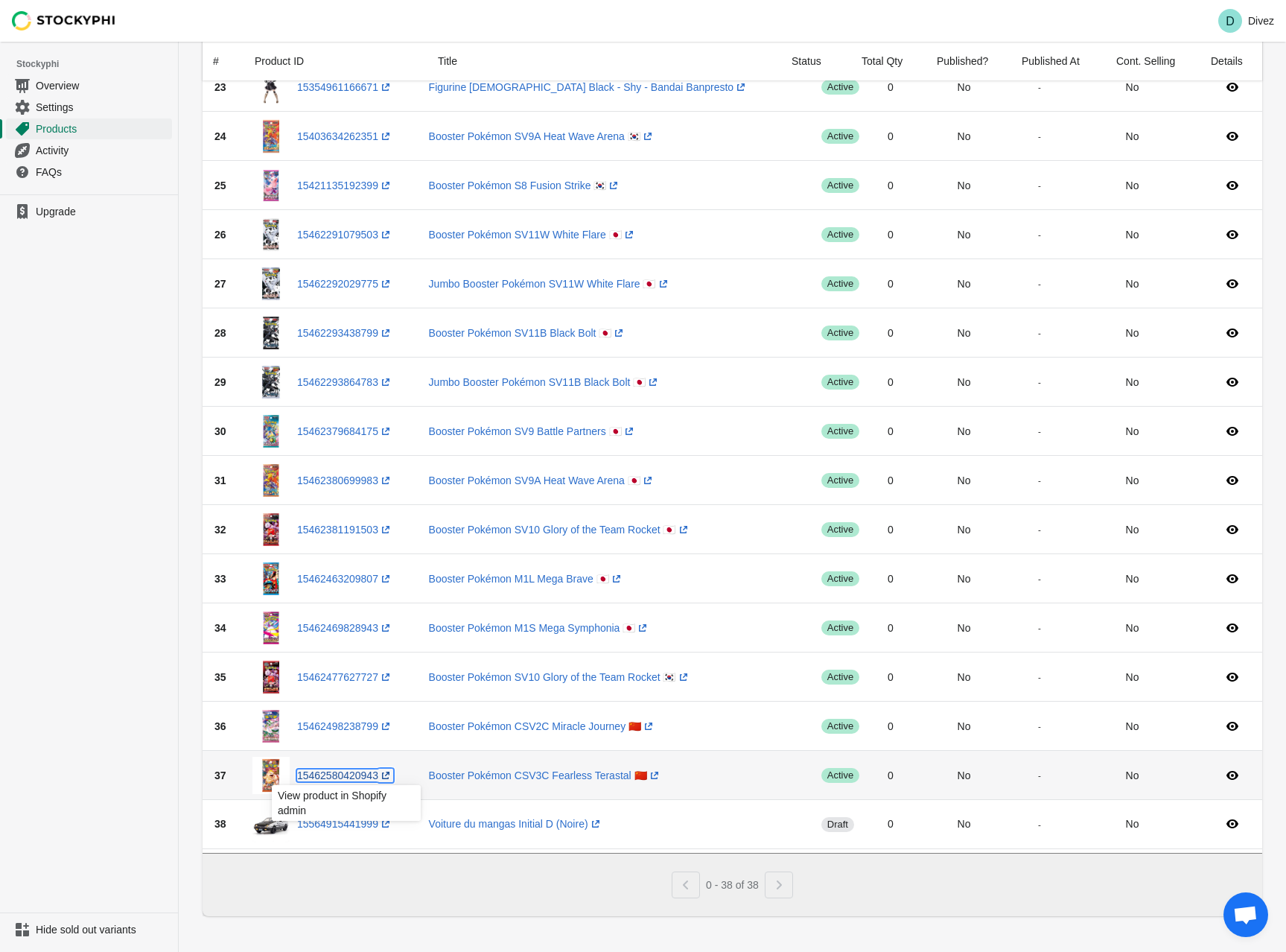
click at [360, 772] on link "15462580420943 (opens a new window)" at bounding box center [345, 775] width 96 height 12
click at [358, 819] on link "15564915441999 (opens a new window)" at bounding box center [345, 823] width 96 height 12
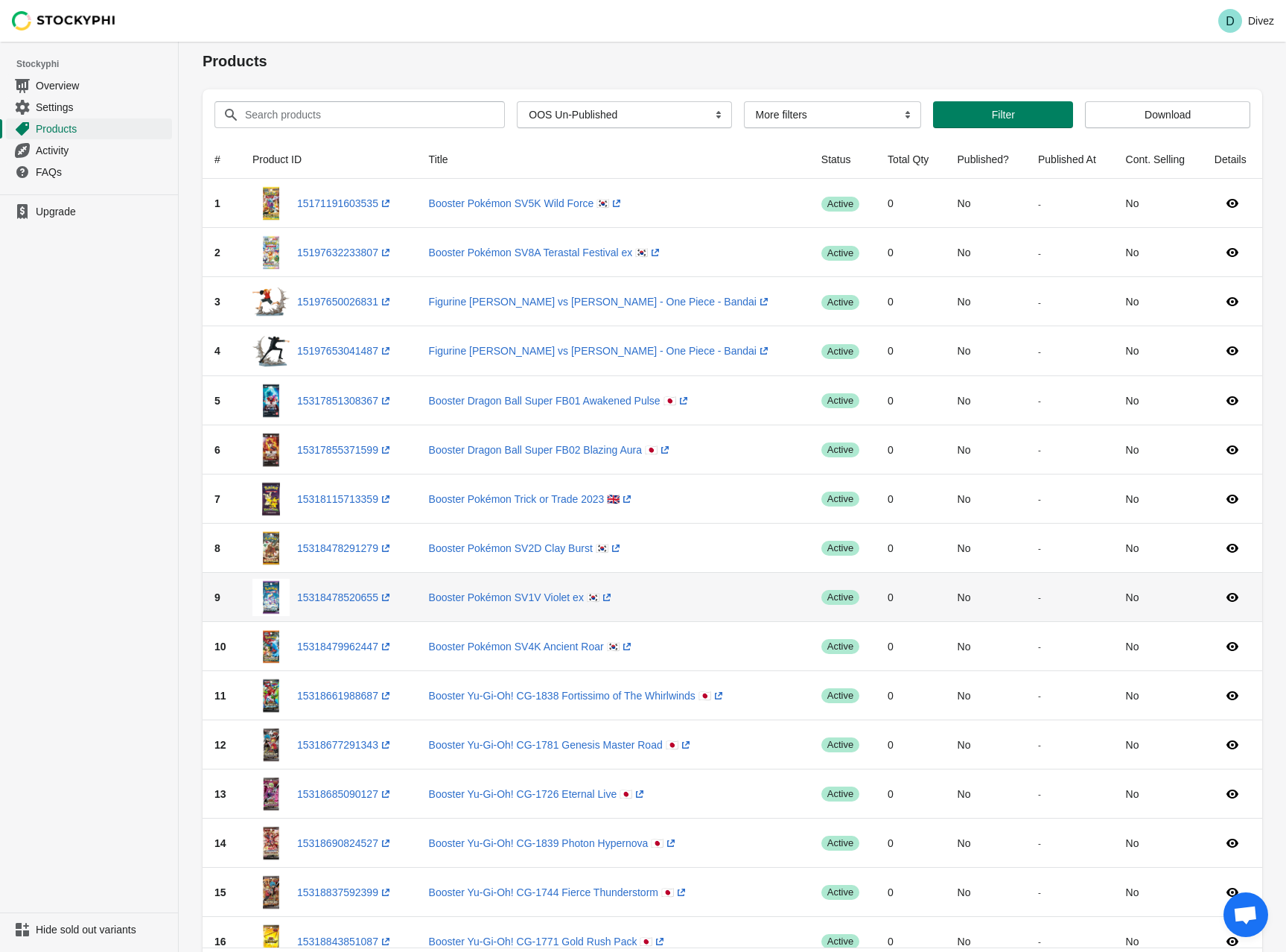
scroll to position [0, 0]
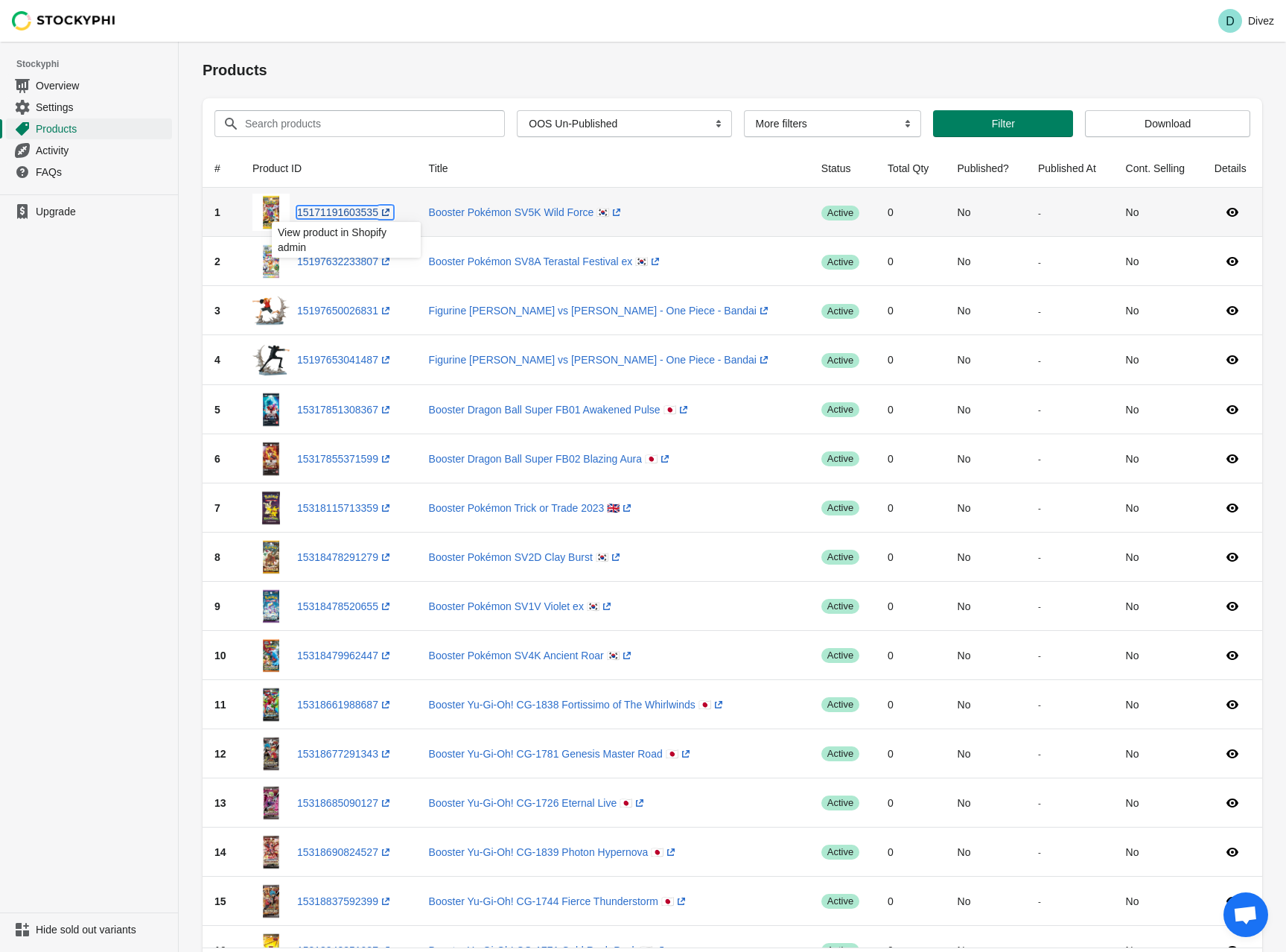
click at [359, 212] on link "15171191603535 (opens a new window)" at bounding box center [345, 212] width 96 height 12
click at [370, 262] on link "15197632233807 (opens a new window)" at bounding box center [345, 262] width 96 height 12
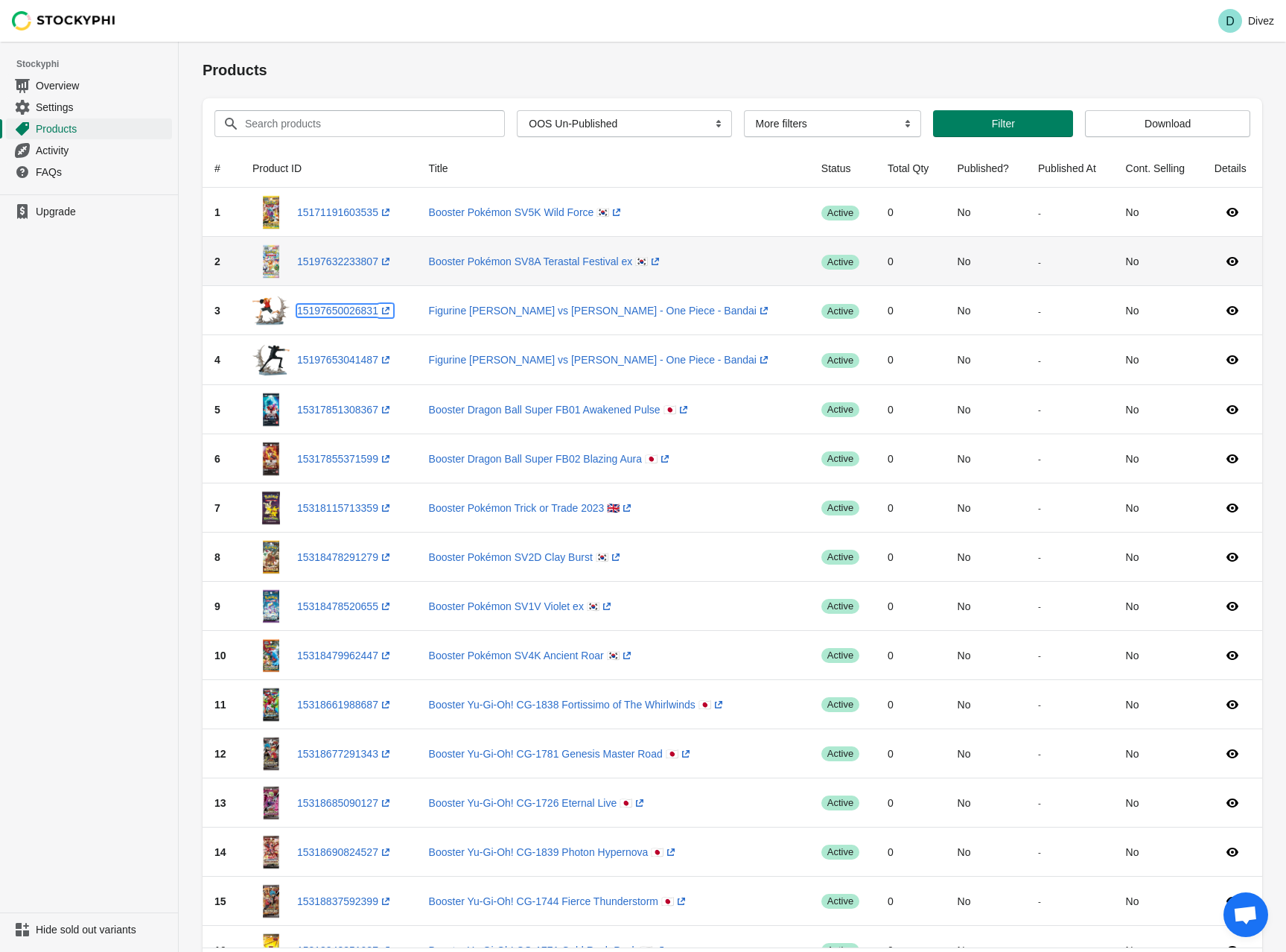
click at [355, 311] on link "15197650026831 (opens a new window)" at bounding box center [345, 311] width 96 height 12
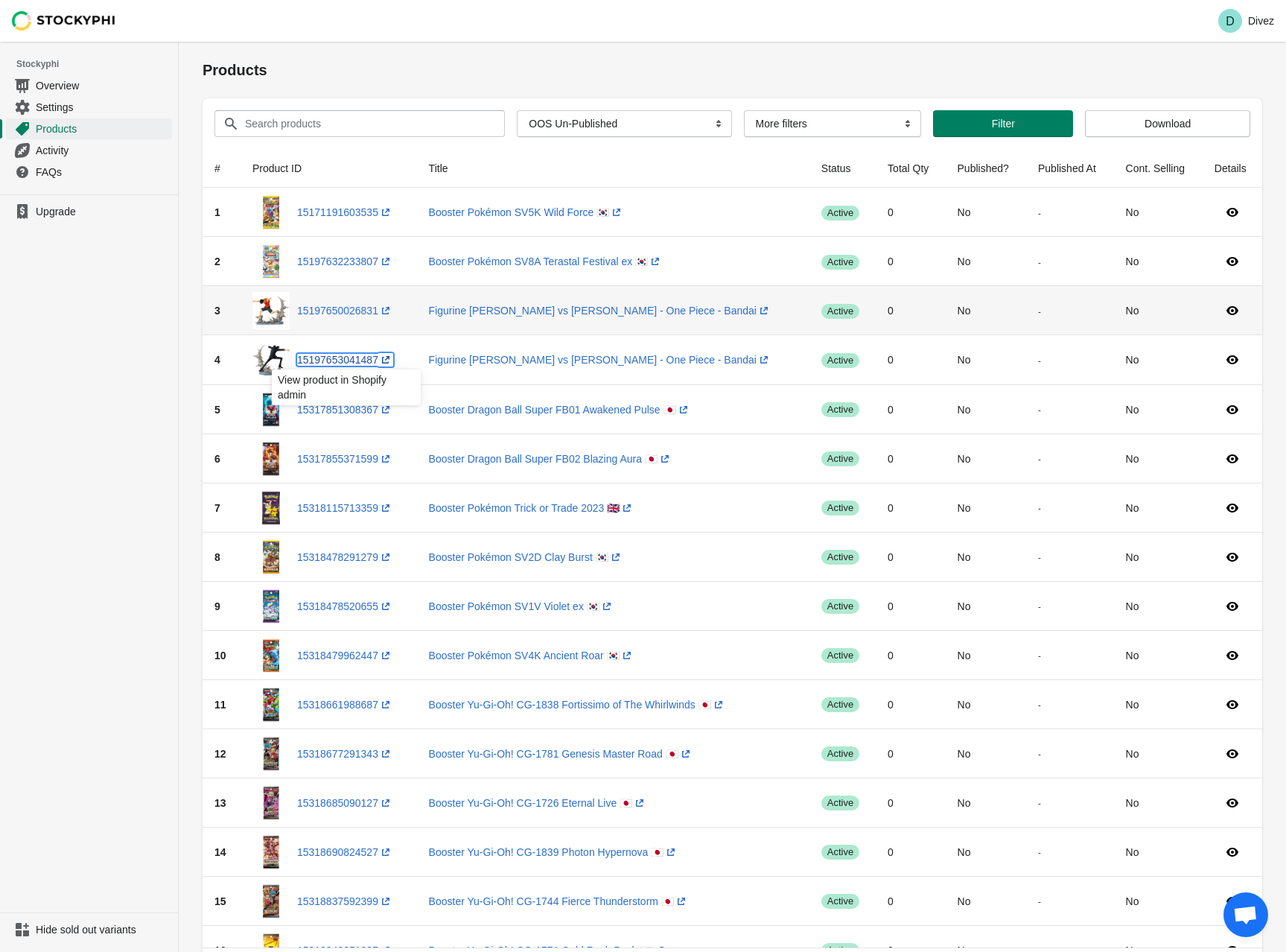
click at [352, 362] on link "15197653041487 (opens a new window)" at bounding box center [345, 360] width 96 height 12
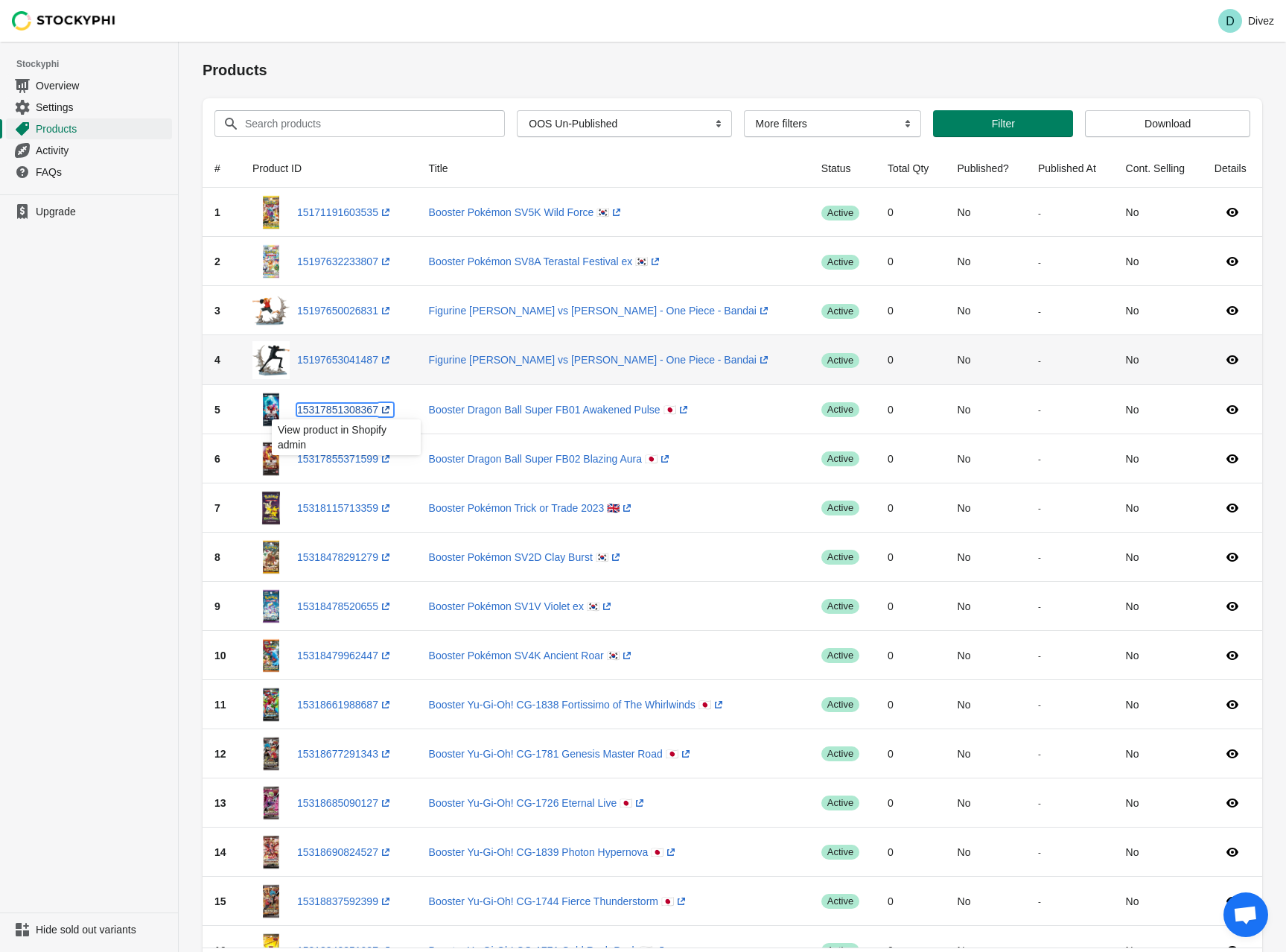
click at [354, 413] on link "15317851308367 (opens a new window)" at bounding box center [345, 410] width 96 height 12
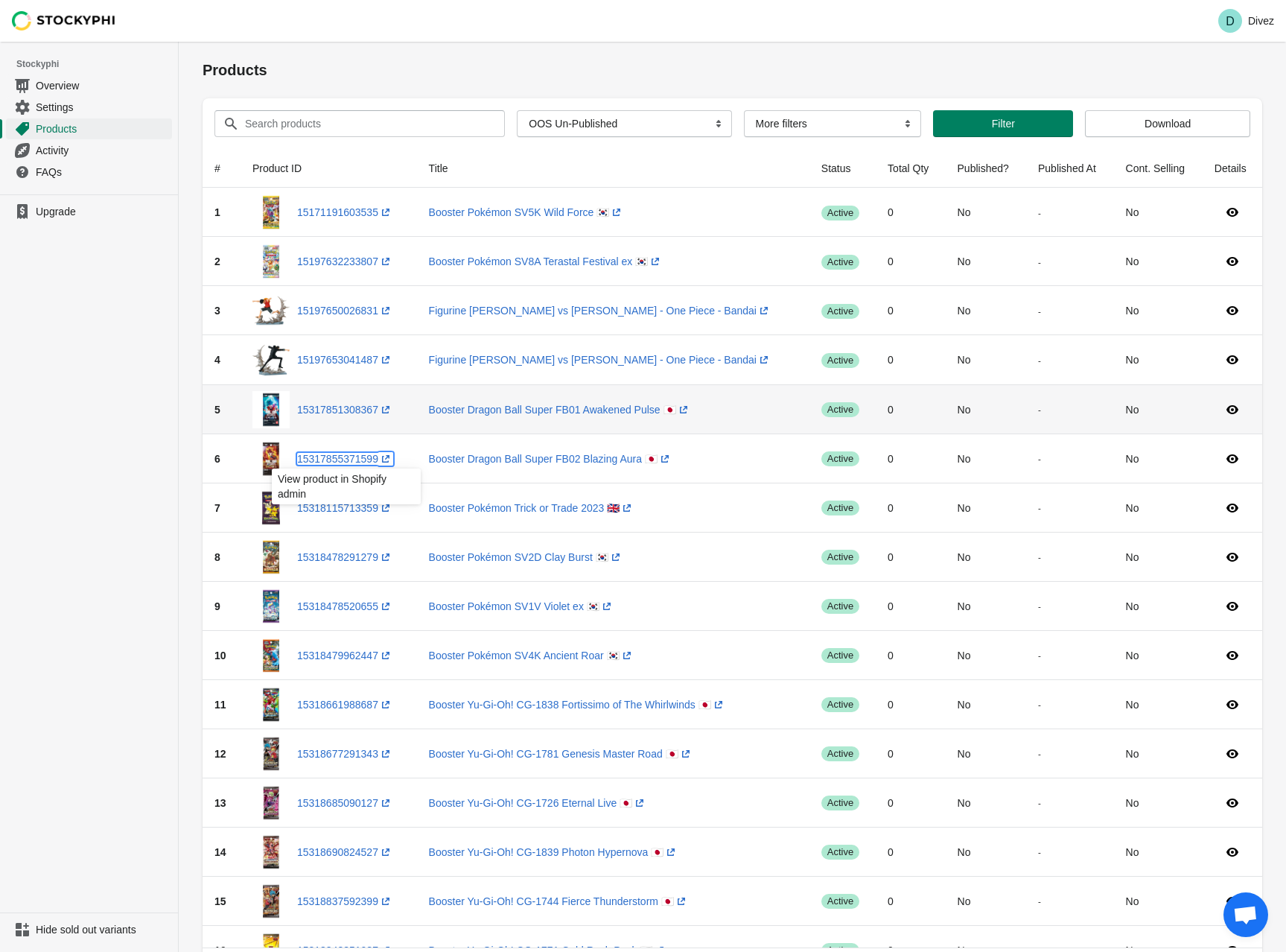
click at [350, 458] on link "15317855371599 (opens a new window)" at bounding box center [345, 459] width 96 height 12
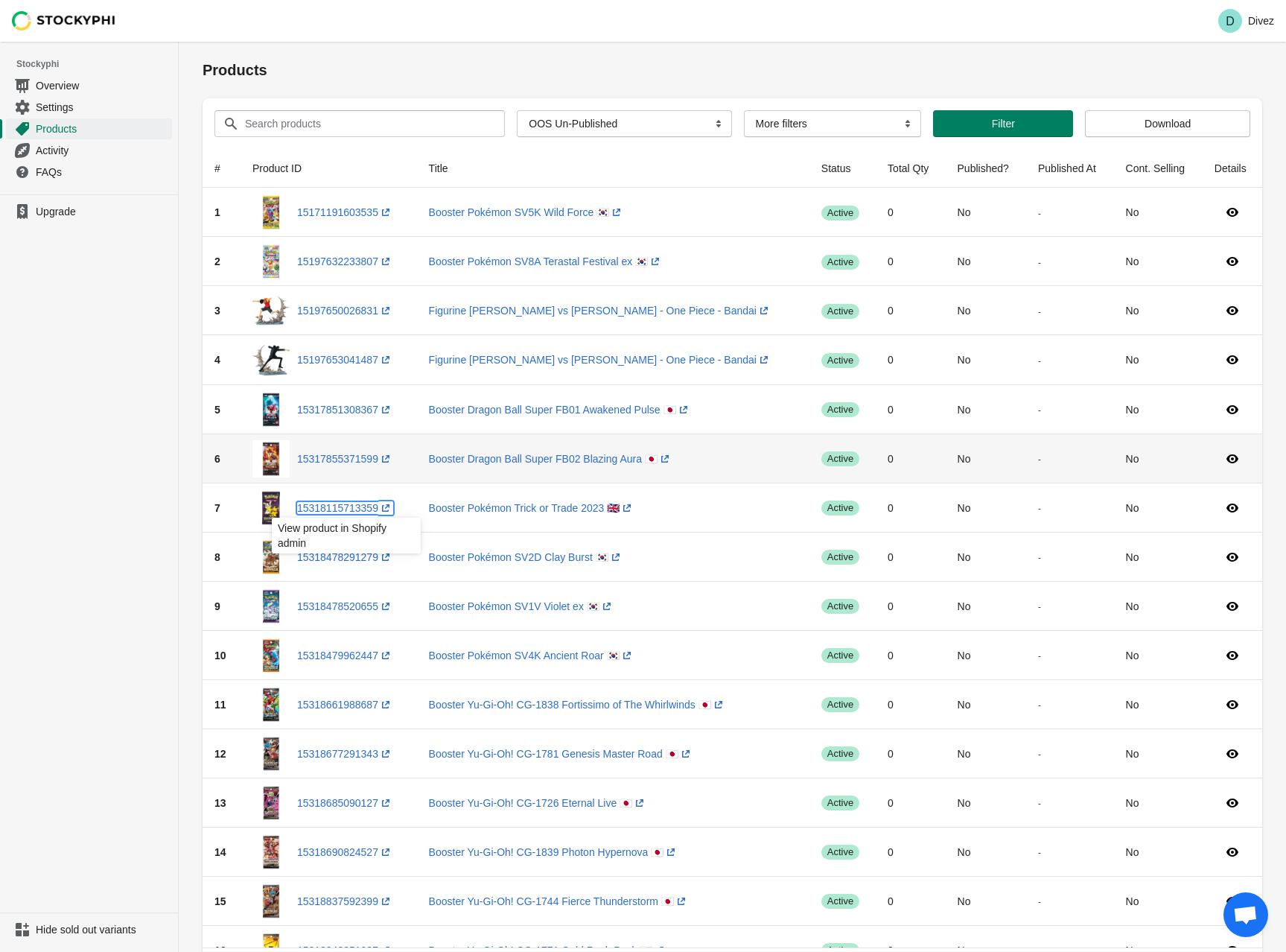
click at [341, 507] on link "15318115713359 (opens a new window)" at bounding box center [345, 507] width 96 height 12
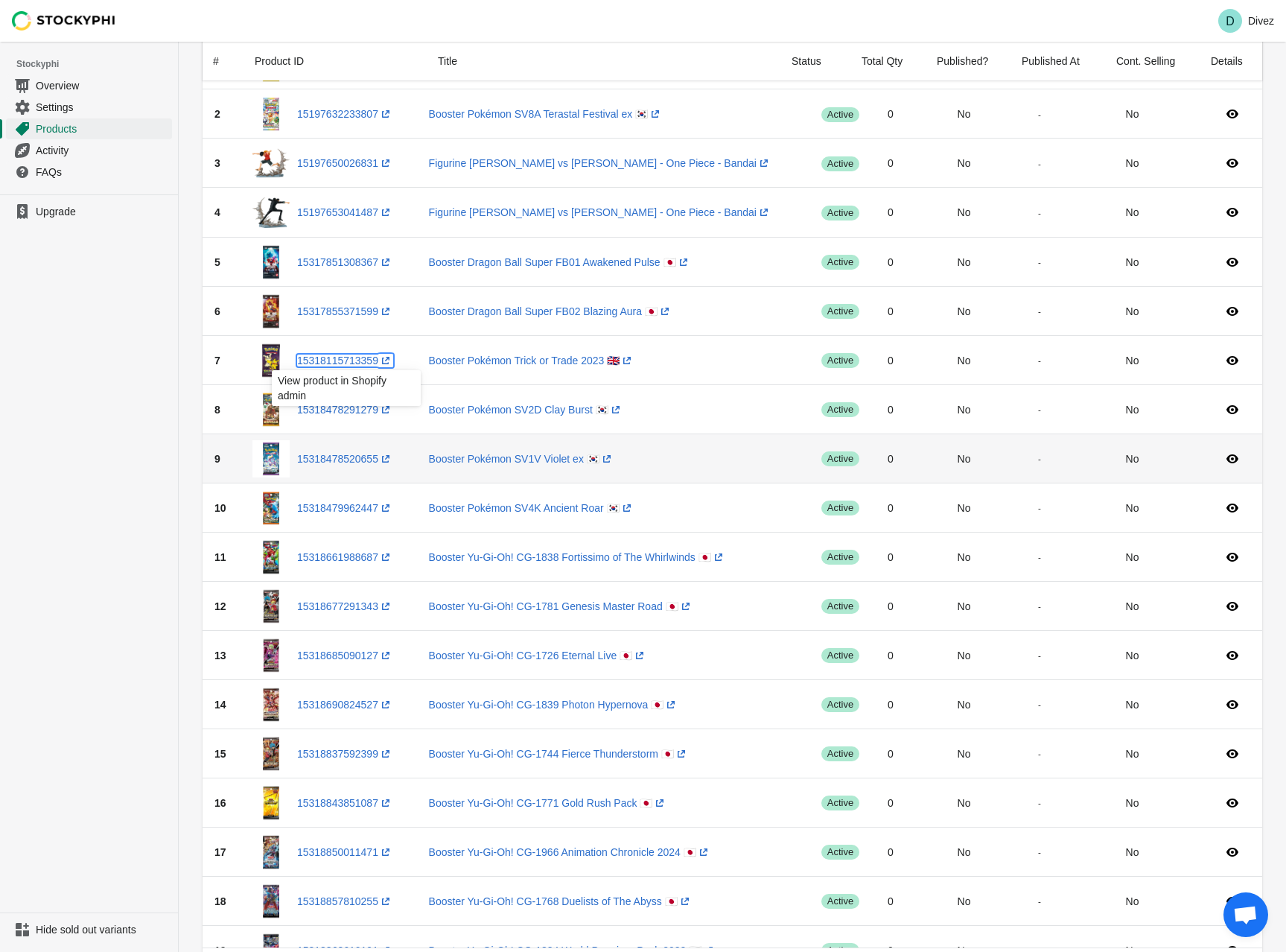
scroll to position [149, 0]
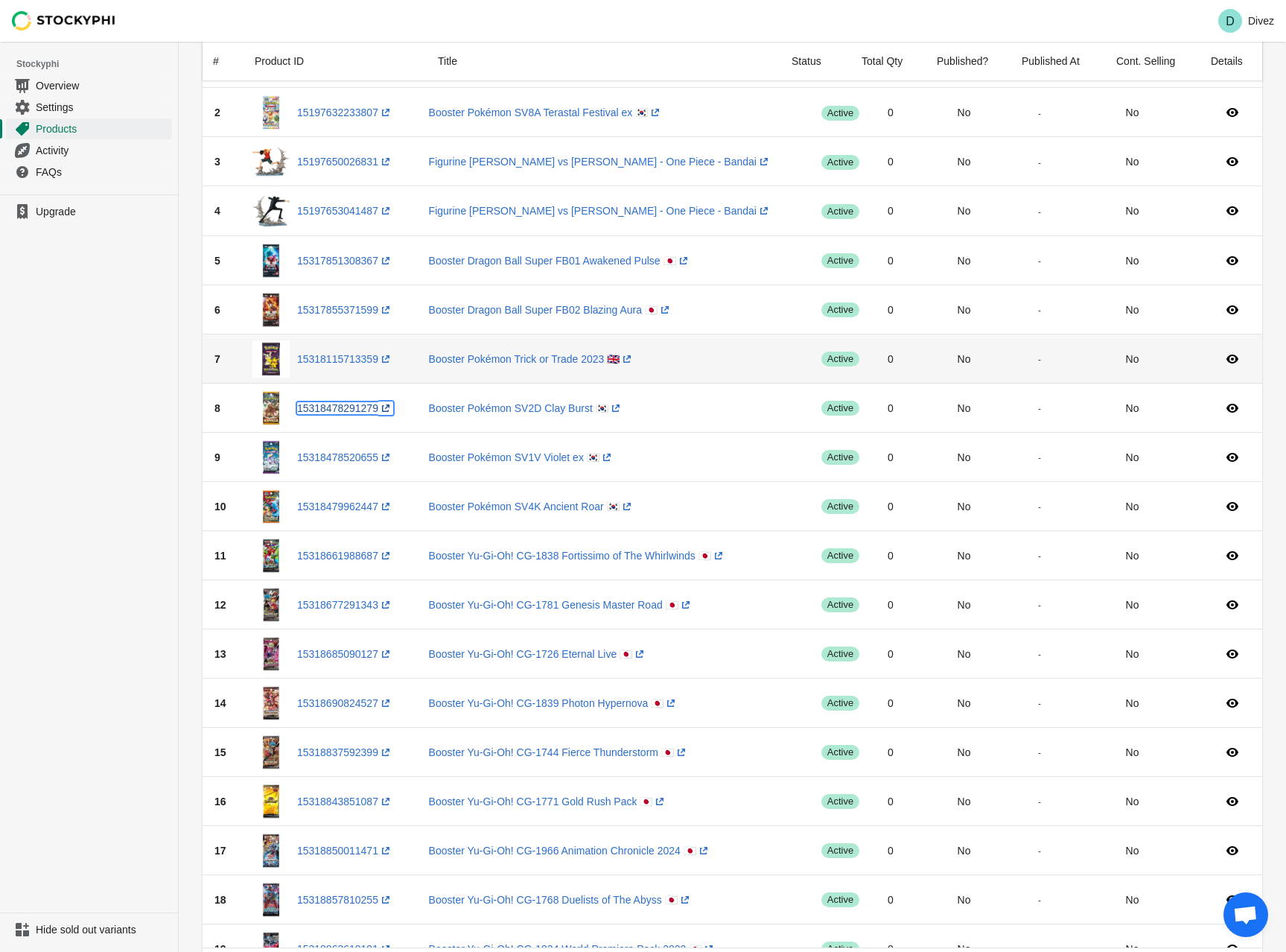
click at [364, 411] on link "15318478291279 (opens a new window)" at bounding box center [345, 409] width 96 height 12
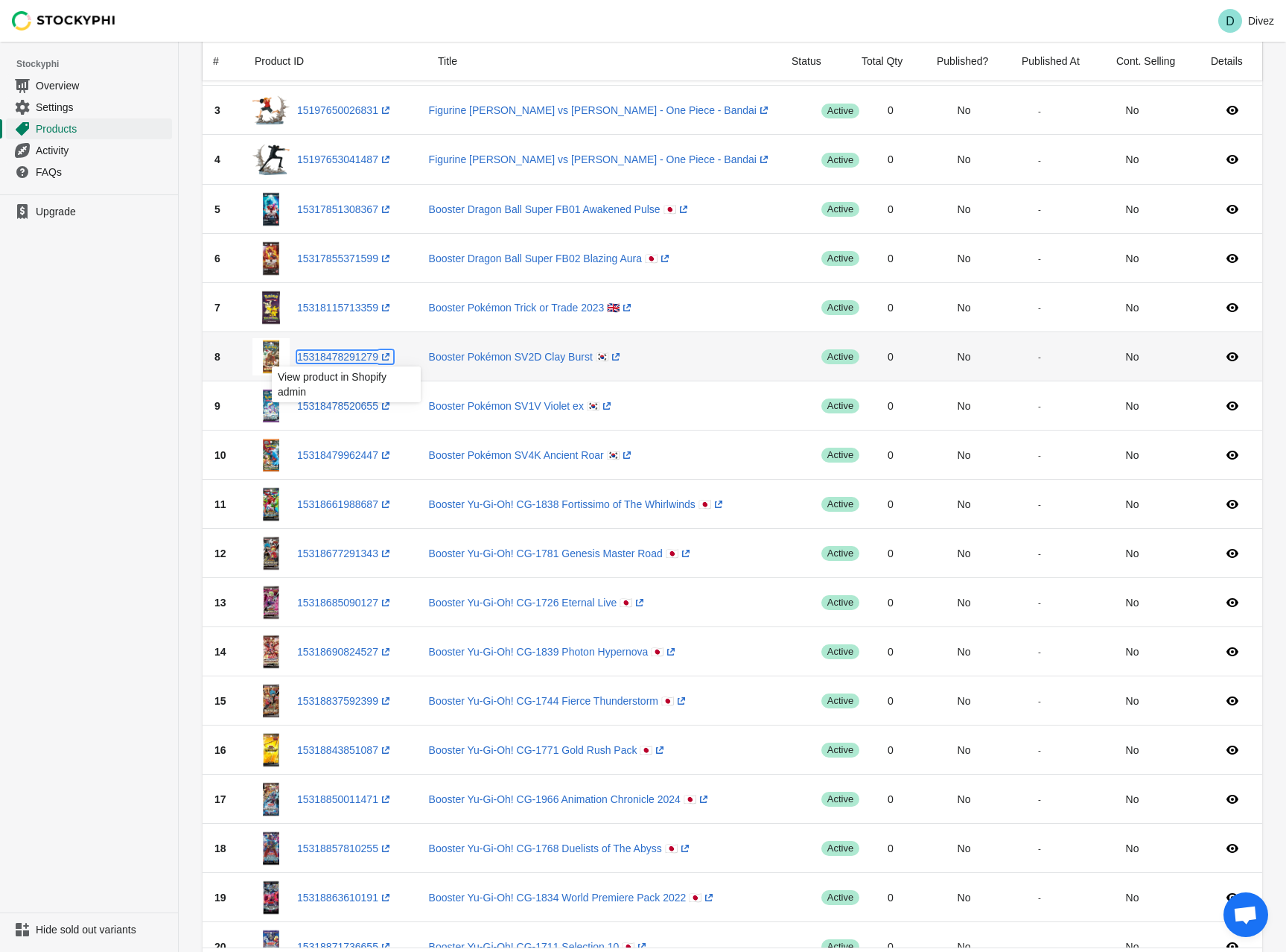
scroll to position [224, 0]
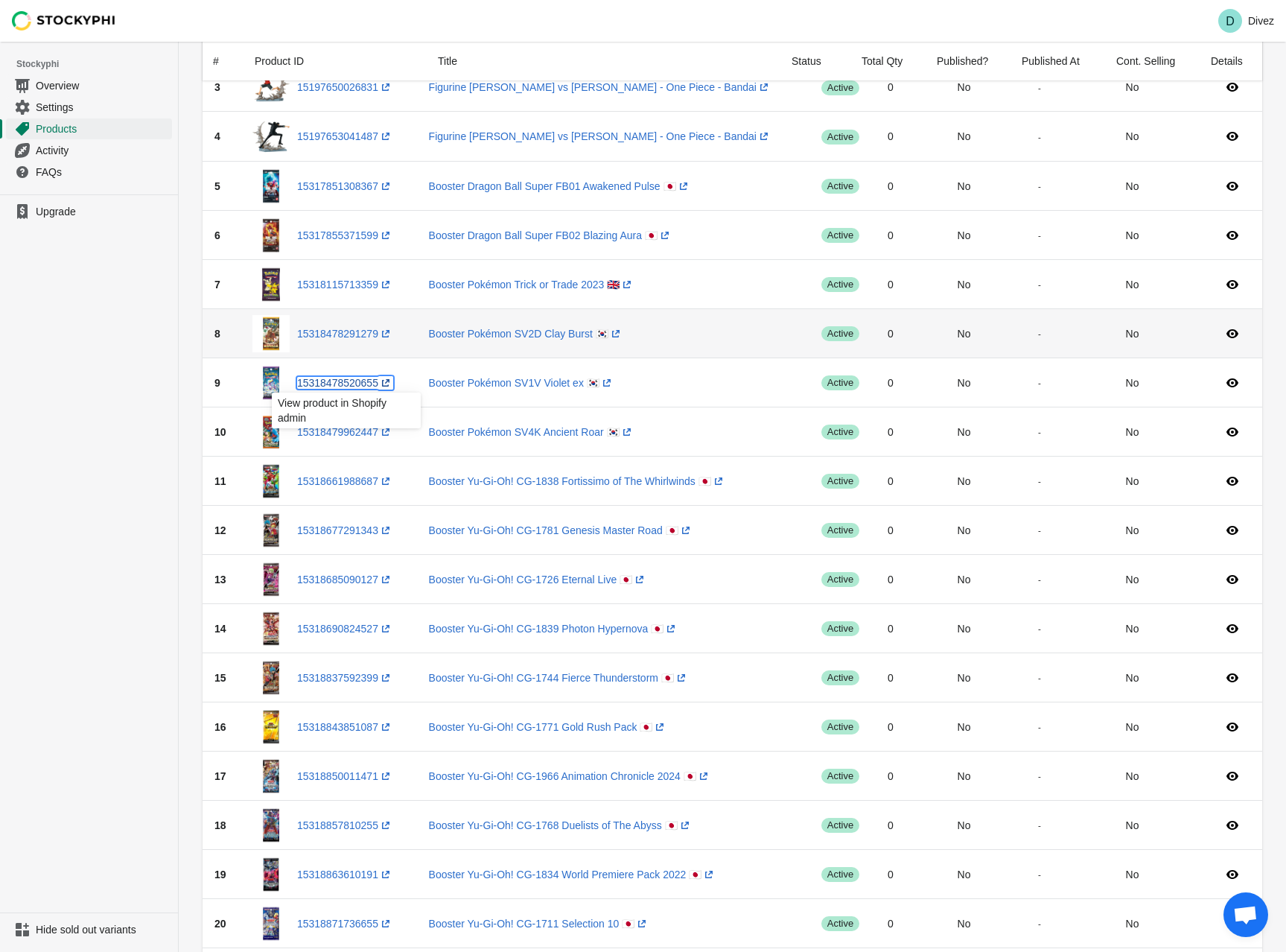
click at [352, 385] on link "15318478520655 (opens a new window)" at bounding box center [345, 383] width 96 height 12
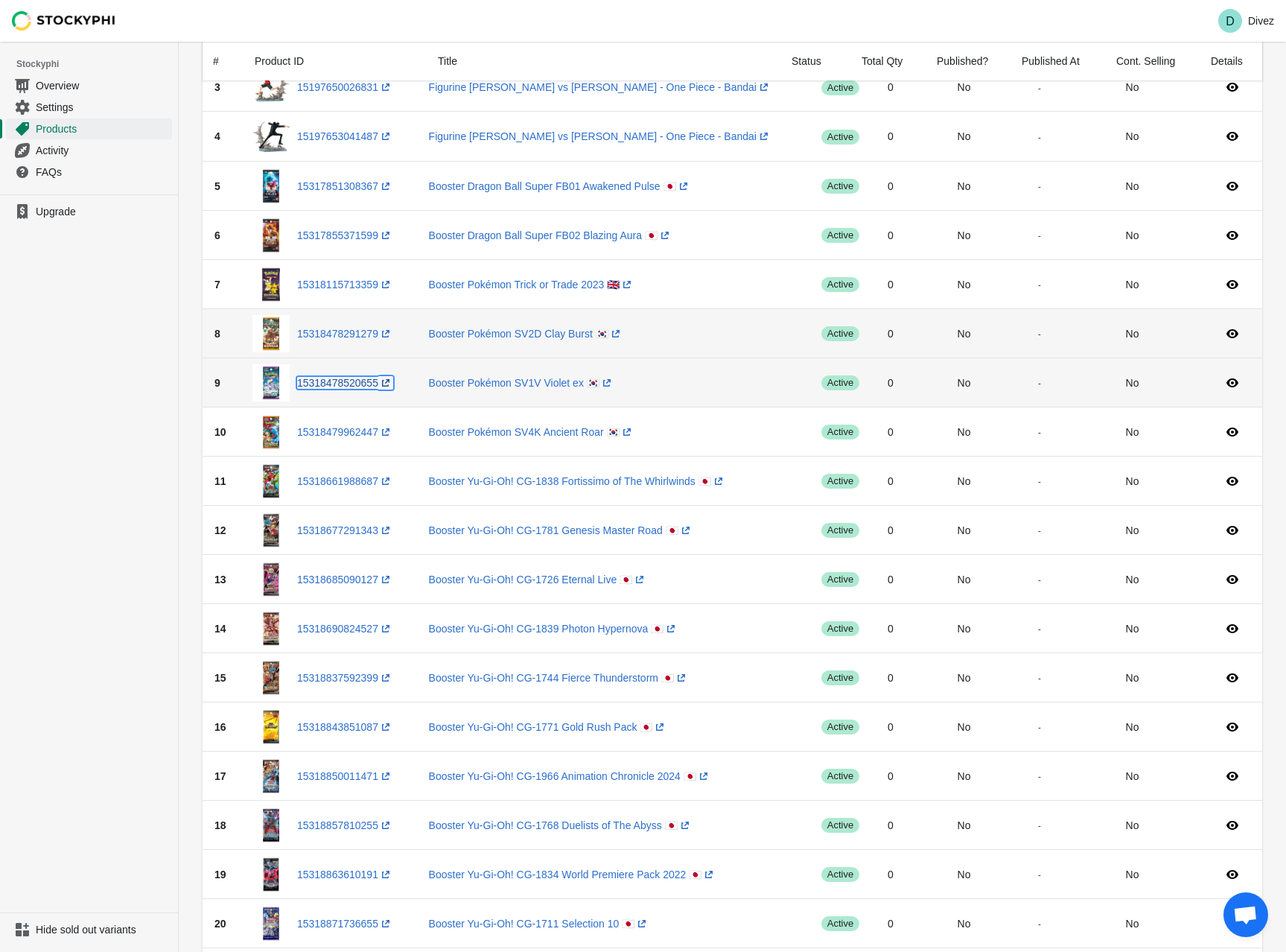
click at [344, 383] on link "15318478520655 (opens a new window)" at bounding box center [345, 383] width 96 height 12
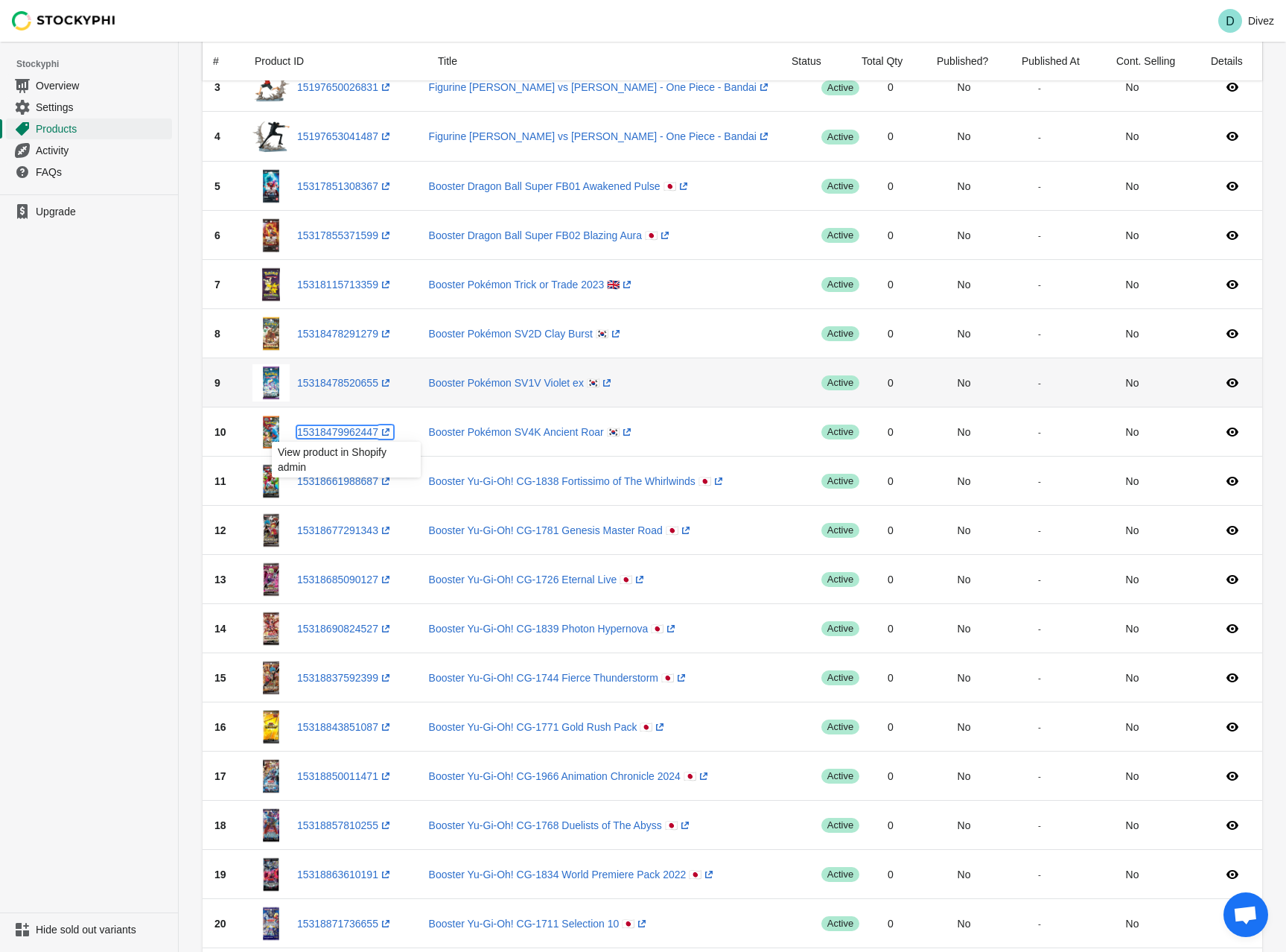
click at [356, 434] on link "15318479962447 (opens a new window)" at bounding box center [345, 432] width 96 height 12
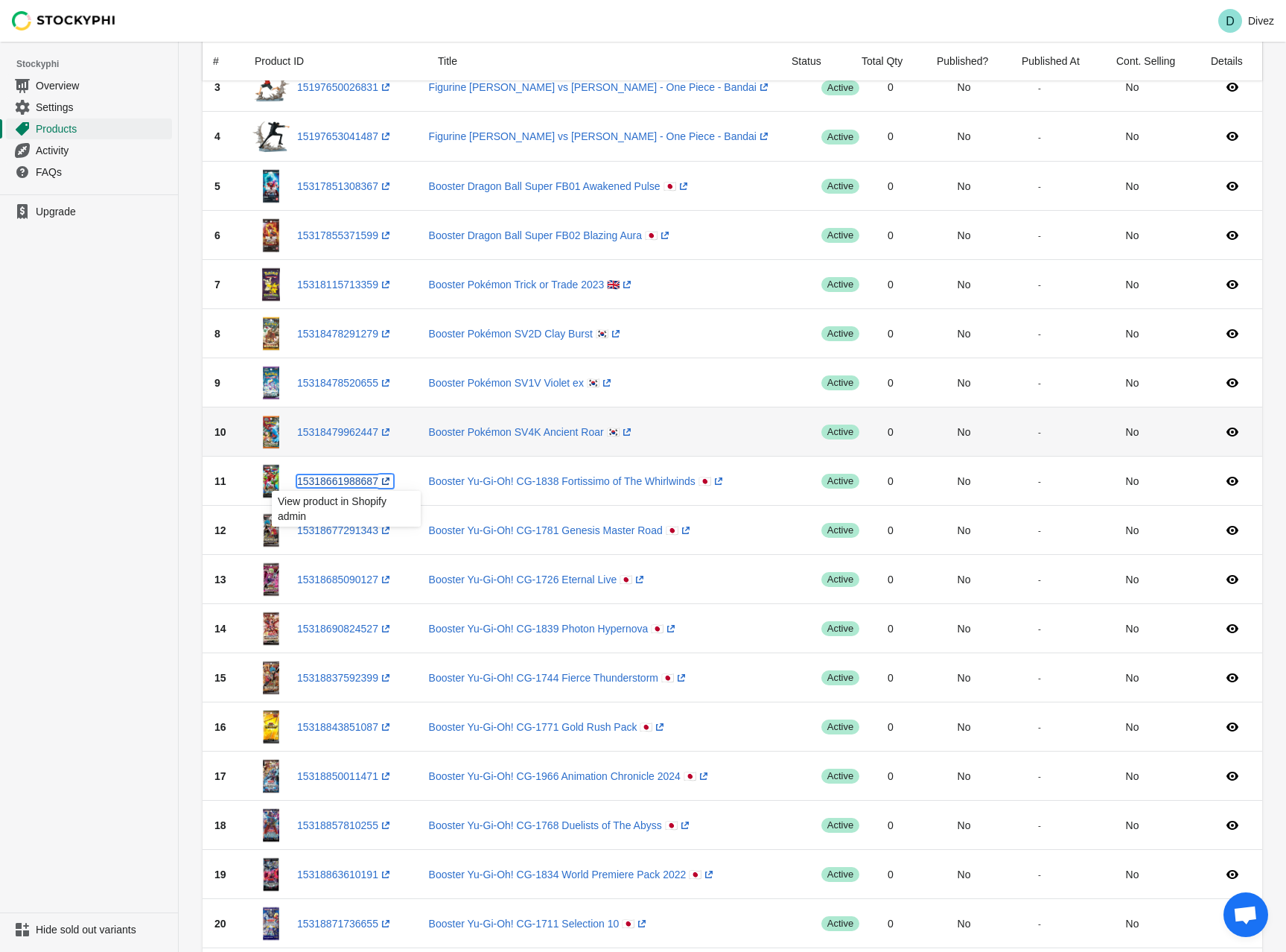
click at [358, 481] on link "15318661988687 (opens a new window)" at bounding box center [345, 481] width 96 height 12
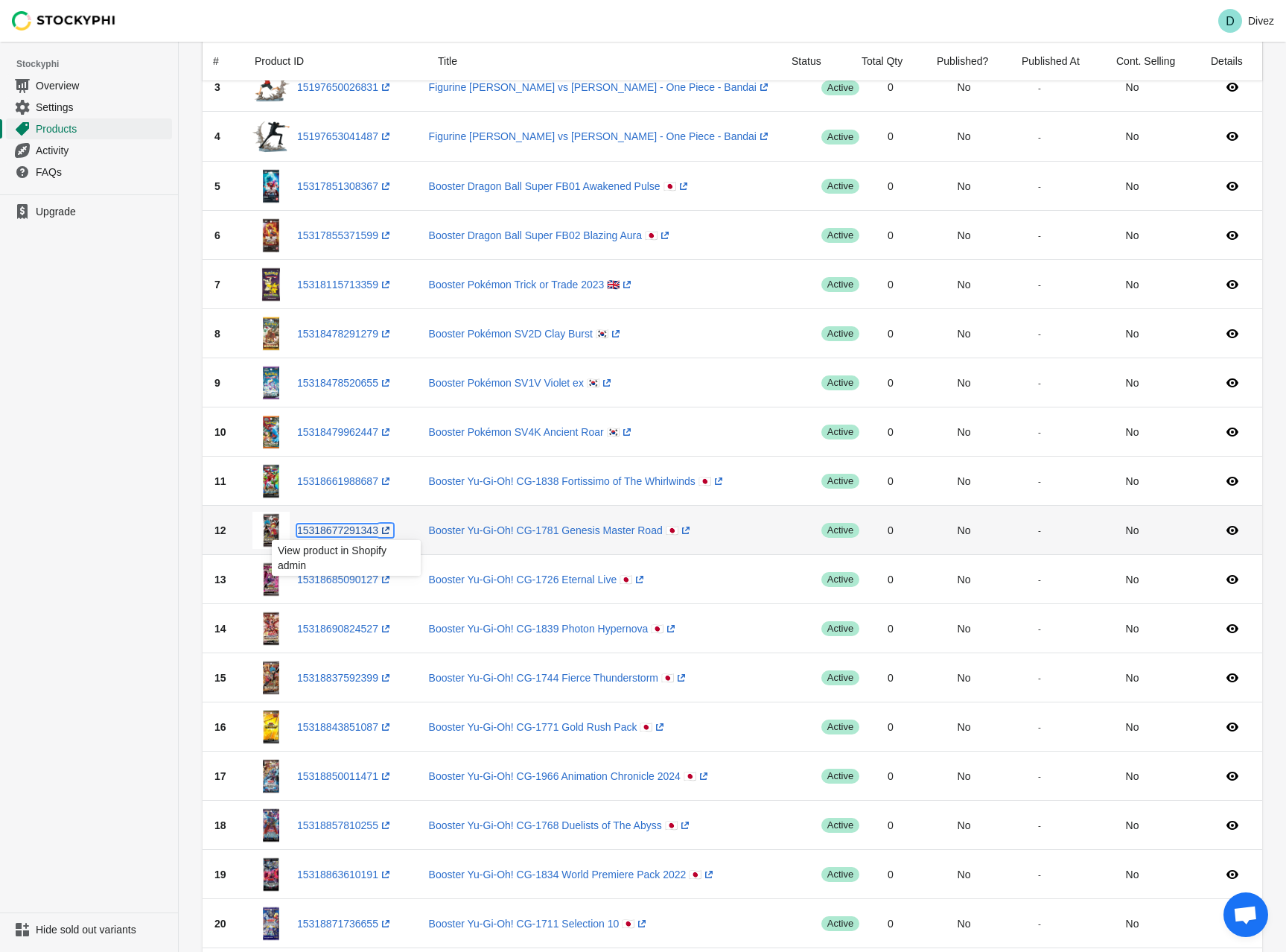
click at [357, 527] on link "15318677291343 (opens a new window)" at bounding box center [345, 530] width 96 height 12
click at [352, 580] on link "15318685090127 (opens a new window)" at bounding box center [345, 579] width 96 height 12
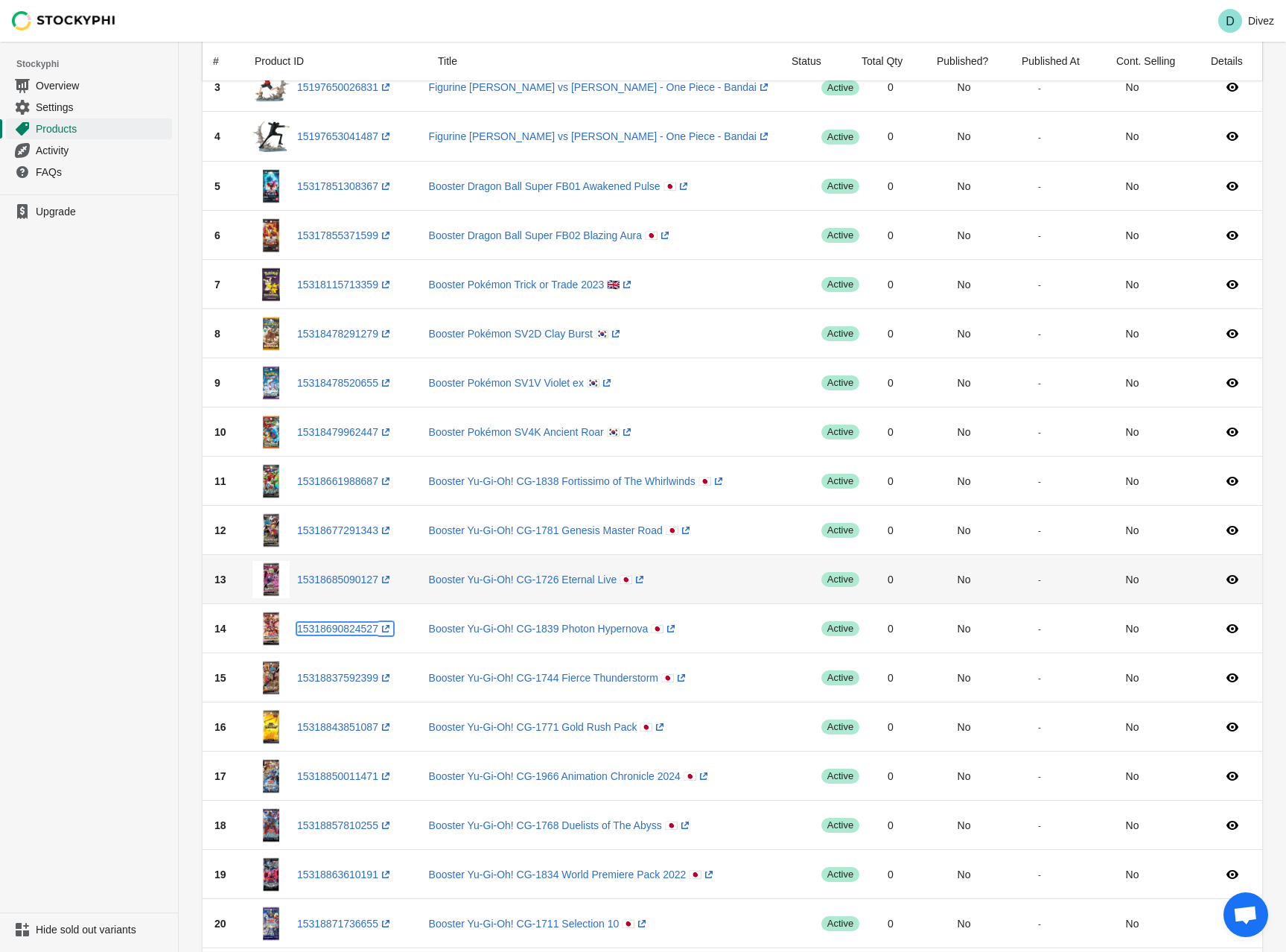
click at [354, 630] on link "15318690824527 (opens a new window)" at bounding box center [345, 628] width 96 height 12
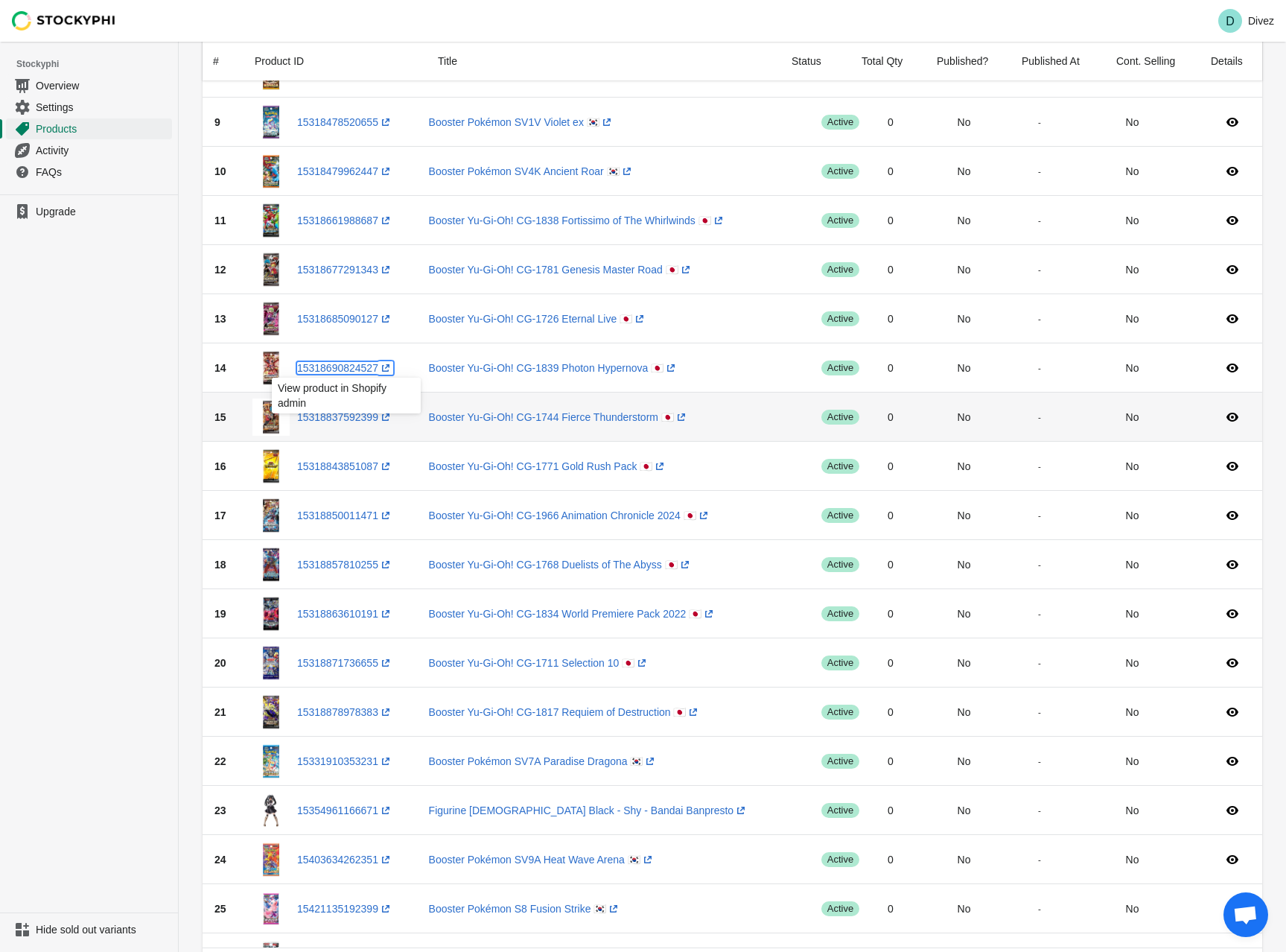
scroll to position [521, 0]
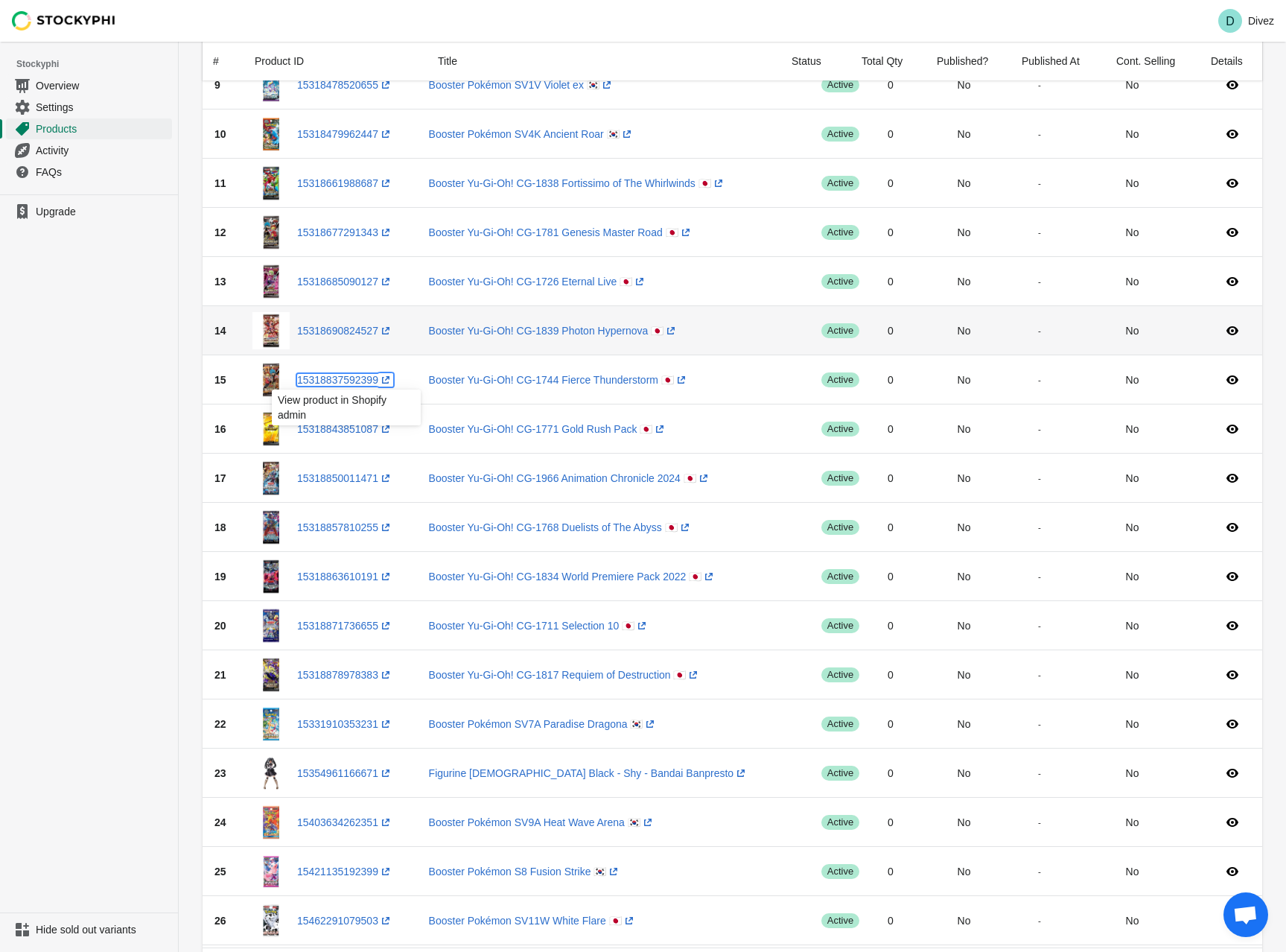
click at [353, 381] on link "15318837592399 (opens a new window)" at bounding box center [345, 380] width 96 height 12
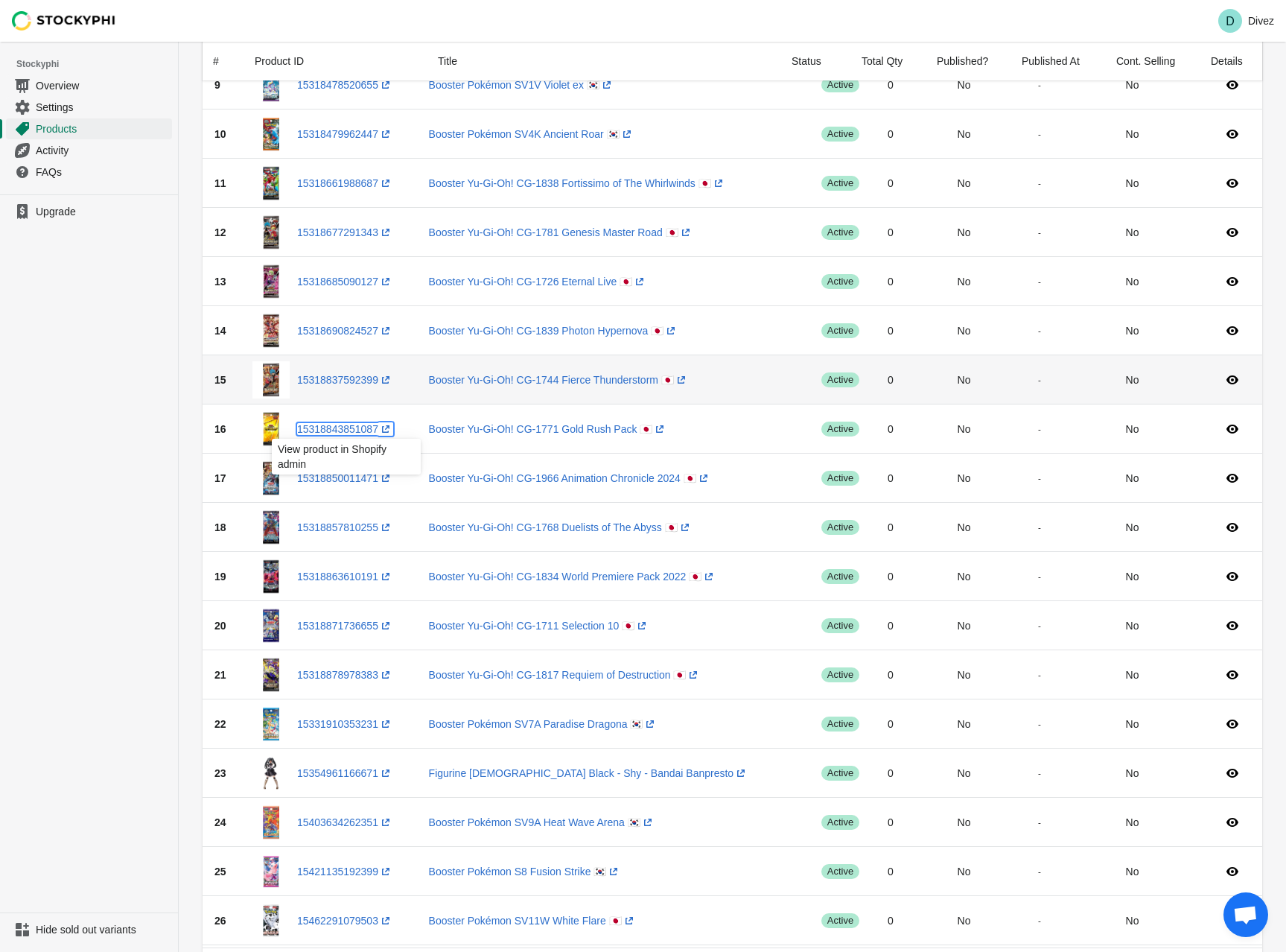
click at [354, 428] on link "15318843851087 (opens a new window)" at bounding box center [345, 429] width 96 height 12
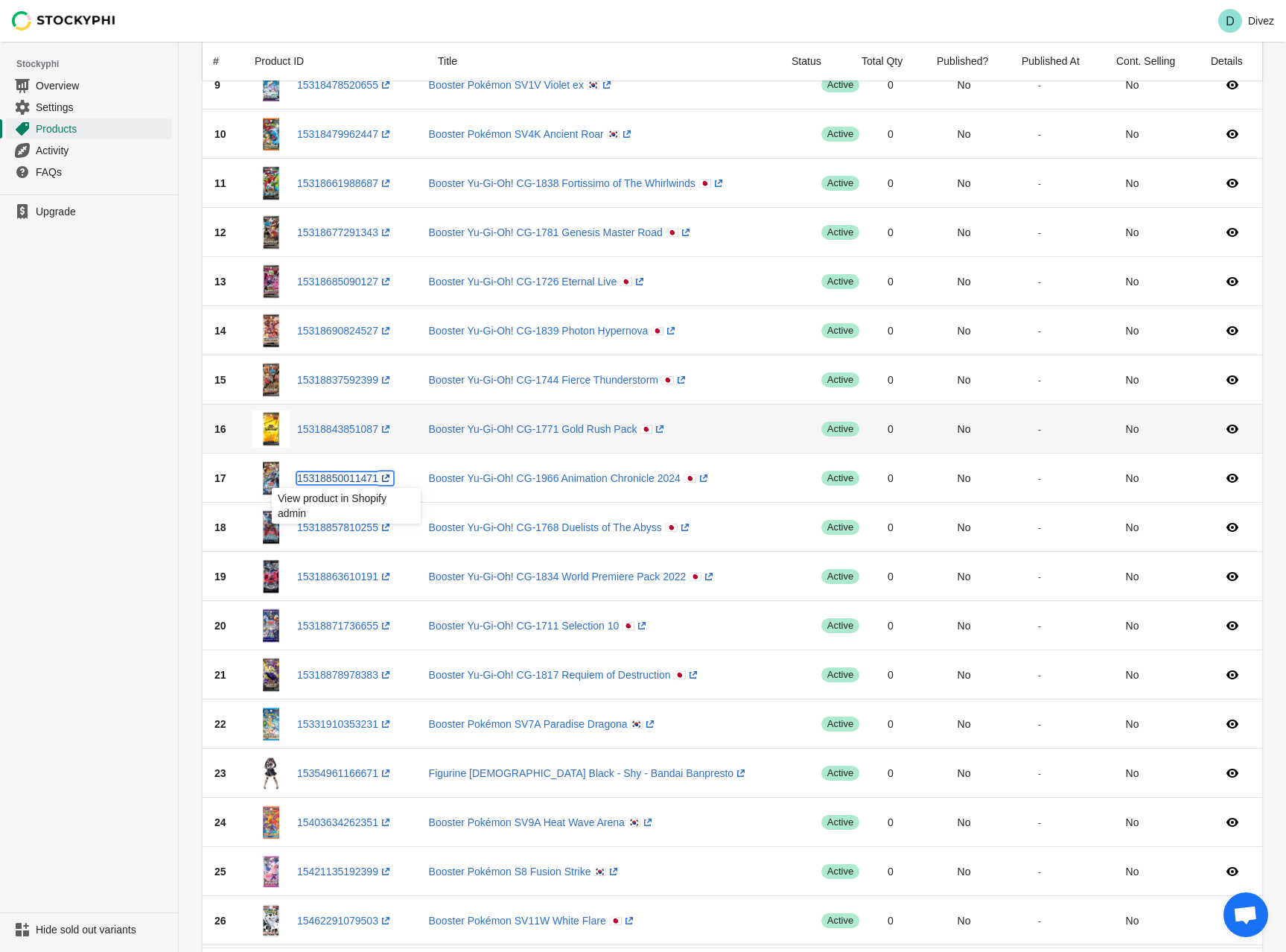
click at [356, 478] on link "15318850011471 (opens a new window)" at bounding box center [345, 478] width 96 height 12
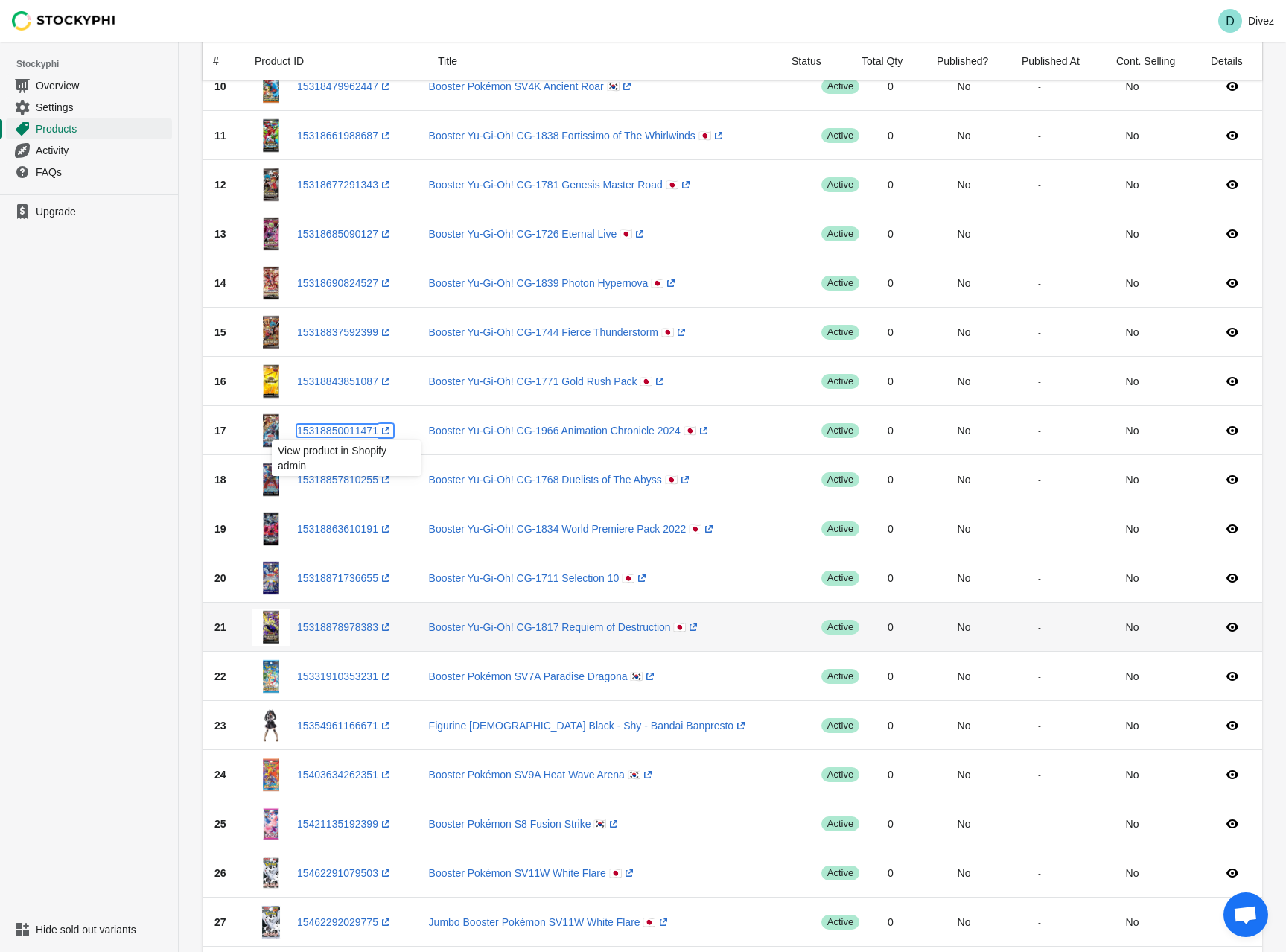
scroll to position [595, 0]
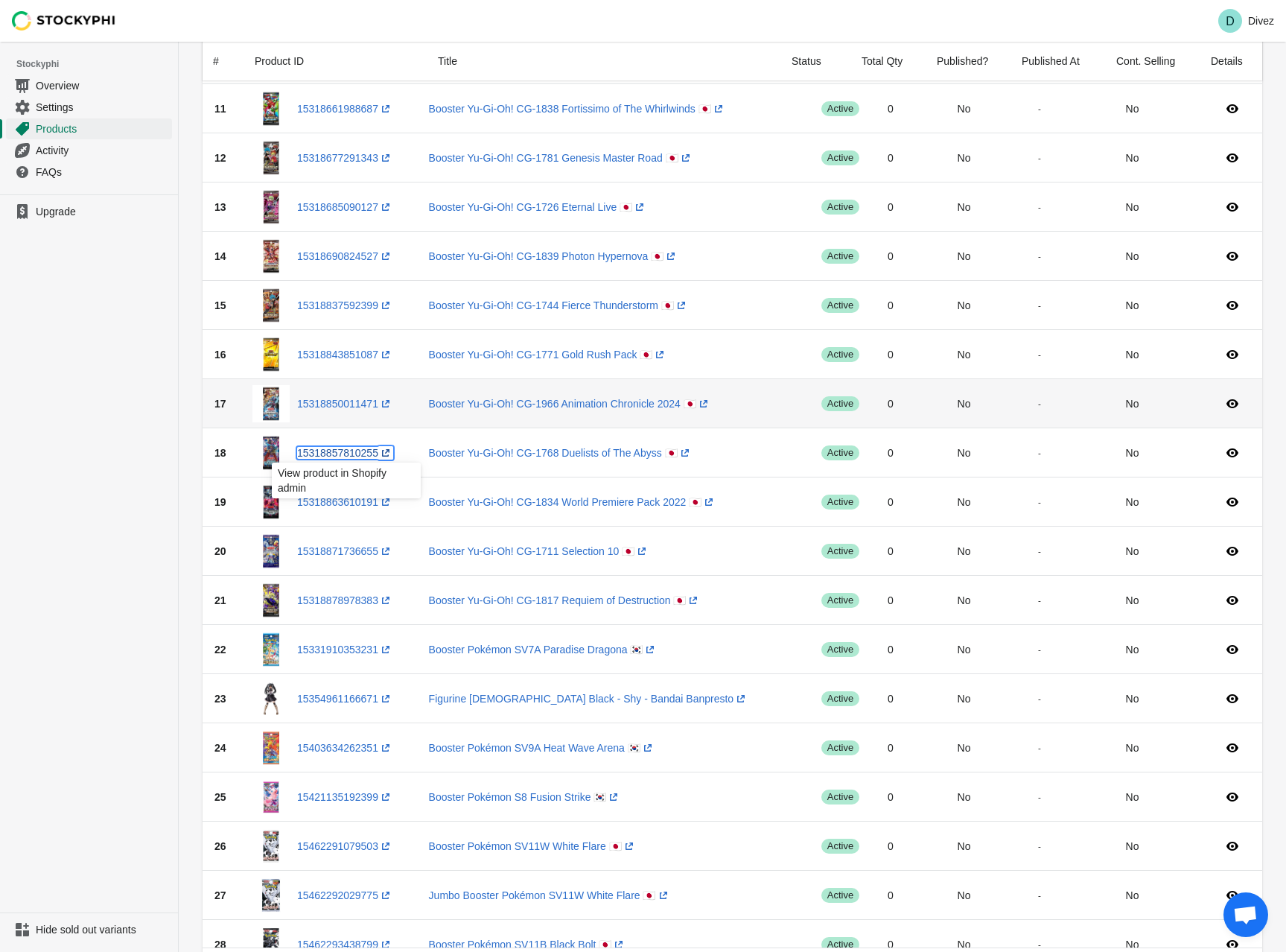
click at [360, 452] on link "15318857810255 (opens a new window)" at bounding box center [345, 453] width 96 height 12
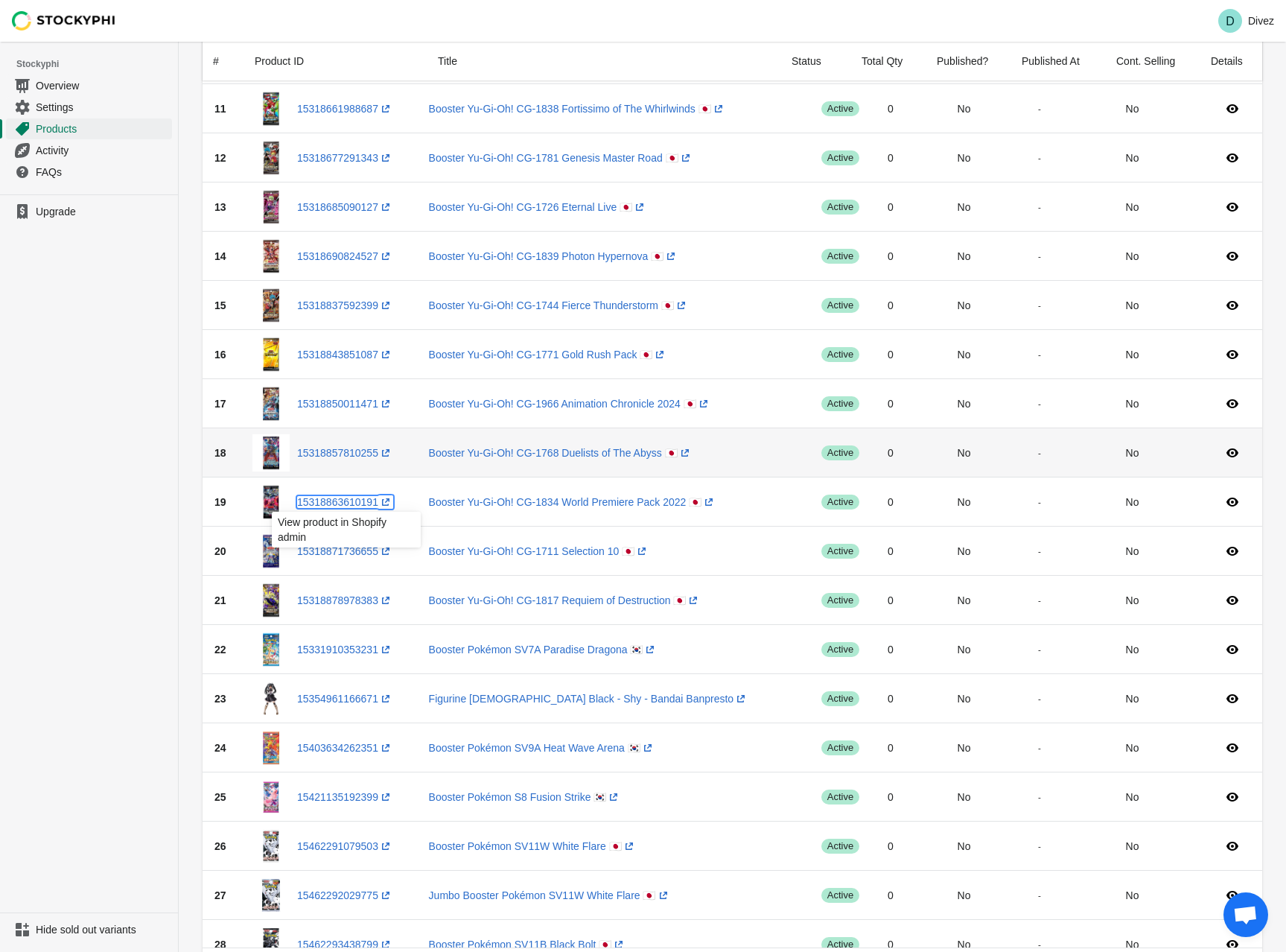
click at [364, 502] on link "15318863610191 (opens a new window)" at bounding box center [345, 501] width 96 height 12
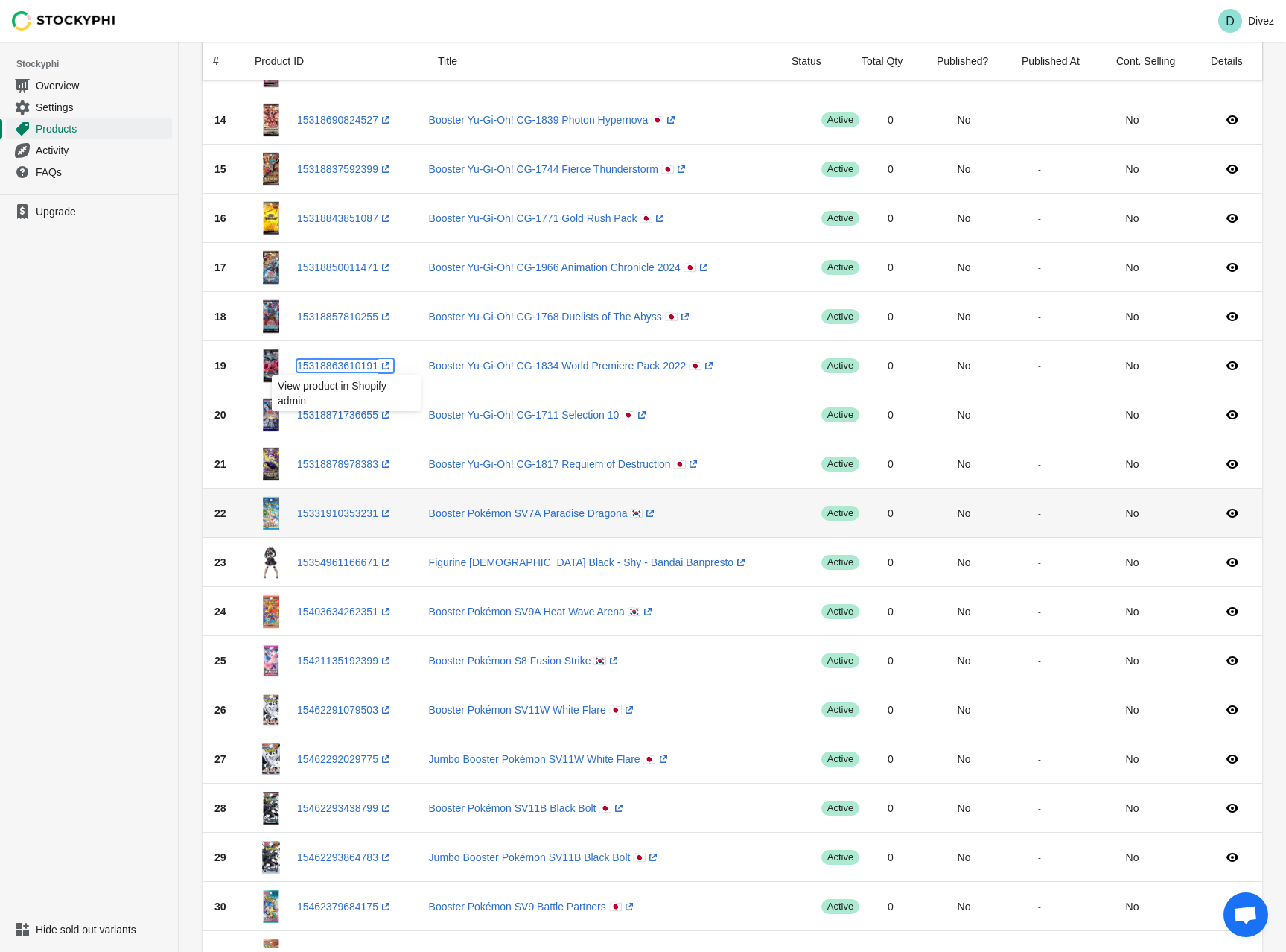
scroll to position [744, 0]
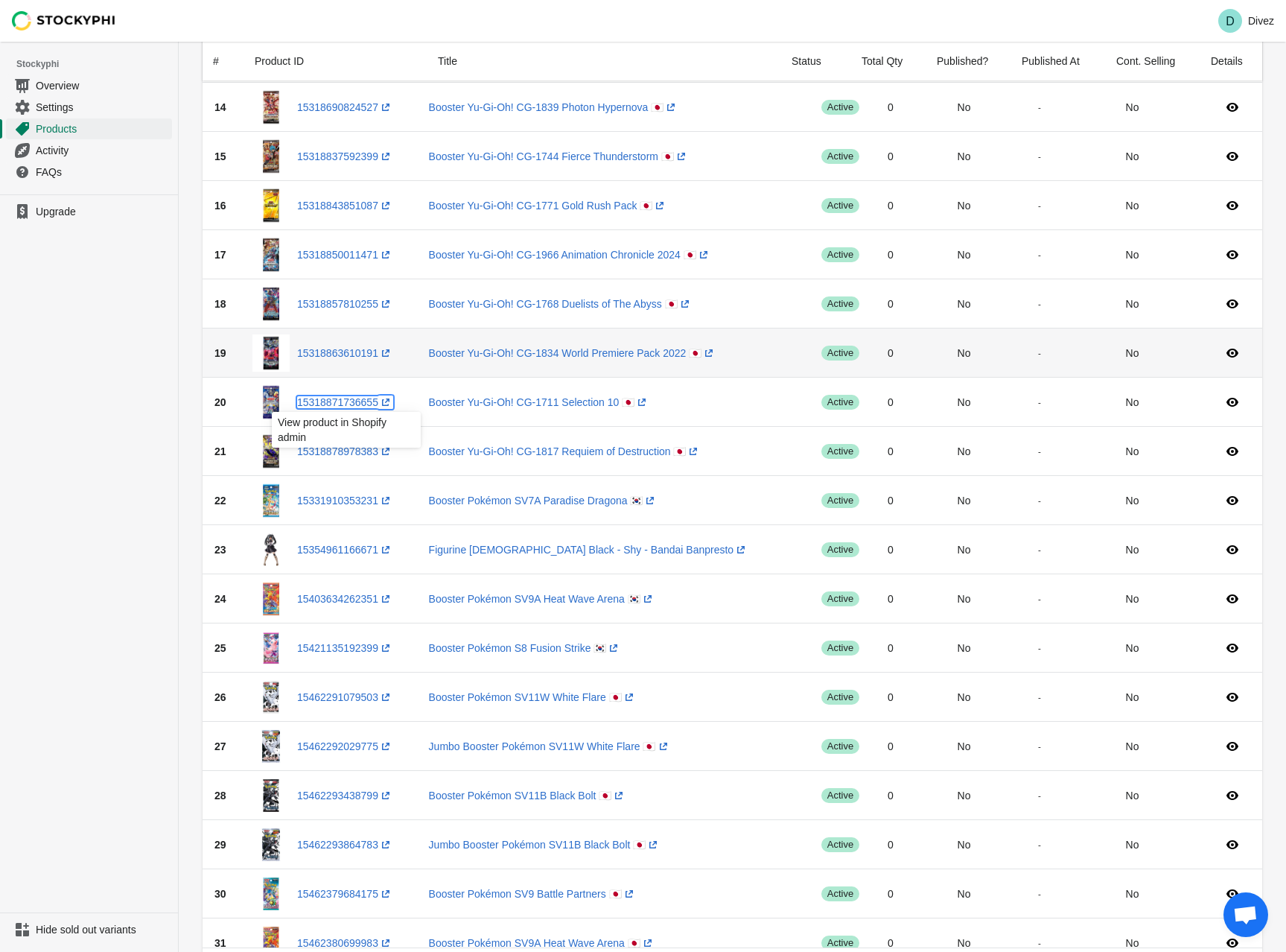
click at [353, 402] on link "15318871736655 (opens a new window)" at bounding box center [345, 403] width 96 height 12
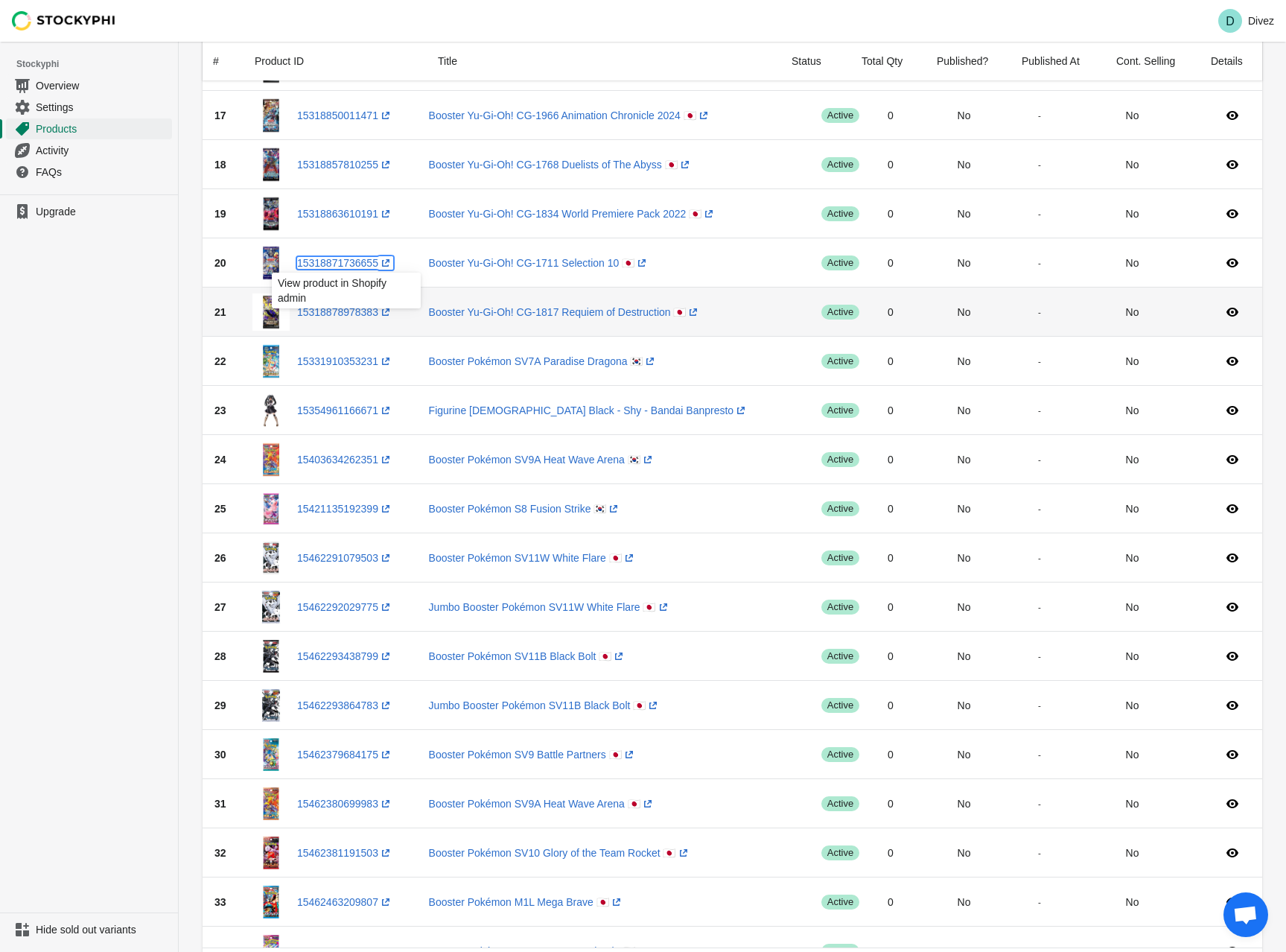
scroll to position [893, 0]
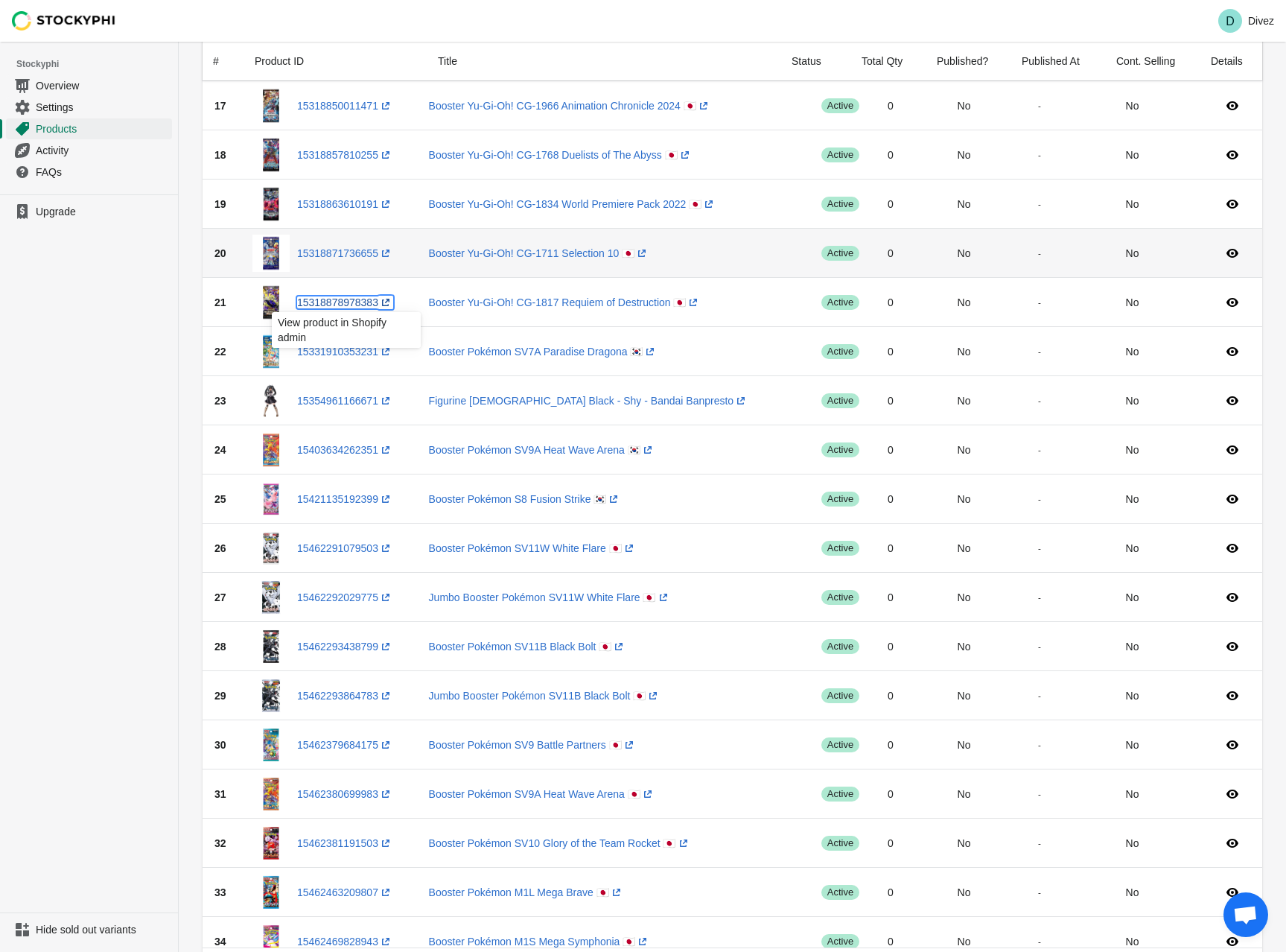
click at [364, 300] on link "15318878978383 (opens a new window)" at bounding box center [345, 303] width 96 height 12
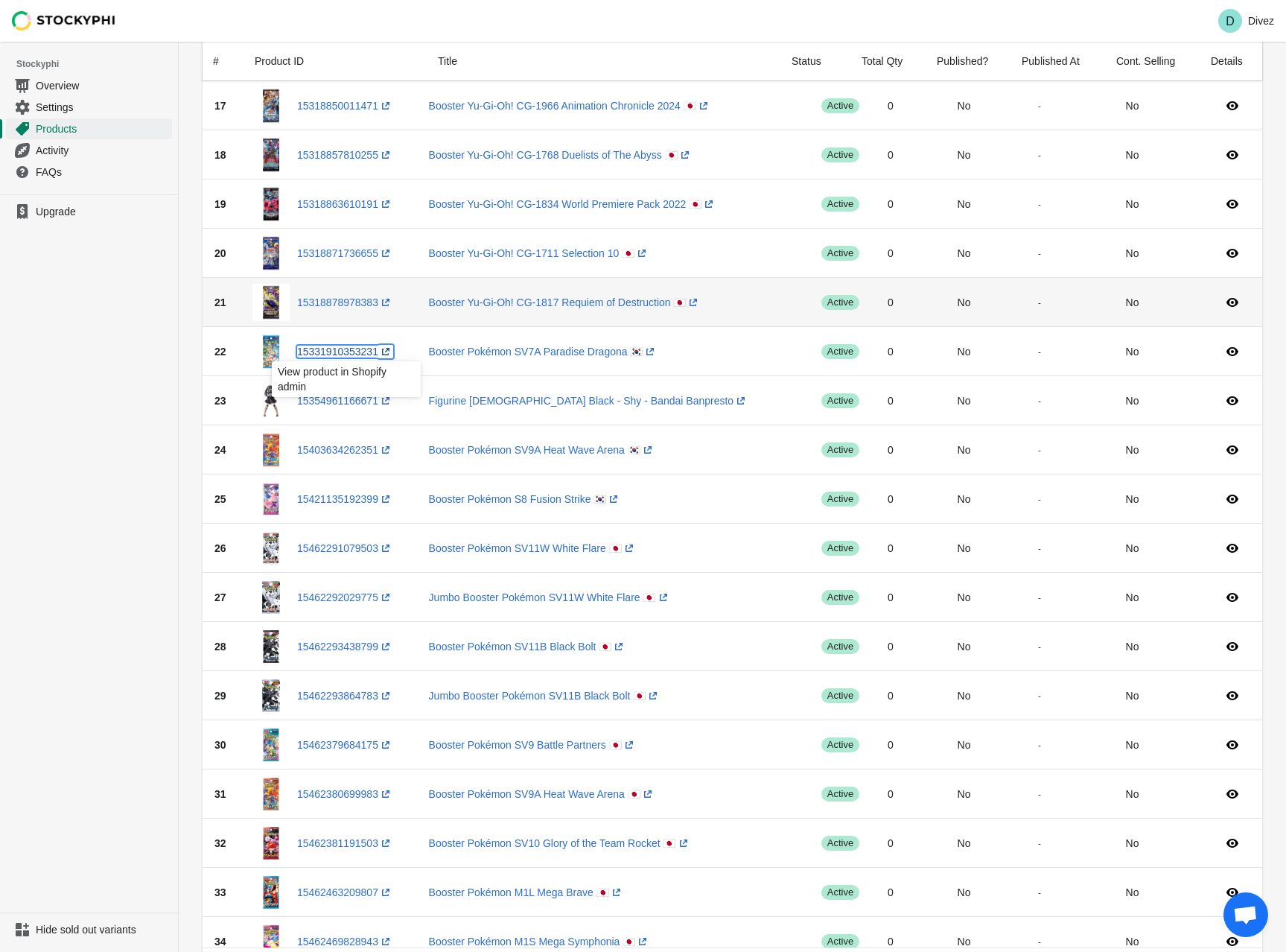
click at [338, 352] on link "15331910353231 (opens a new window)" at bounding box center [345, 352] width 96 height 12
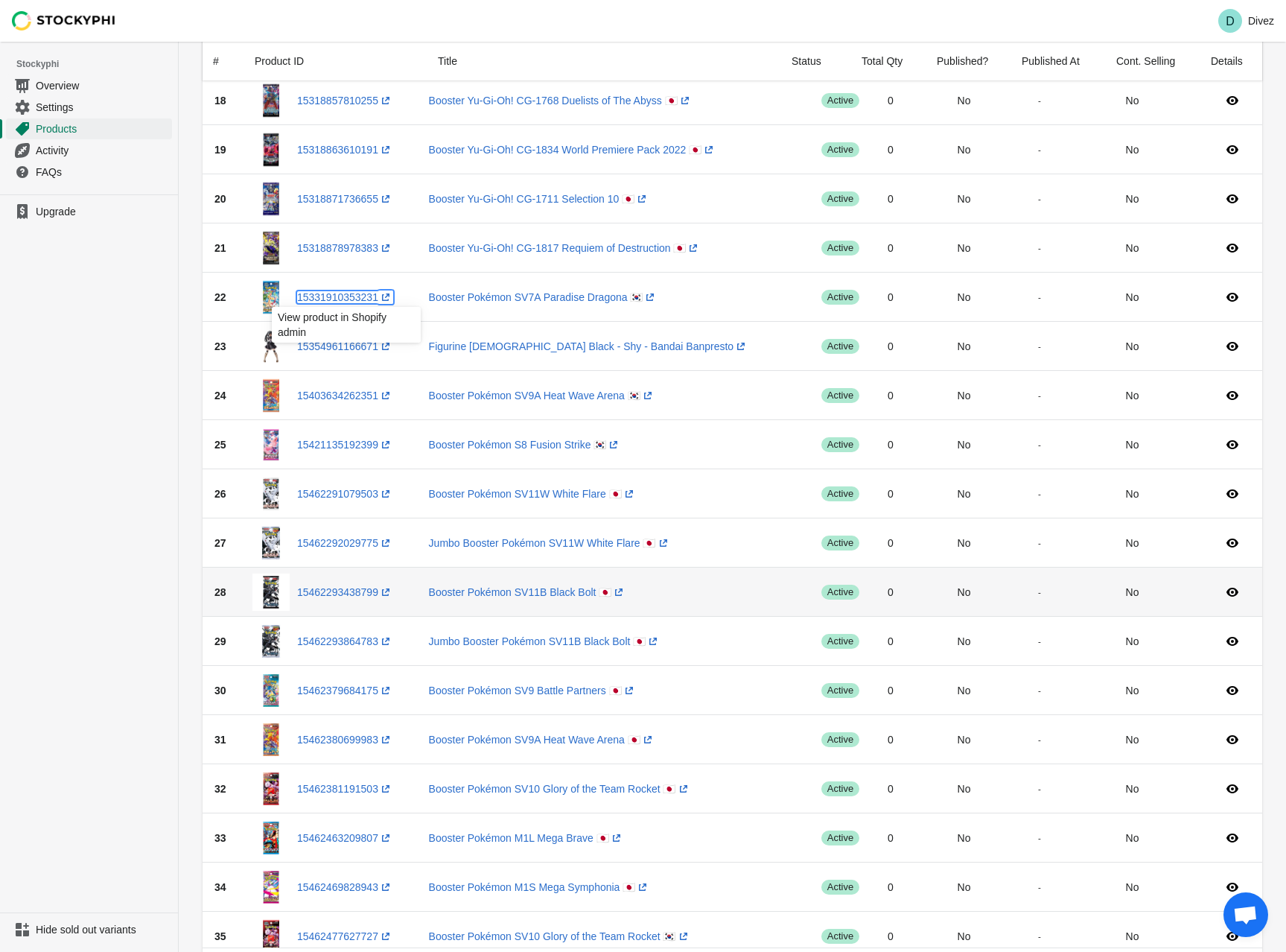
scroll to position [968, 0]
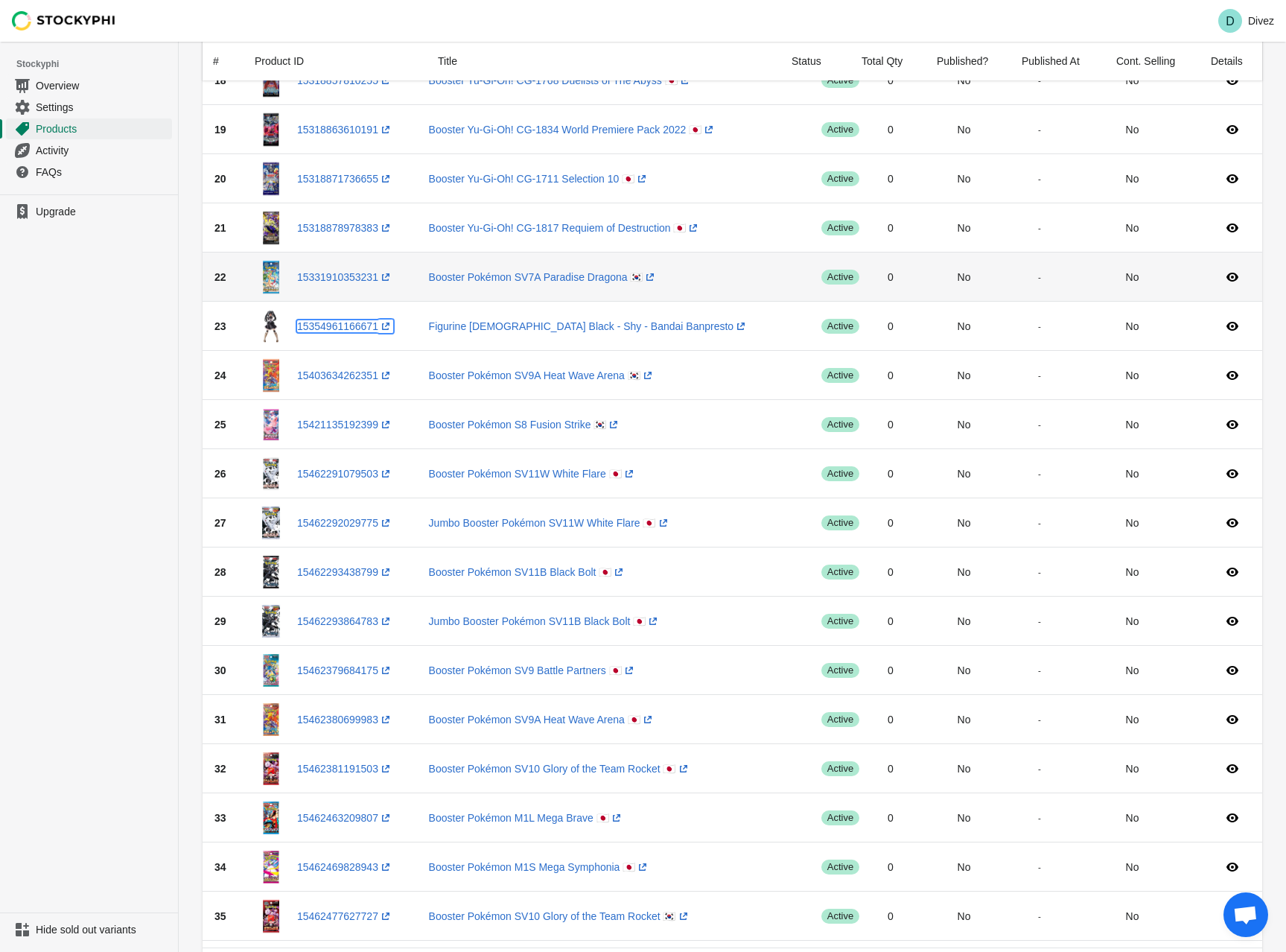
click at [349, 328] on link "15354961166671 (opens a new window)" at bounding box center [345, 327] width 96 height 12
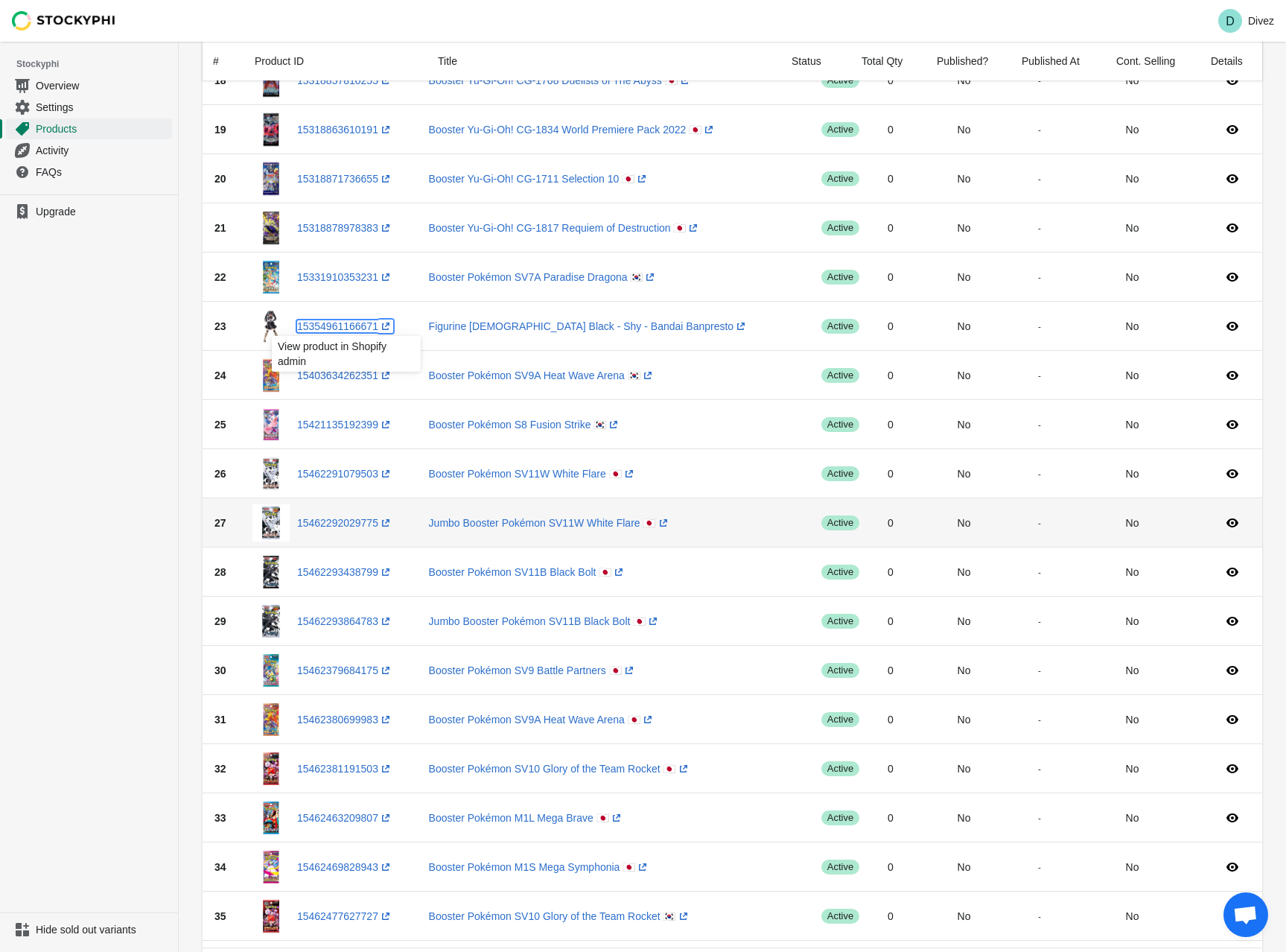
scroll to position [1043, 0]
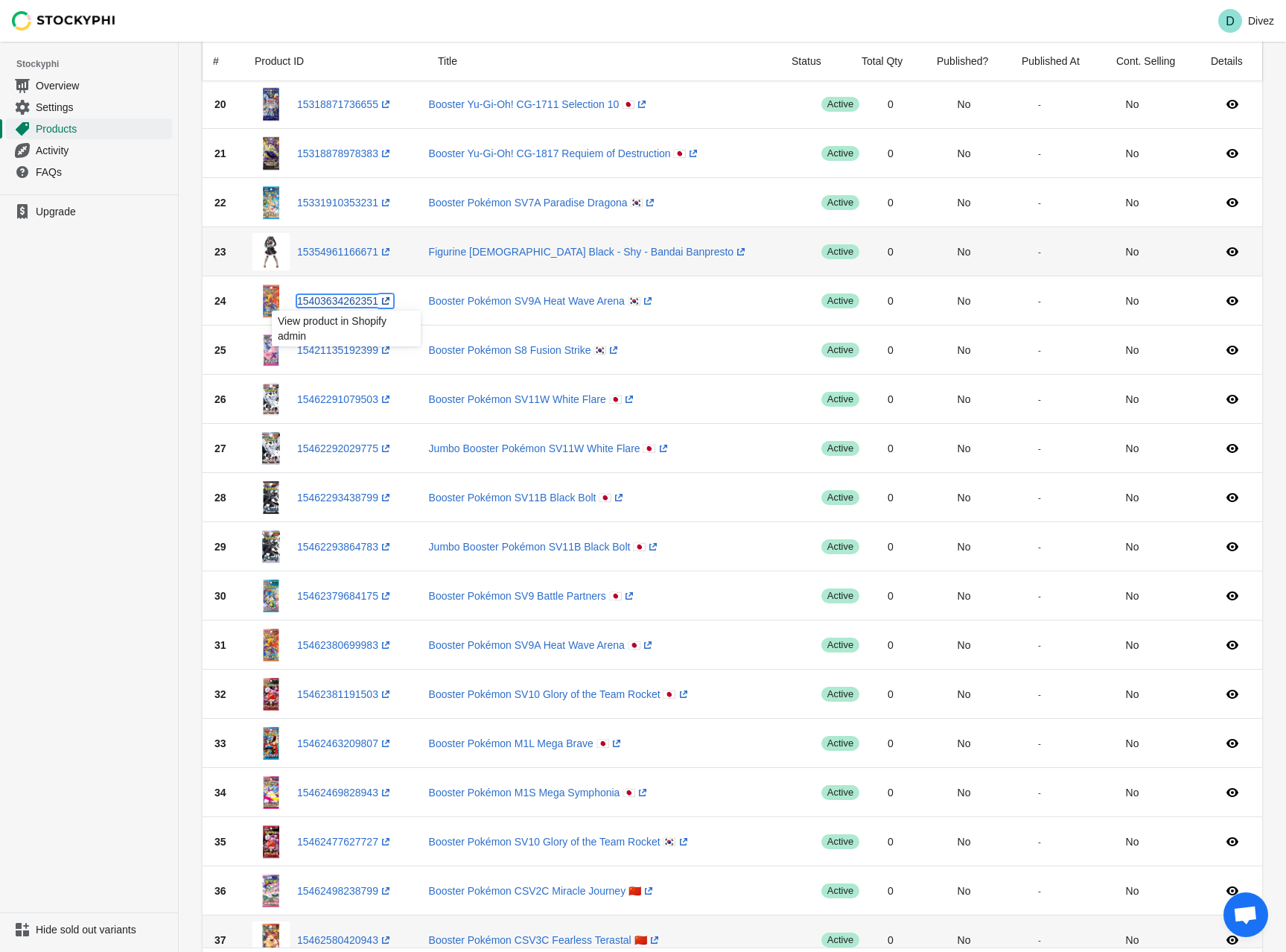
click at [342, 303] on link "15403634262351 (opens a new window)" at bounding box center [345, 301] width 96 height 12
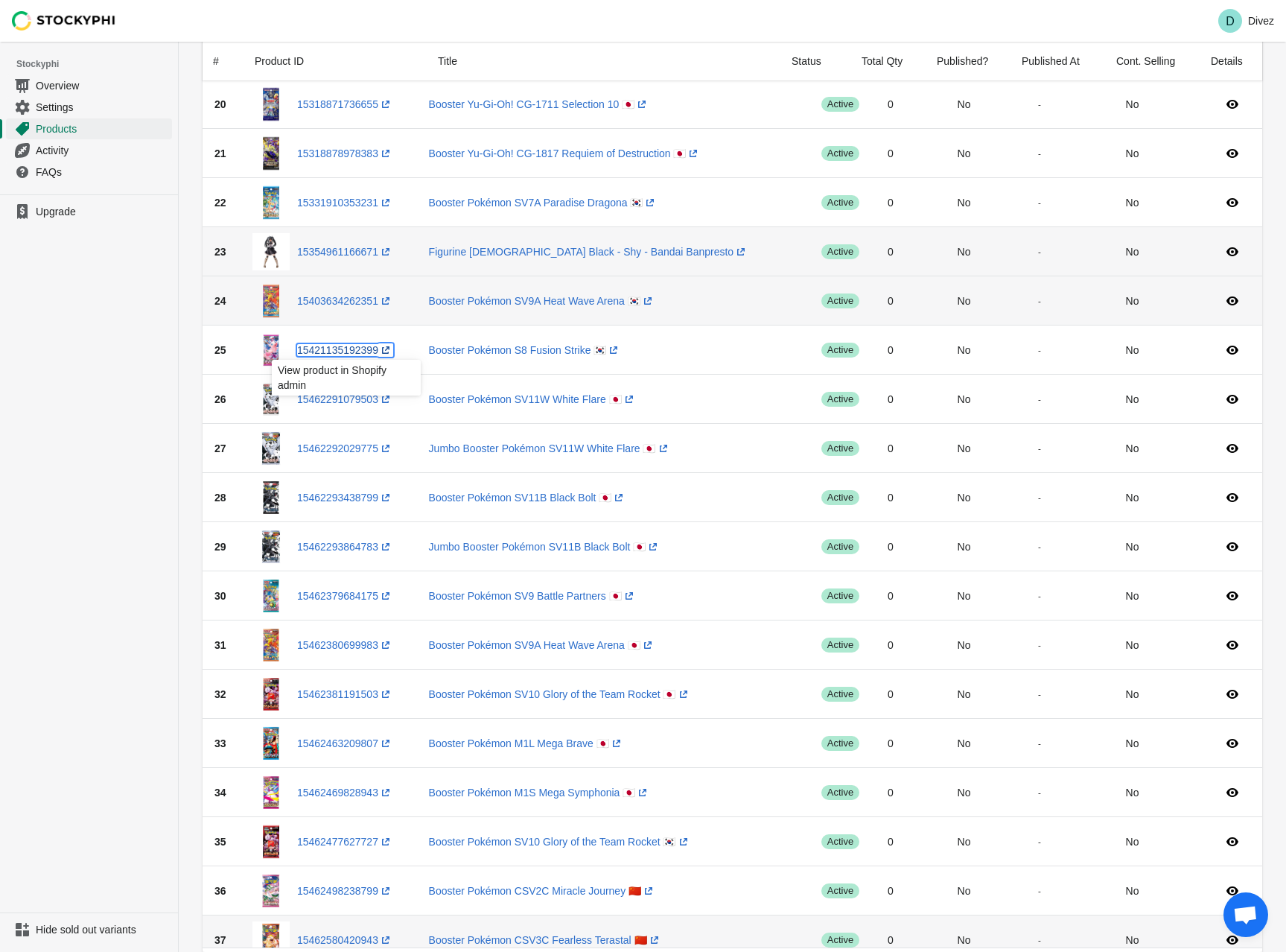
click at [358, 352] on link "15421135192399 (opens a new window)" at bounding box center [345, 350] width 96 height 12
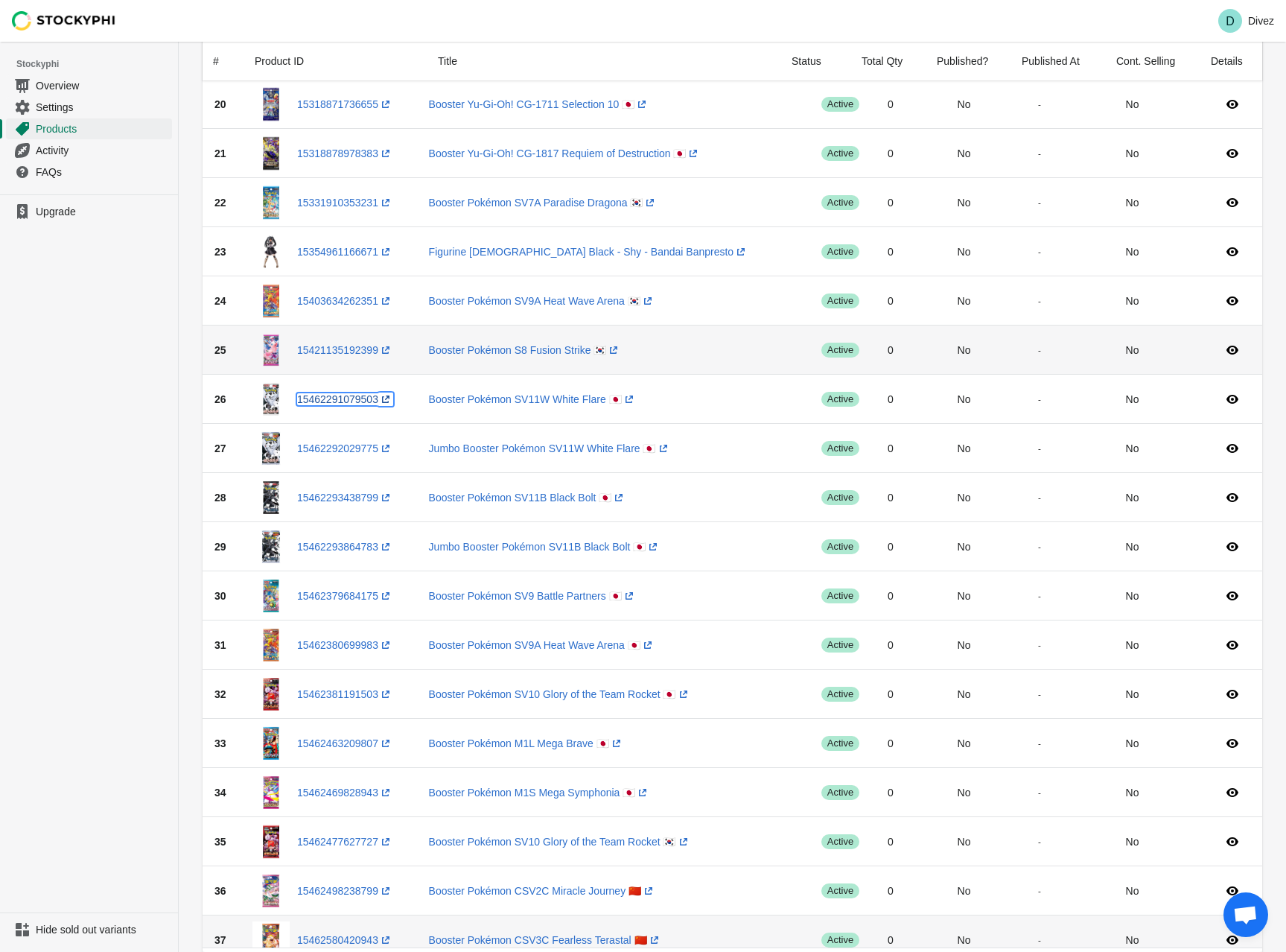
click at [336, 397] on link "15462291079503 (opens a new window)" at bounding box center [345, 400] width 96 height 12
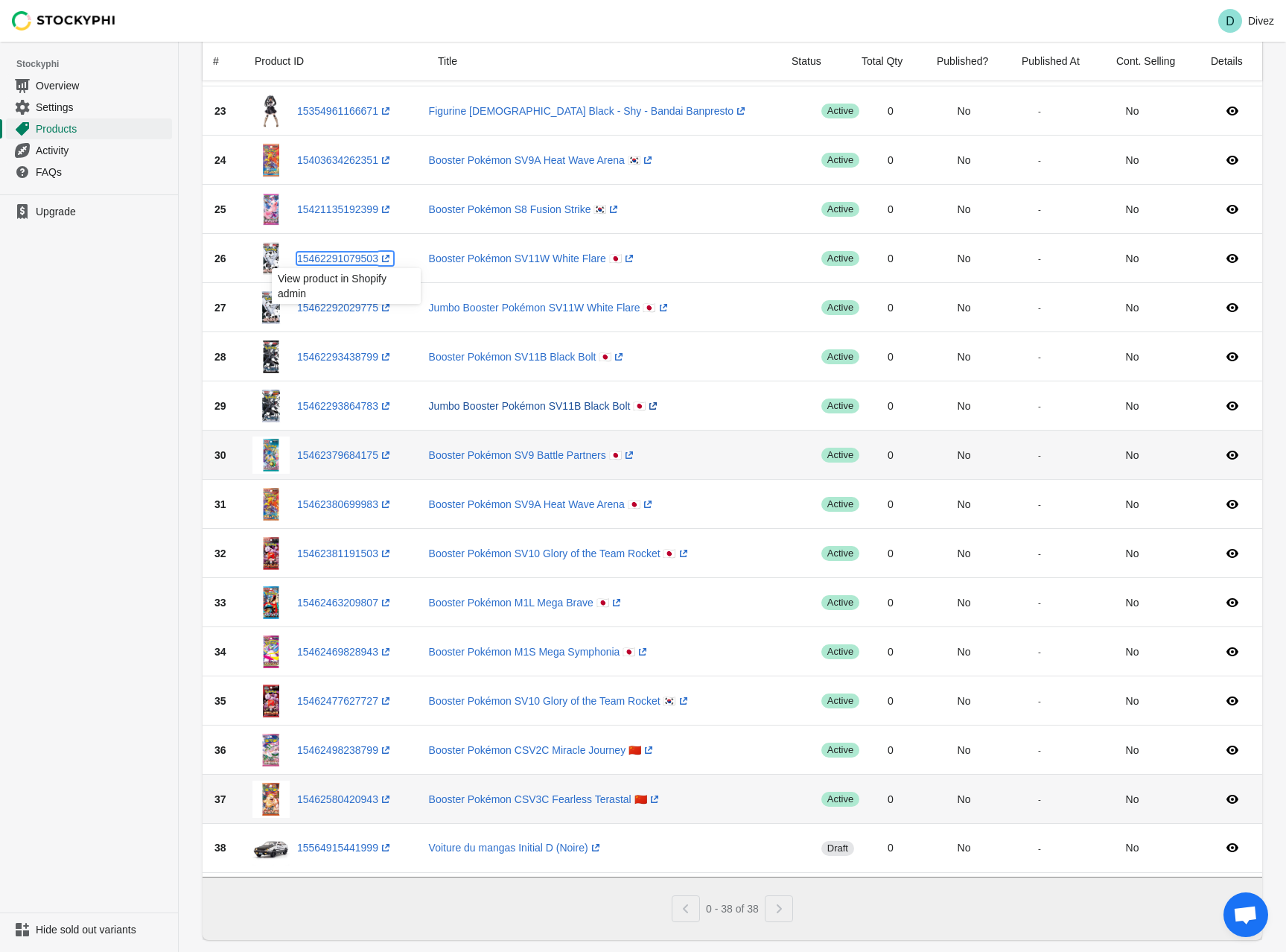
scroll to position [1192, 0]
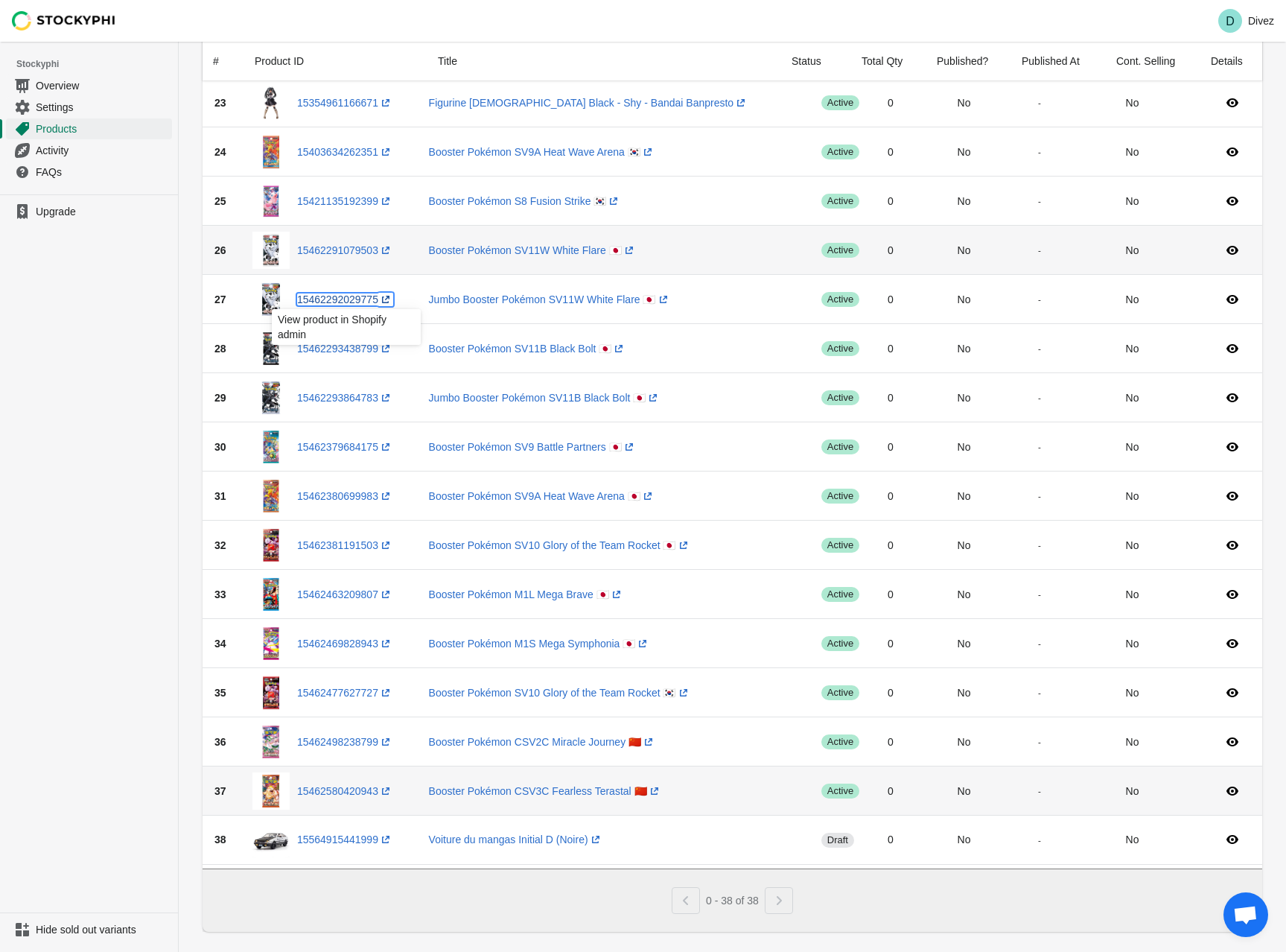
click at [333, 300] on link "15462292029775 (opens a new window)" at bounding box center [345, 300] width 96 height 12
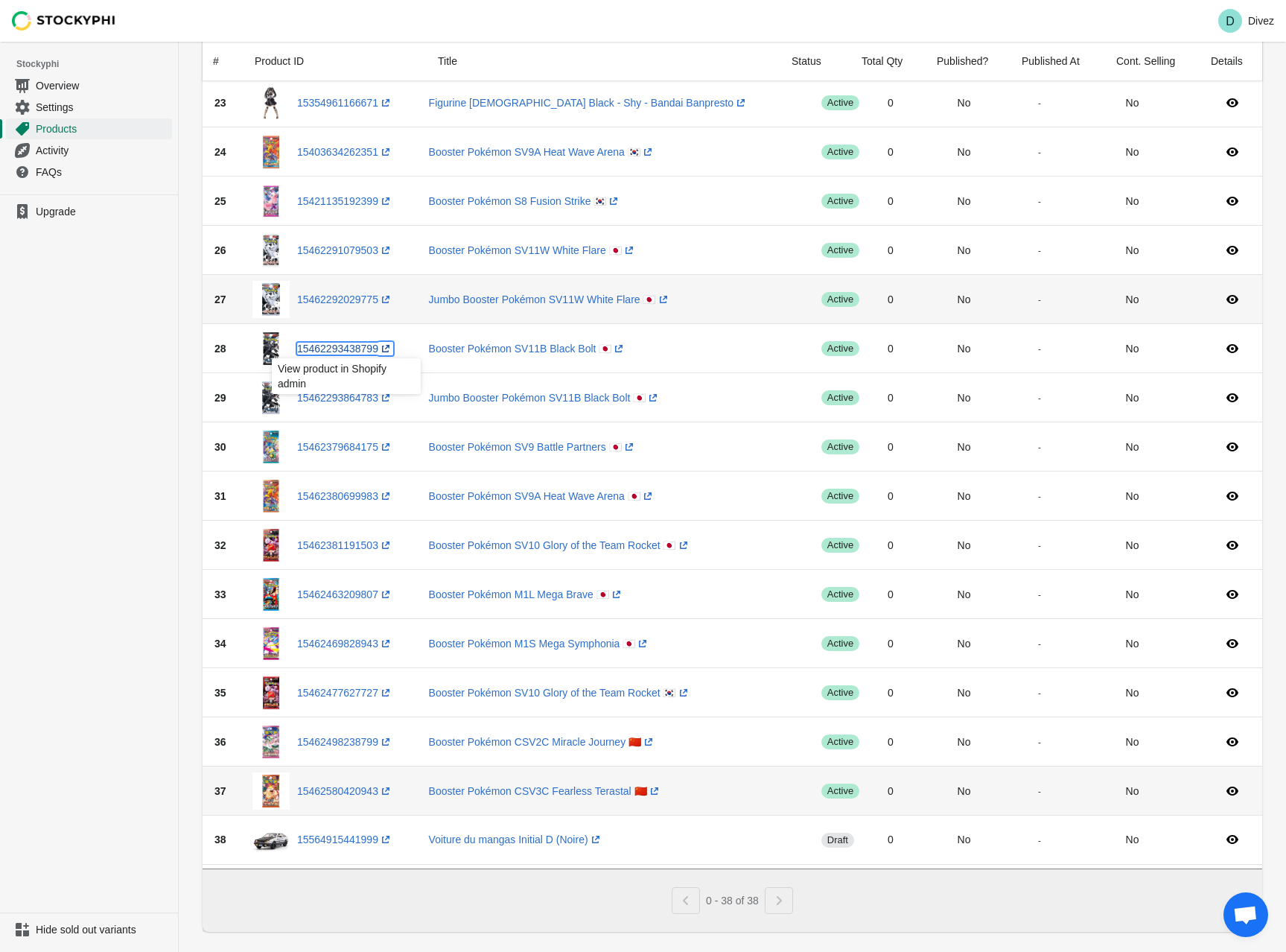
click at [369, 347] on link "15462293438799 (opens a new window)" at bounding box center [345, 349] width 96 height 12
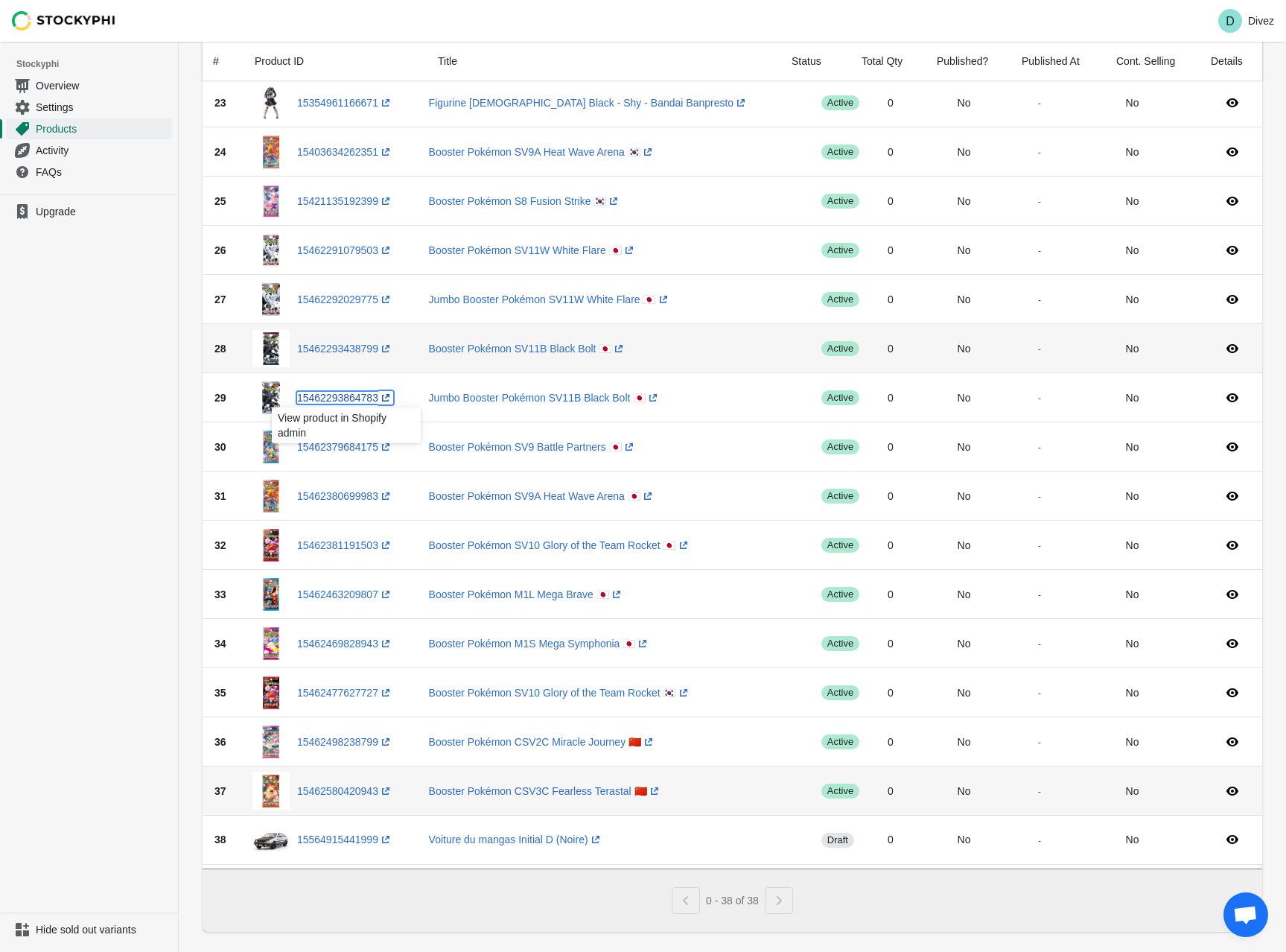
click at [364, 400] on link "15462293864783 (opens a new window)" at bounding box center [345, 398] width 96 height 12
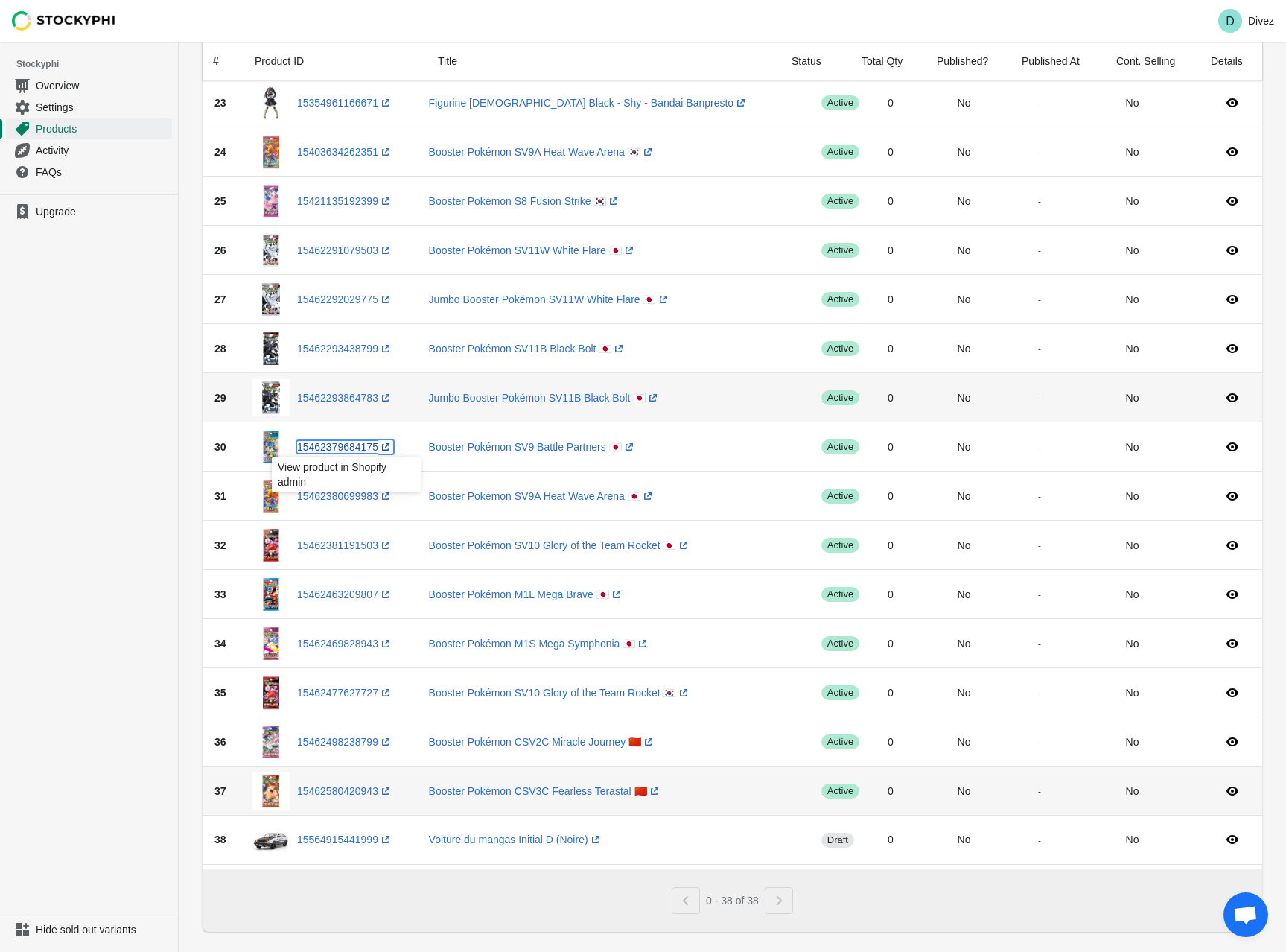
click at [367, 448] on link "15462379684175 (opens a new window)" at bounding box center [345, 447] width 96 height 12
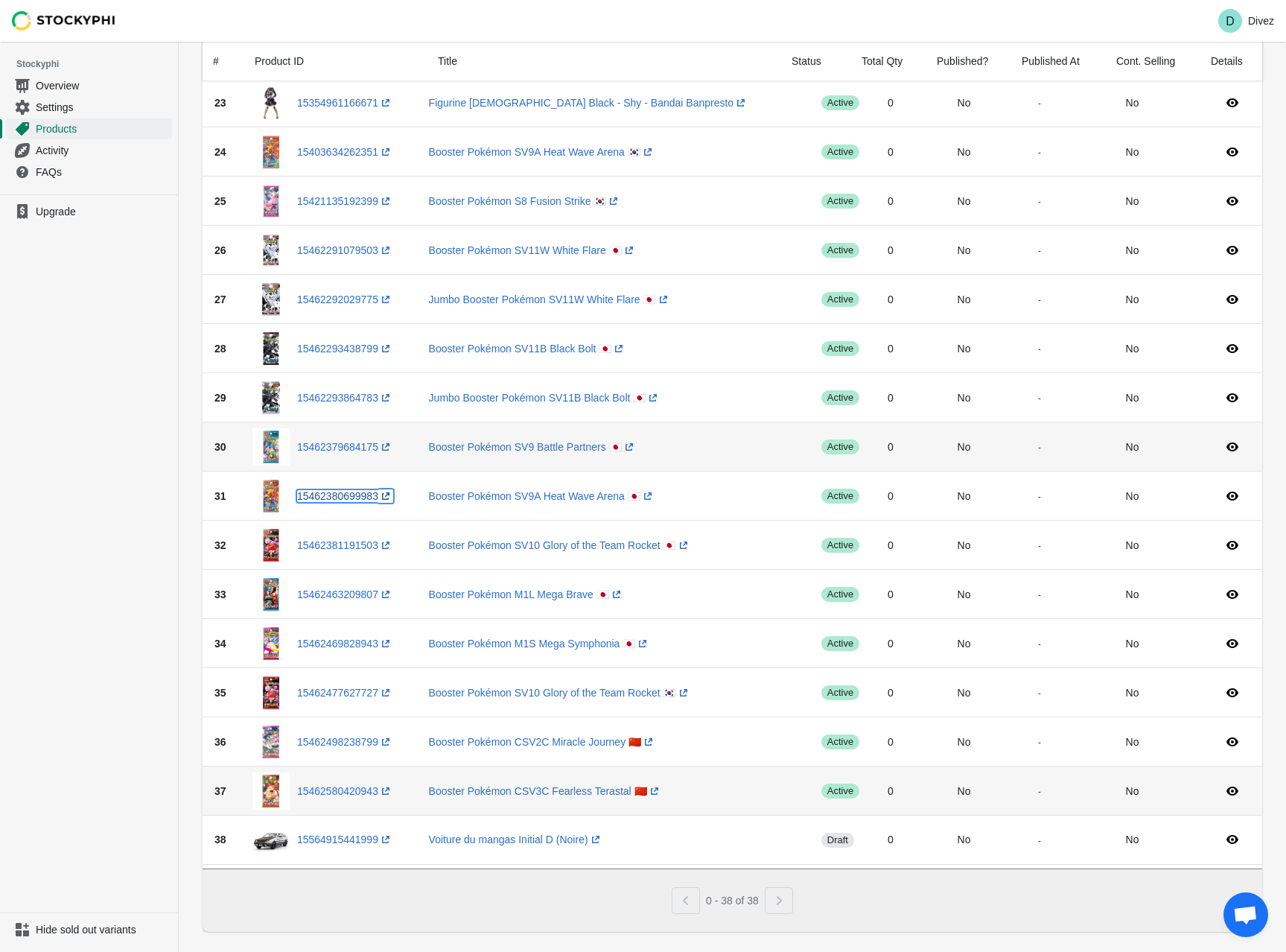
click at [356, 492] on link "15462380699983 (opens a new window)" at bounding box center [345, 495] width 96 height 12
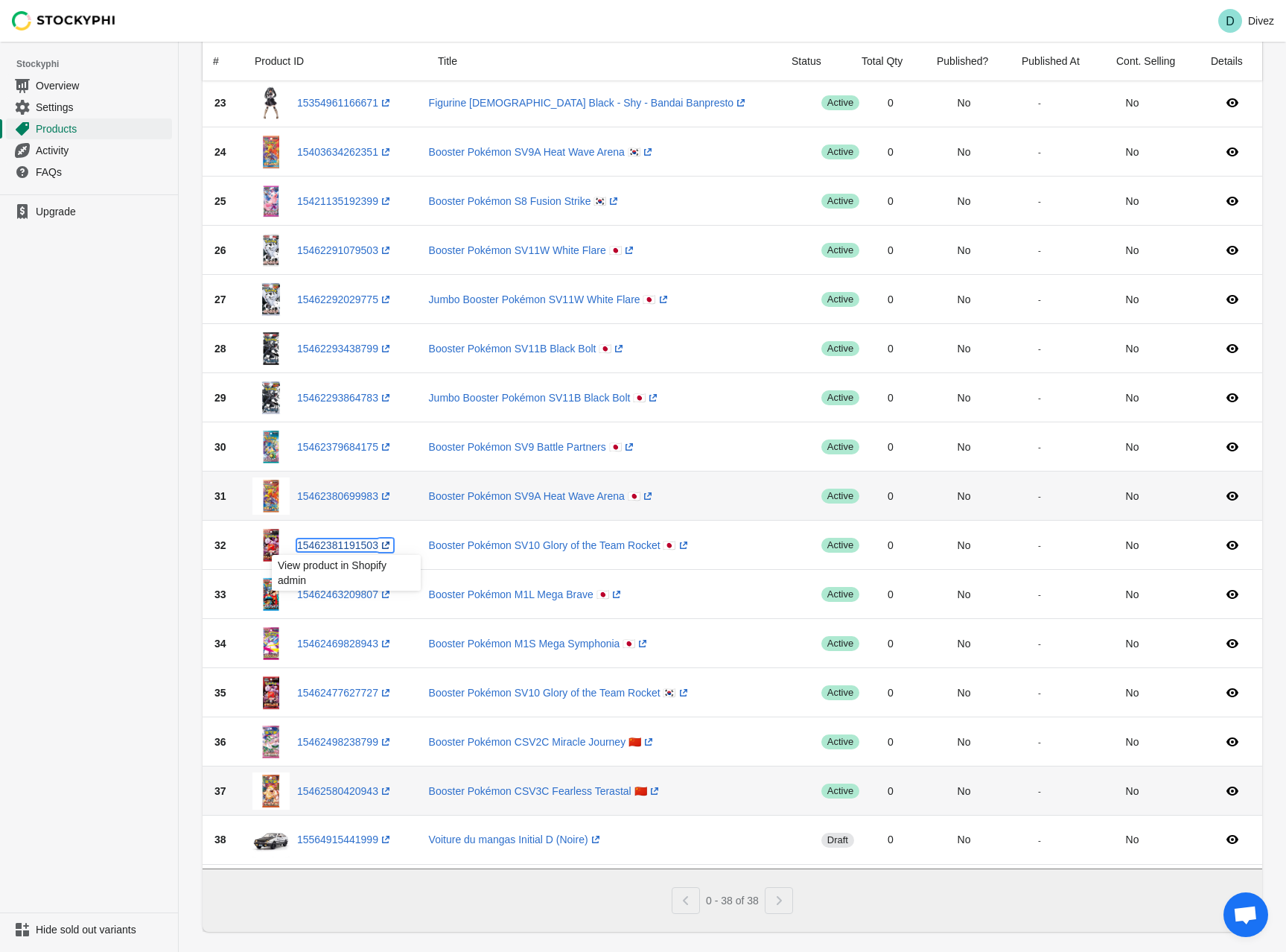
click at [340, 548] on link "15462381191503 (opens a new window)" at bounding box center [345, 545] width 96 height 12
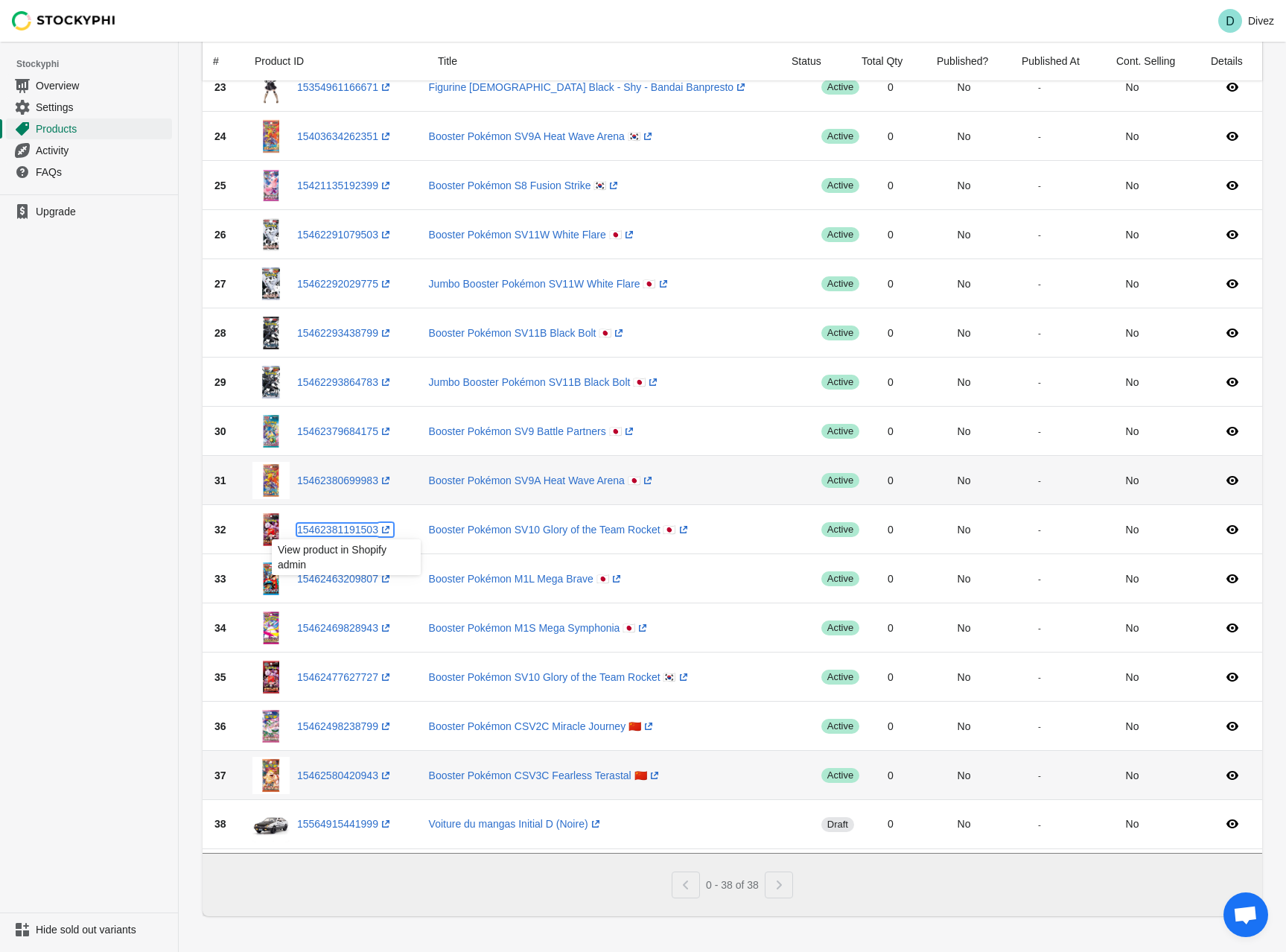
scroll to position [1213, 0]
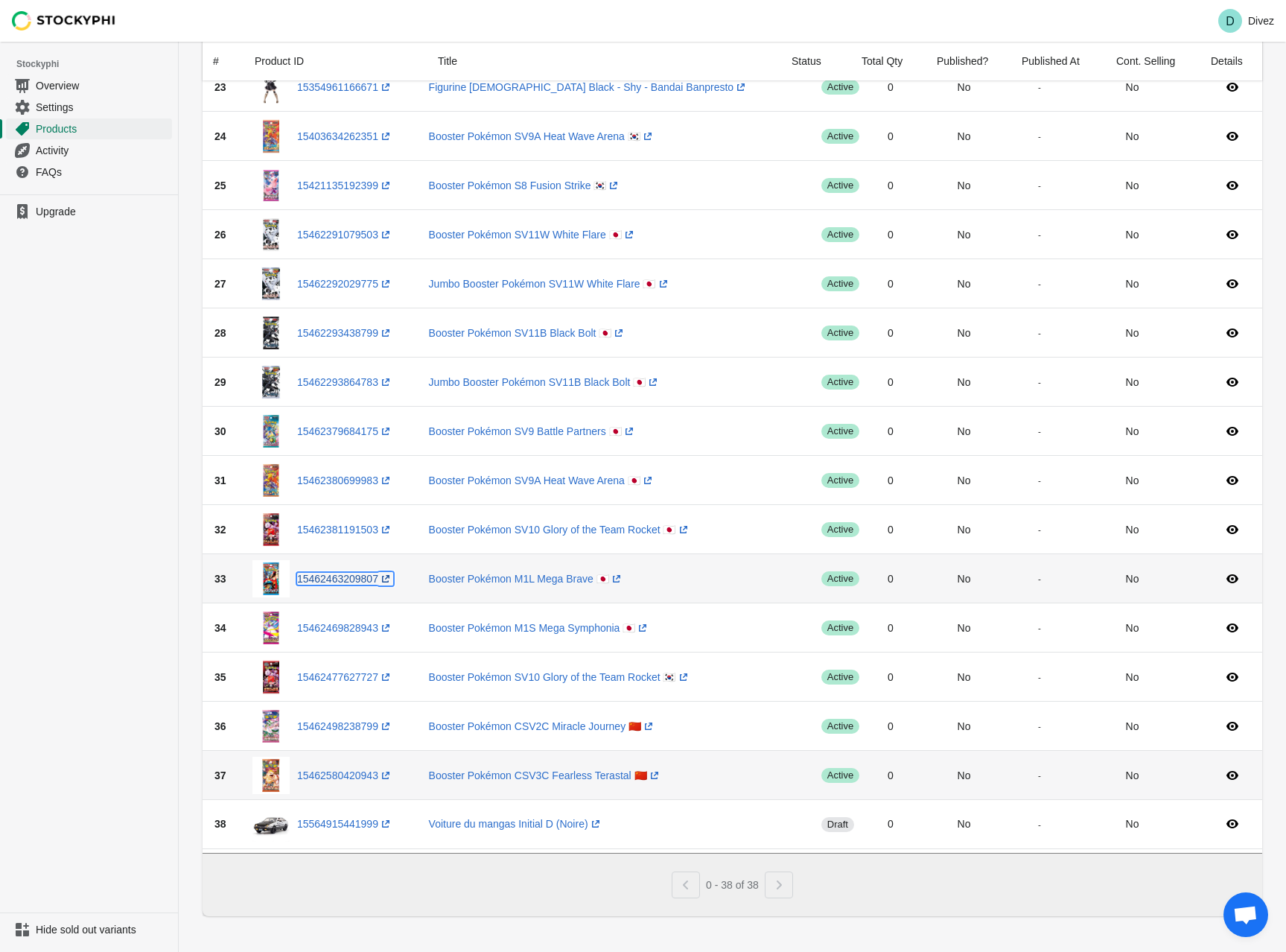
click at [333, 572] on link "15462463209807 (opens a new window)" at bounding box center [345, 578] width 96 height 12
click at [345, 622] on link "15462469828943 (opens a new window)" at bounding box center [345, 627] width 96 height 12
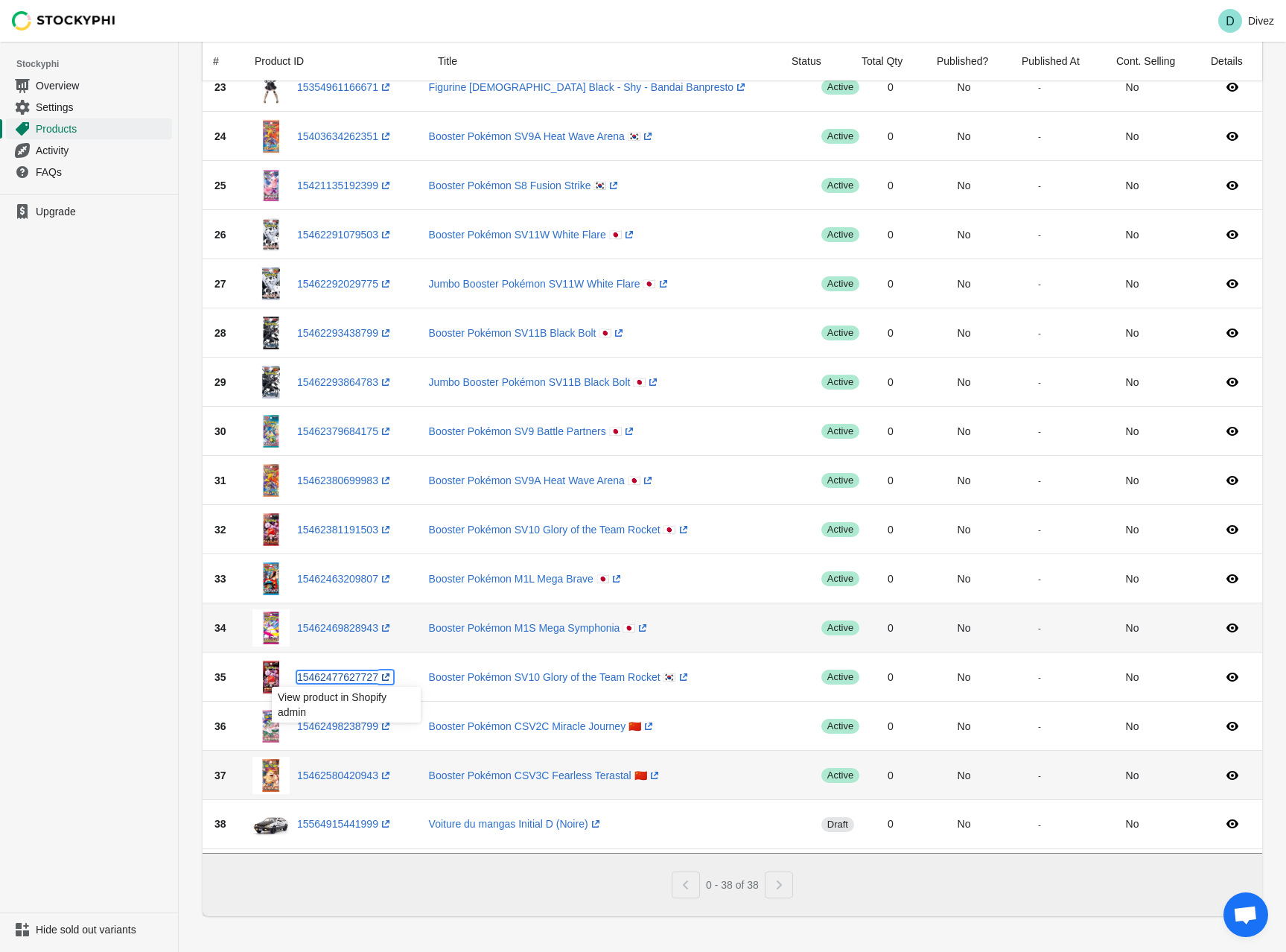
click at [360, 672] on link "15462477627727 (opens a new window)" at bounding box center [345, 677] width 96 height 12
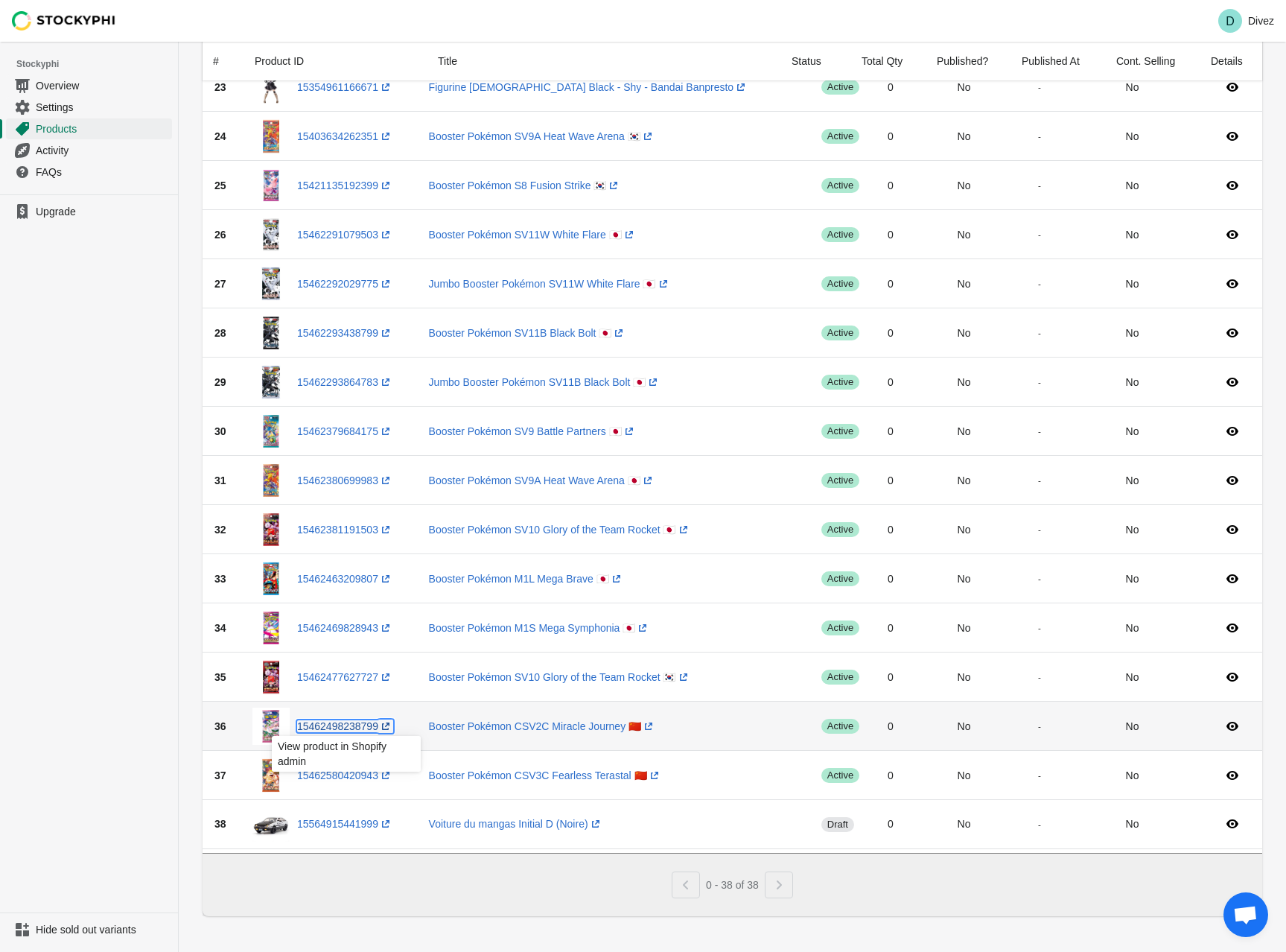
click at [350, 720] on link "15462498238799 (opens a new window)" at bounding box center [345, 726] width 96 height 12
click at [359, 771] on link "15462580420943 (opens a new window)" at bounding box center [345, 775] width 96 height 12
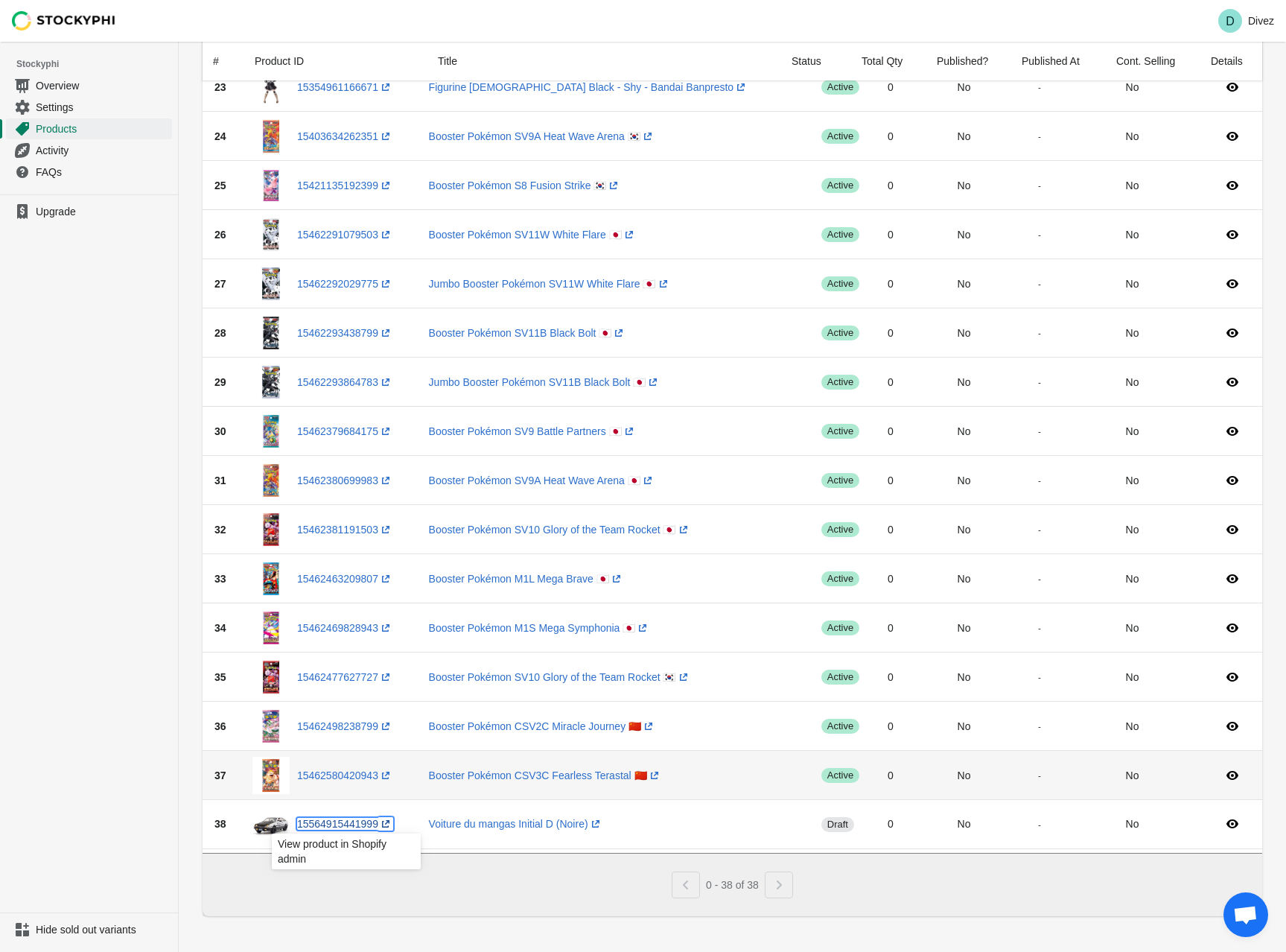
click at [359, 817] on link "15564915441999 (opens a new window)" at bounding box center [345, 823] width 96 height 12
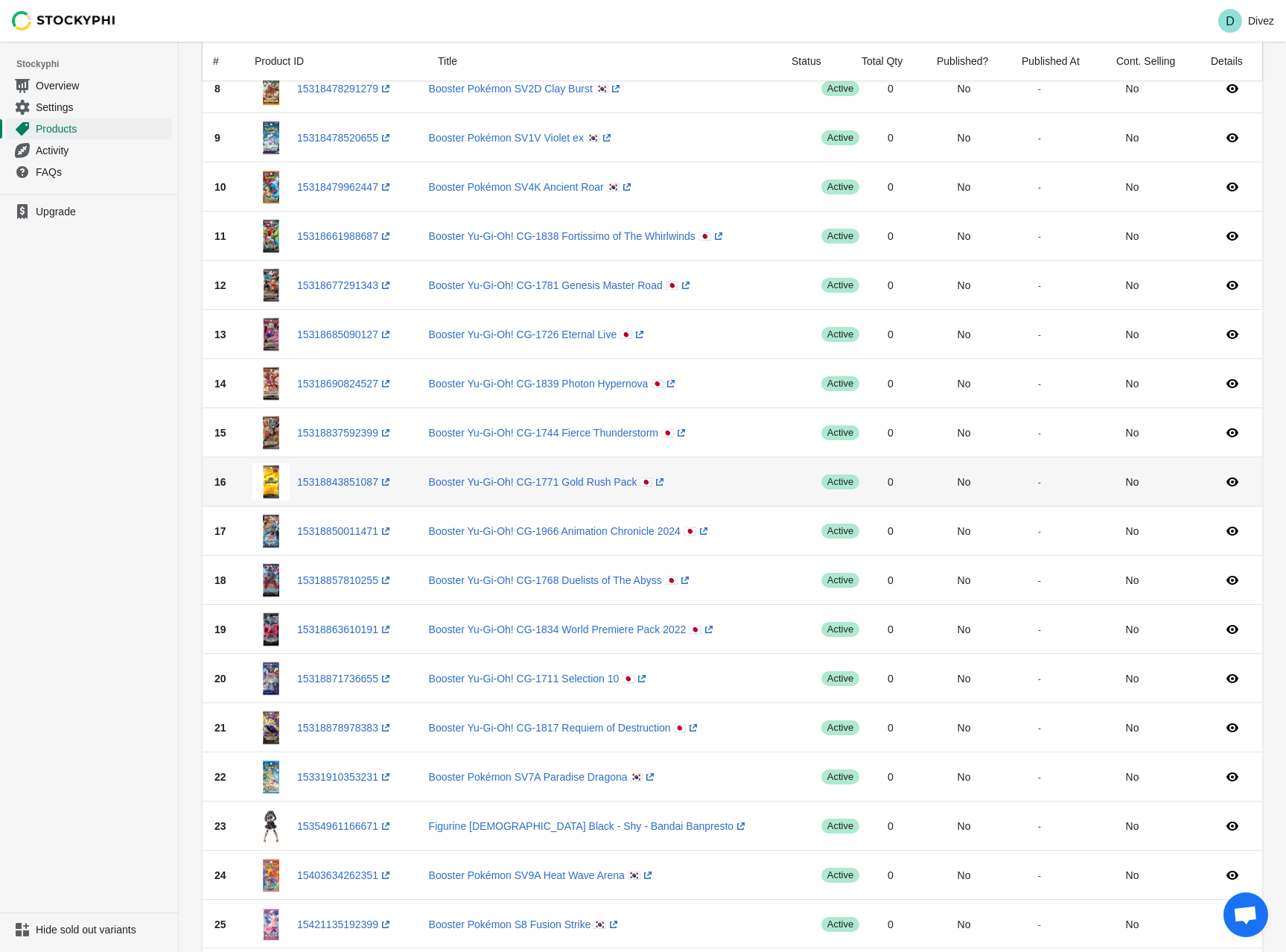
scroll to position [22, 0]
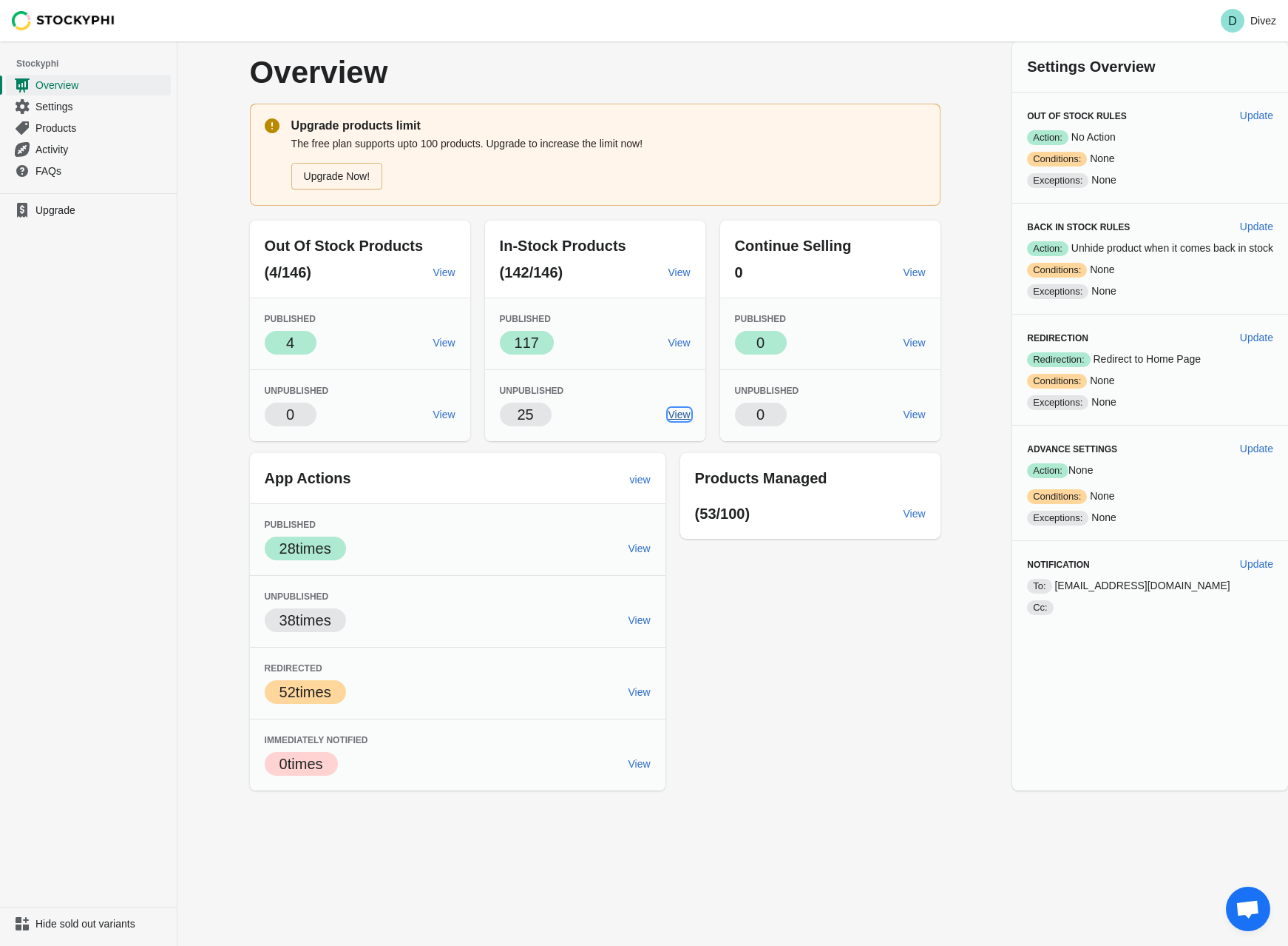
click at [684, 417] on span "View" at bounding box center [680, 414] width 22 height 12
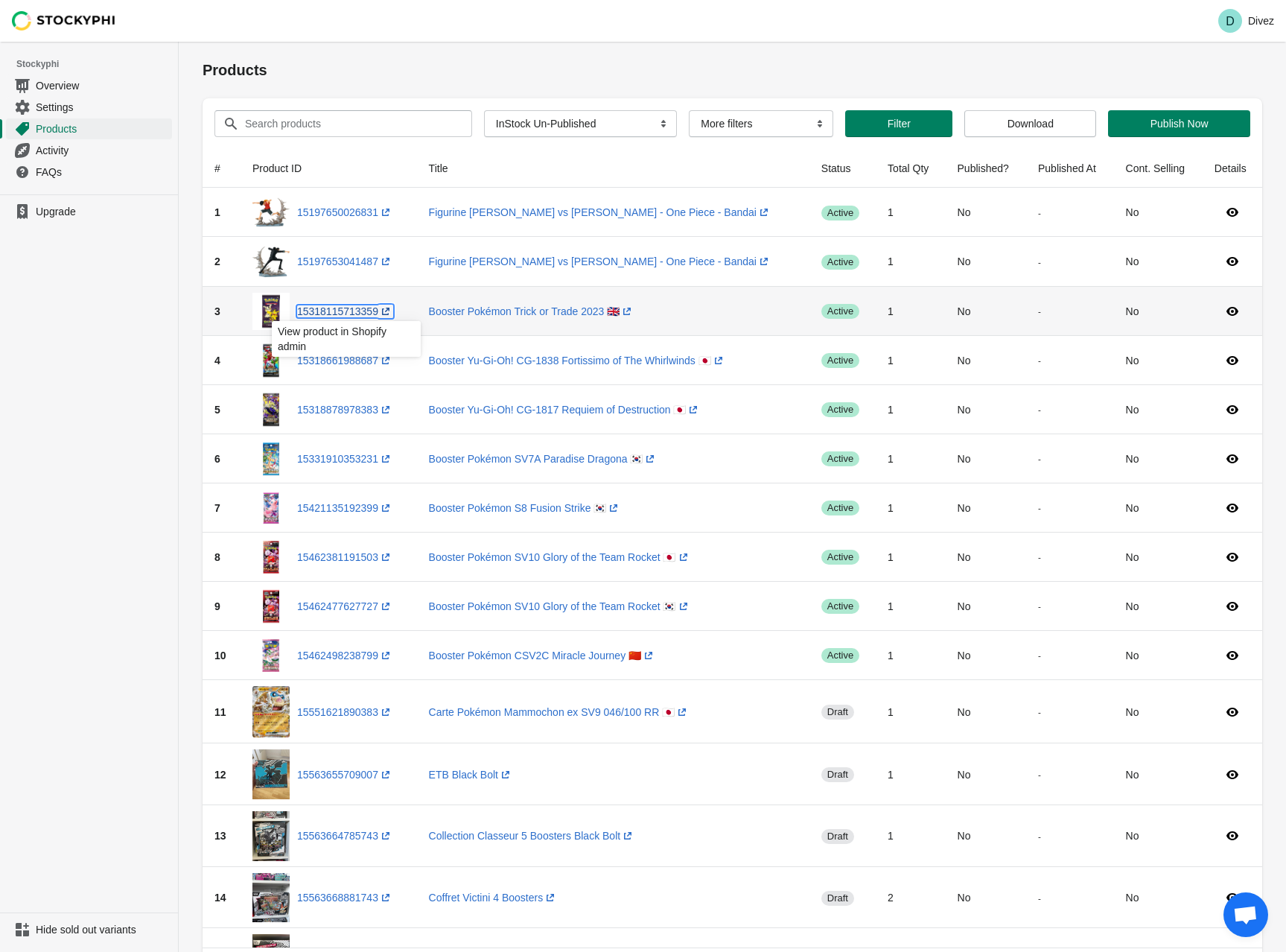
click at [357, 312] on link "15318115713359 (opens a new window)" at bounding box center [345, 312] width 96 height 12
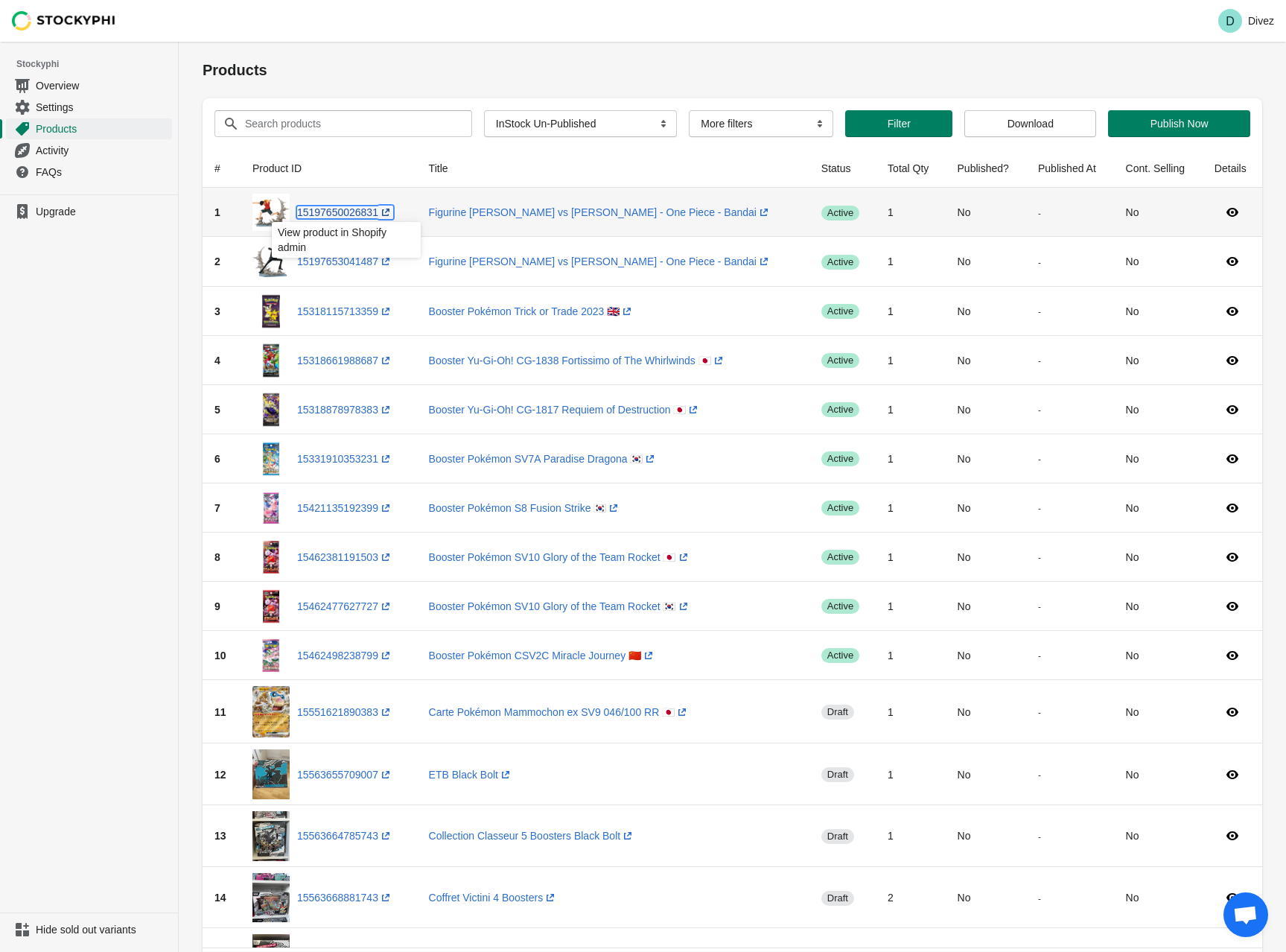
click at [344, 215] on link "15197650026831 (opens a new window)" at bounding box center [345, 212] width 96 height 12
click at [353, 263] on link "15197653041487 (opens a new window)" at bounding box center [345, 262] width 96 height 12
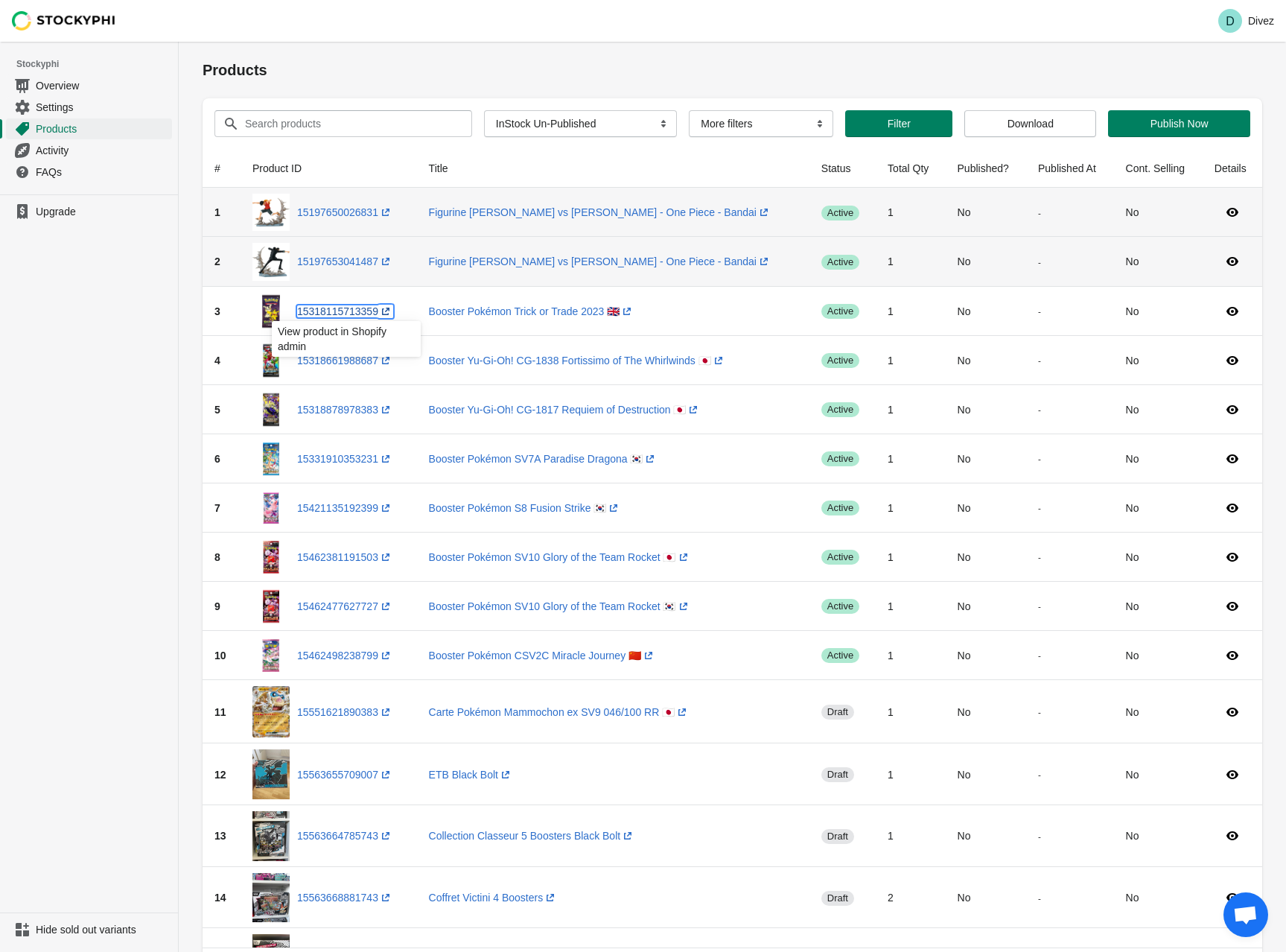
click at [359, 315] on link "15318115713359 (opens a new window)" at bounding box center [345, 312] width 96 height 12
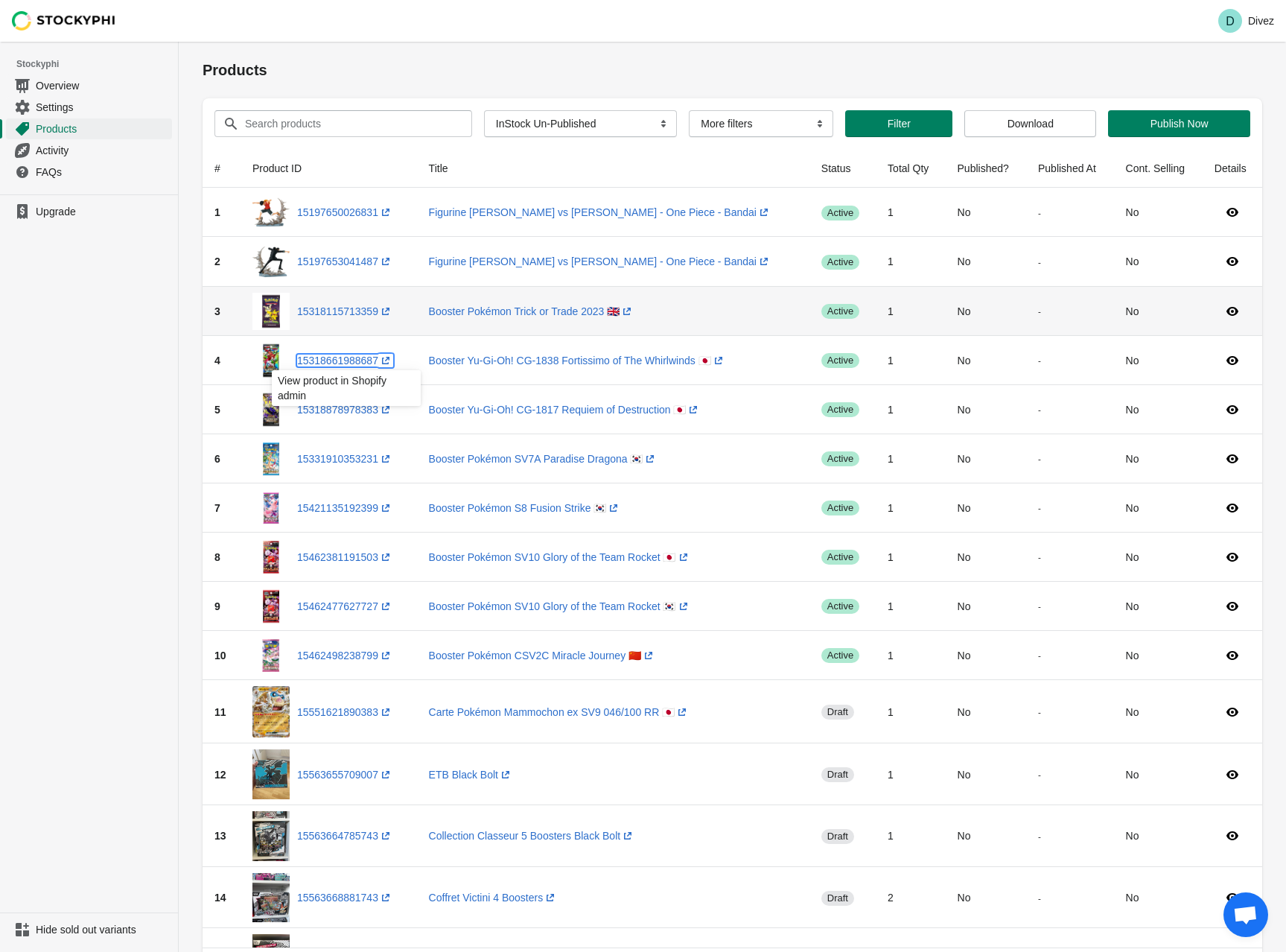
click at [355, 361] on link "15318661988687 (opens a new window)" at bounding box center [345, 361] width 96 height 12
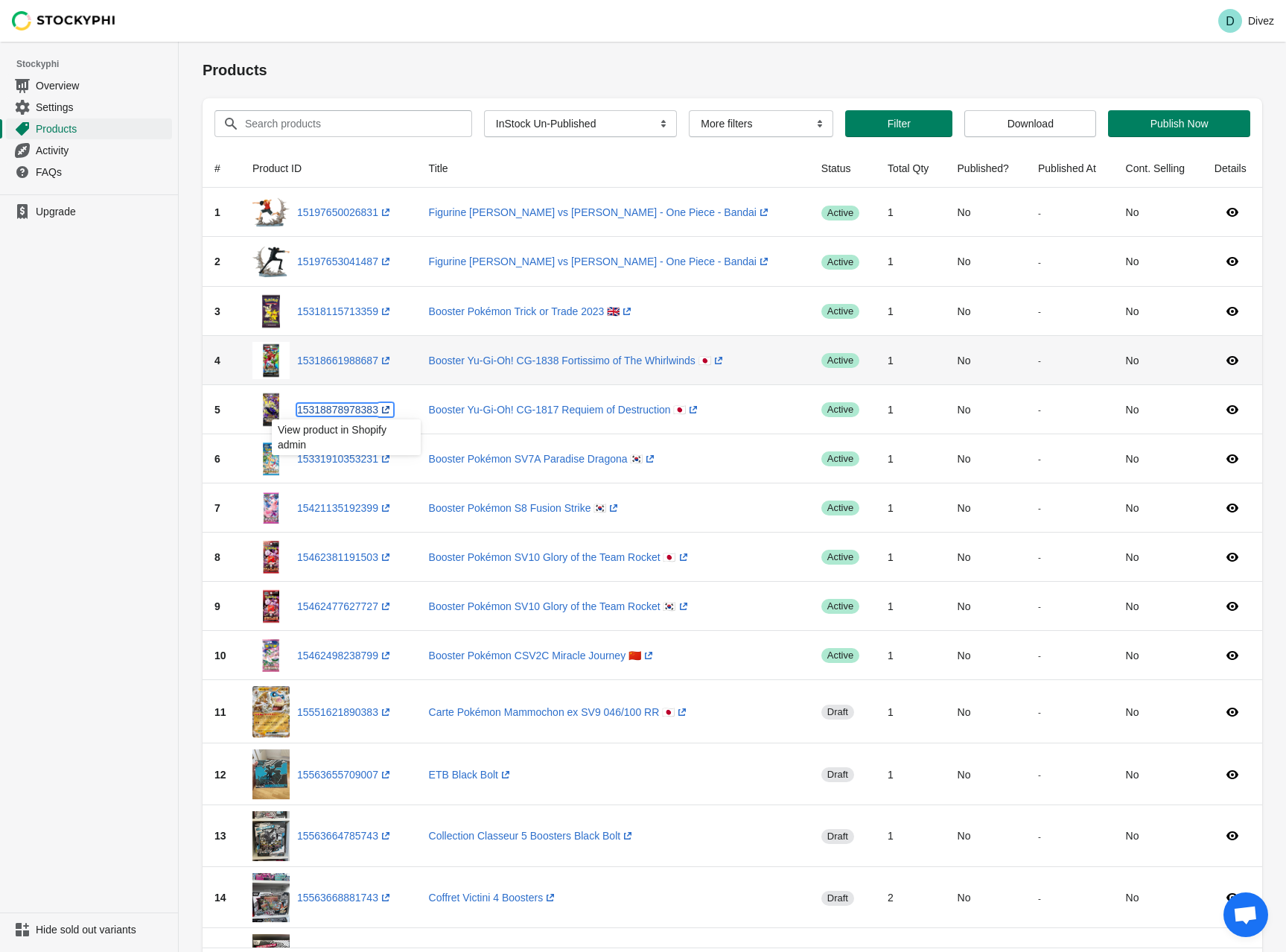
click at [338, 410] on link "15318878978383 (opens a new window)" at bounding box center [345, 410] width 96 height 12
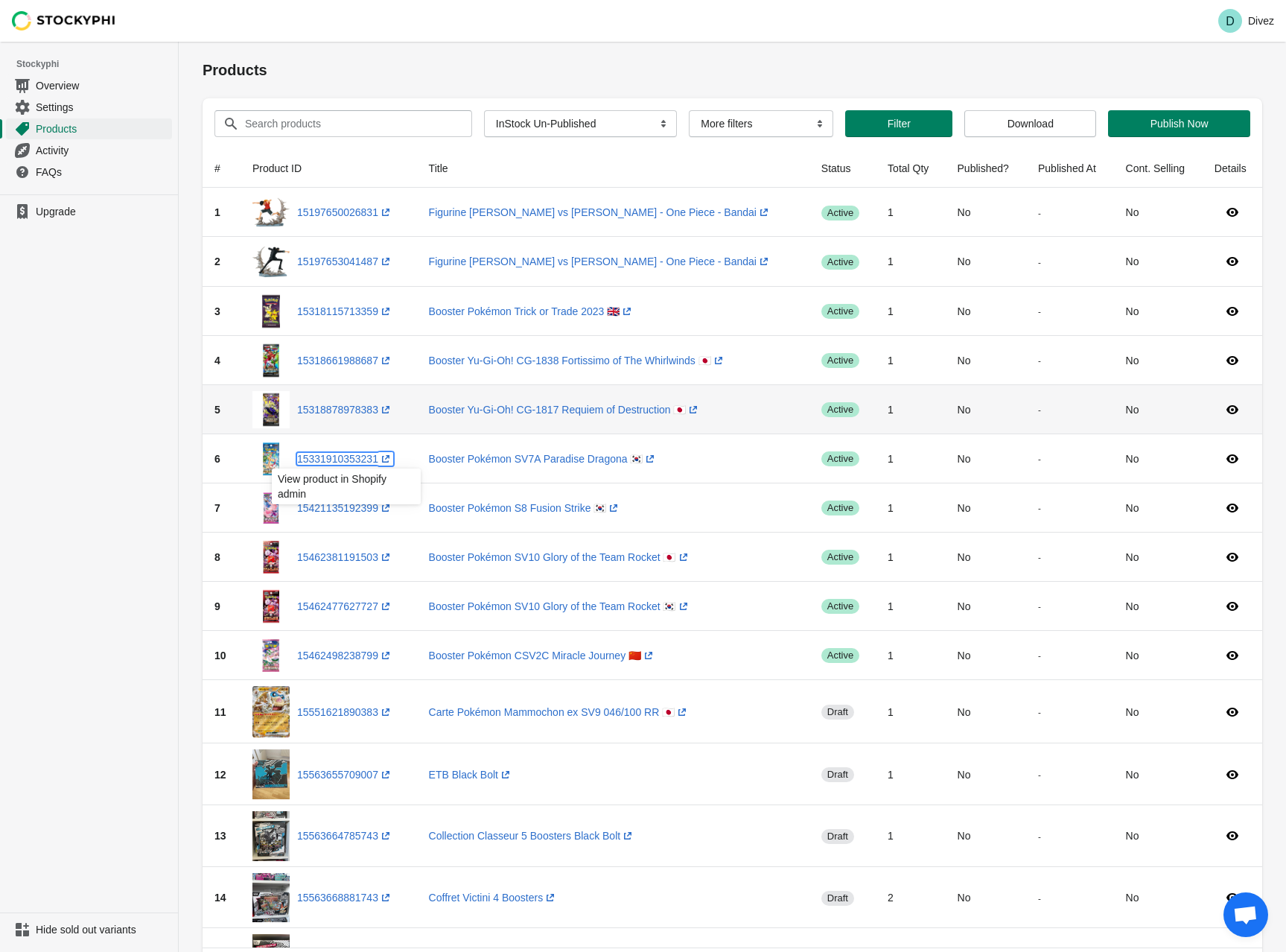
click at [346, 460] on link "15331910353231 (opens a new window)" at bounding box center [345, 459] width 96 height 12
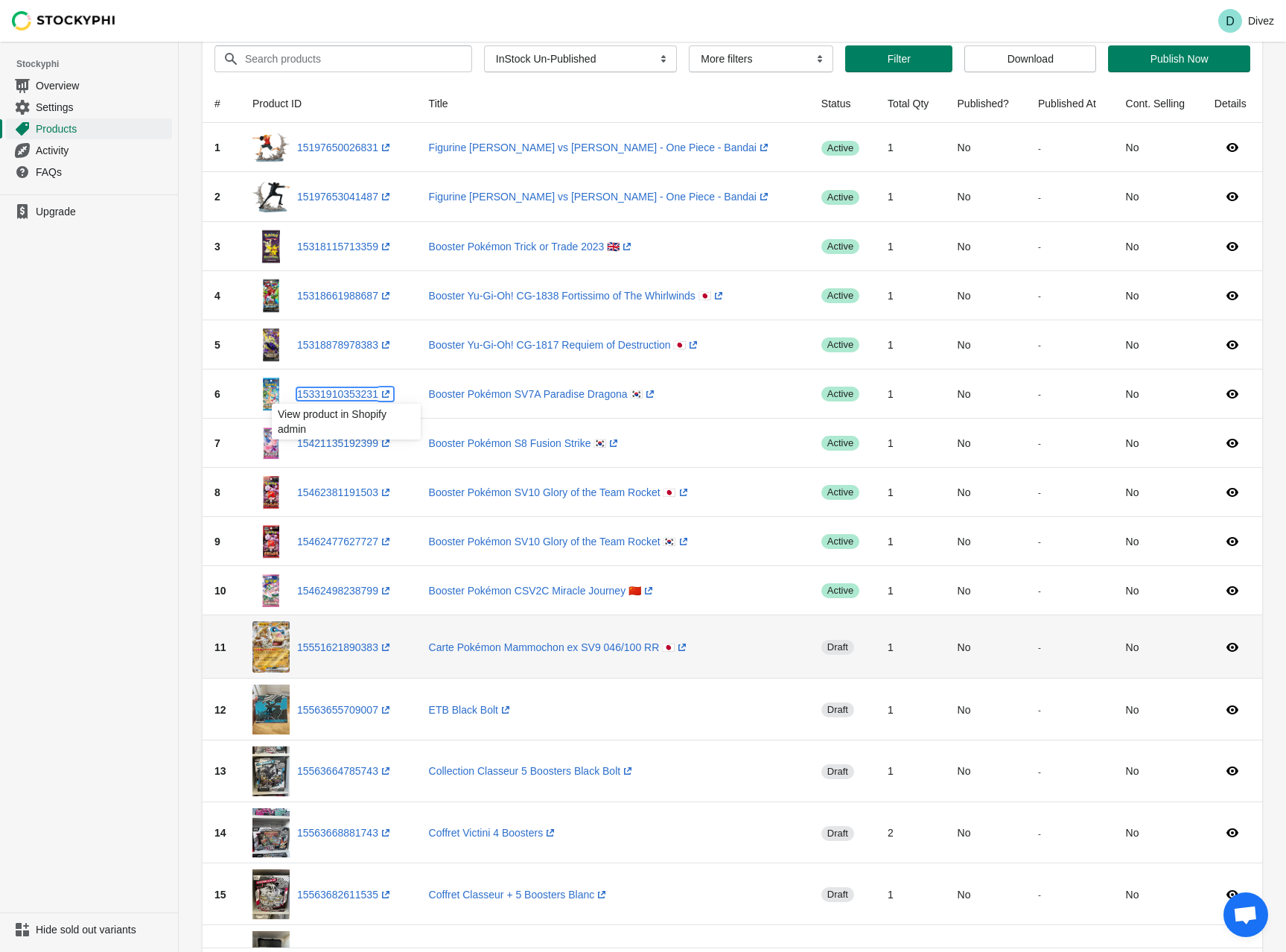
scroll to position [149, 0]
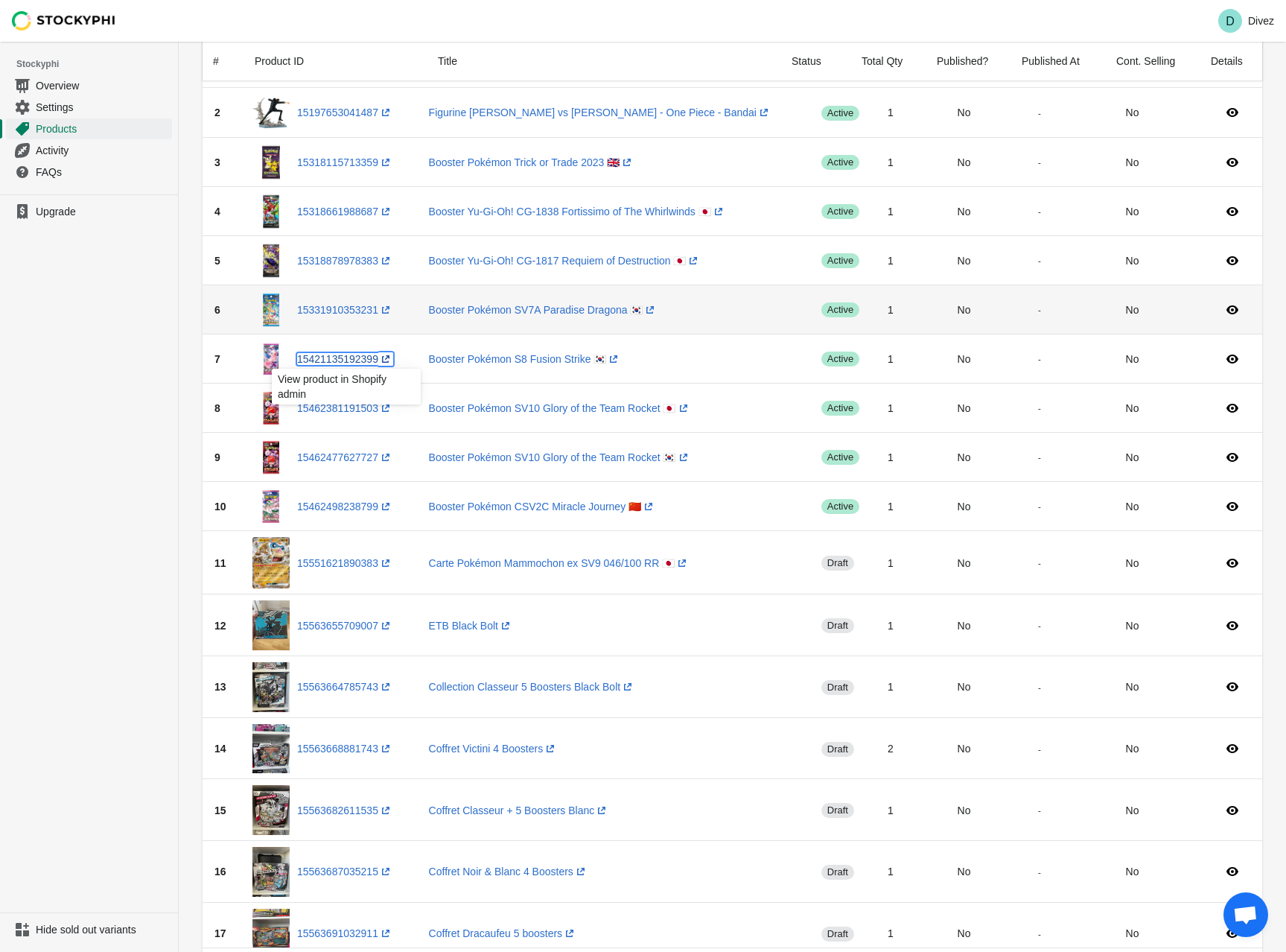
click at [355, 359] on link "15421135192399 (opens a new window)" at bounding box center [345, 359] width 96 height 12
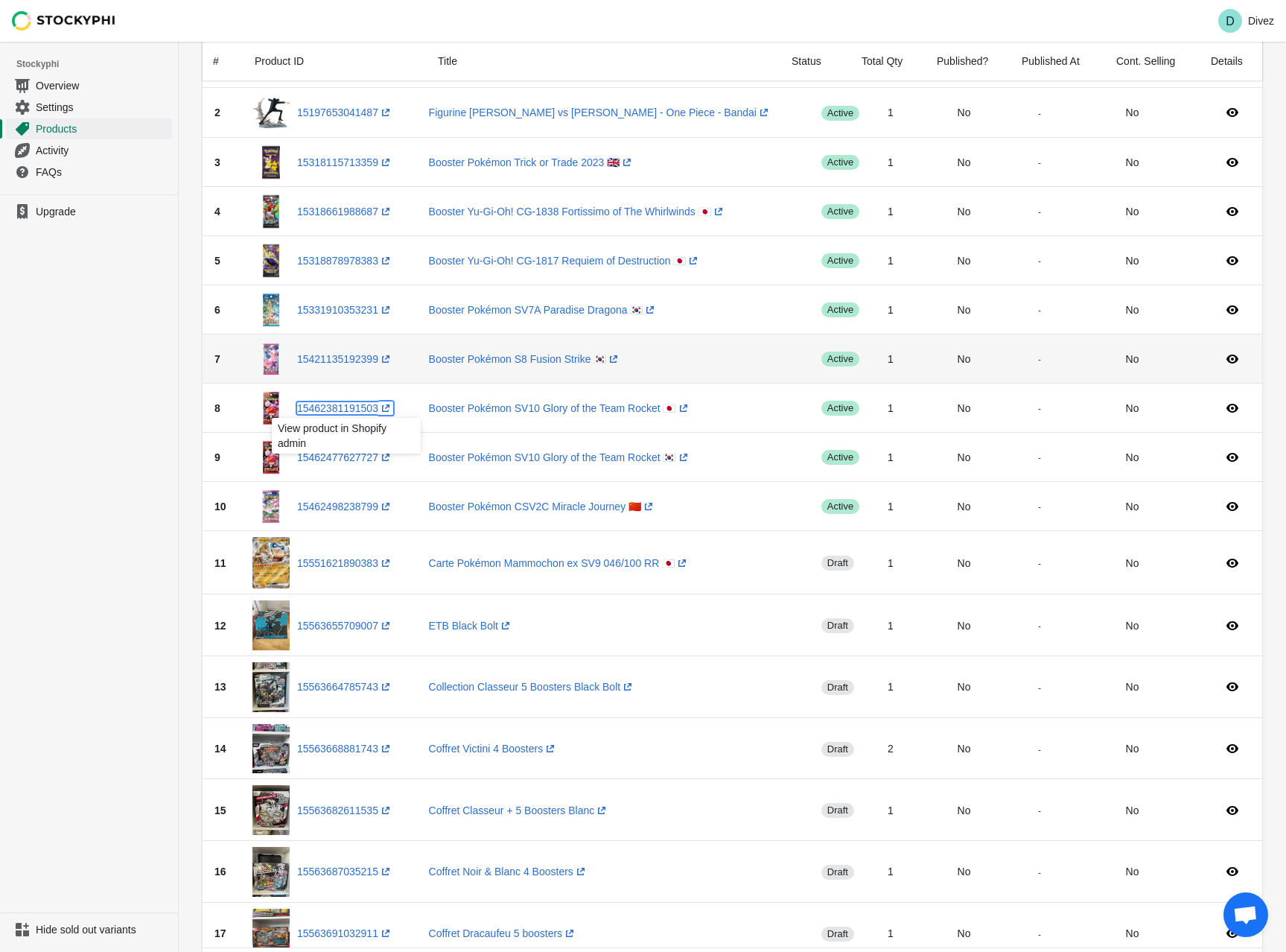
click at [342, 408] on link "15462381191503 (opens a new window)" at bounding box center [345, 409] width 96 height 12
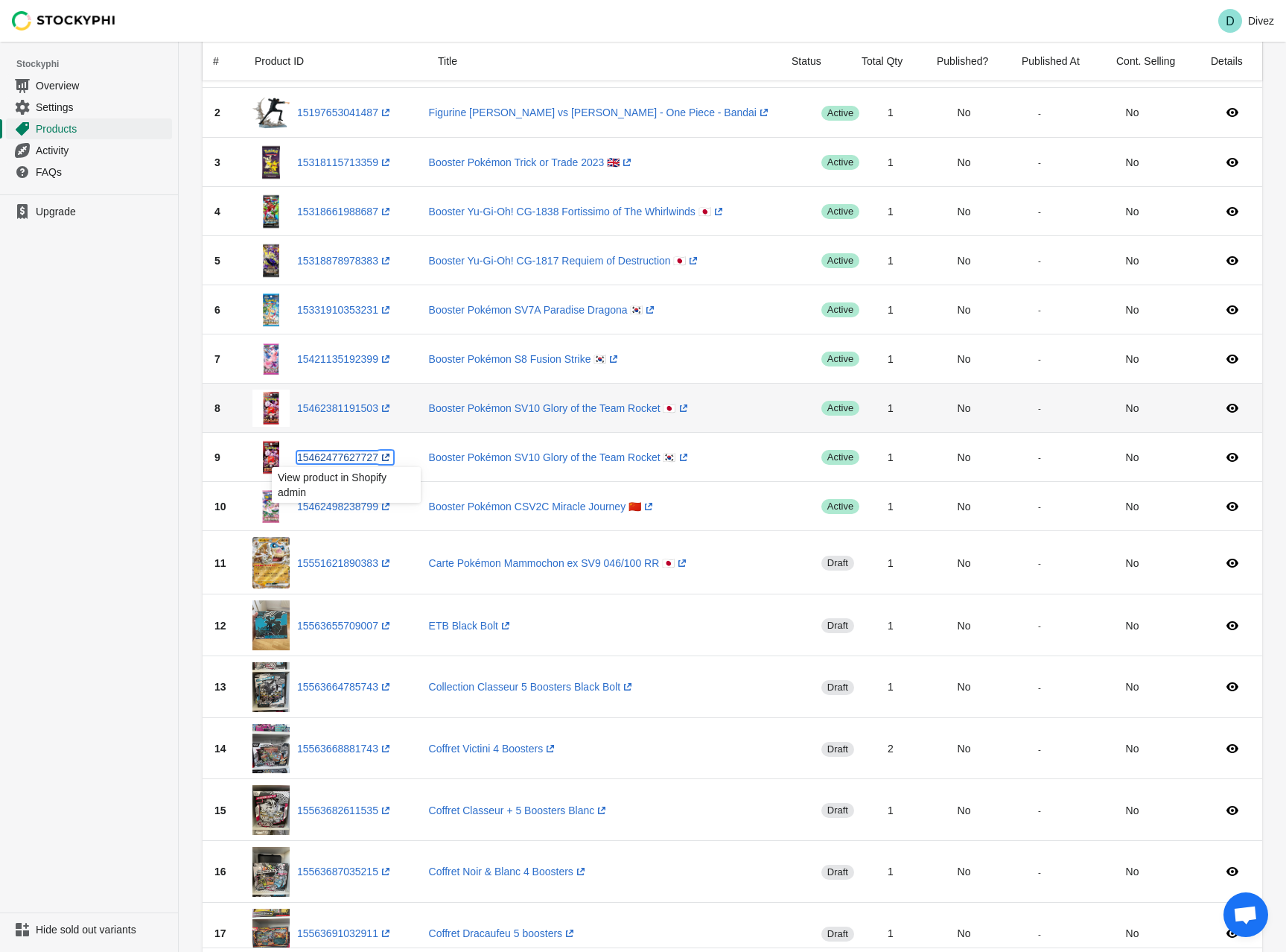
click at [340, 457] on link "15462477627727 (opens a new window)" at bounding box center [345, 458] width 96 height 12
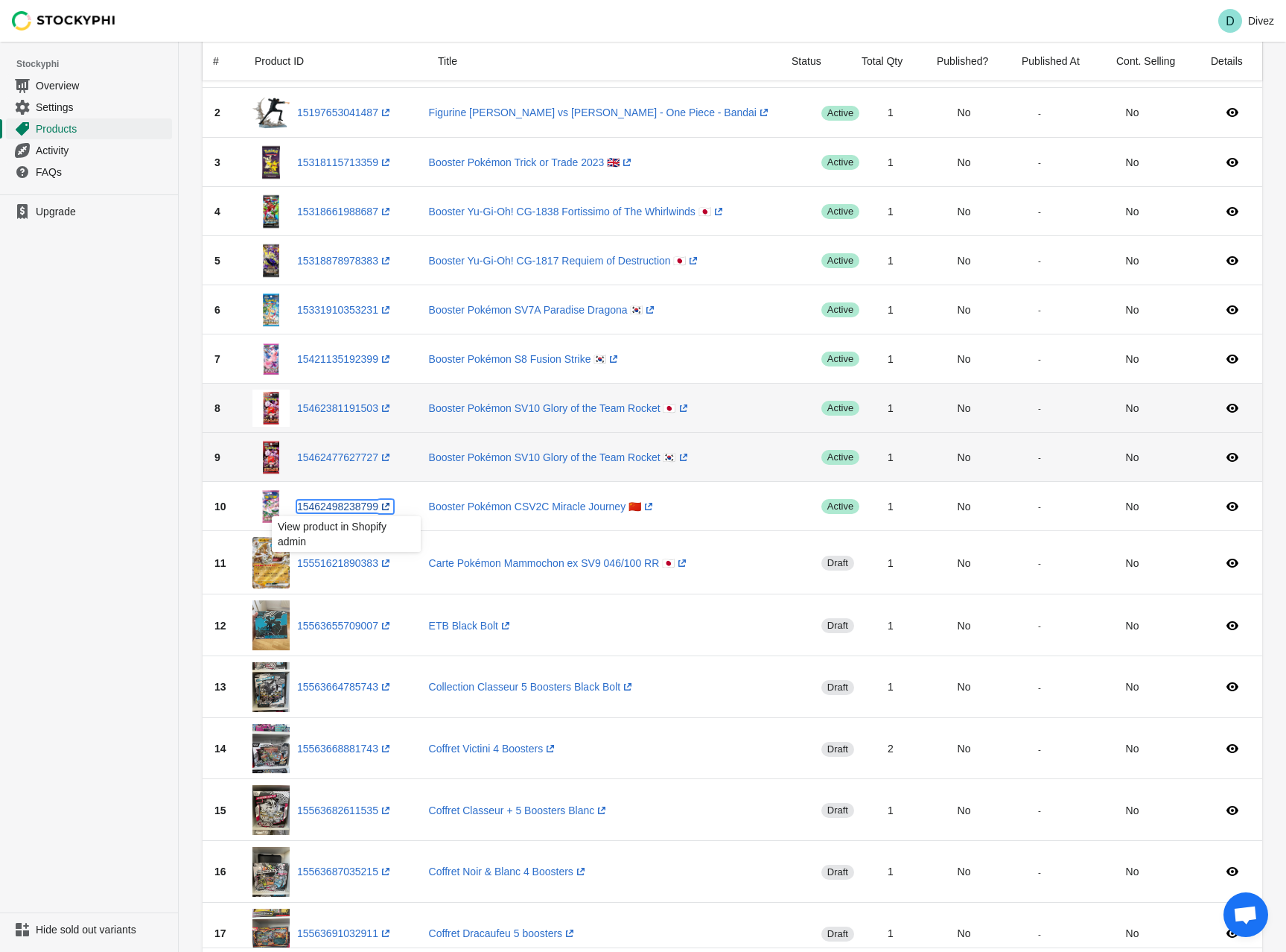
click at [339, 503] on link "15462498238799 (opens a new window)" at bounding box center [345, 506] width 96 height 12
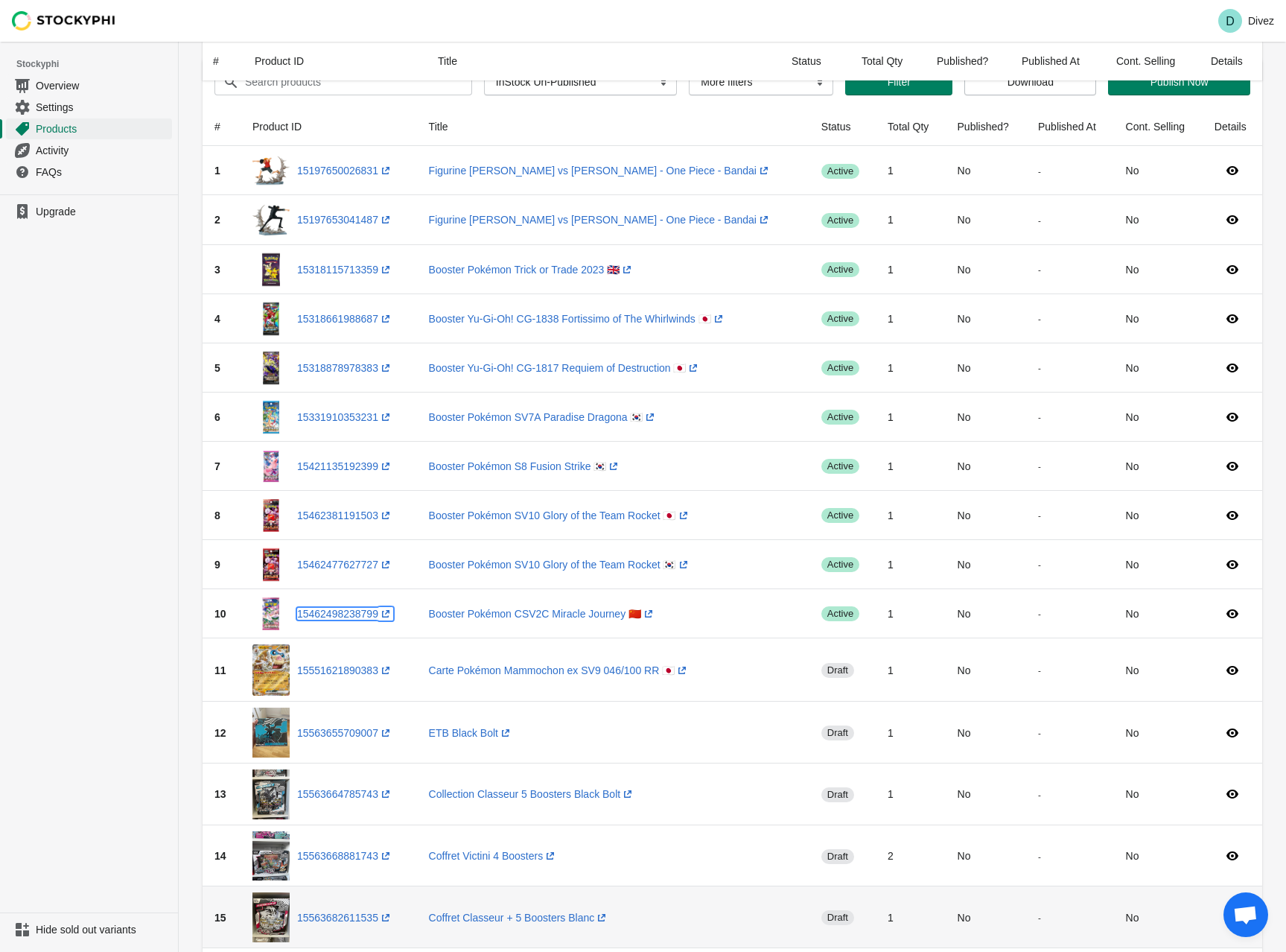
scroll to position [0, 0]
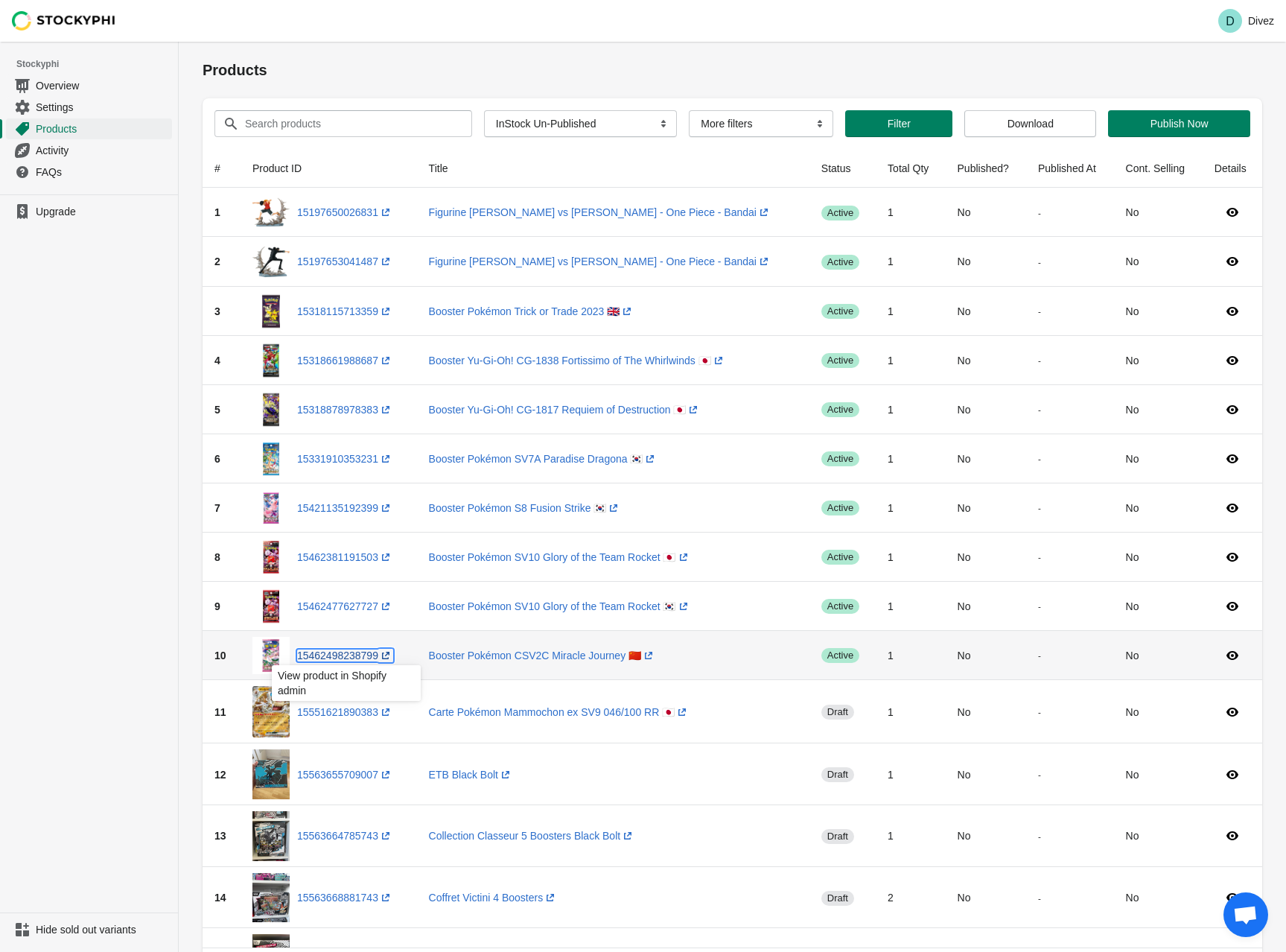
click at [341, 654] on link "15462498238799 (opens a new window)" at bounding box center [345, 655] width 96 height 12
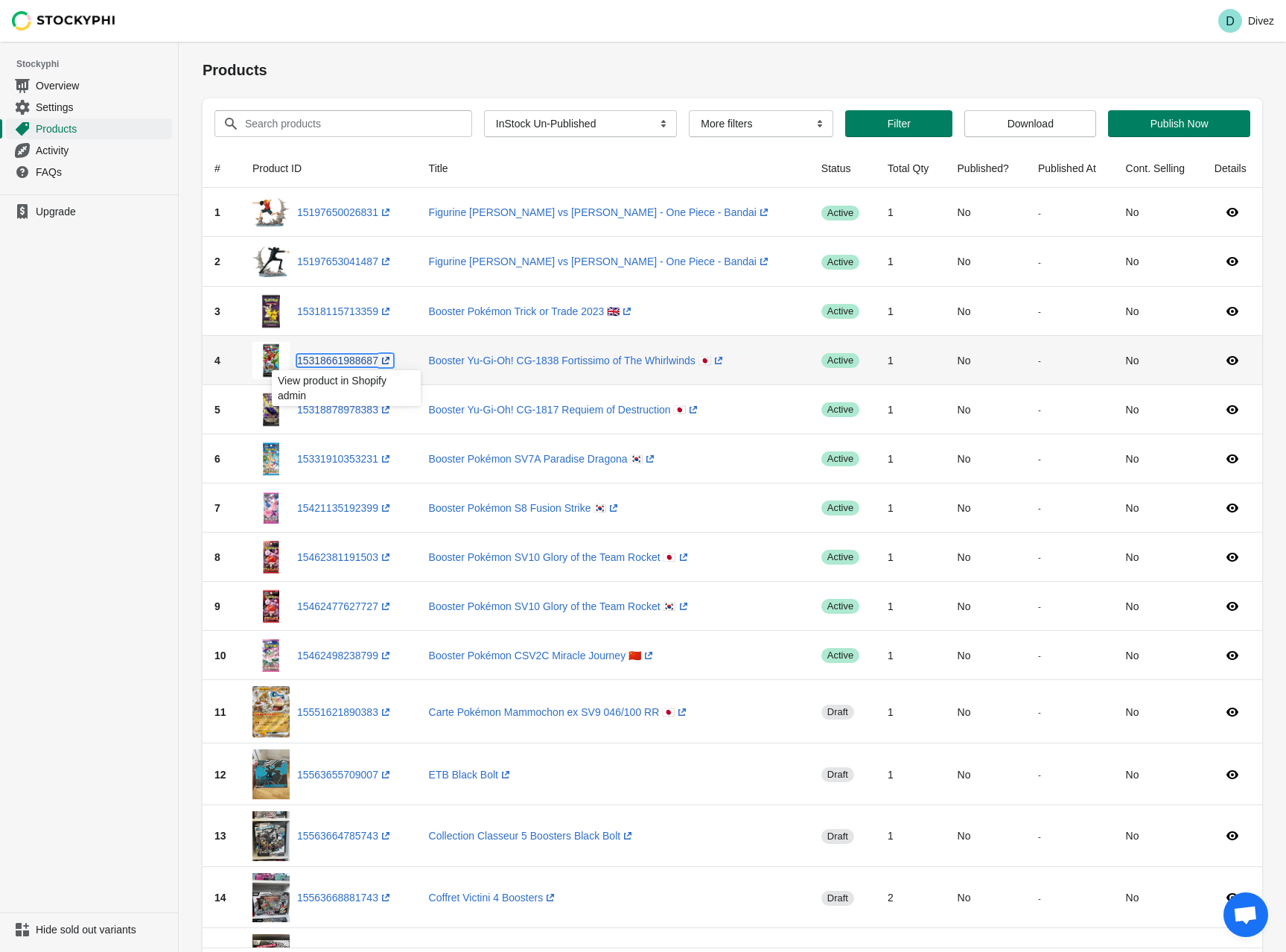
click at [352, 359] on link "15318661988687 (opens a new window)" at bounding box center [345, 361] width 96 height 12
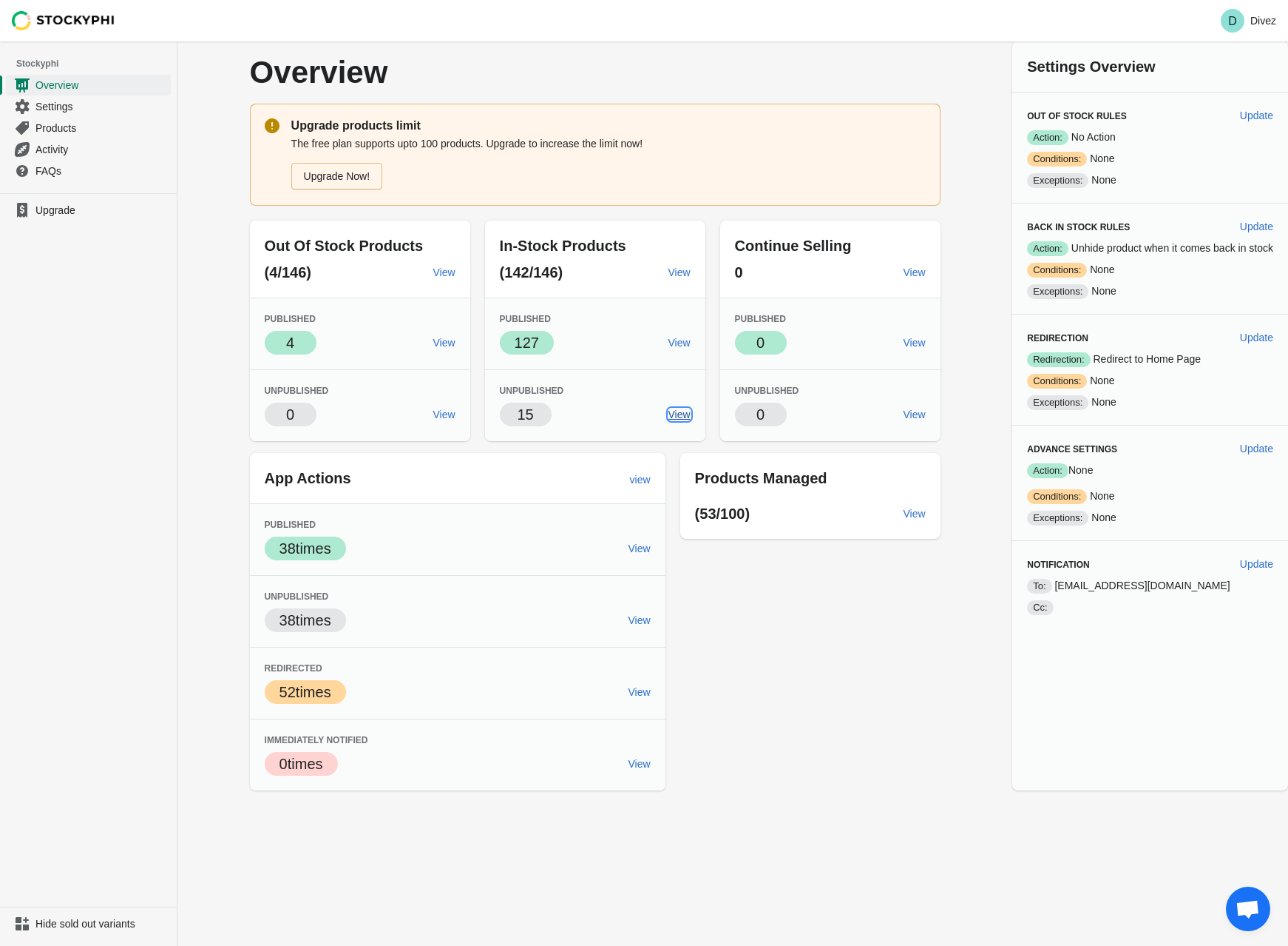
click at [684, 411] on span "View" at bounding box center [680, 414] width 22 height 12
click at [65, 106] on span "Settings" at bounding box center [101, 106] width 132 height 15
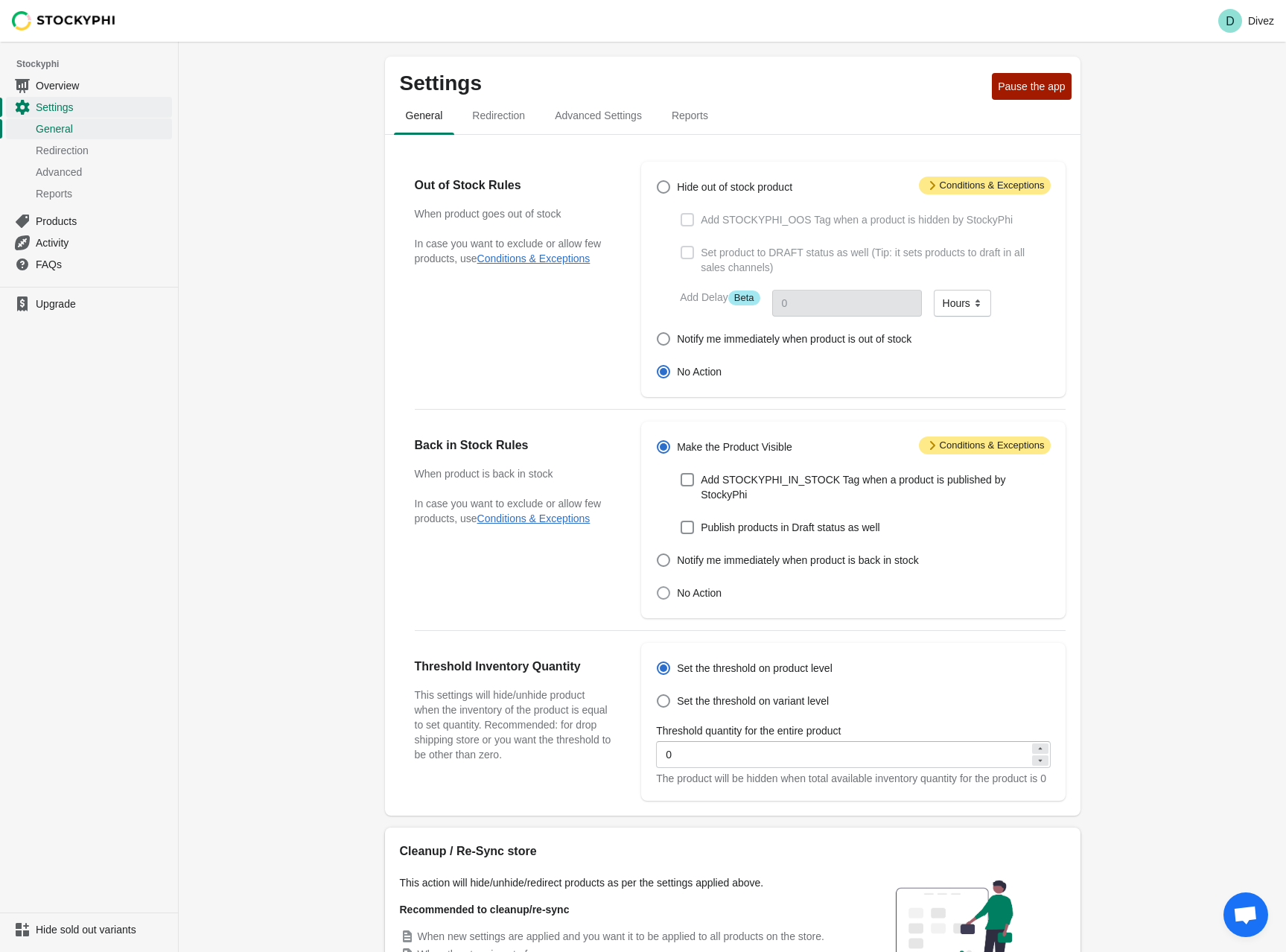
click at [668, 586] on span at bounding box center [662, 592] width 13 height 13
click at [657, 586] on input "No Action" at bounding box center [656, 586] width 1 height 1
radio input "true"
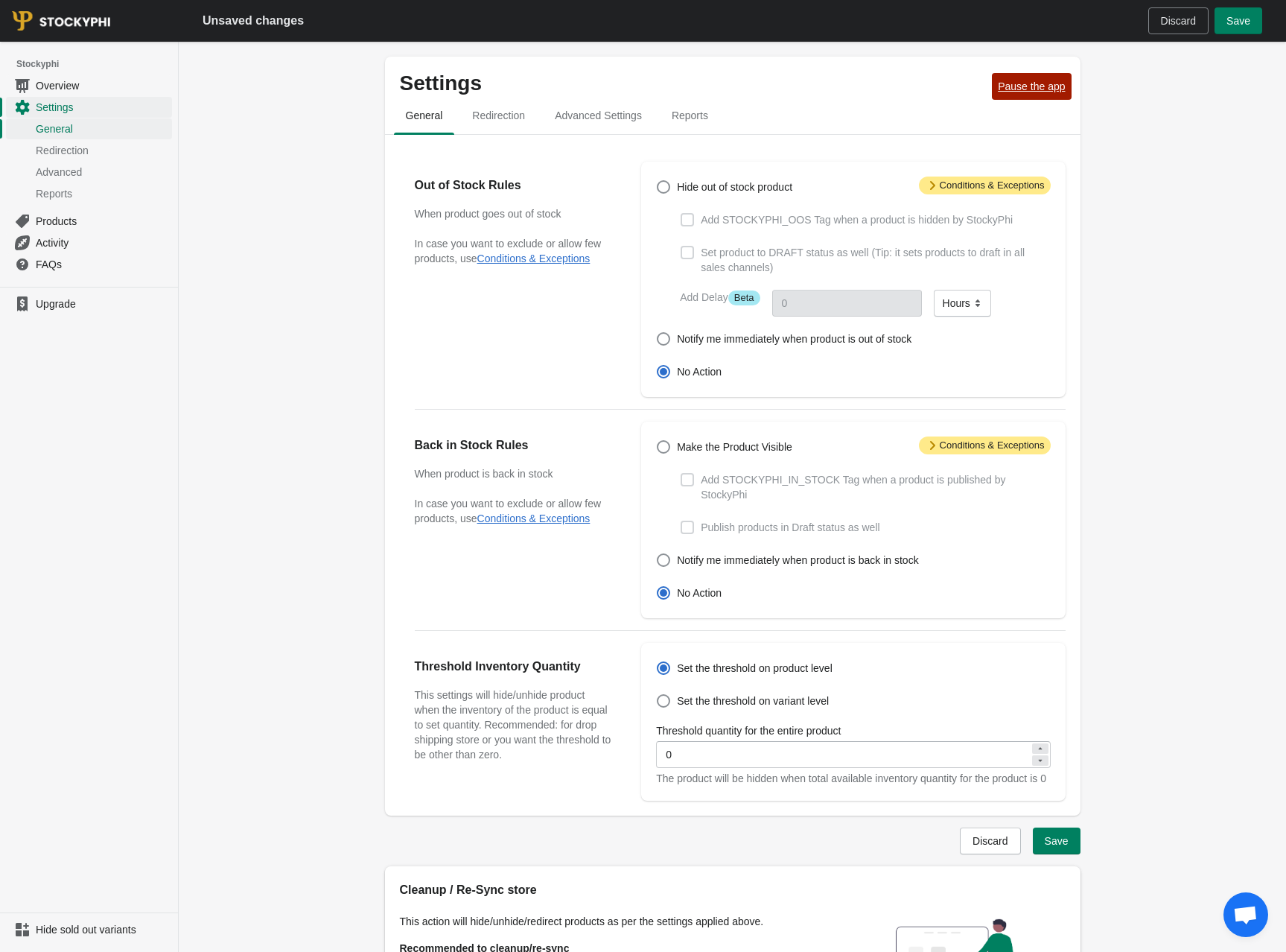
click at [1034, 85] on span "Pause the app" at bounding box center [1031, 87] width 67 height 12
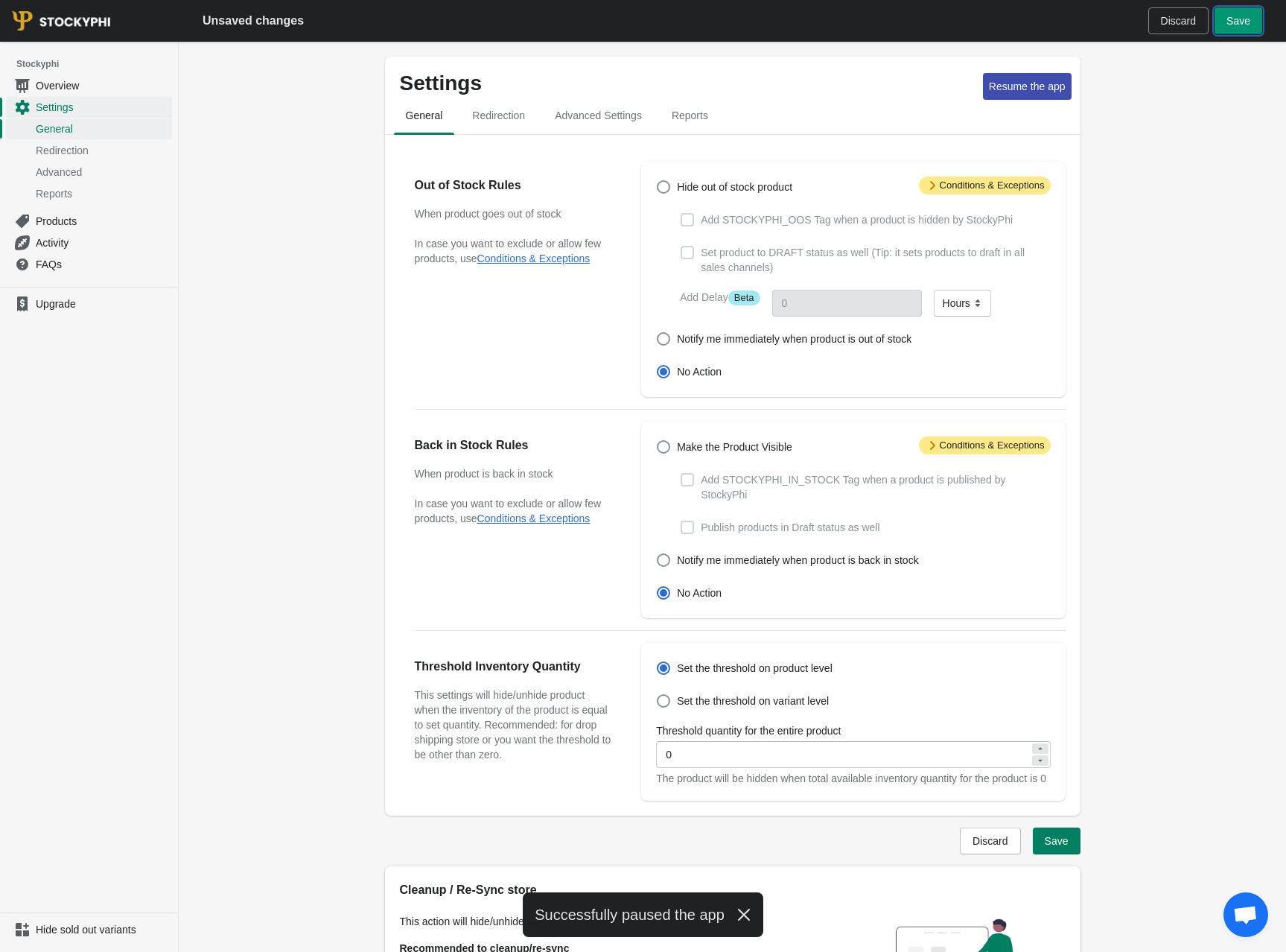
click at [1239, 29] on button "Save" at bounding box center [1239, 20] width 48 height 27
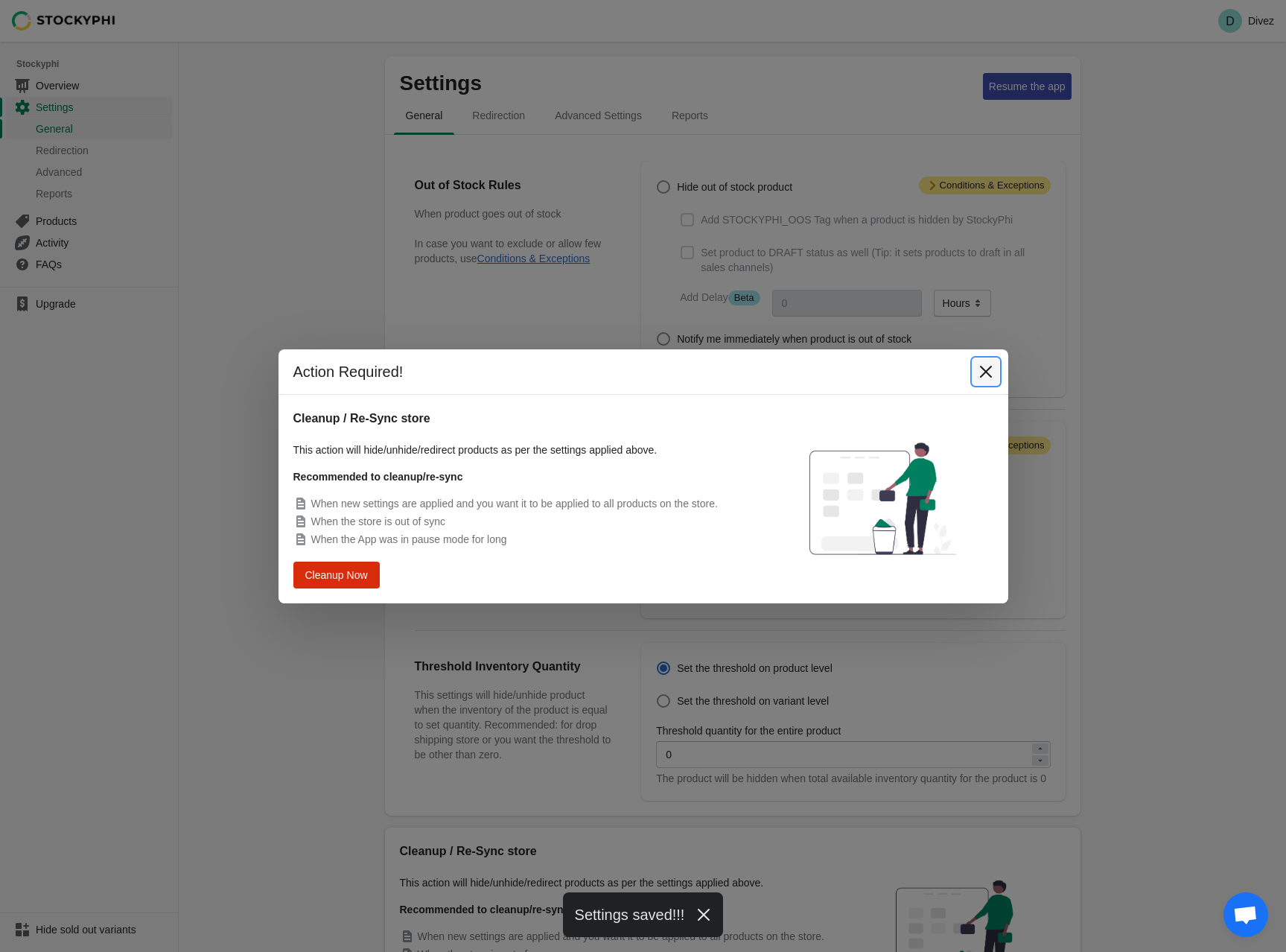
click at [984, 373] on icon "Close" at bounding box center [985, 371] width 12 height 12
